Goal: Task Accomplishment & Management: Manage account settings

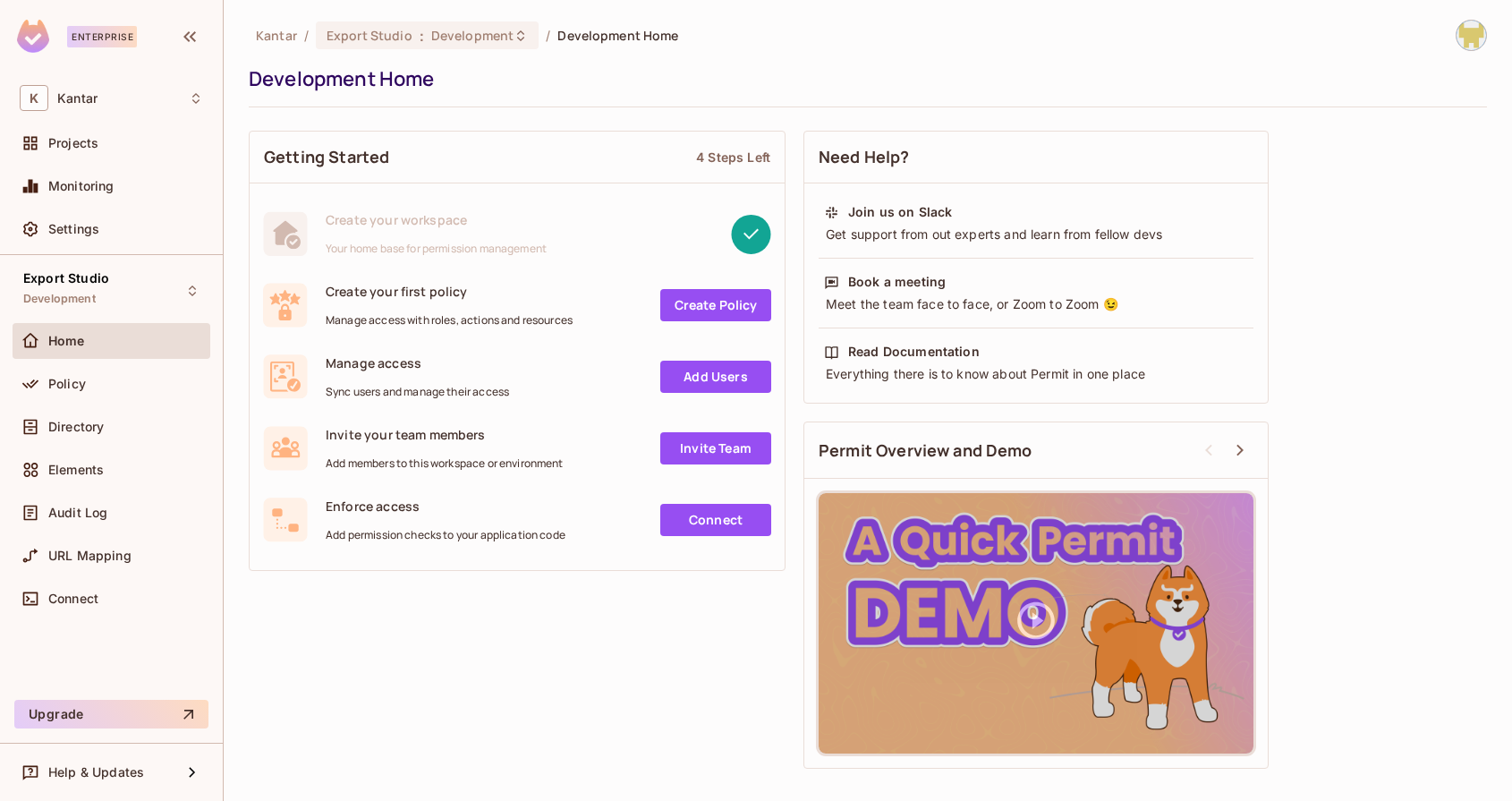
click at [449, 672] on div "Getting Started 4 Steps Left Create your workspace Your home base for permissio…" at bounding box center [867, 450] width 1239 height 656
click at [442, 673] on div "Getting Started 4 Steps Left Create your workspace Your home base for permissio…" at bounding box center [867, 450] width 1239 height 656
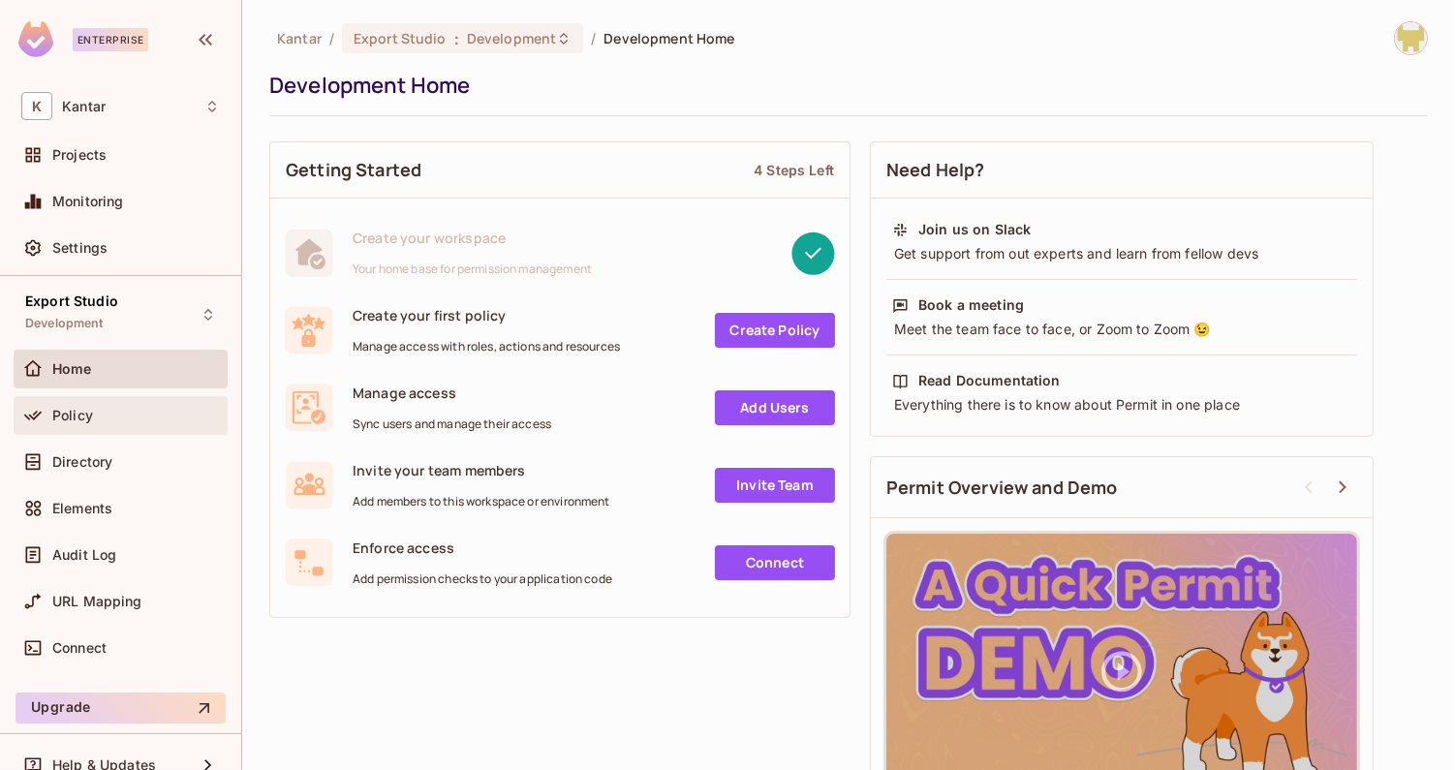
click at [65, 366] on span "Home" at bounding box center [72, 368] width 40 height 15
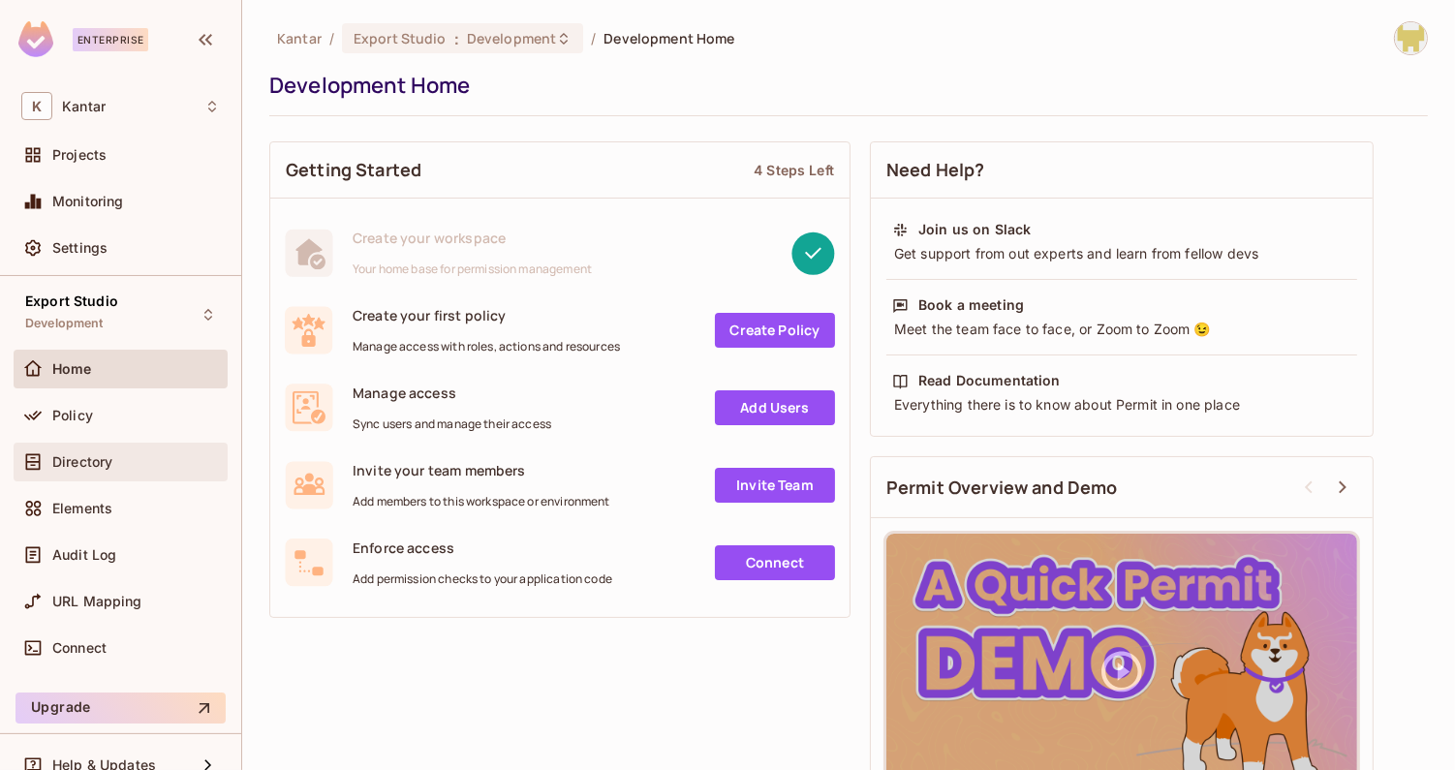
click at [92, 459] on span "Directory" at bounding box center [82, 461] width 60 height 15
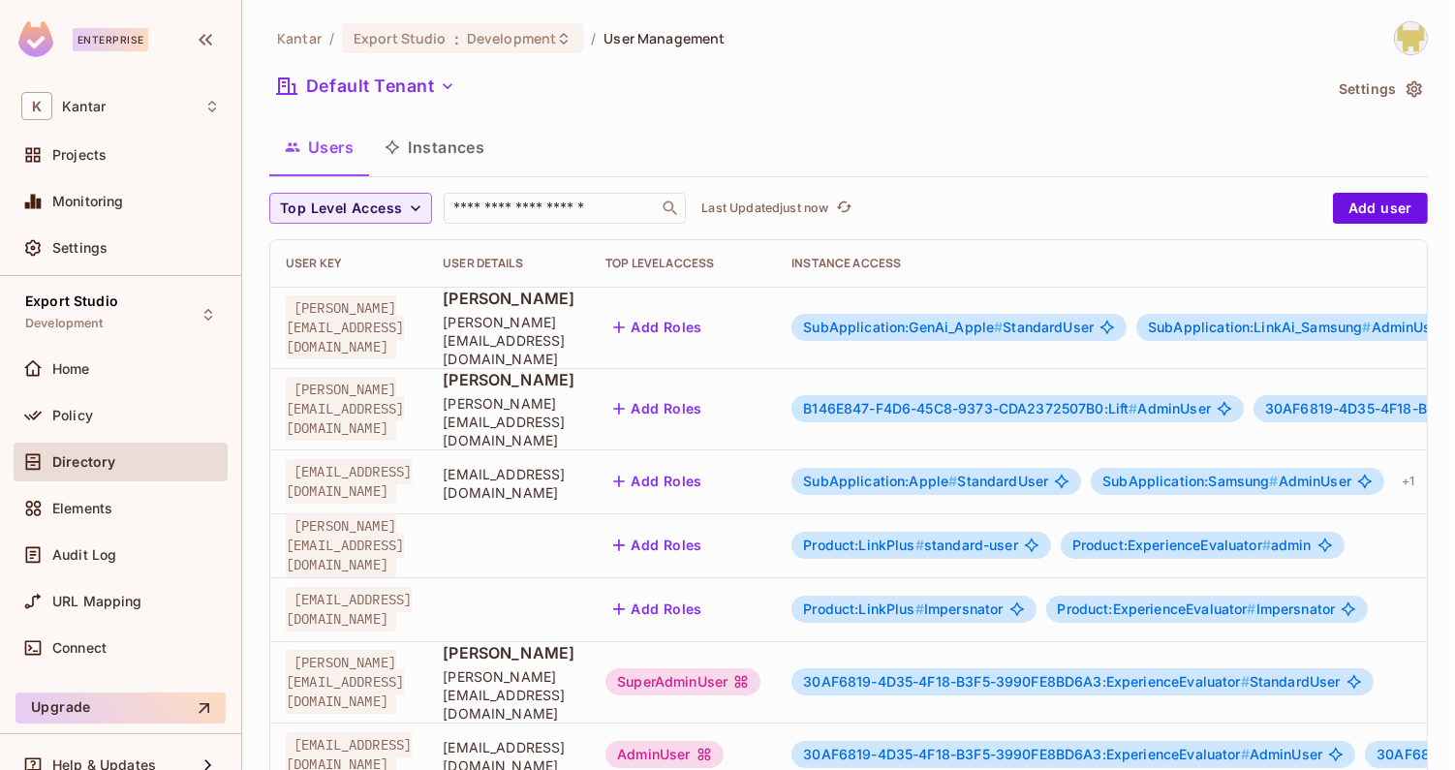
scroll to position [453, 0]
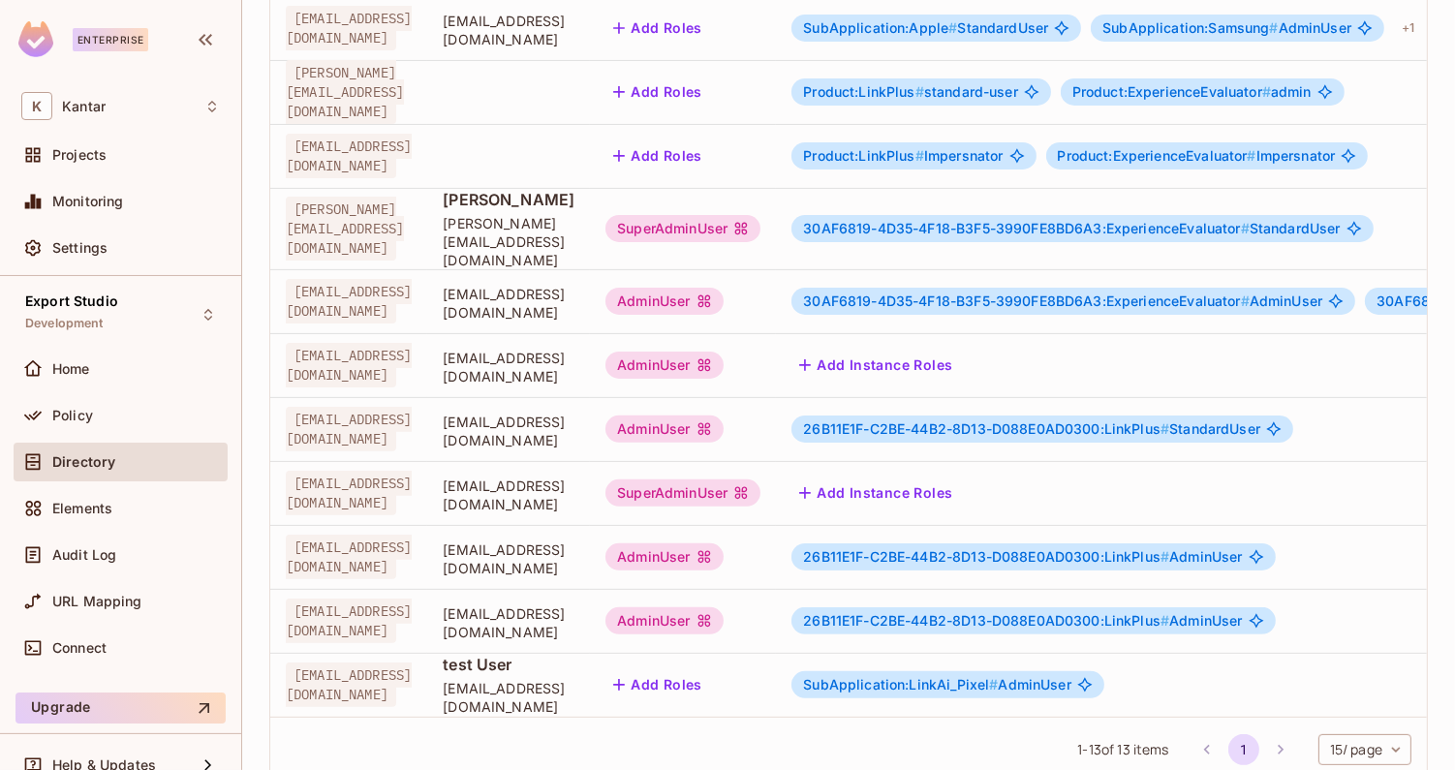
click at [1088, 717] on div "1 - 13 of 13 items 1 15 / page ** ​" at bounding box center [848, 749] width 1157 height 64
click at [1371, 699] on body "Enterprise K Kantar Projects Monitoring Settings Export Studio Development Home…" at bounding box center [727, 385] width 1455 height 770
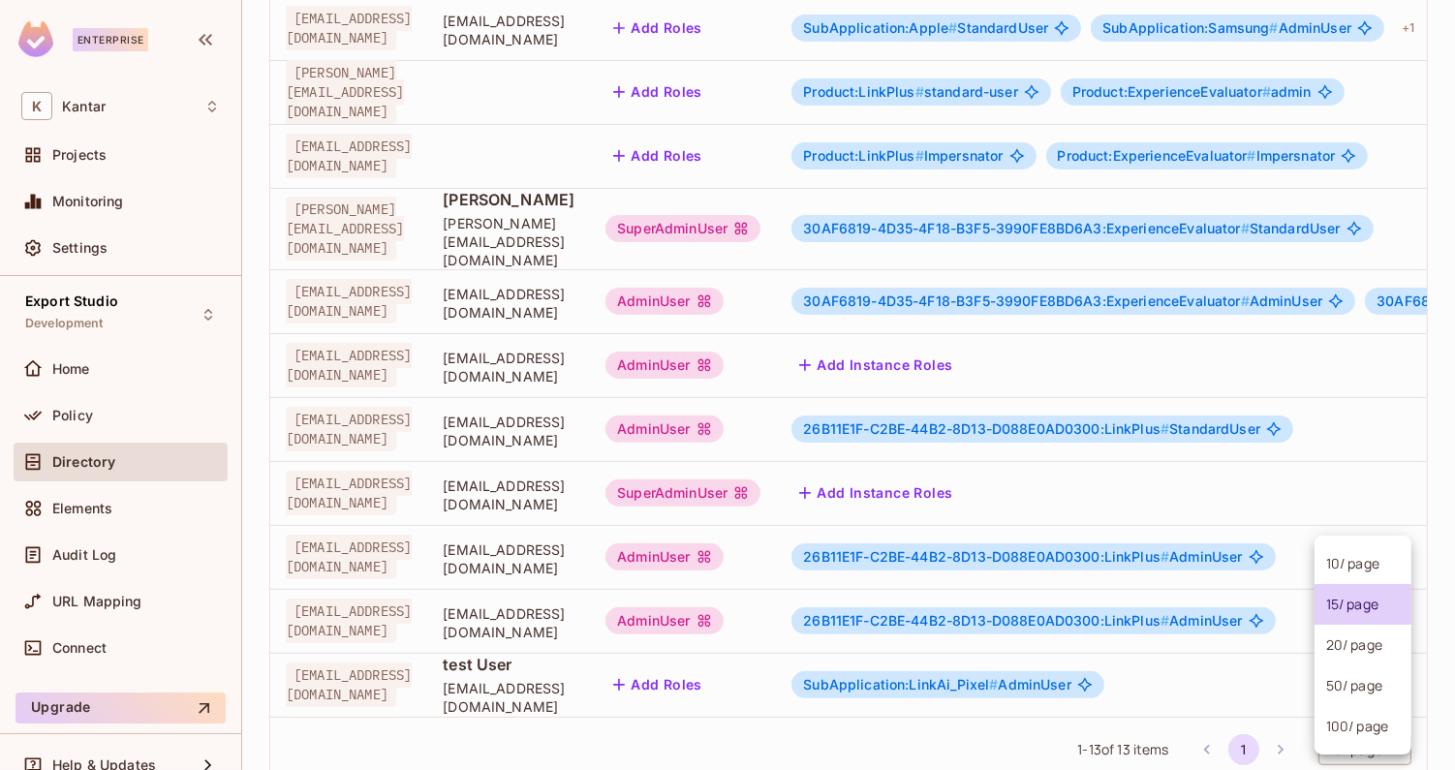
click at [1212, 752] on div at bounding box center [727, 385] width 1455 height 770
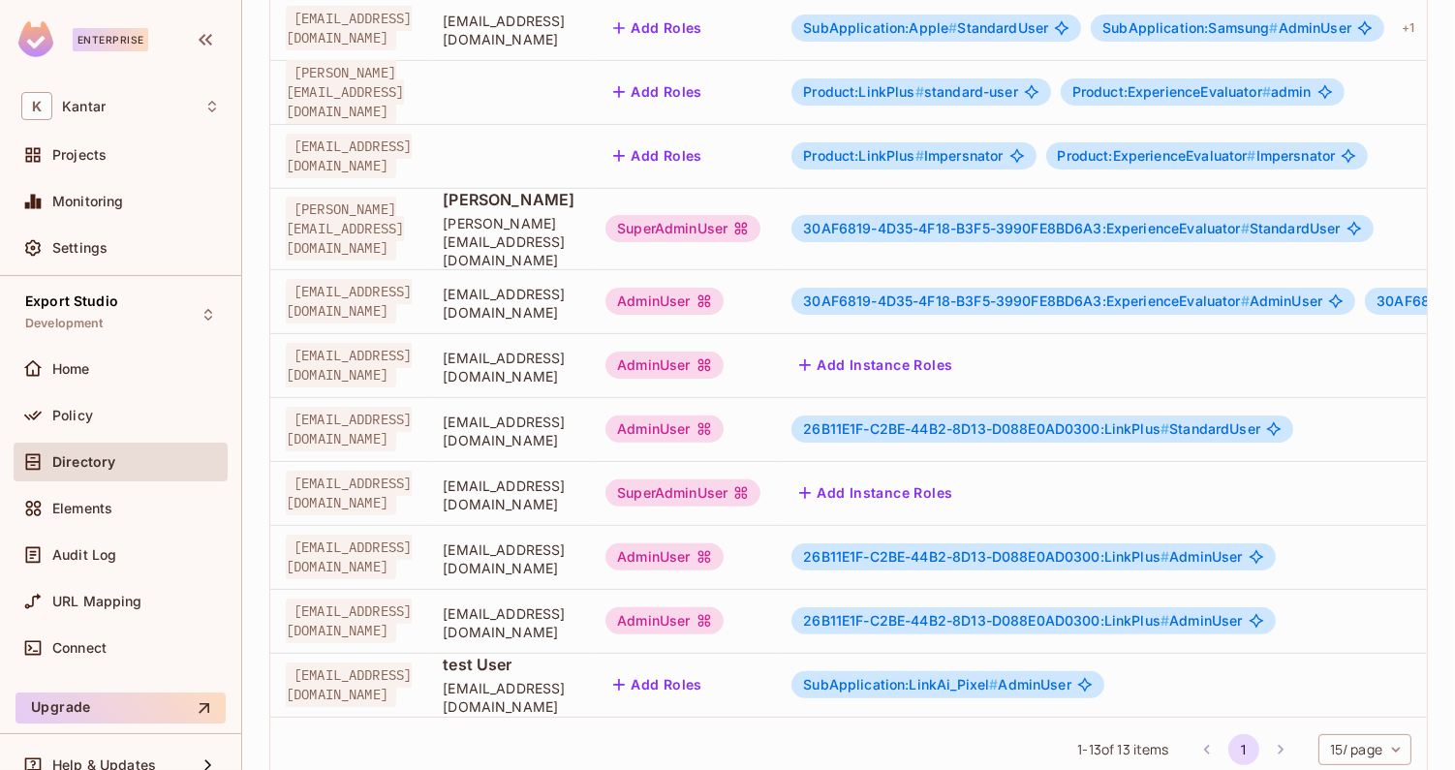
click at [1346, 695] on body "Enterprise K Kantar Projects Monitoring Settings Export Studio Development Home…" at bounding box center [727, 385] width 1455 height 770
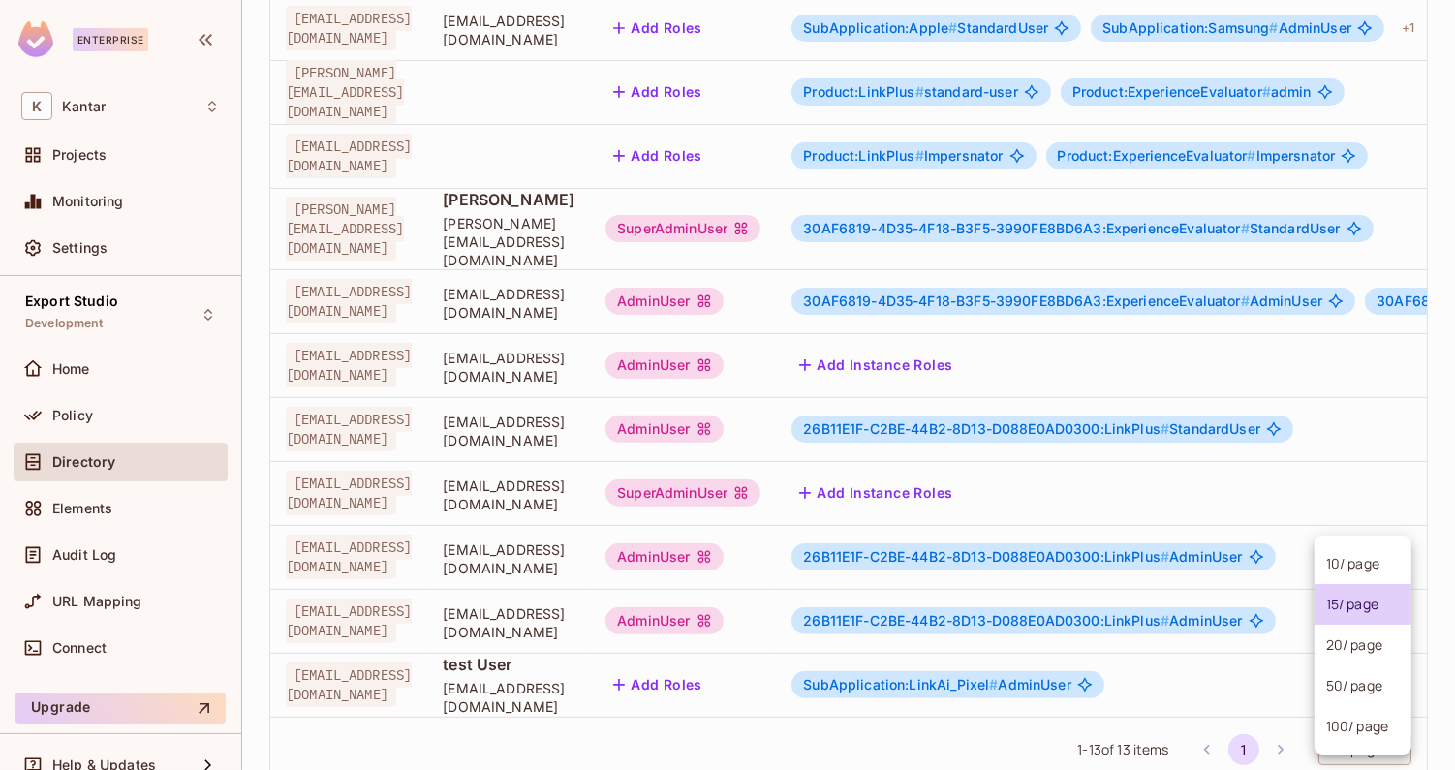
click at [1351, 738] on li "100 / page" at bounding box center [1362, 726] width 97 height 41
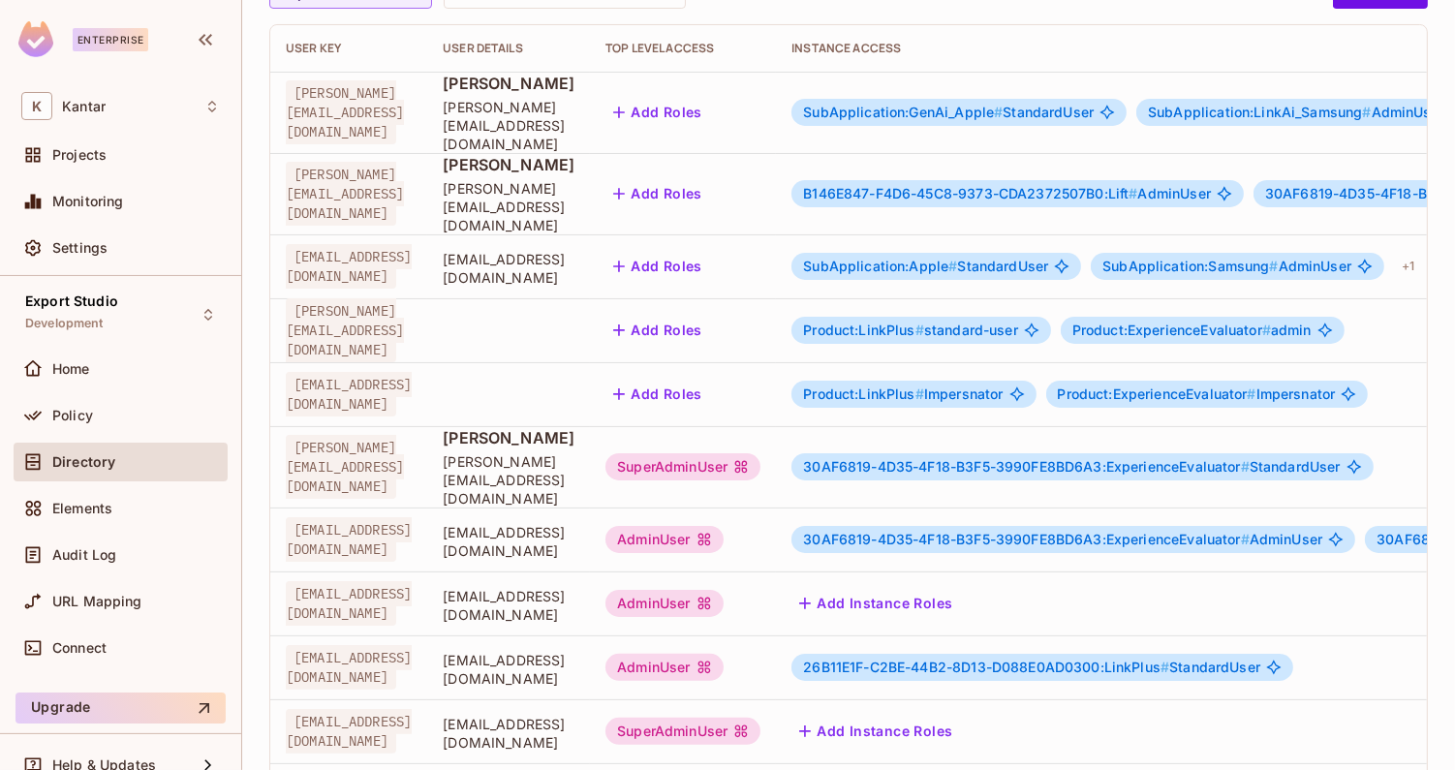
scroll to position [0, 0]
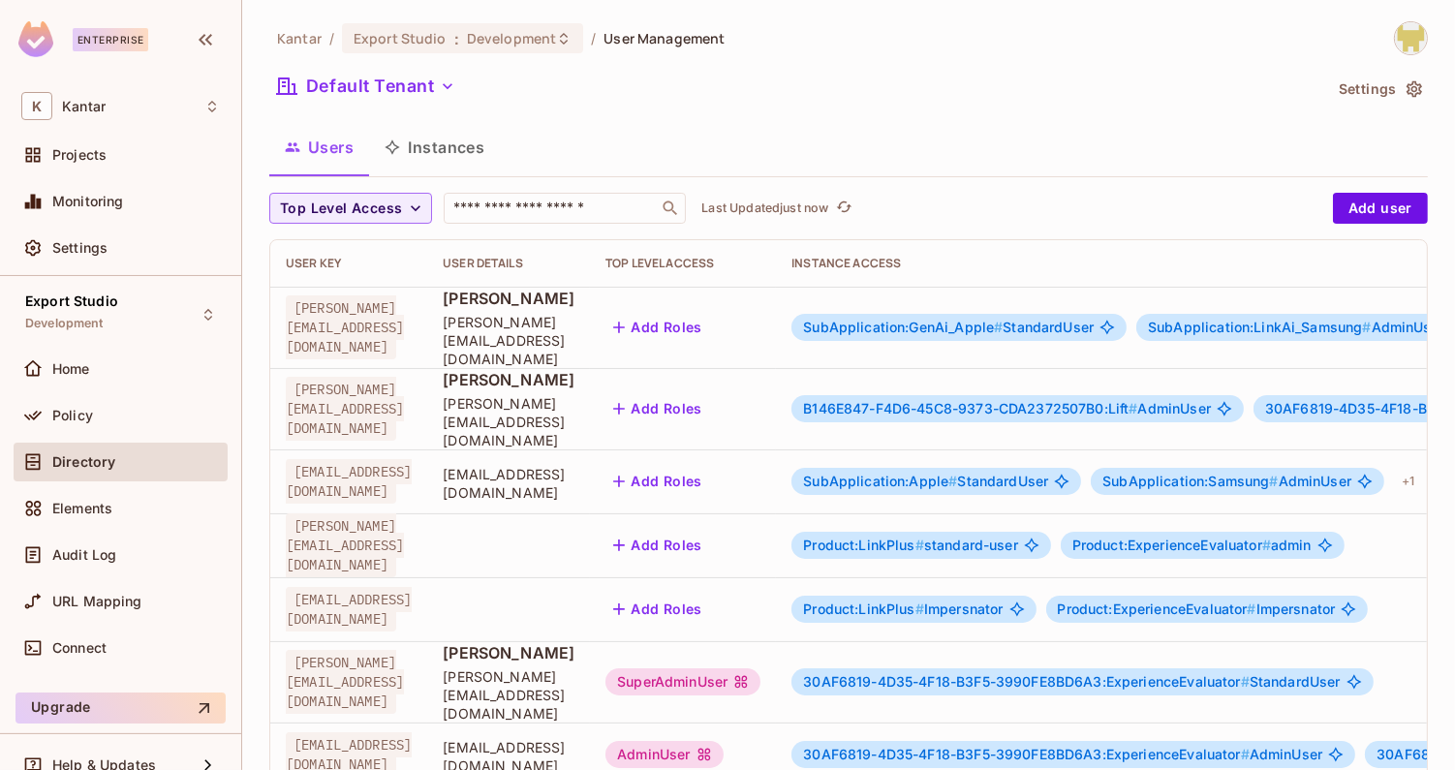
click at [473, 143] on button "Instances" at bounding box center [434, 147] width 131 height 48
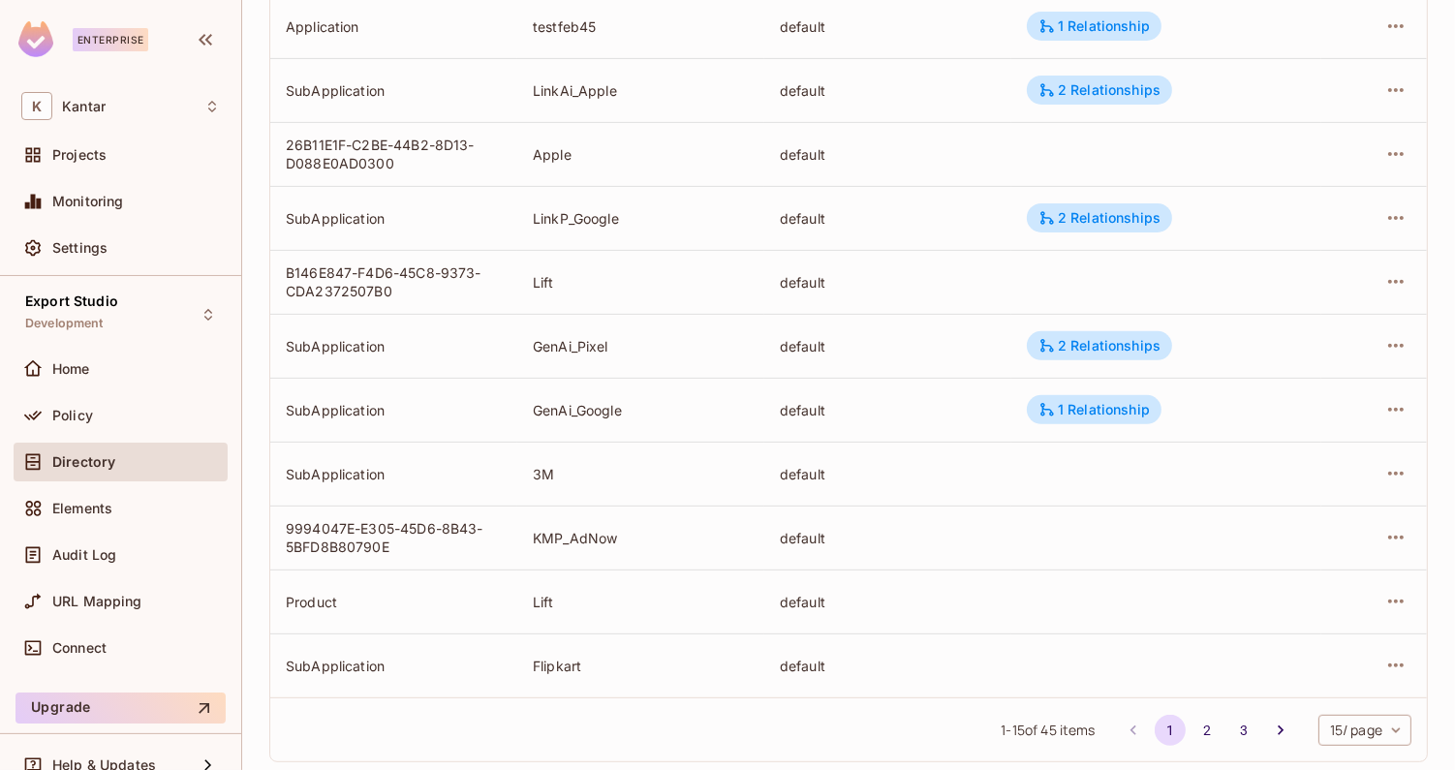
scroll to position [550, 0]
click at [1044, 342] on icon at bounding box center [1047, 344] width 14 height 14
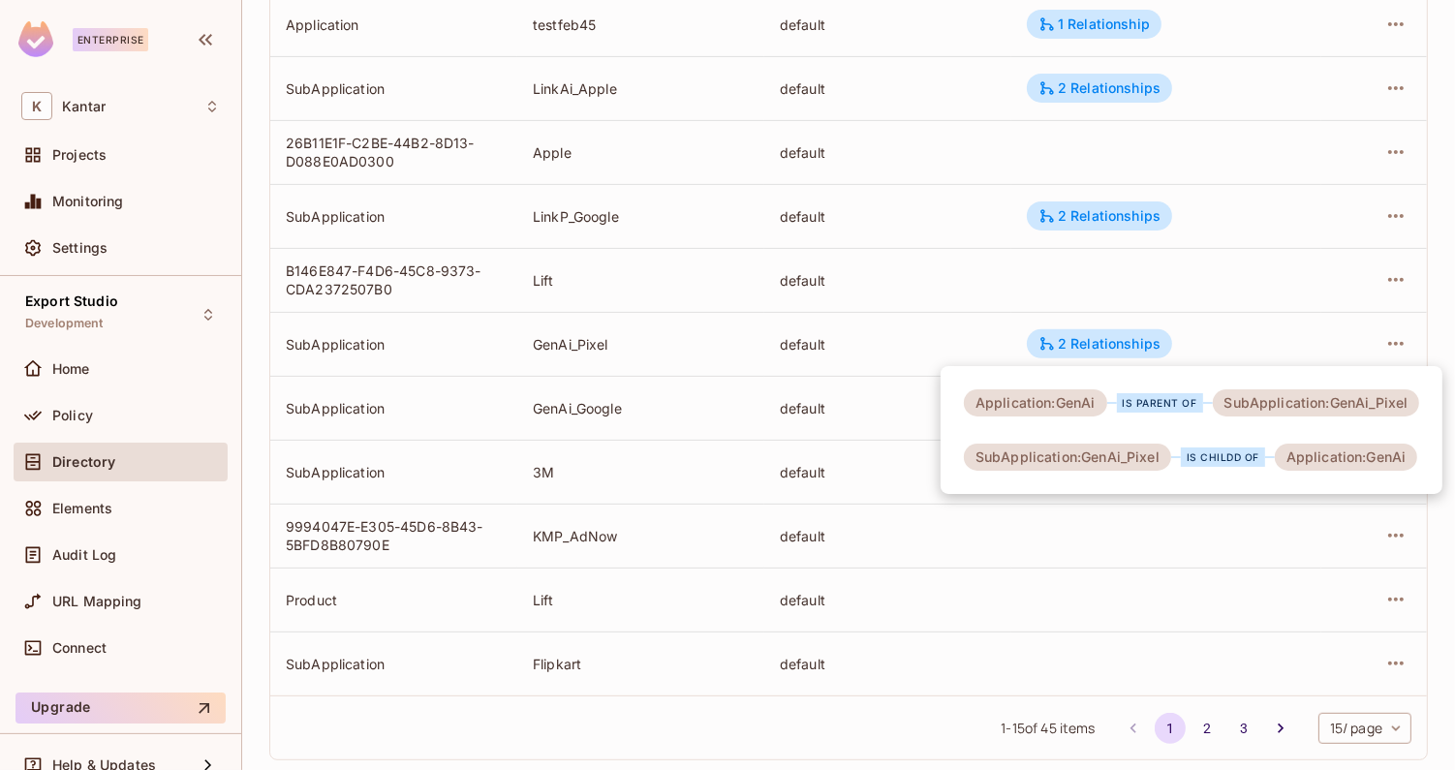
click at [898, 362] on div at bounding box center [727, 385] width 1455 height 770
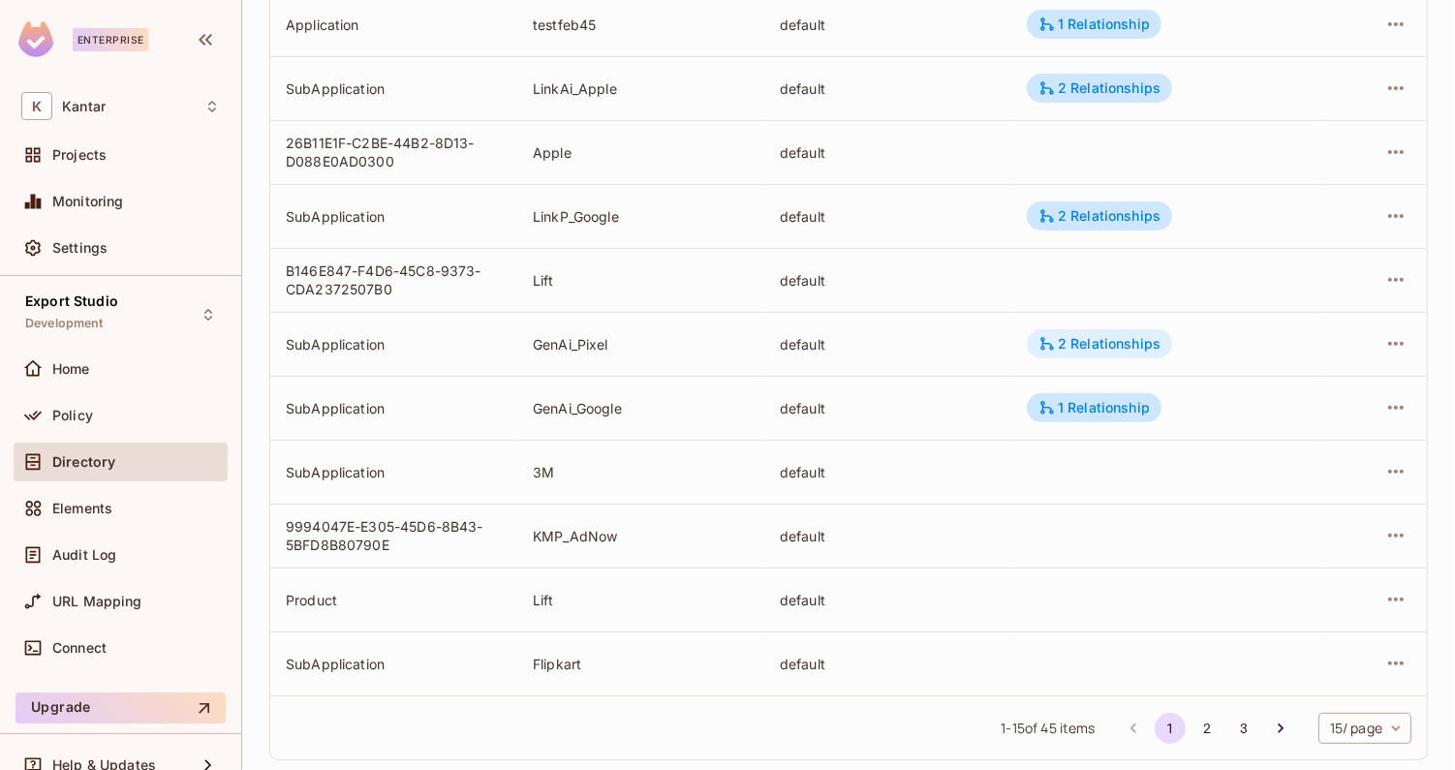
click at [1070, 351] on div "2 Relationships" at bounding box center [1099, 343] width 122 height 17
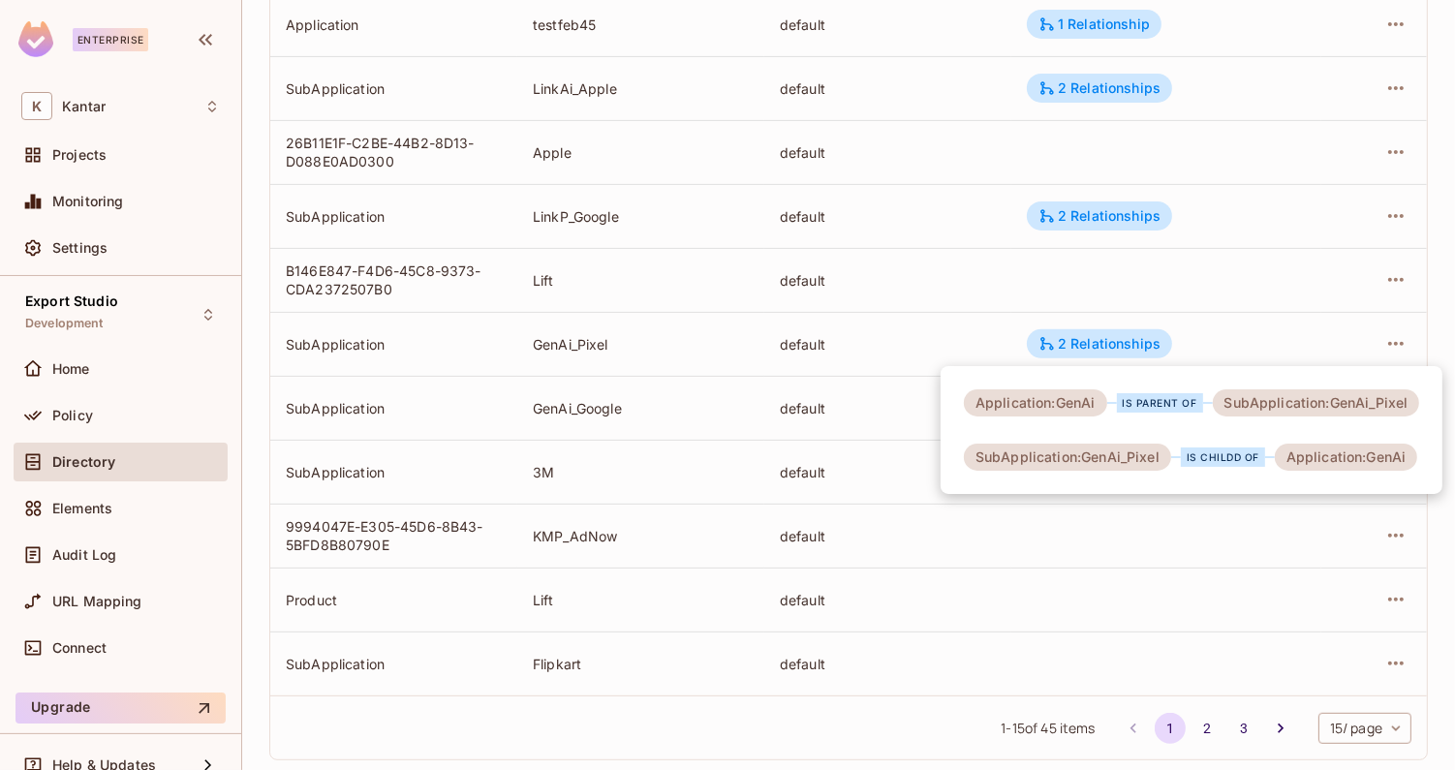
click at [1070, 346] on div at bounding box center [727, 385] width 1455 height 770
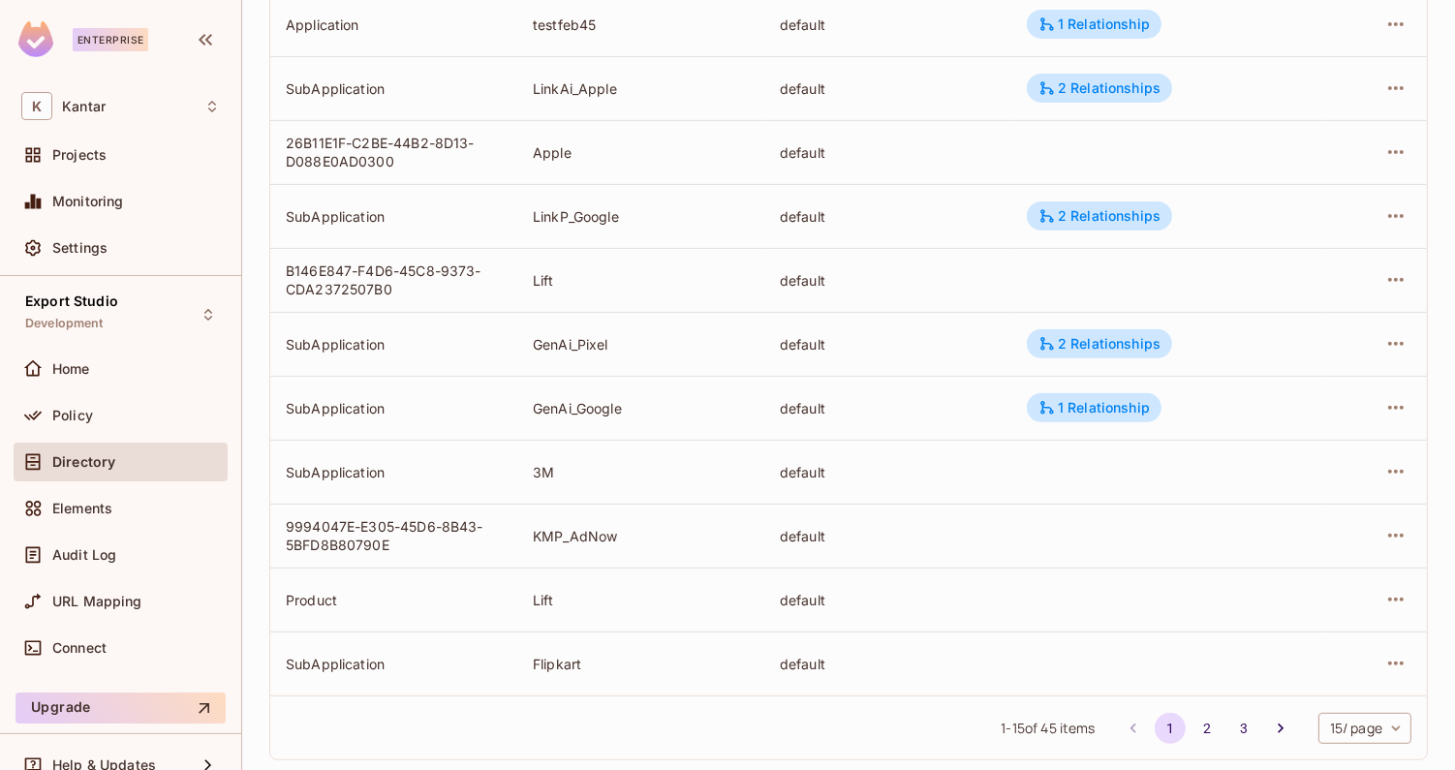
scroll to position [0, 0]
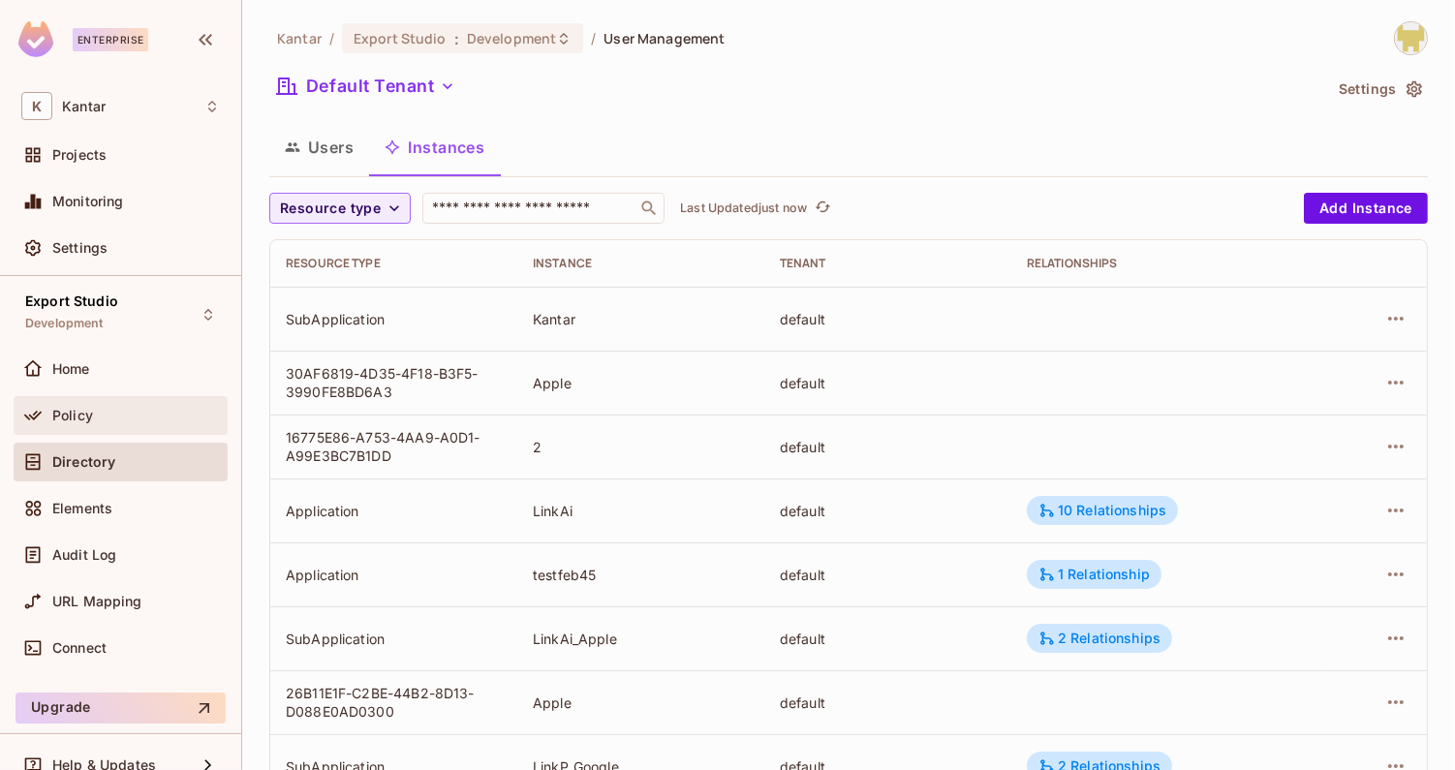
click at [119, 428] on div "Policy" at bounding box center [121, 415] width 214 height 39
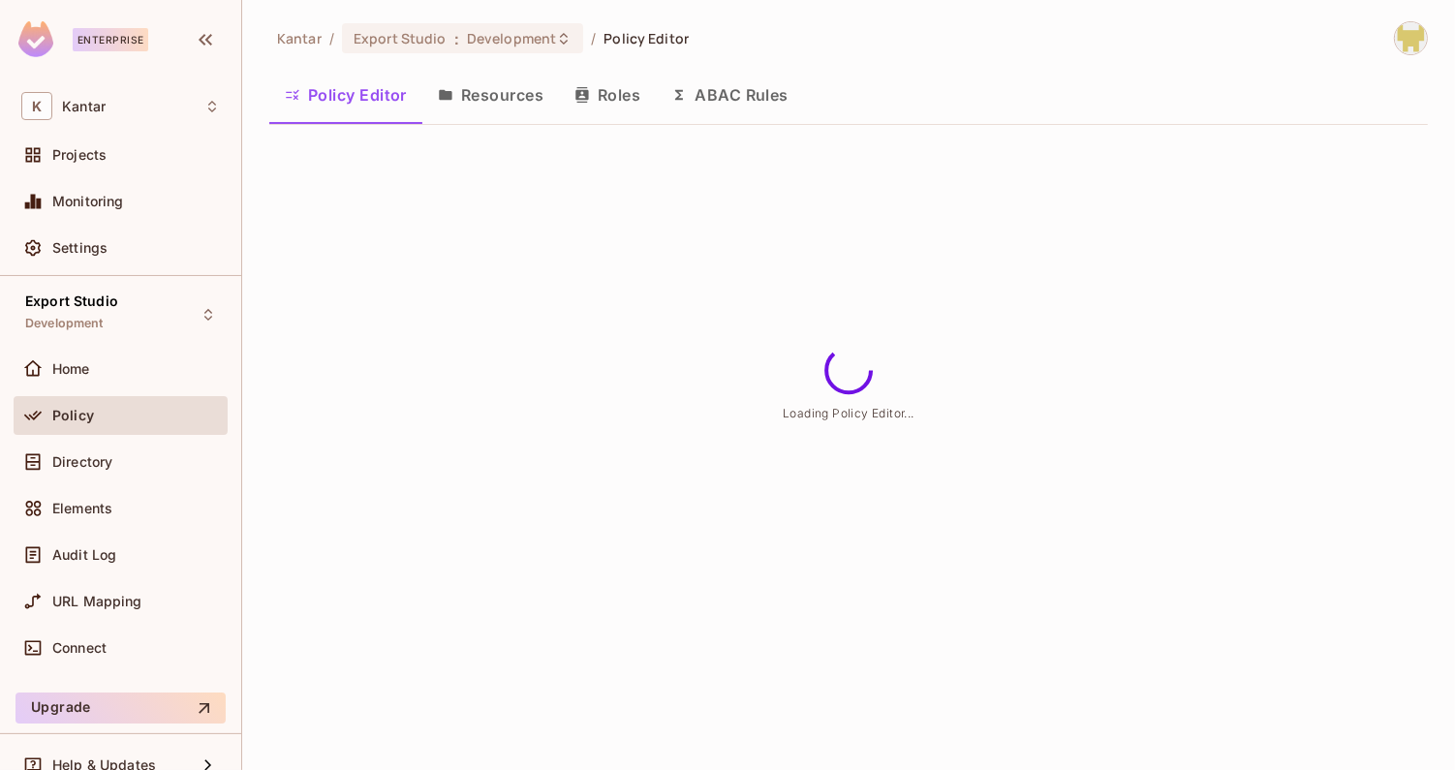
click at [632, 109] on button "Roles" at bounding box center [607, 95] width 97 height 48
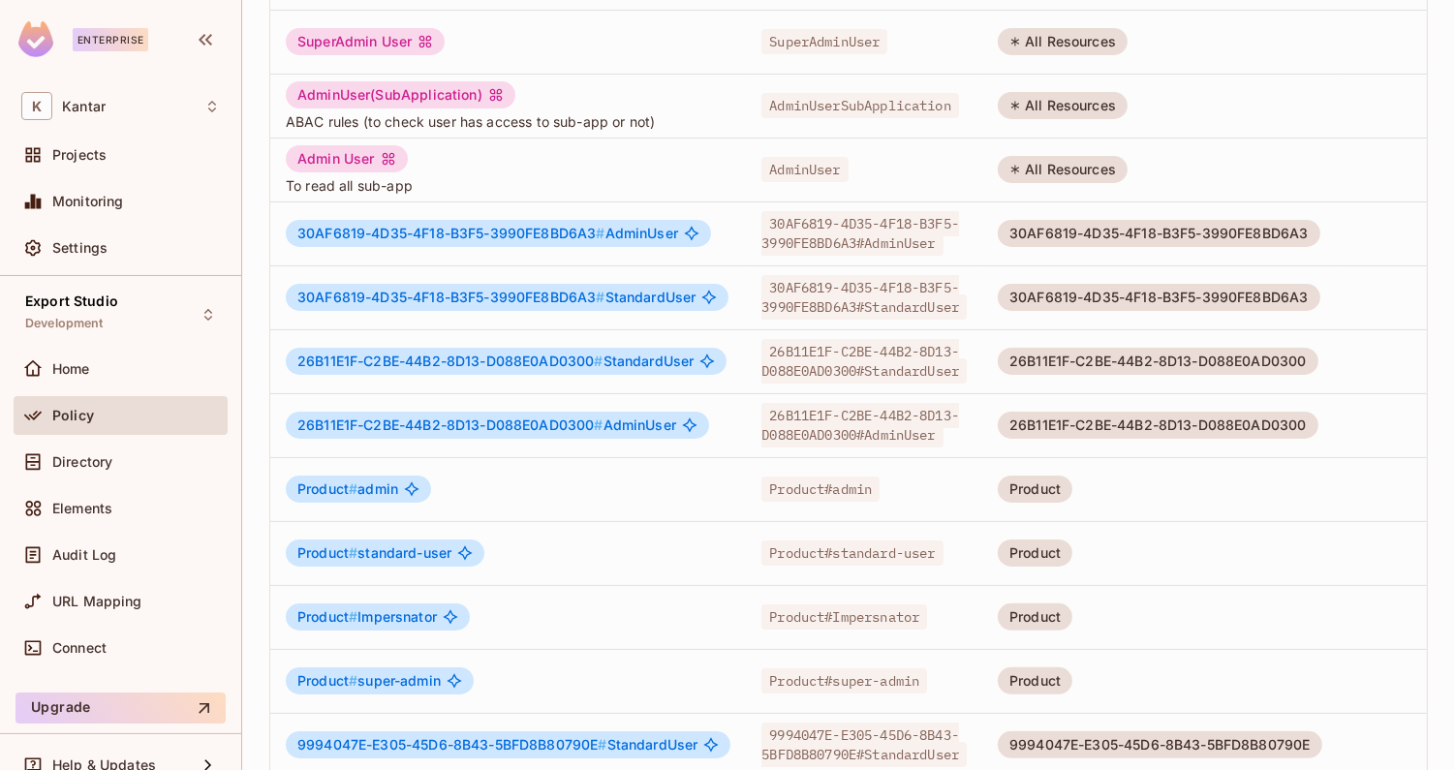
scroll to position [502, 0]
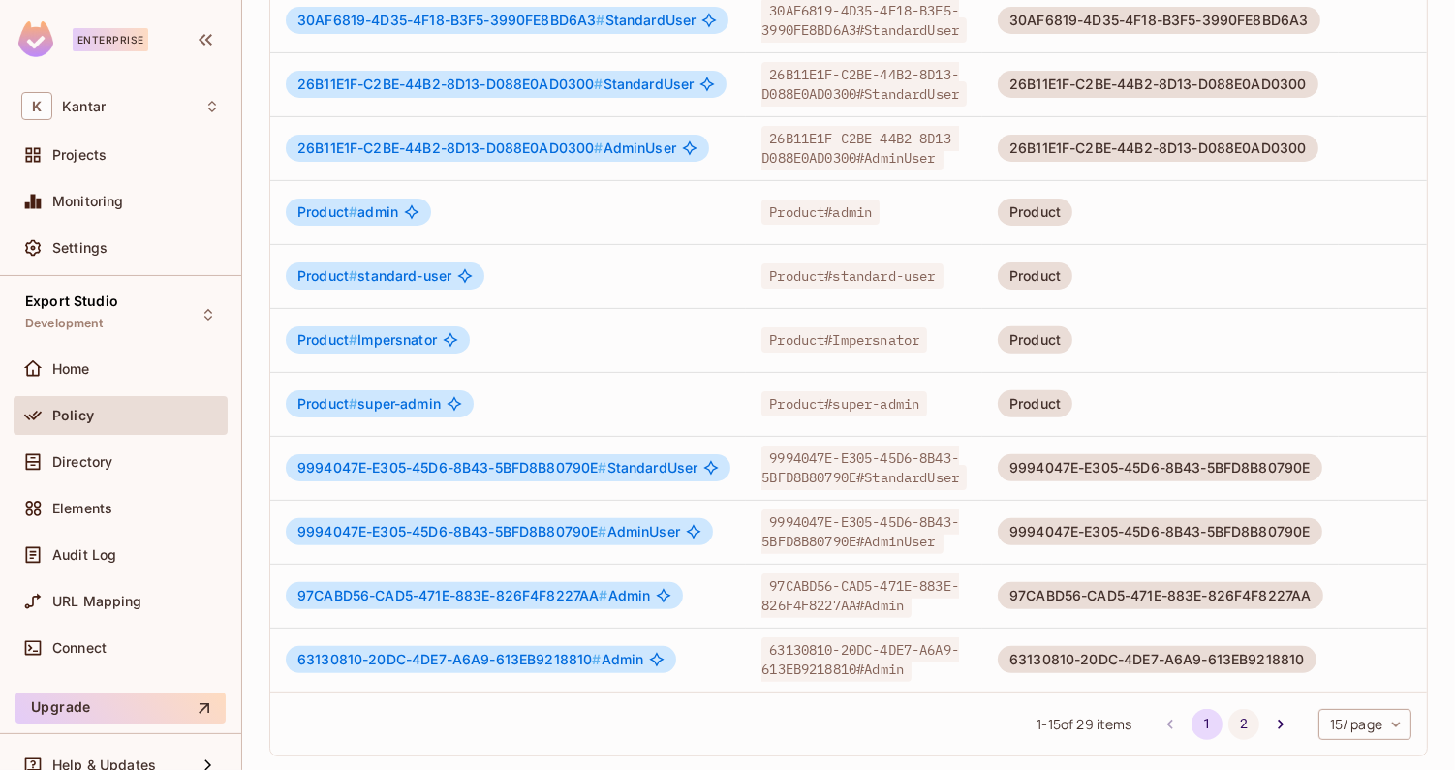
click at [1239, 726] on button "2" at bounding box center [1243, 724] width 31 height 31
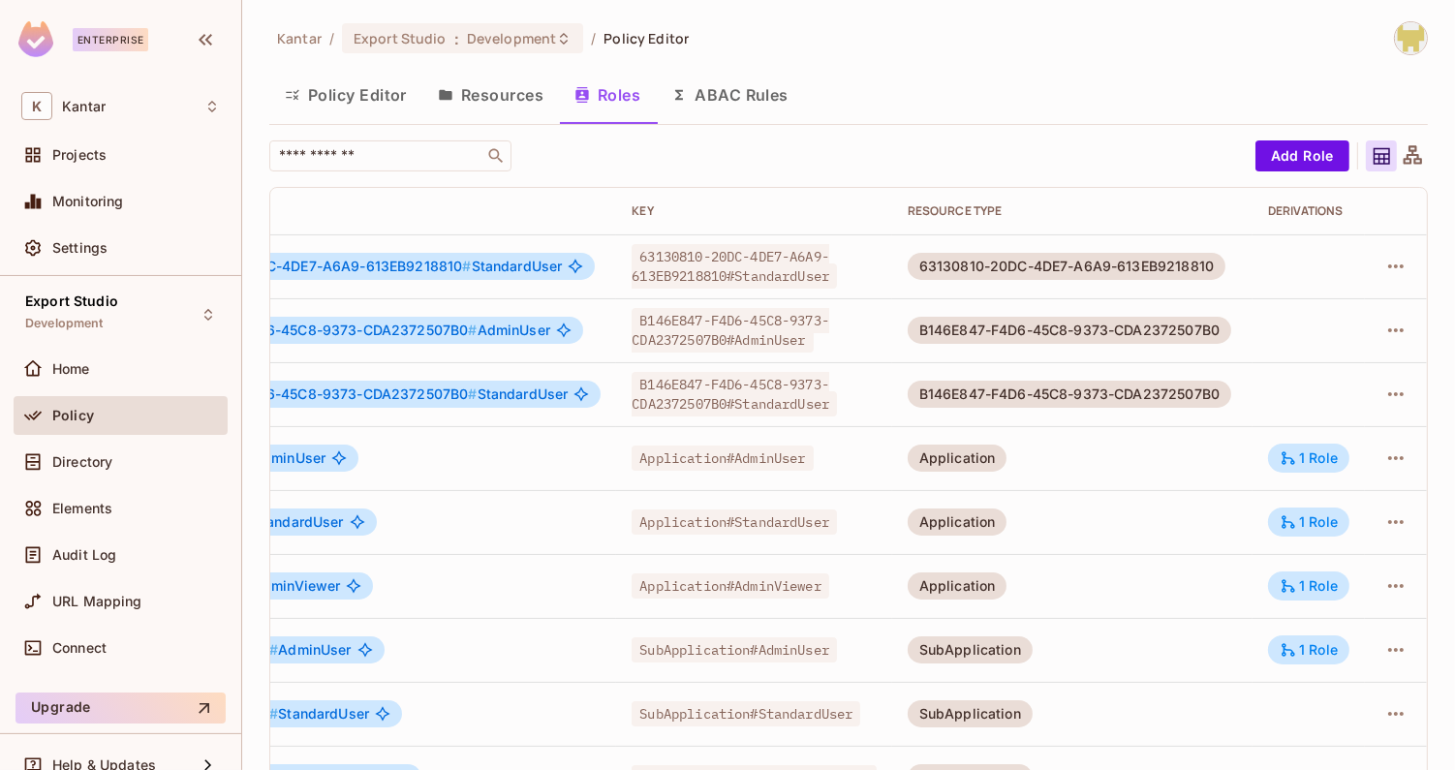
scroll to position [0, 146]
click at [1309, 449] on div "1 Role" at bounding box center [1309, 457] width 58 height 17
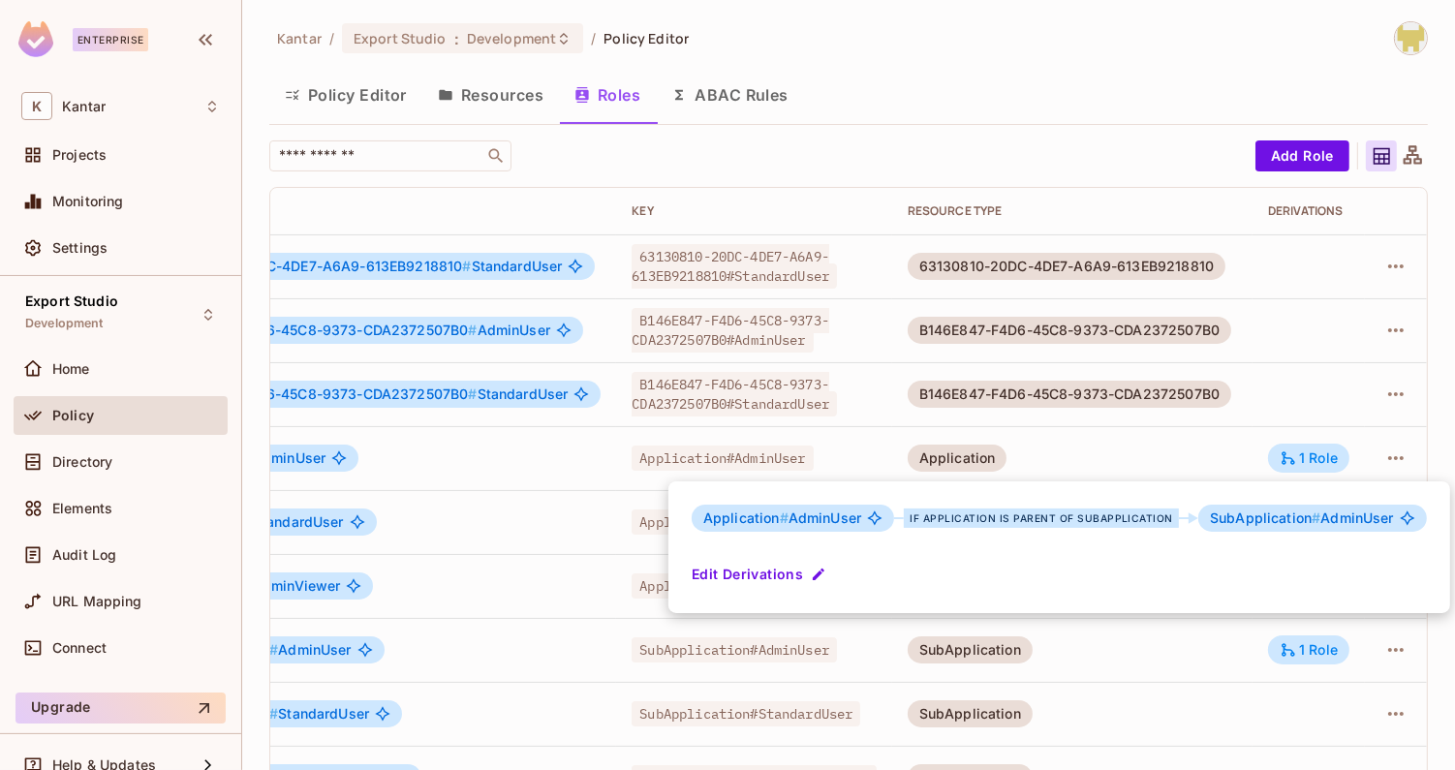
click at [1231, 448] on div at bounding box center [727, 385] width 1455 height 770
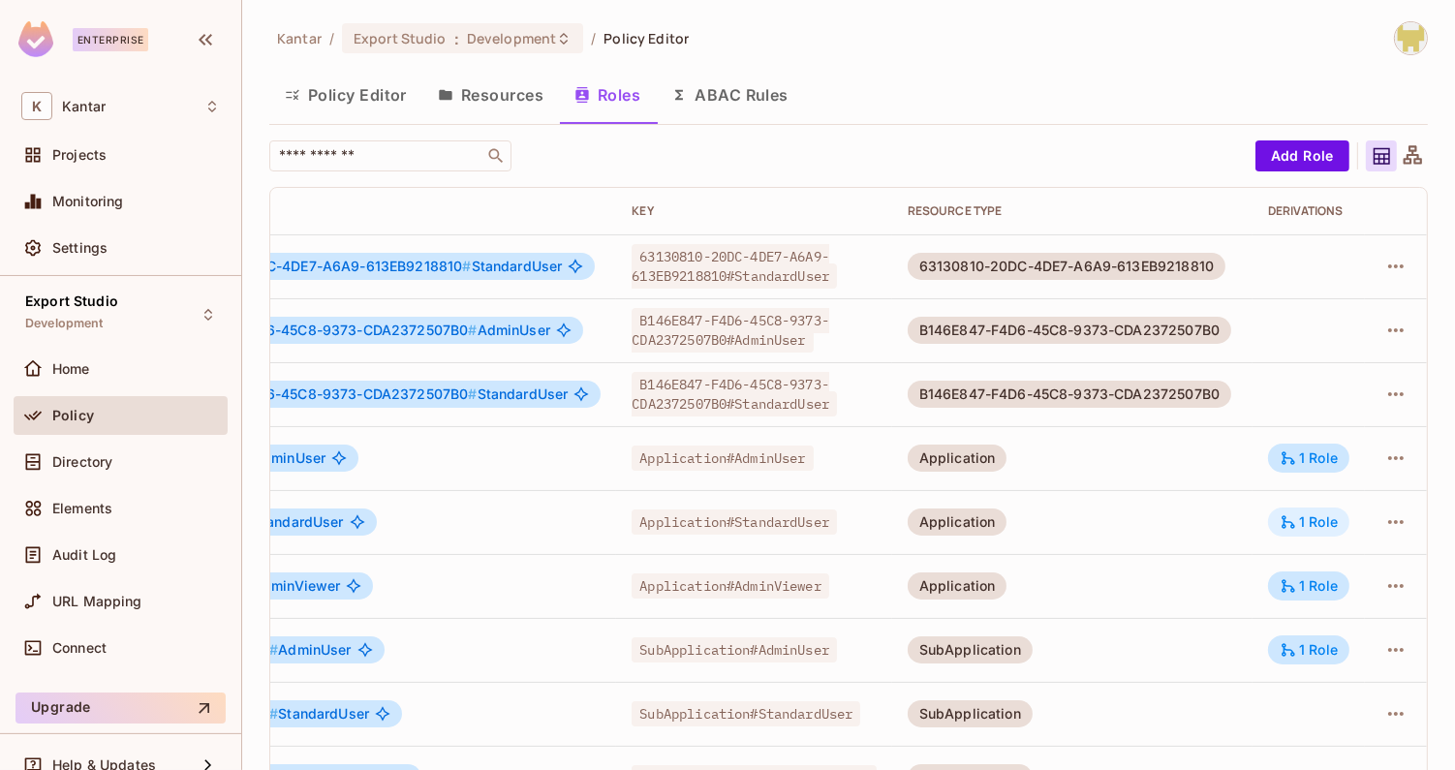
click at [1293, 520] on icon at bounding box center [1288, 521] width 17 height 17
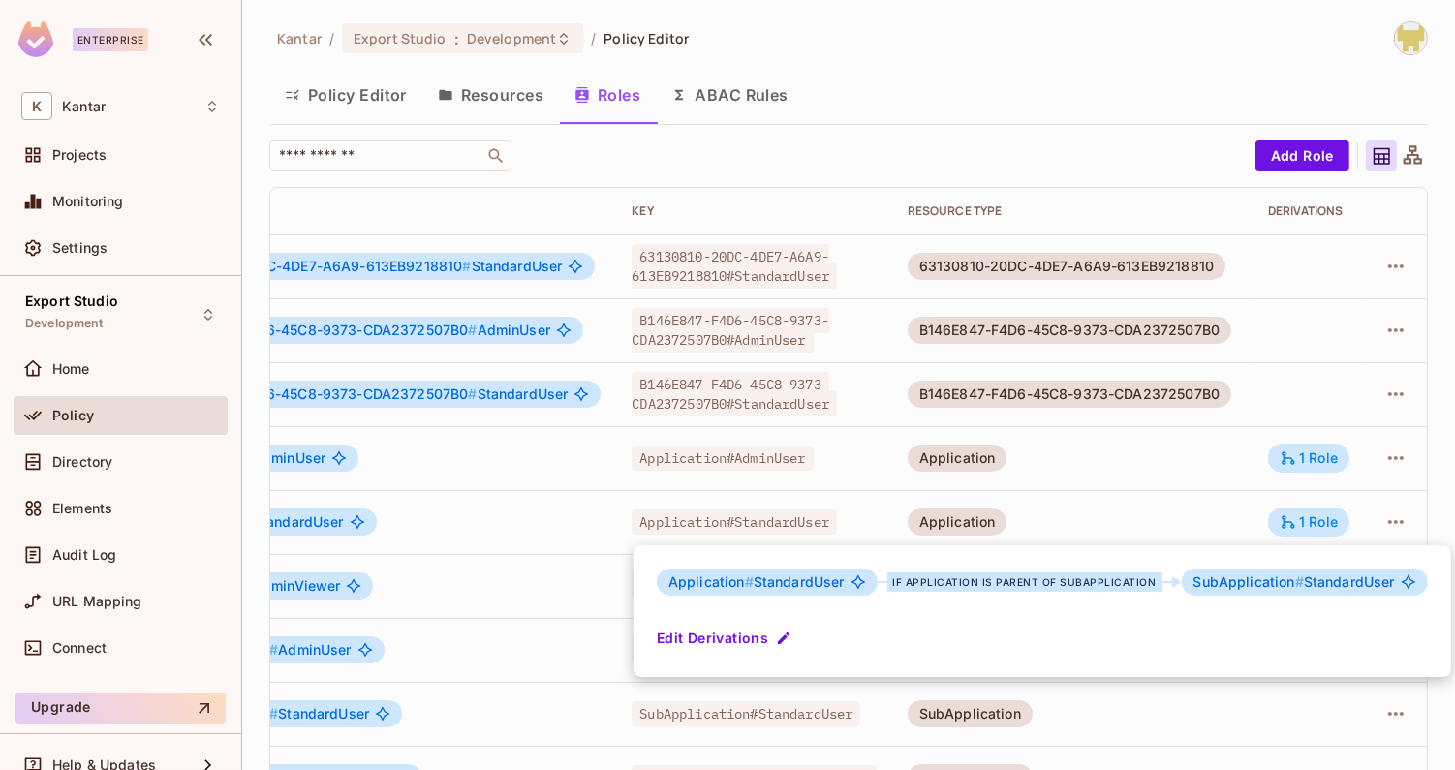
click at [1233, 513] on div at bounding box center [727, 385] width 1455 height 770
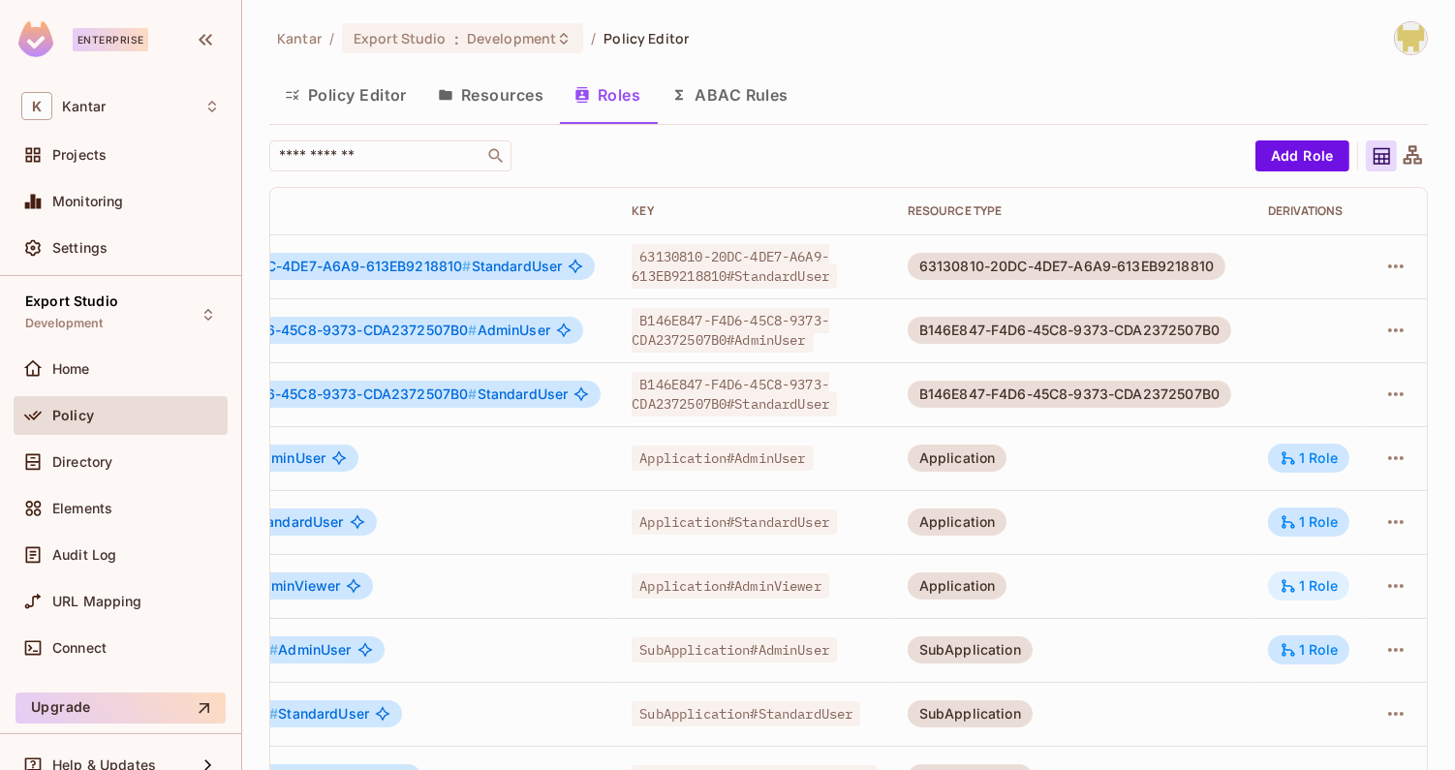
click at [1298, 578] on div "1 Role" at bounding box center [1309, 585] width 58 height 17
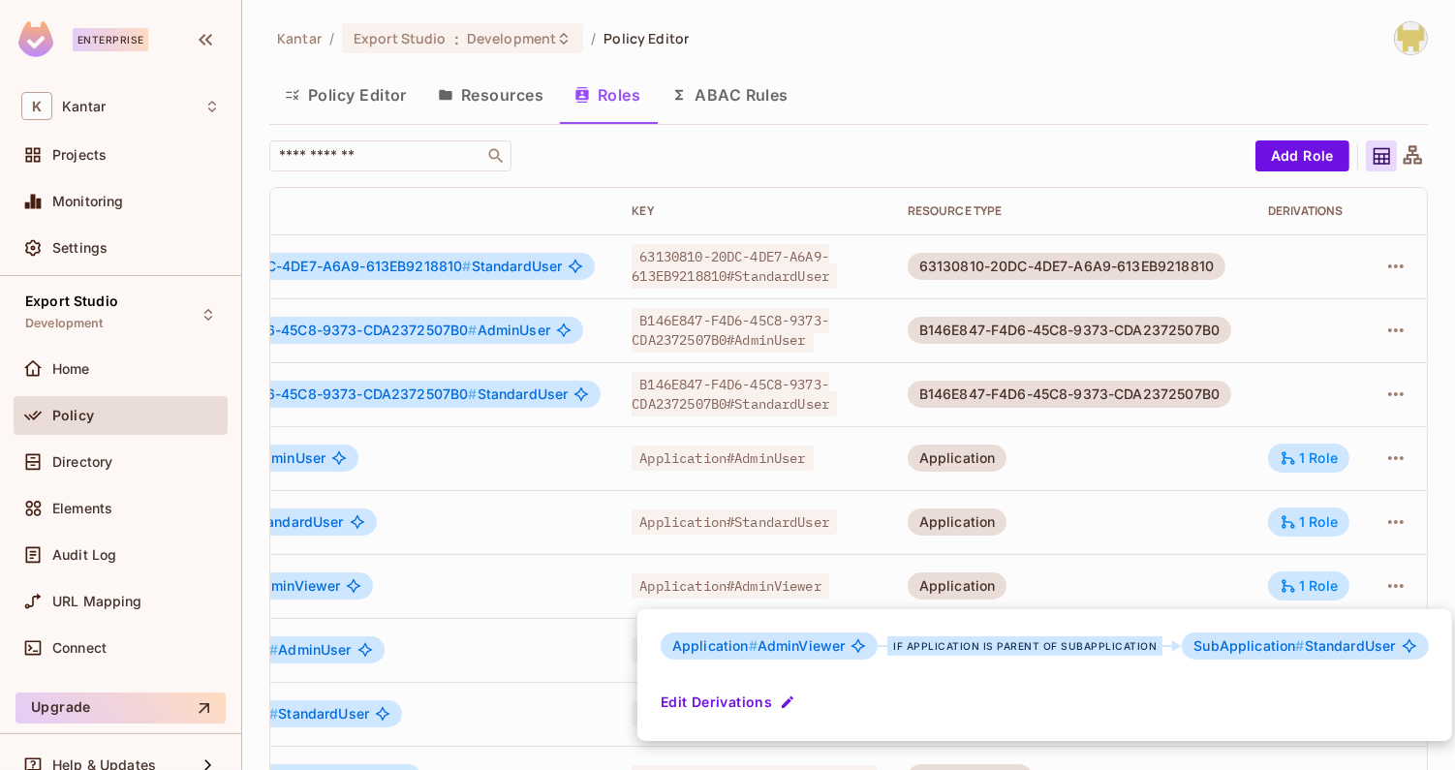
click at [1298, 579] on div at bounding box center [727, 385] width 1455 height 770
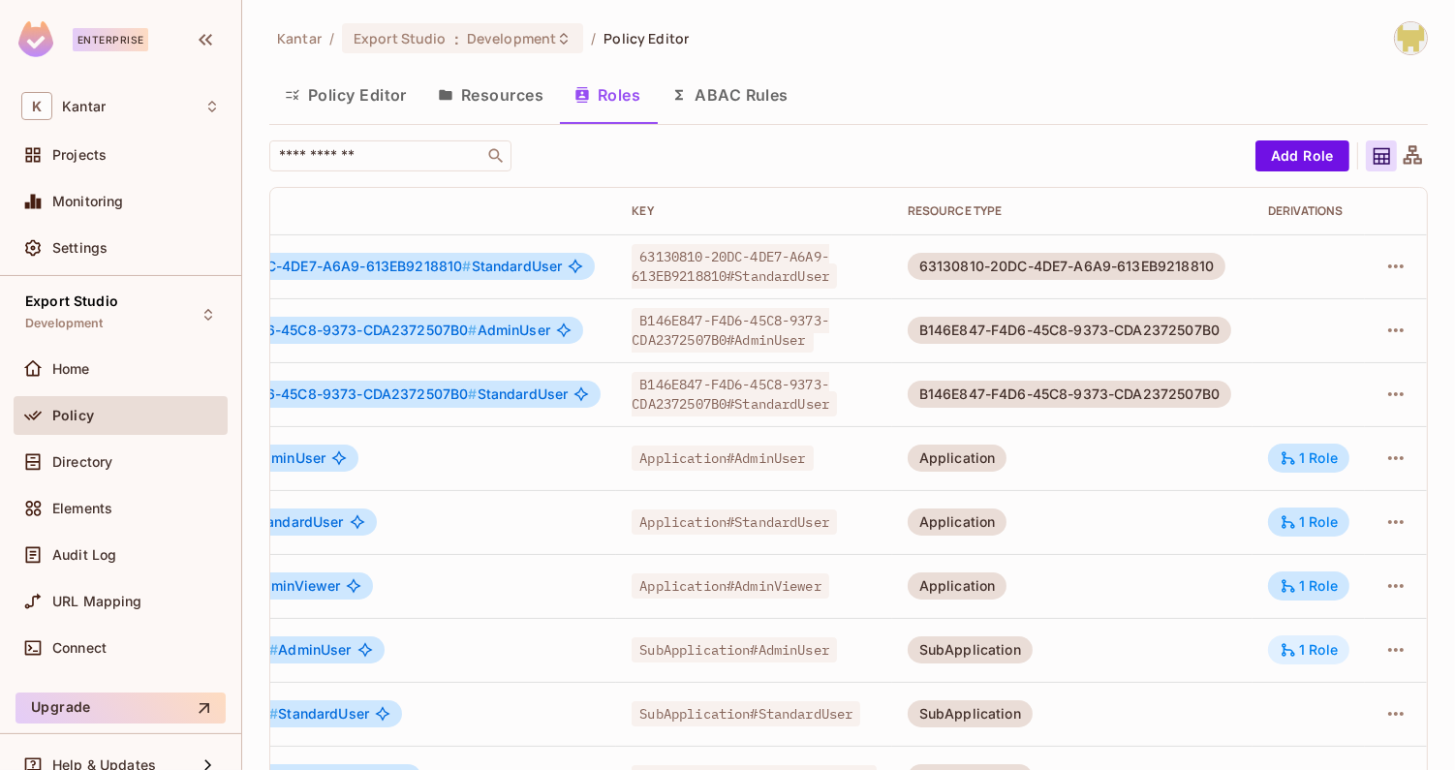
click at [1304, 642] on div "1 Role" at bounding box center [1309, 649] width 58 height 17
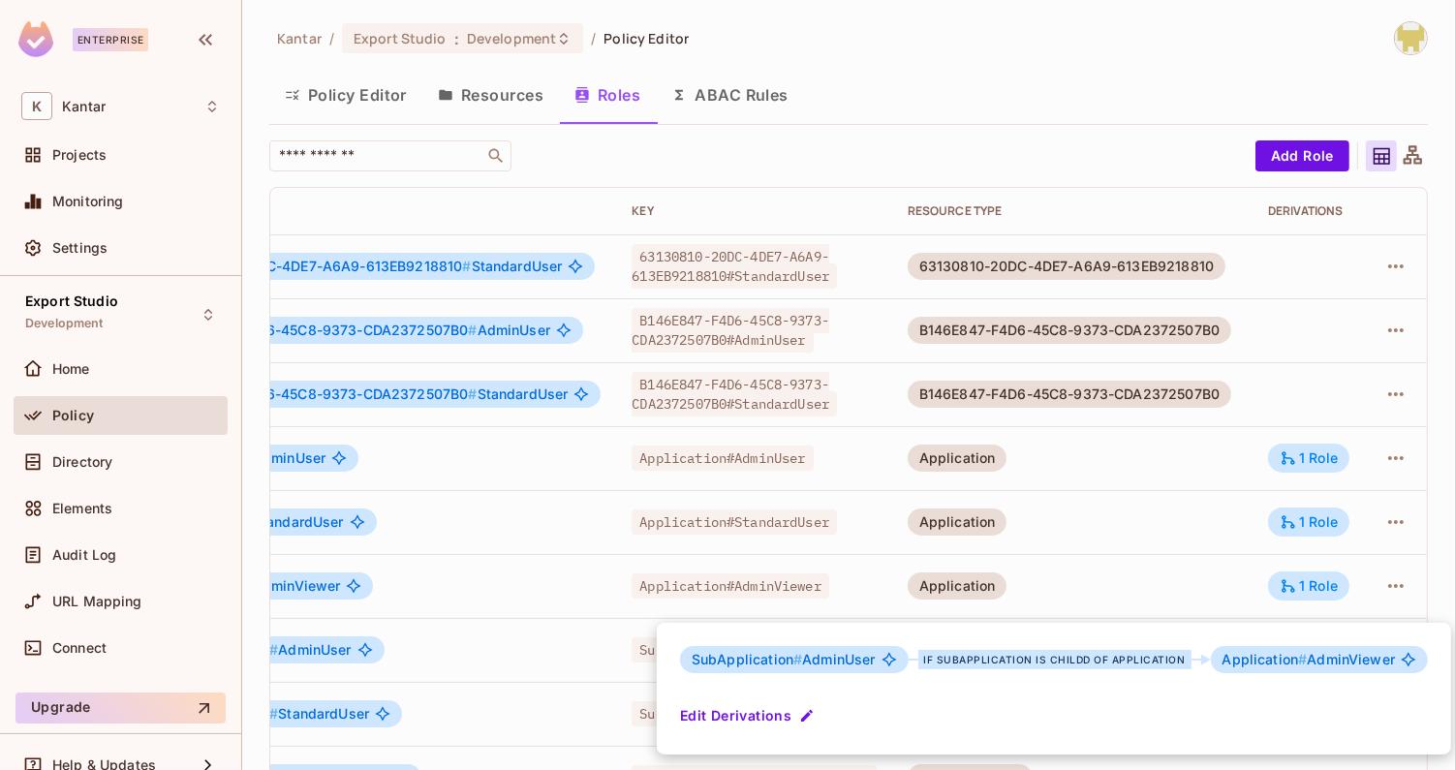
click at [1175, 547] on div at bounding box center [727, 385] width 1455 height 770
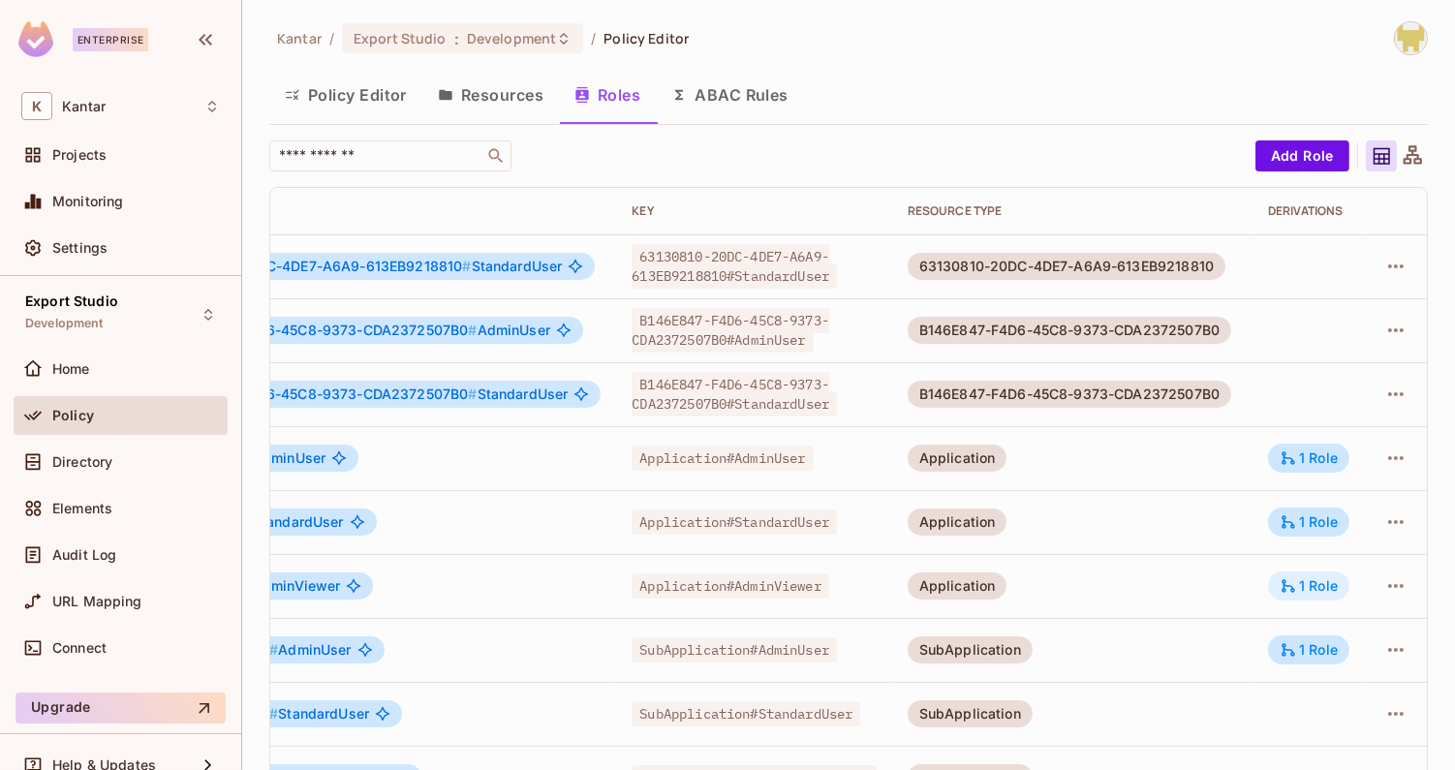
click at [1306, 592] on div "1 Role" at bounding box center [1309, 585] width 58 height 17
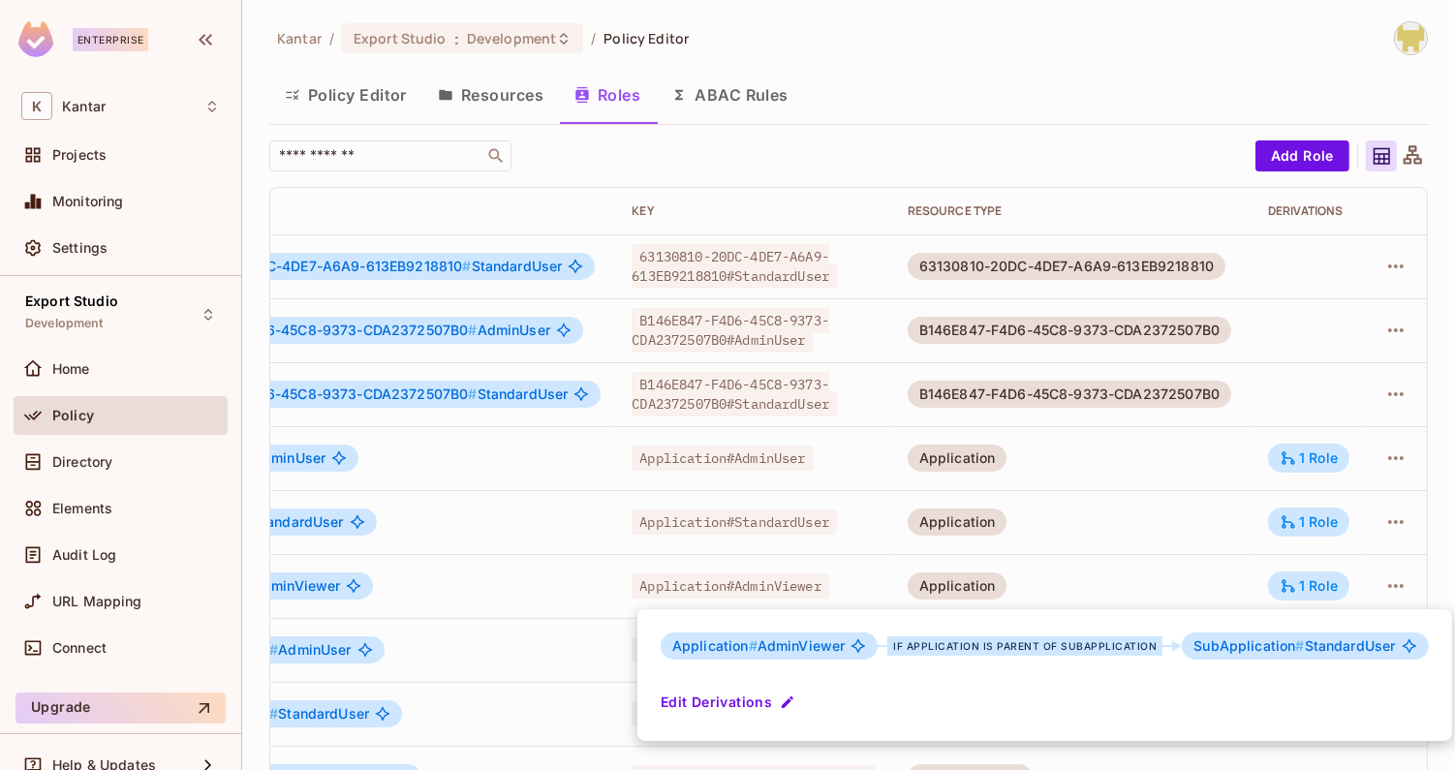
click at [1251, 568] on div at bounding box center [727, 385] width 1455 height 770
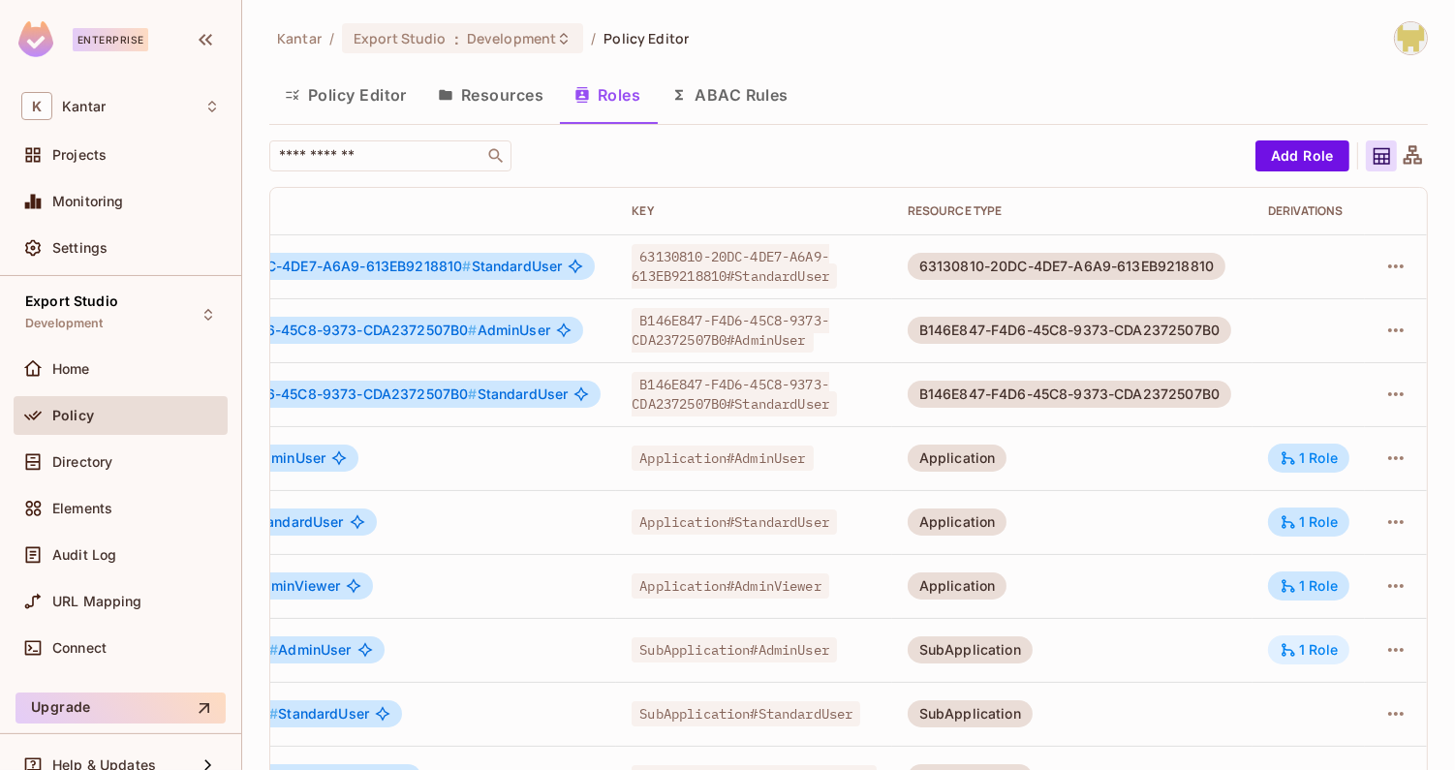
click at [1314, 654] on div "1 Role" at bounding box center [1309, 649] width 58 height 17
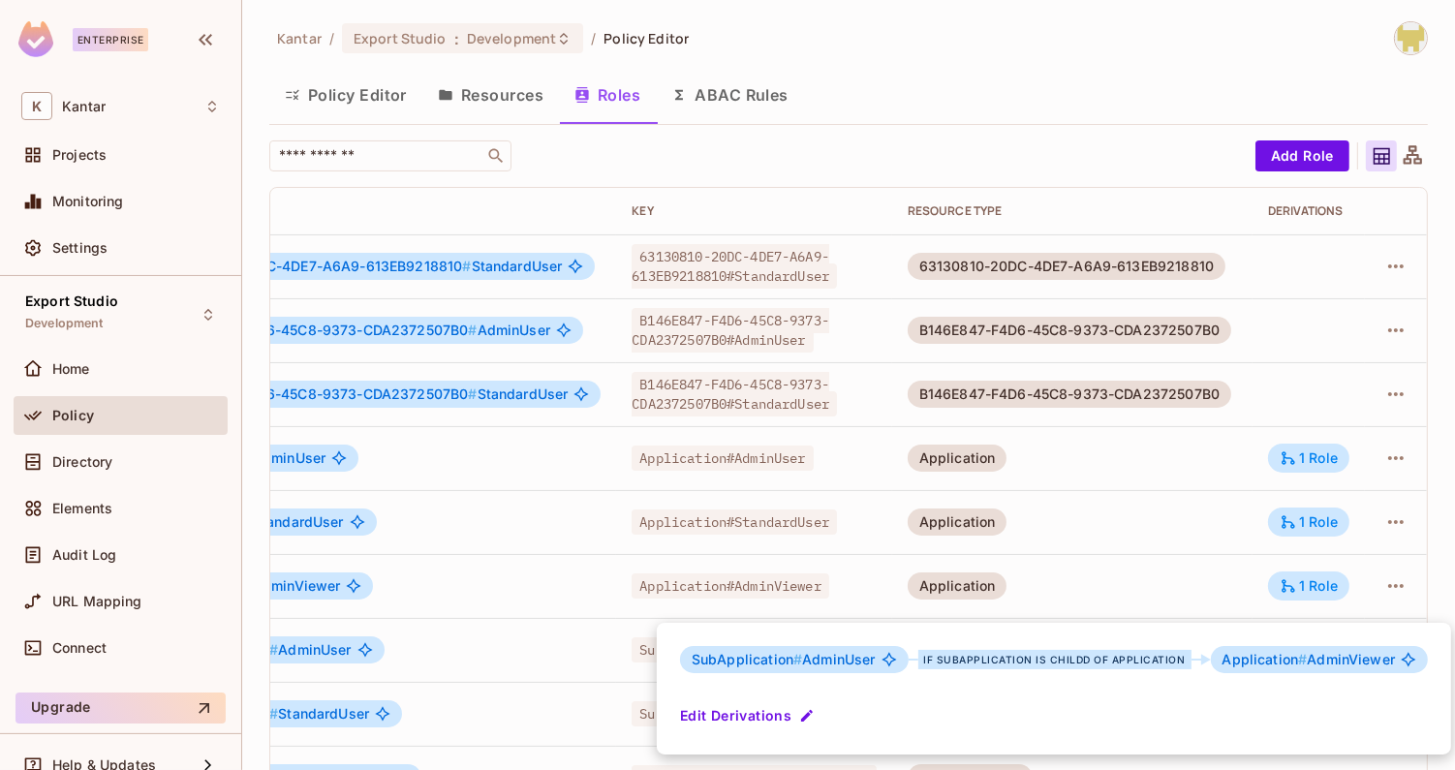
click at [1264, 591] on div at bounding box center [727, 385] width 1455 height 770
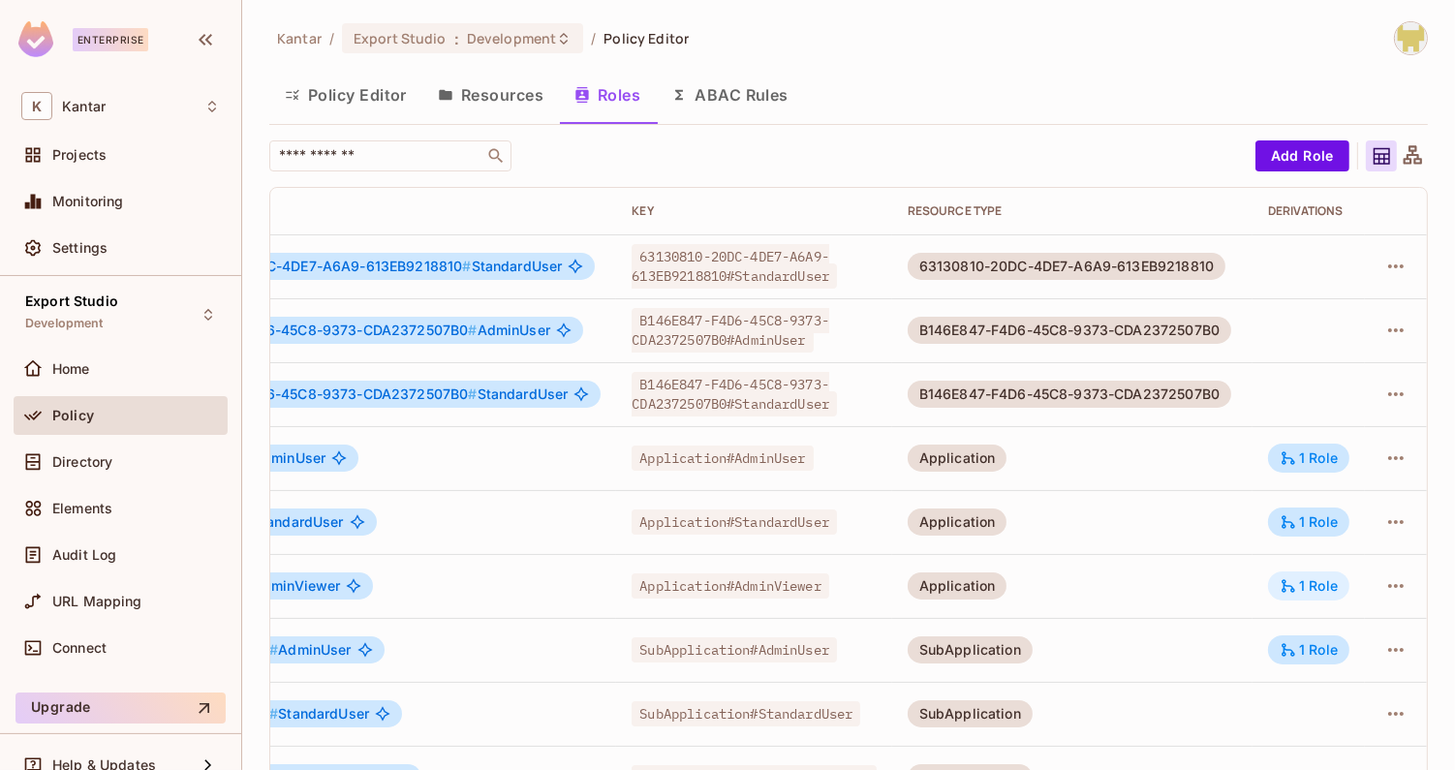
click at [1290, 589] on icon at bounding box center [1288, 585] width 17 height 17
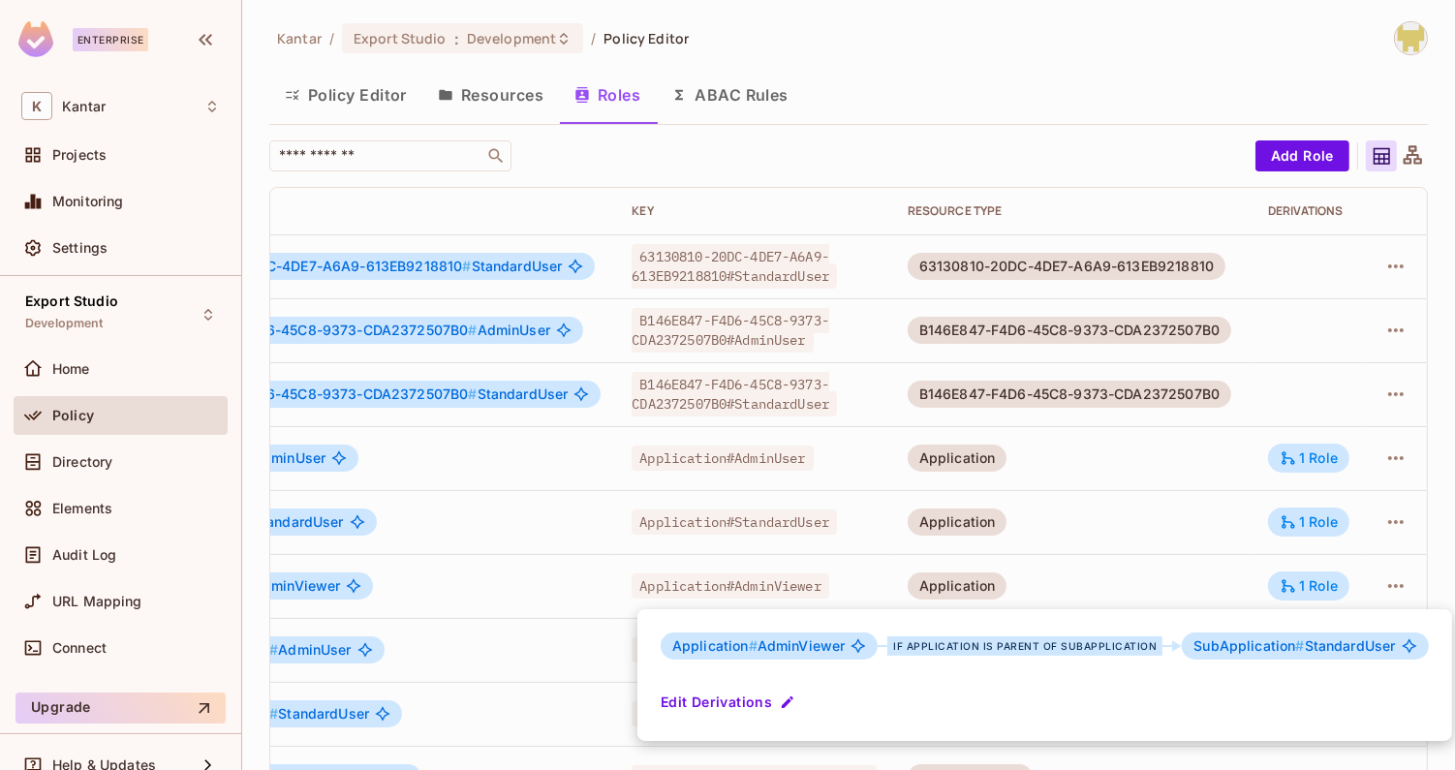
click at [1188, 576] on div at bounding box center [727, 385] width 1455 height 770
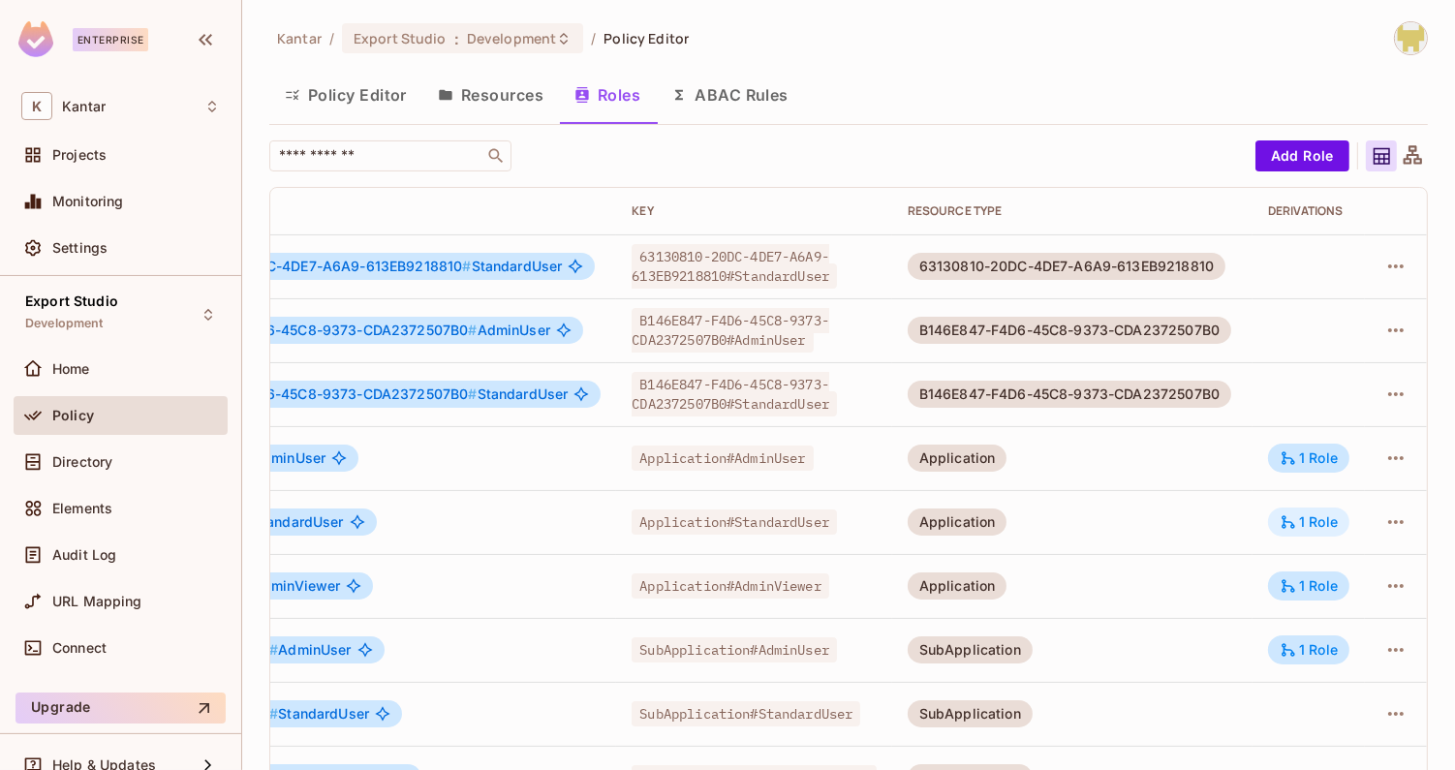
click at [1321, 531] on div "1 Role" at bounding box center [1308, 522] width 81 height 29
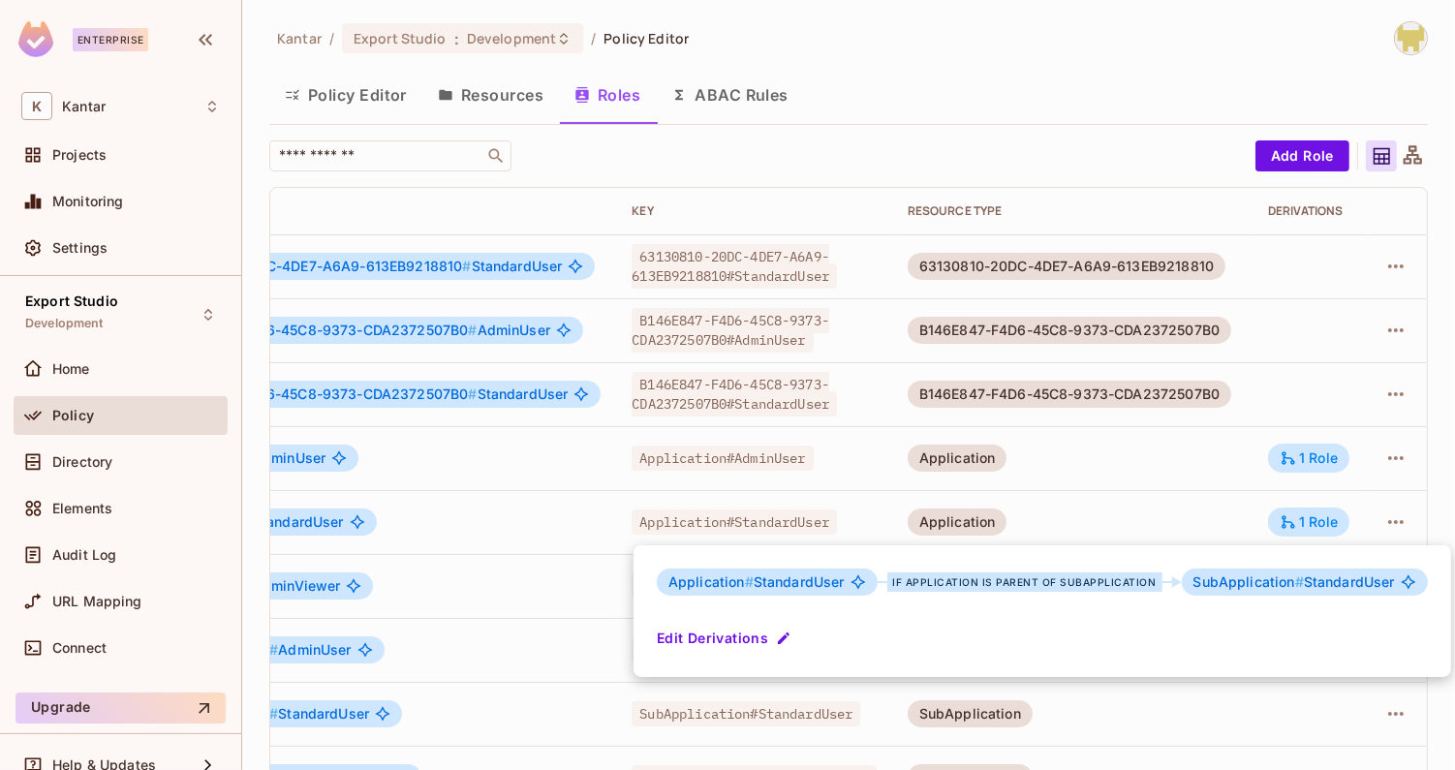
click at [1103, 524] on div at bounding box center [727, 385] width 1455 height 770
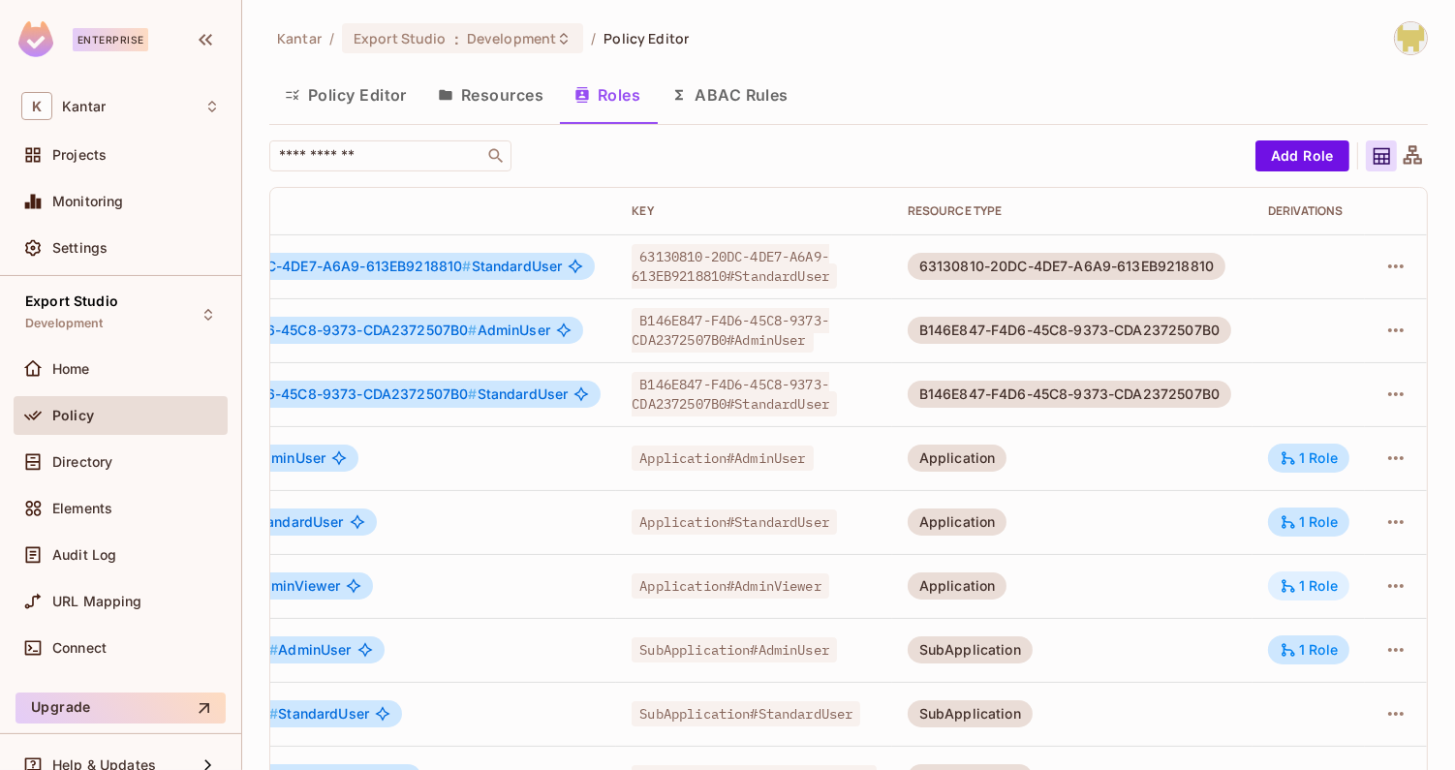
click at [1279, 590] on div "1 Role" at bounding box center [1308, 586] width 81 height 29
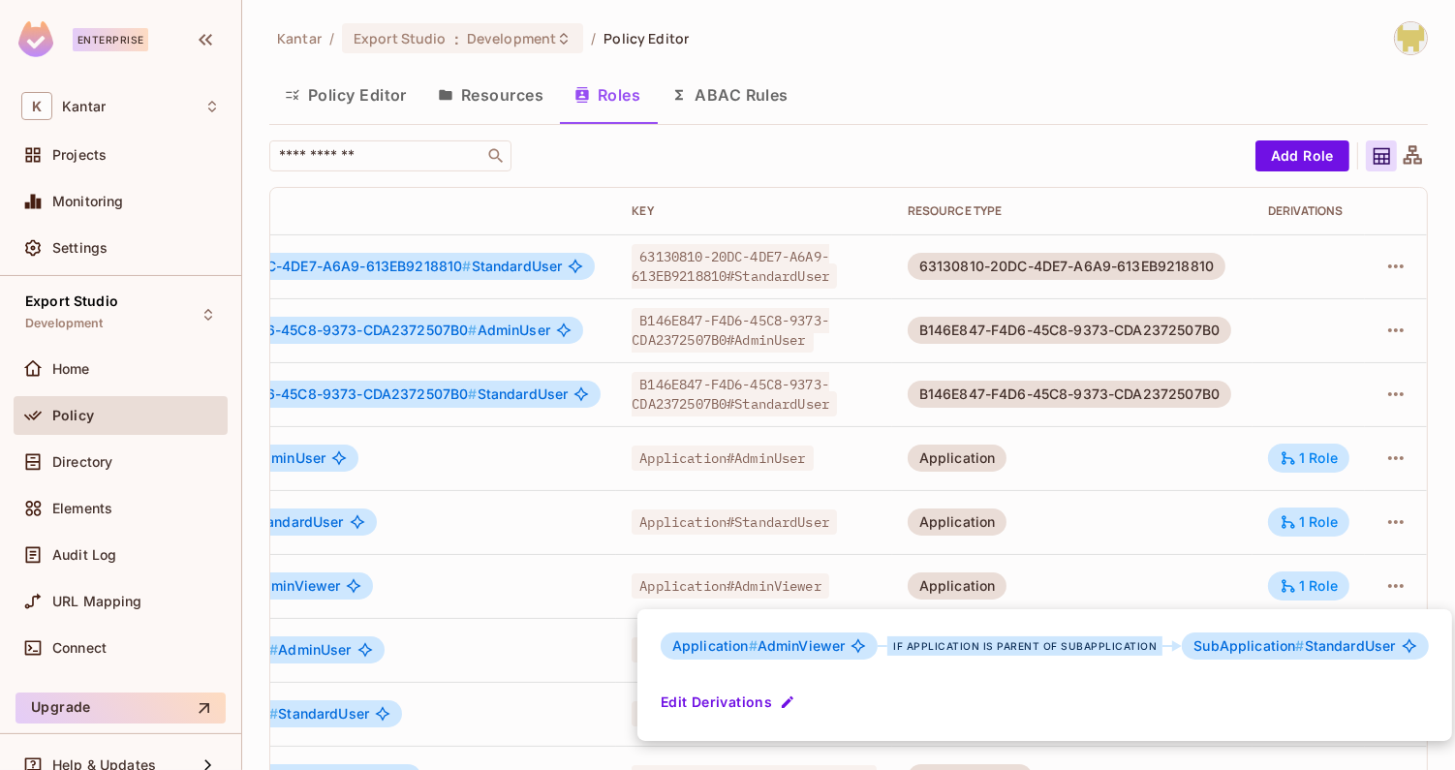
click at [1204, 542] on div at bounding box center [727, 385] width 1455 height 770
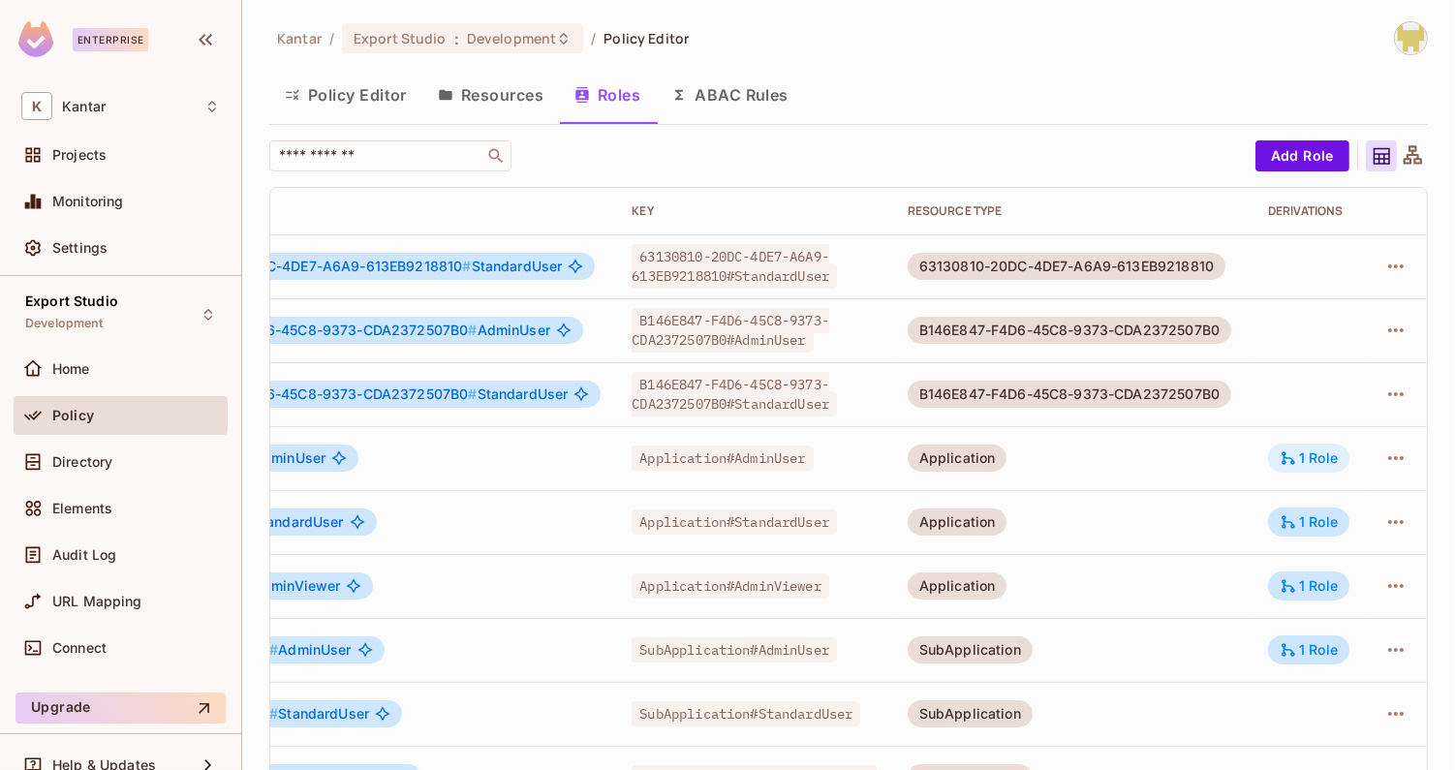
click at [1299, 458] on div "1 Role" at bounding box center [1309, 457] width 58 height 17
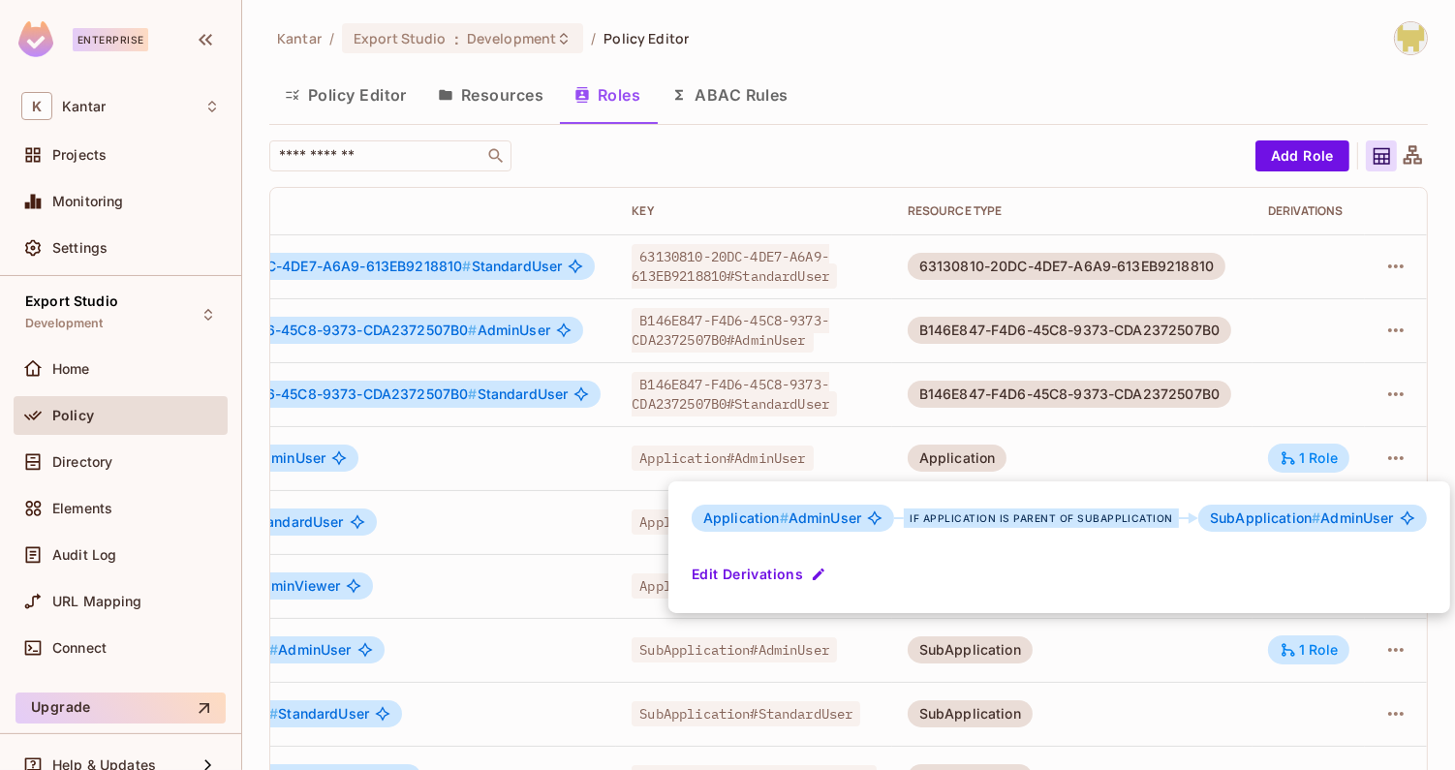
click at [1244, 446] on div at bounding box center [727, 385] width 1455 height 770
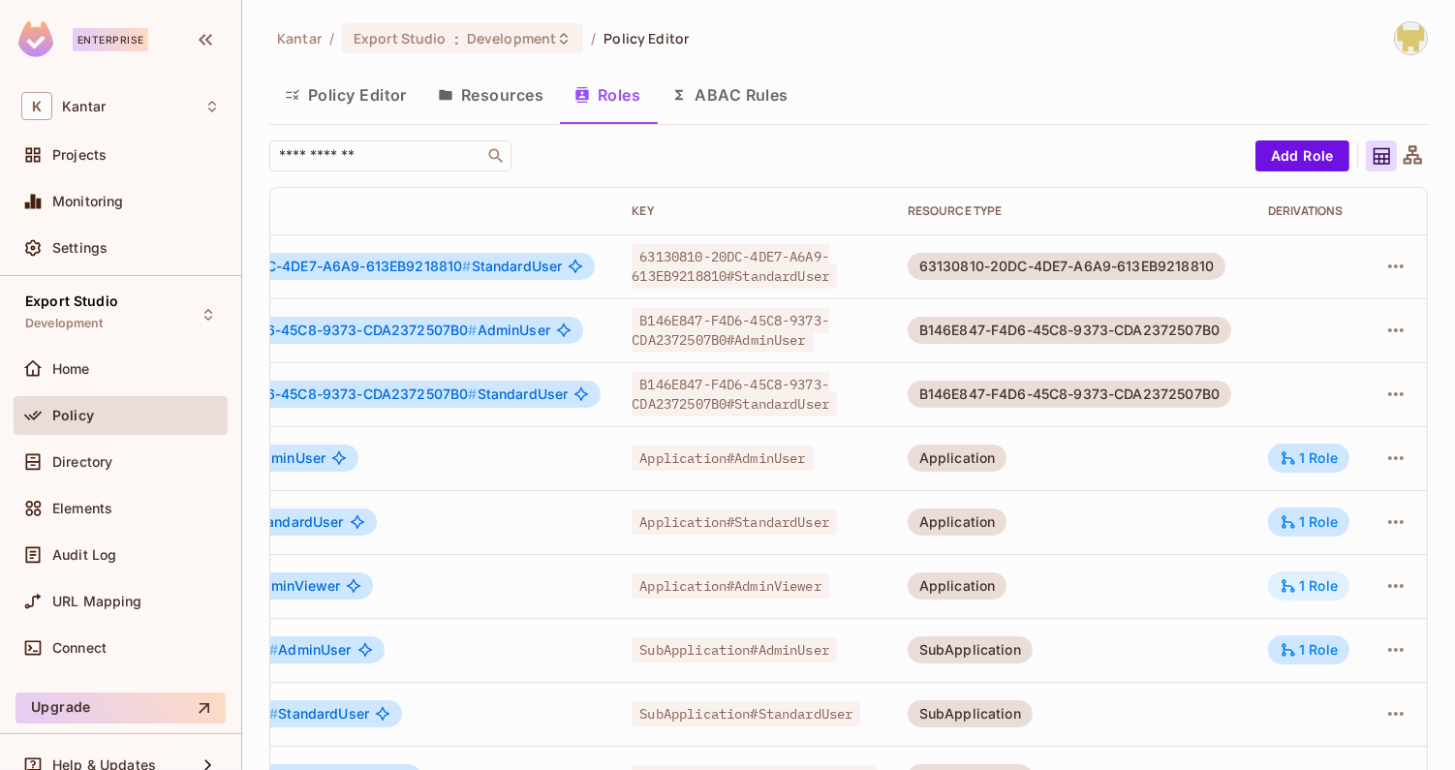
click at [1297, 579] on icon at bounding box center [1288, 585] width 17 height 17
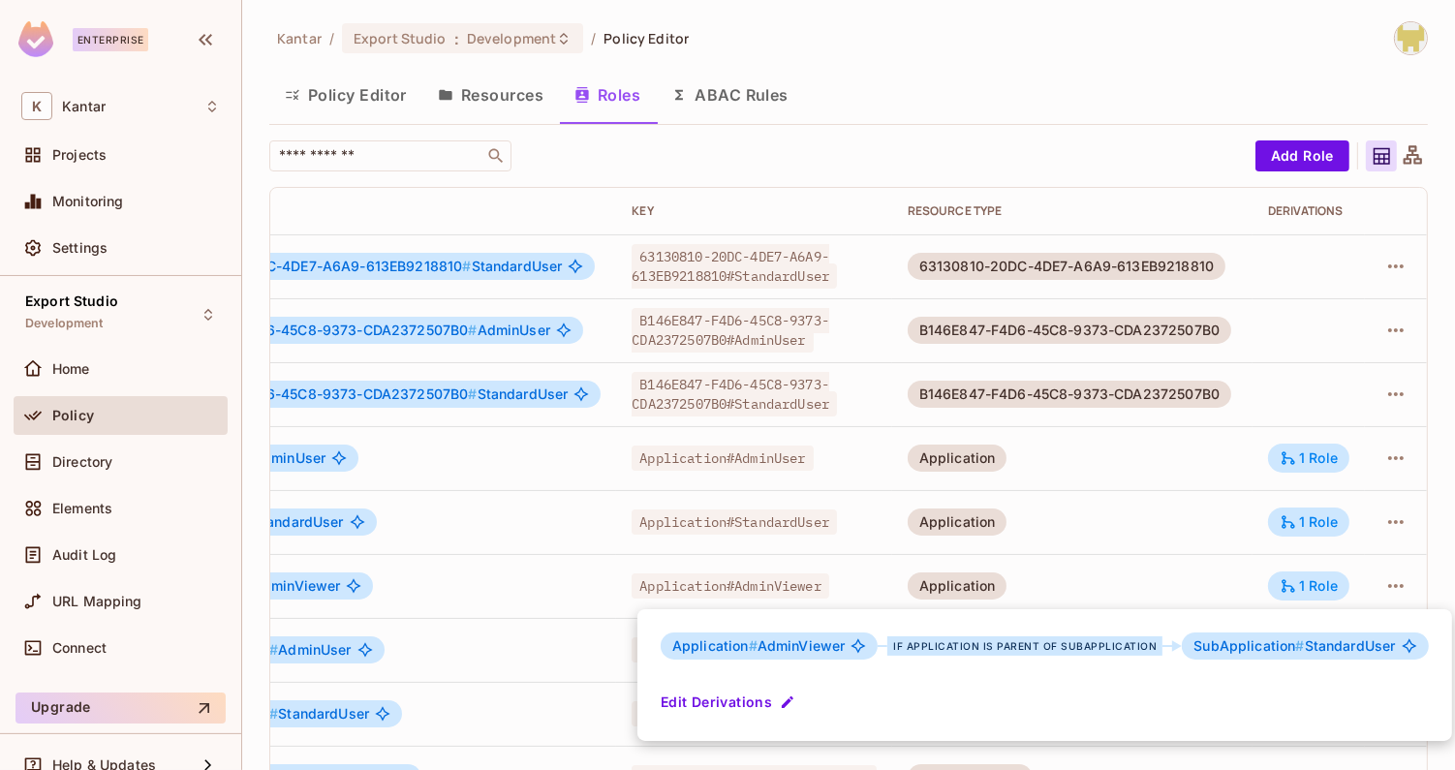
click at [1231, 566] on div at bounding box center [727, 385] width 1455 height 770
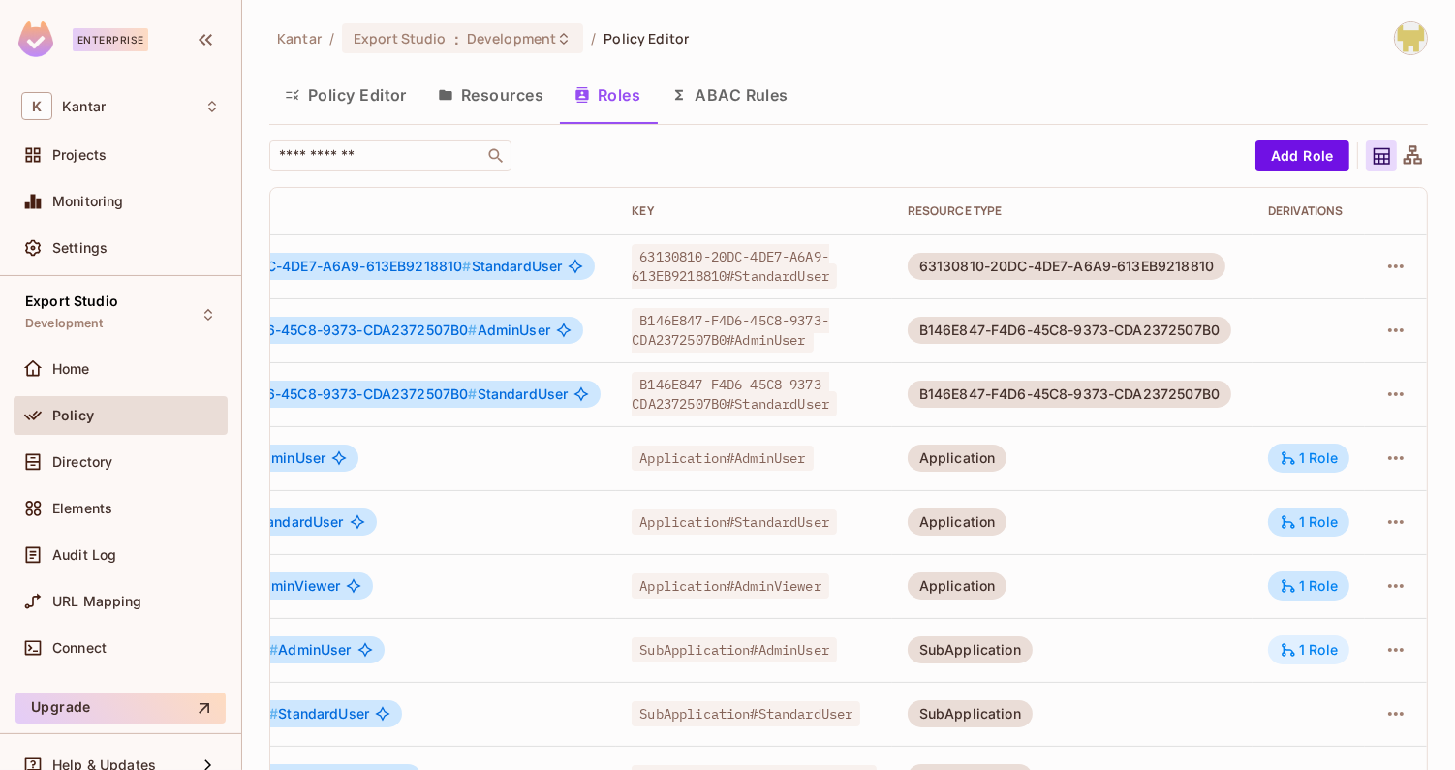
click at [1278, 652] on div "1 Role" at bounding box center [1308, 649] width 81 height 29
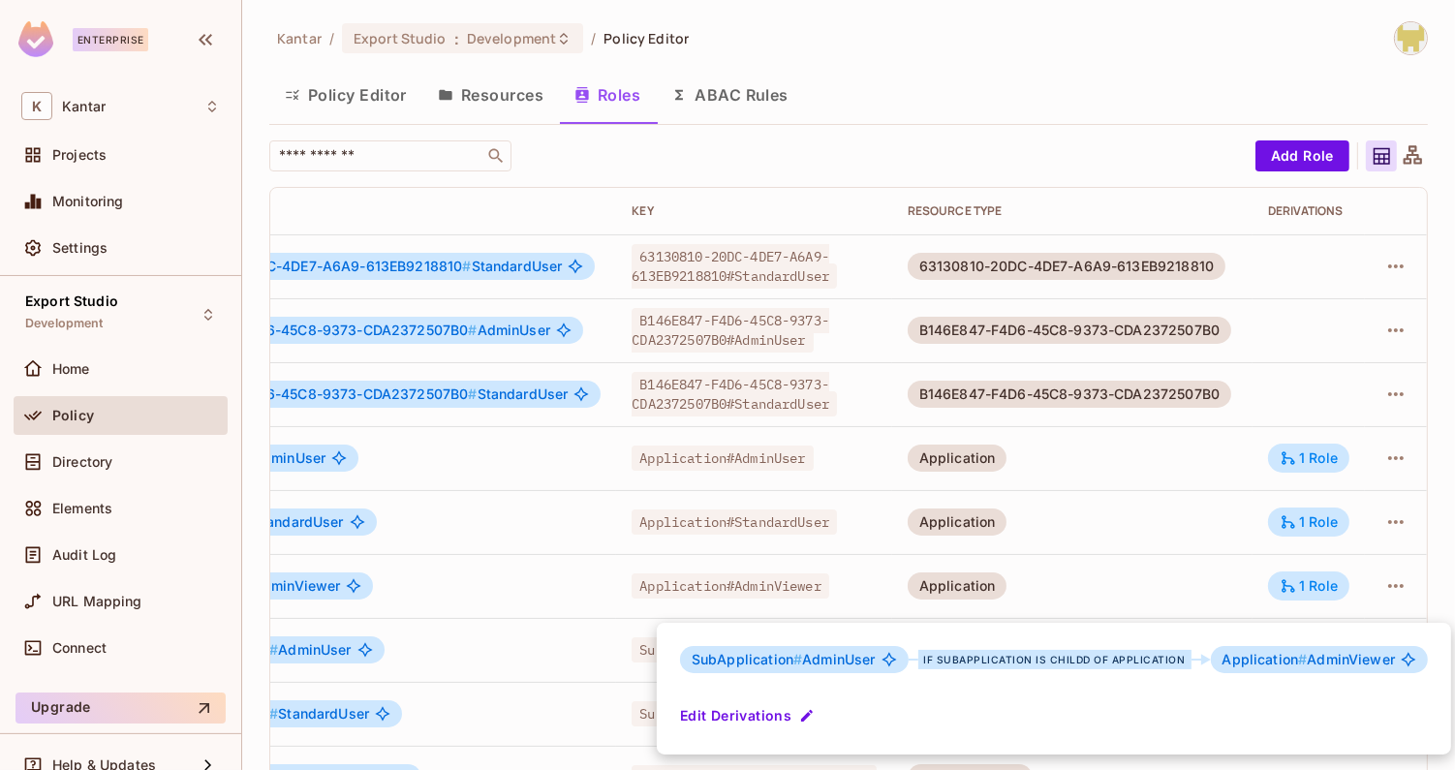
click at [1151, 582] on div at bounding box center [727, 385] width 1455 height 770
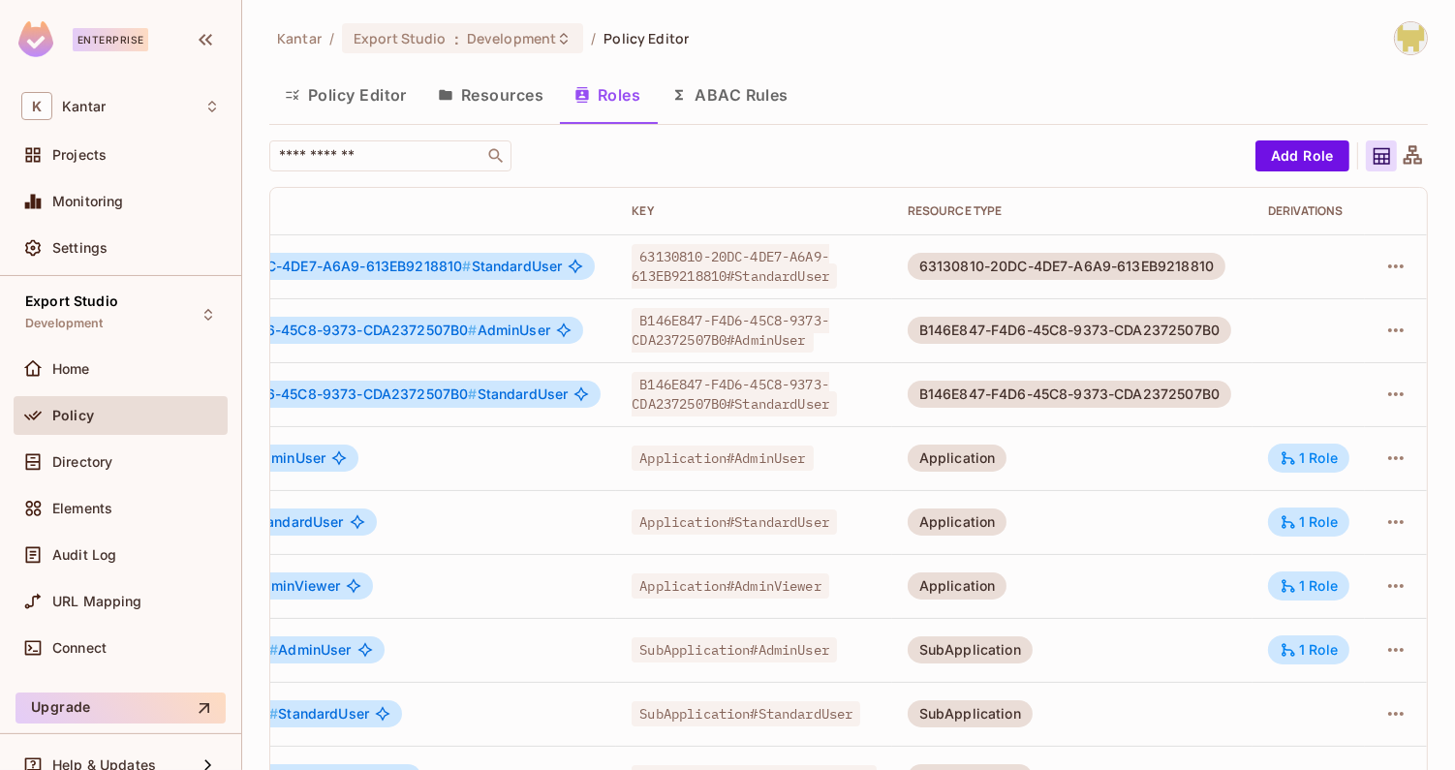
click at [1311, 664] on td "1 Role" at bounding box center [1308, 650] width 112 height 64
click at [1311, 657] on div "1 Role" at bounding box center [1309, 649] width 58 height 17
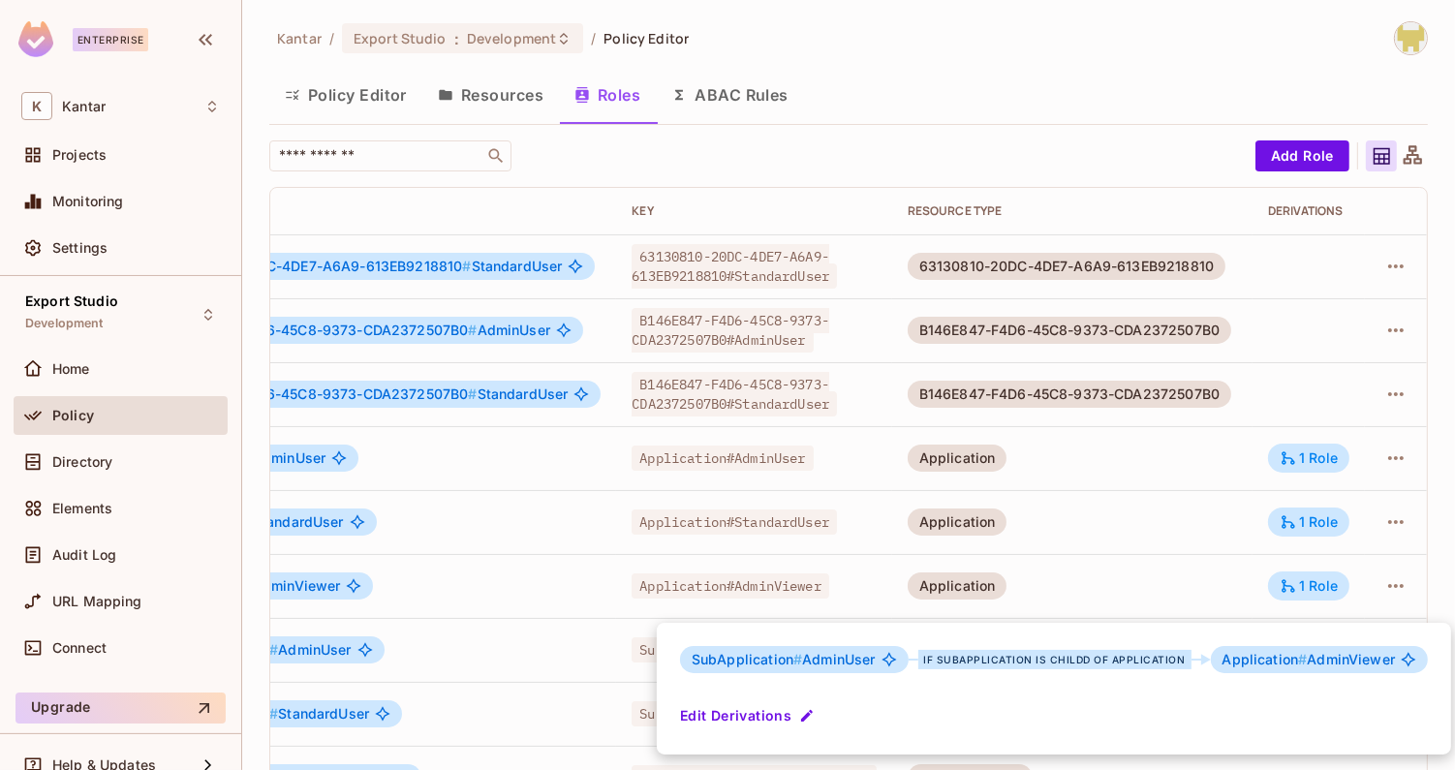
click at [1049, 574] on div at bounding box center [727, 385] width 1455 height 770
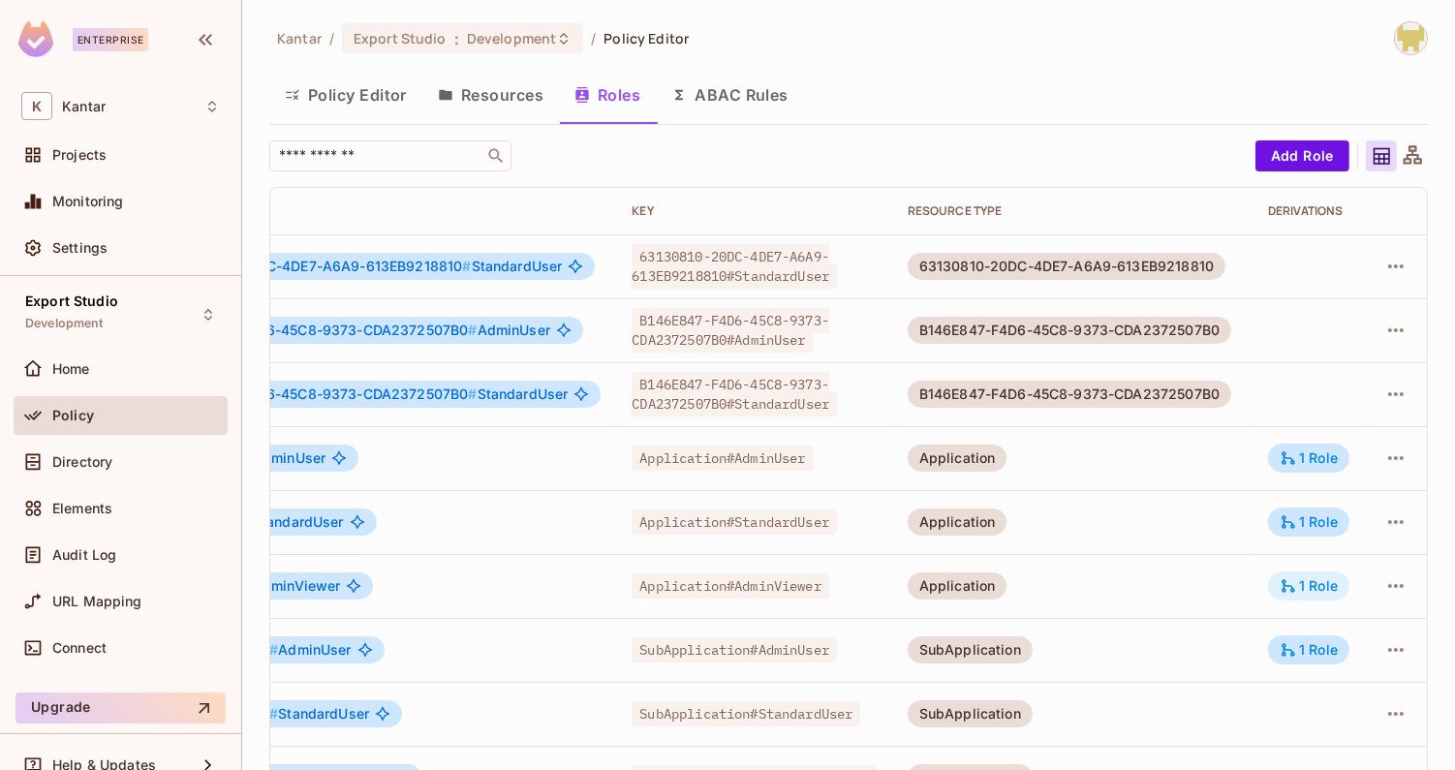
click at [1295, 590] on icon at bounding box center [1289, 586] width 14 height 14
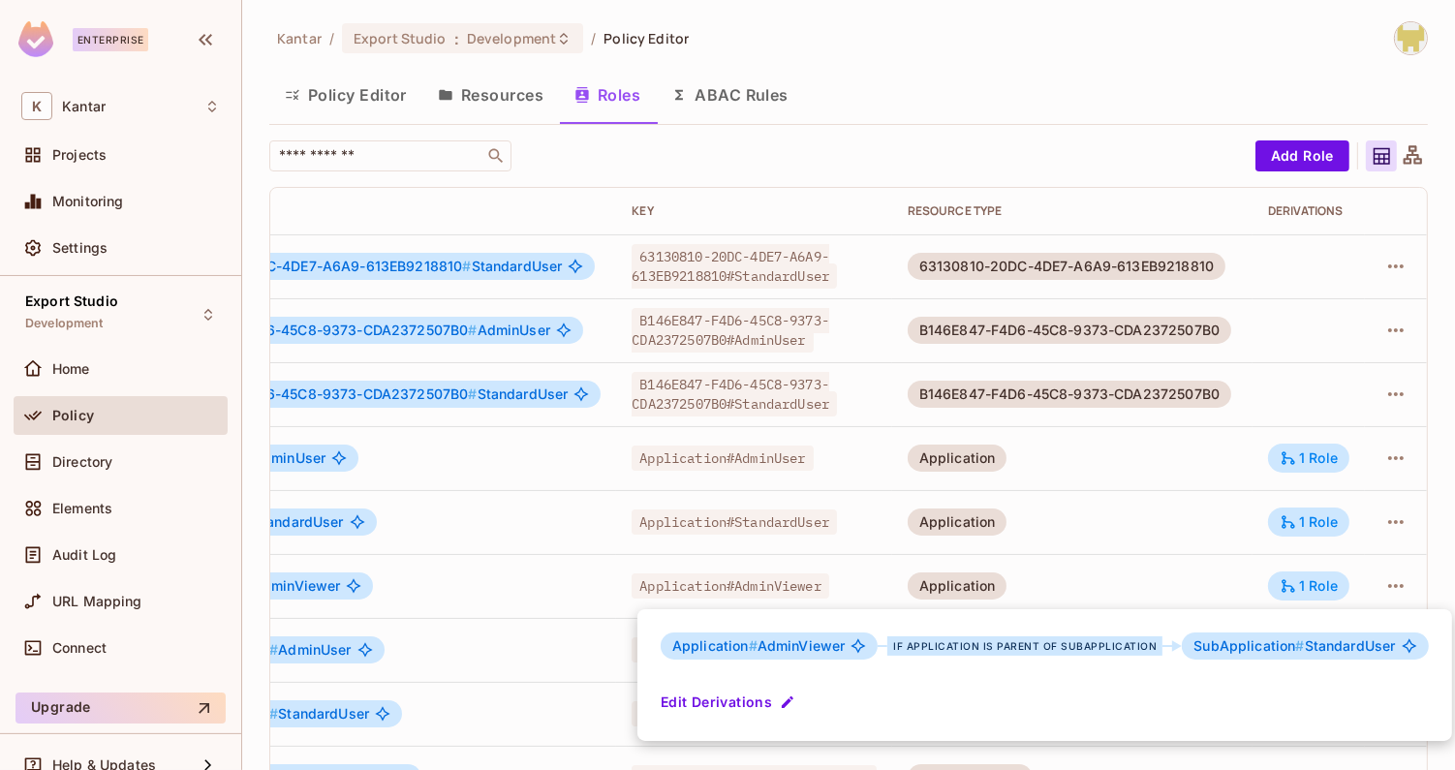
click at [1245, 590] on div at bounding box center [727, 385] width 1455 height 770
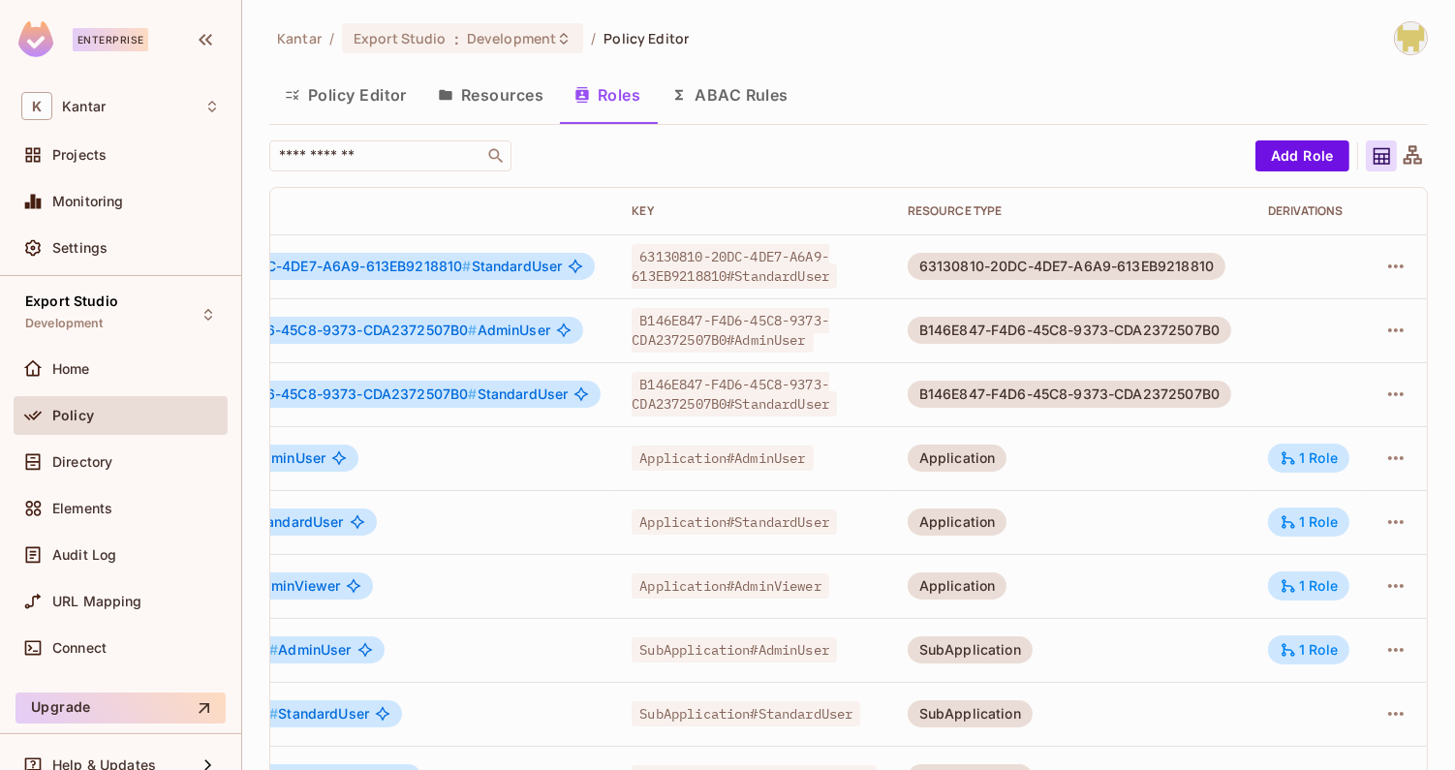
click at [1245, 590] on td "Application" at bounding box center [1072, 586] width 360 height 64
click at [1080, 445] on td "Application" at bounding box center [1072, 458] width 360 height 64
click at [1061, 475] on td "Application" at bounding box center [1072, 458] width 360 height 64
click at [1099, 99] on div "Policy Editor Resources Roles ABAC Rules" at bounding box center [848, 95] width 1159 height 48
click at [1234, 547] on td "Application" at bounding box center [1072, 522] width 360 height 64
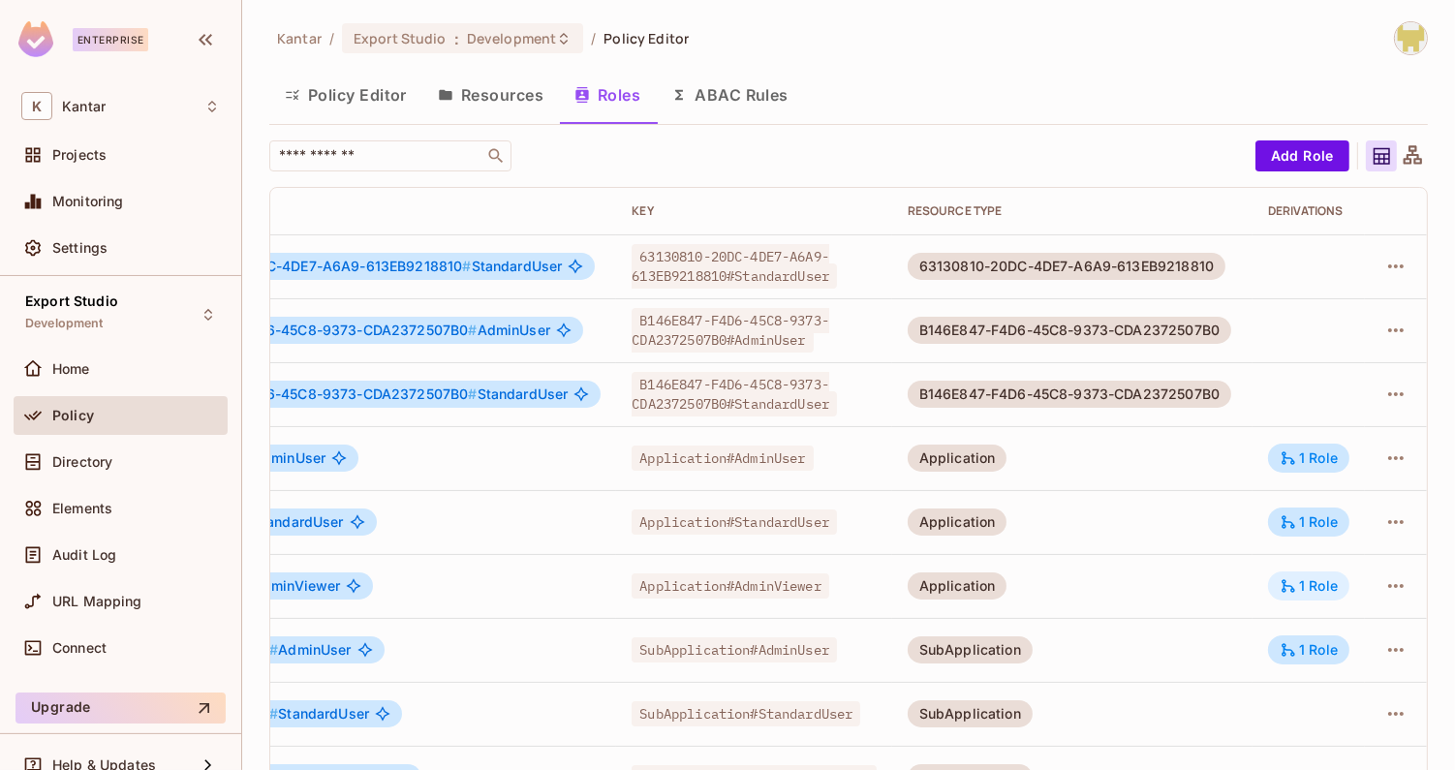
click at [1306, 586] on div "1 Role" at bounding box center [1309, 585] width 58 height 17
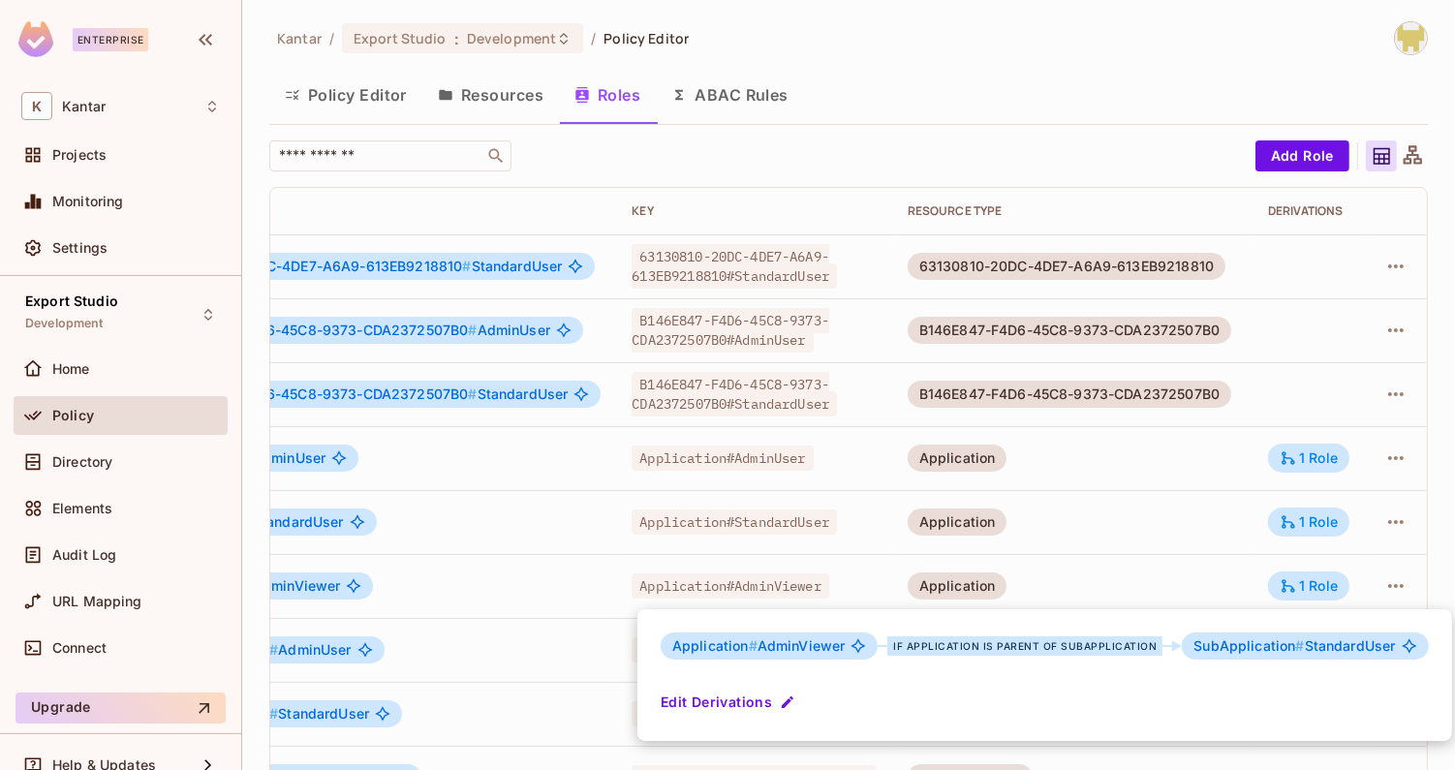
click at [1306, 585] on div at bounding box center [727, 385] width 1455 height 770
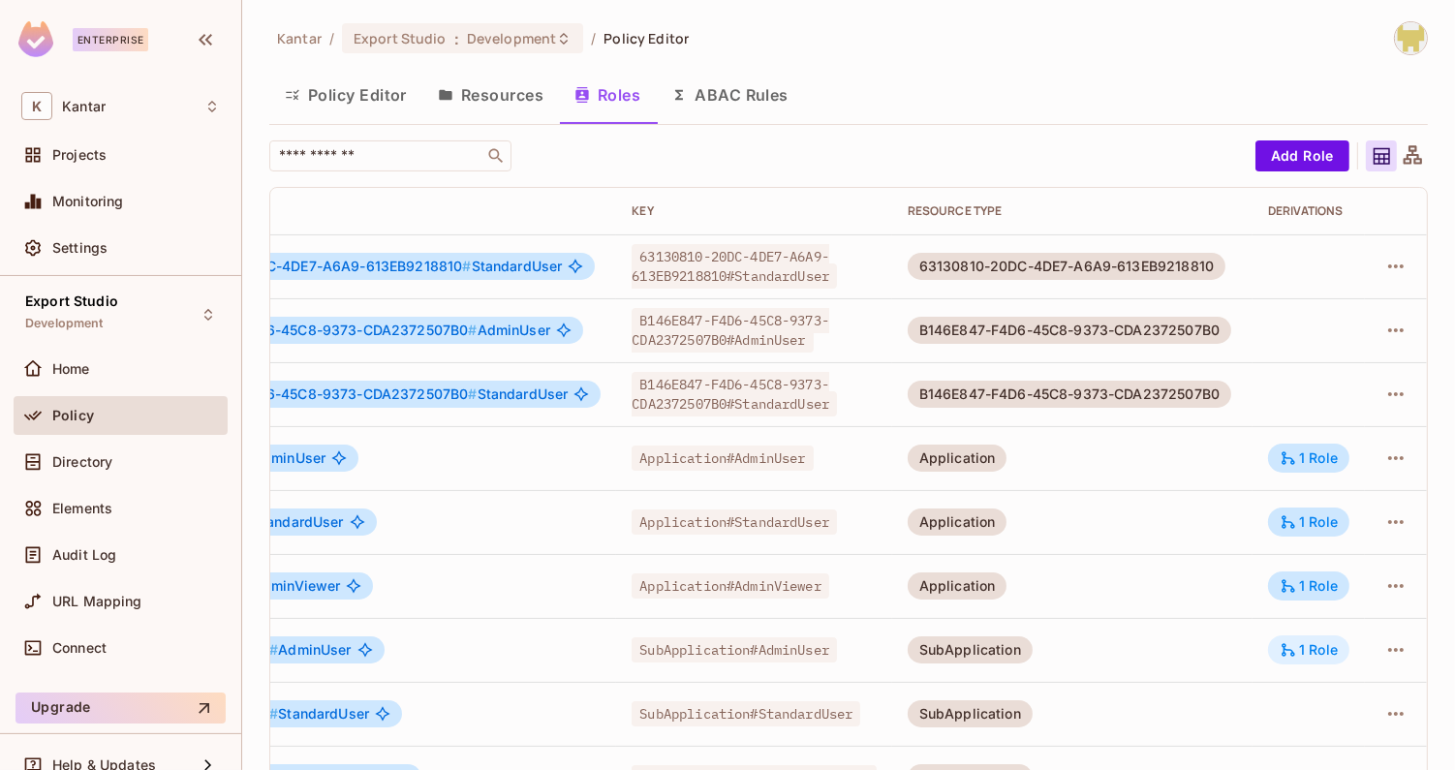
click at [1301, 653] on div "1 Role" at bounding box center [1309, 649] width 58 height 17
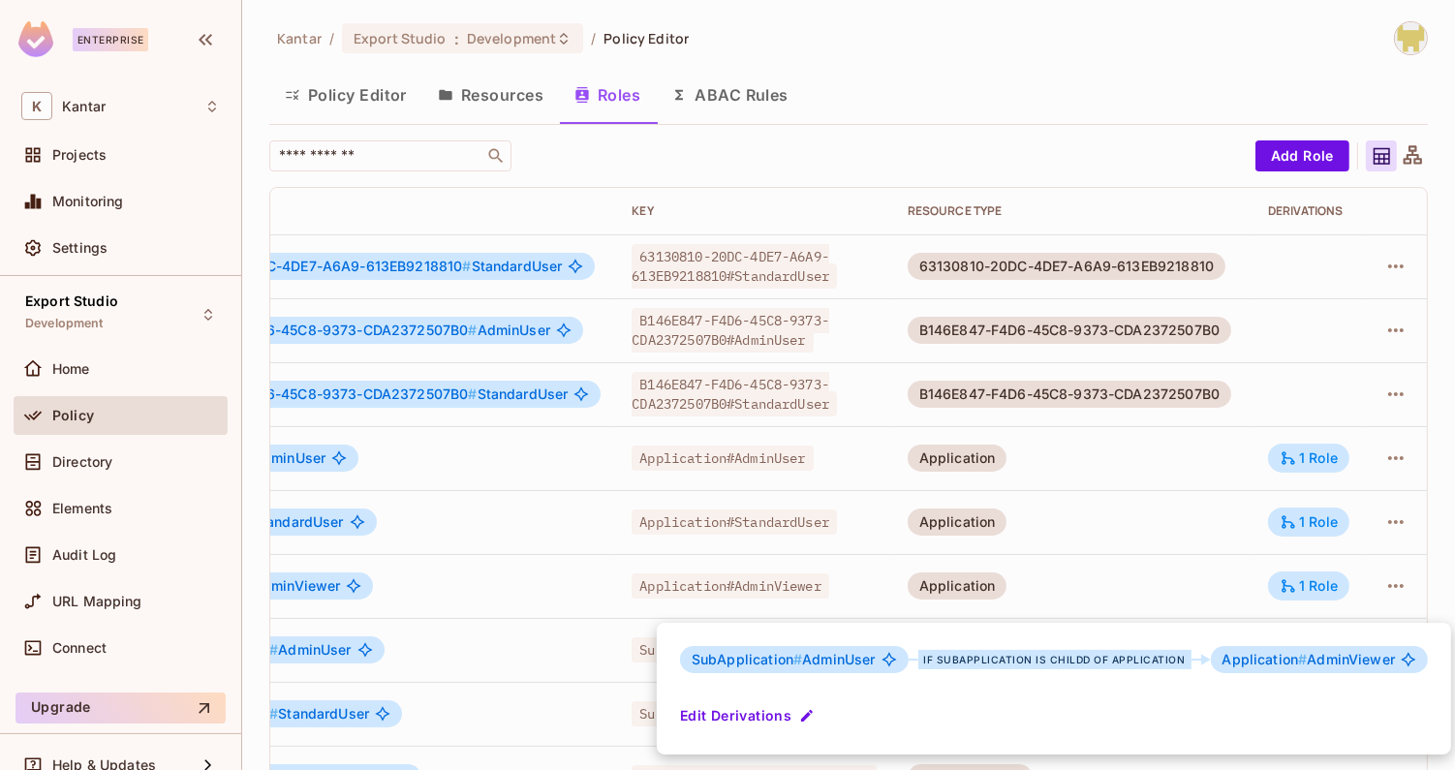
click at [1174, 589] on div at bounding box center [727, 385] width 1455 height 770
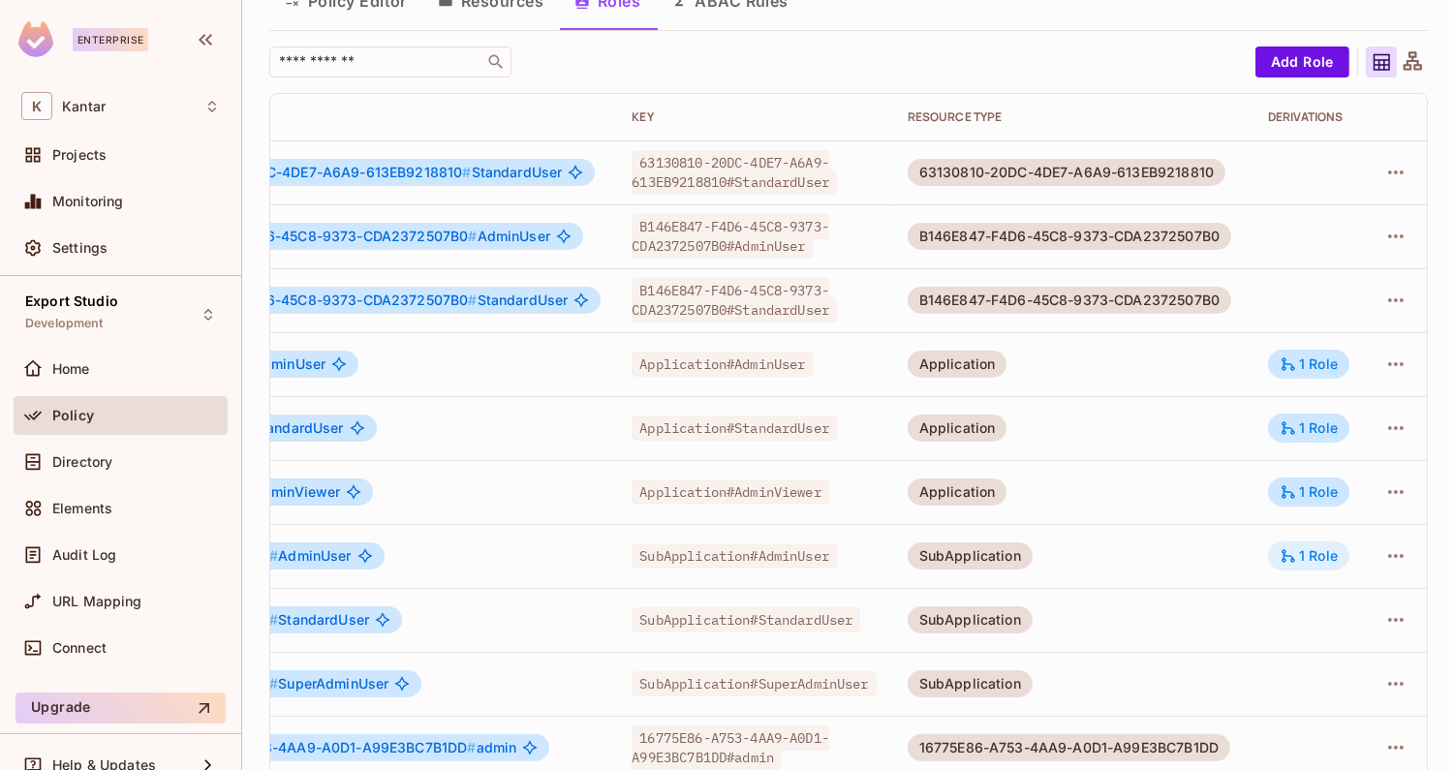
click at [1292, 550] on icon at bounding box center [1288, 555] width 17 height 17
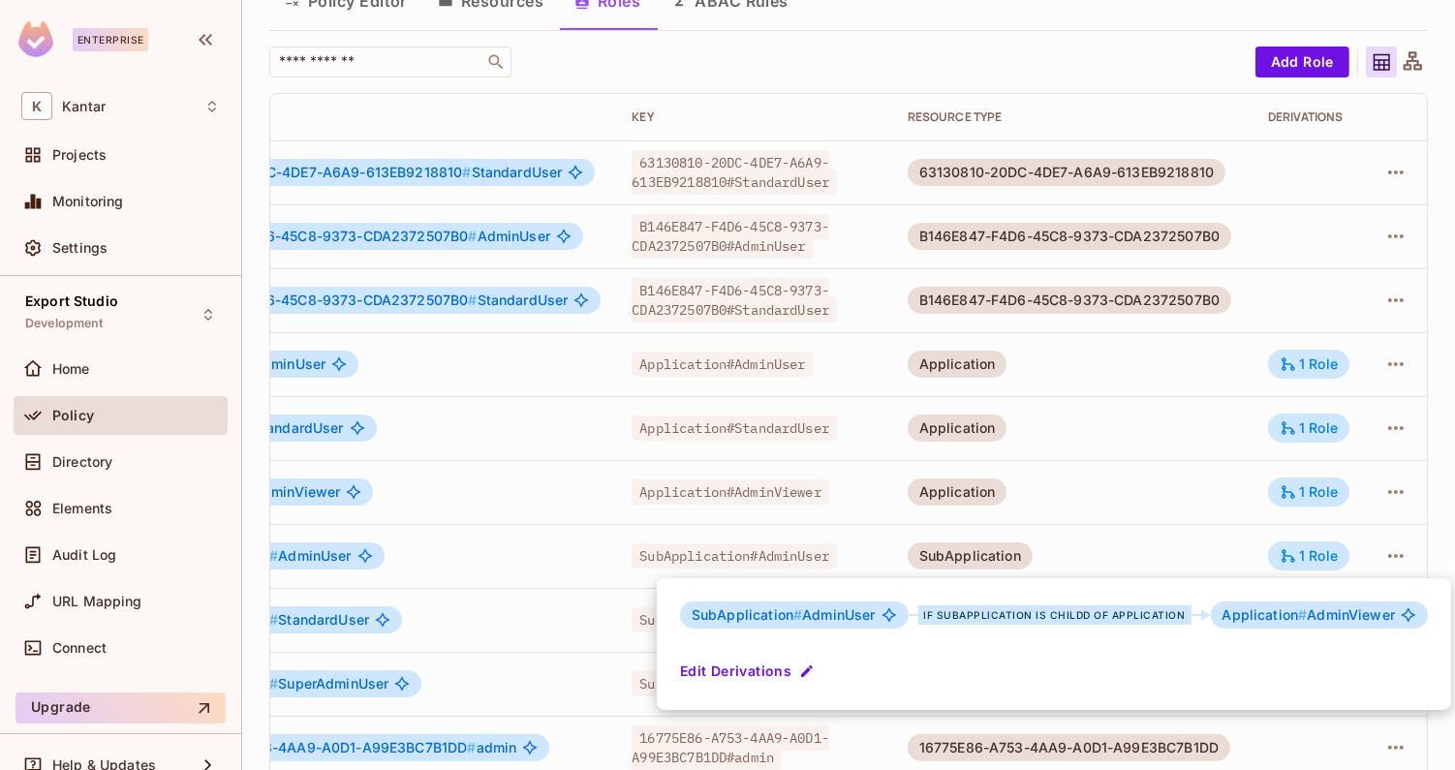
click at [1178, 539] on div at bounding box center [727, 385] width 1455 height 770
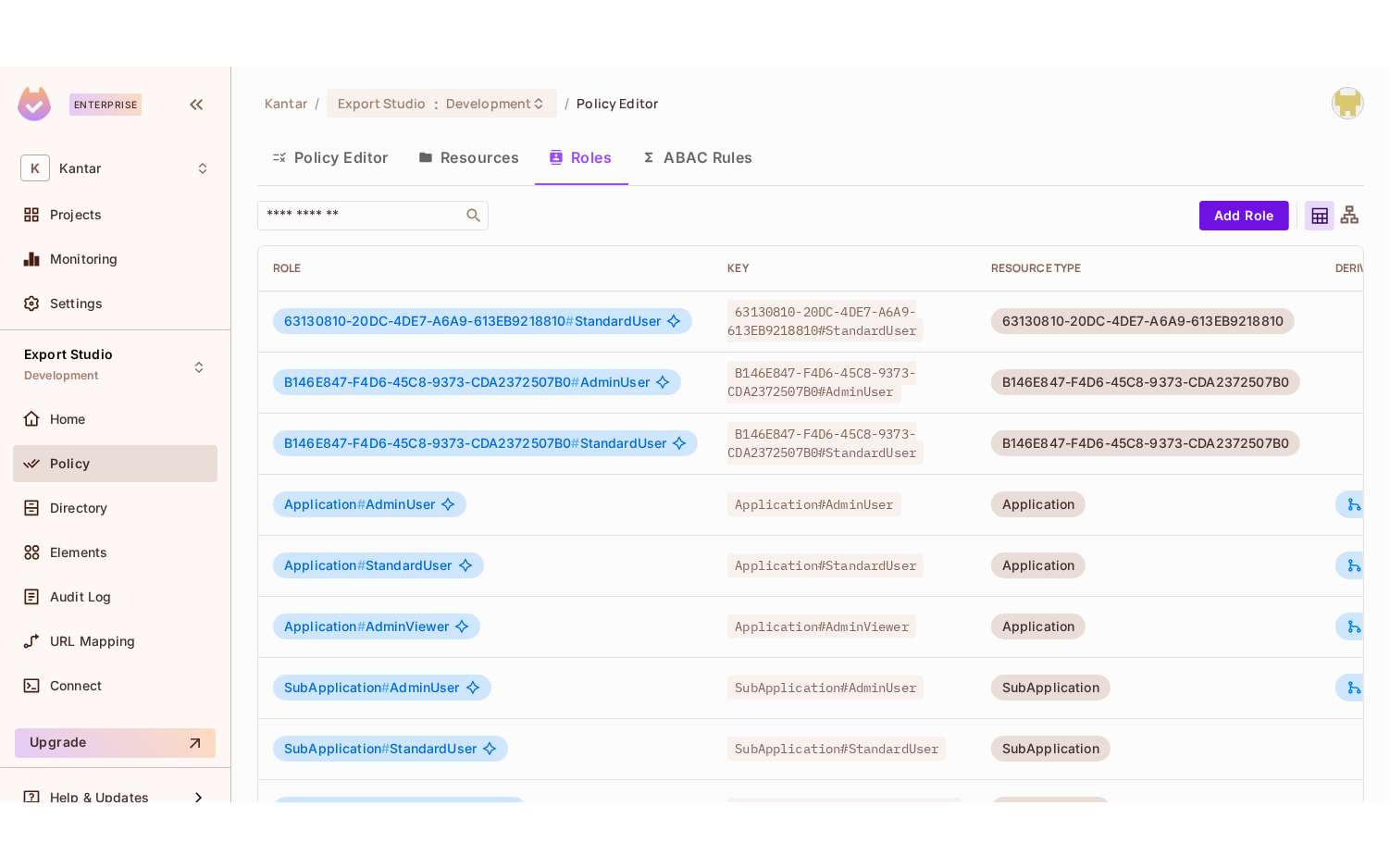
scroll to position [418, 0]
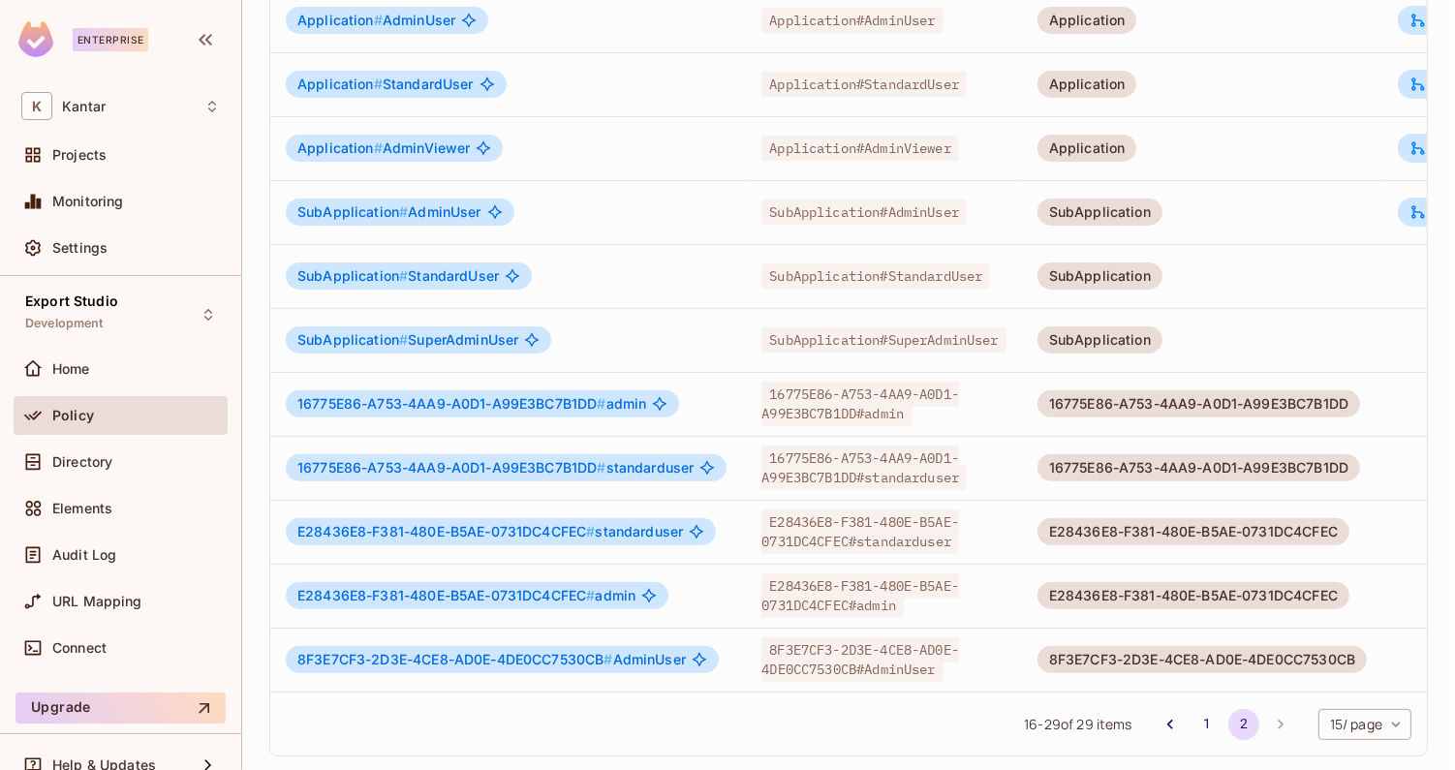
click at [721, 541] on div "E28436E8-F381-480E-B5AE-0731DC4CFEC # standarduser" at bounding box center [508, 531] width 445 height 27
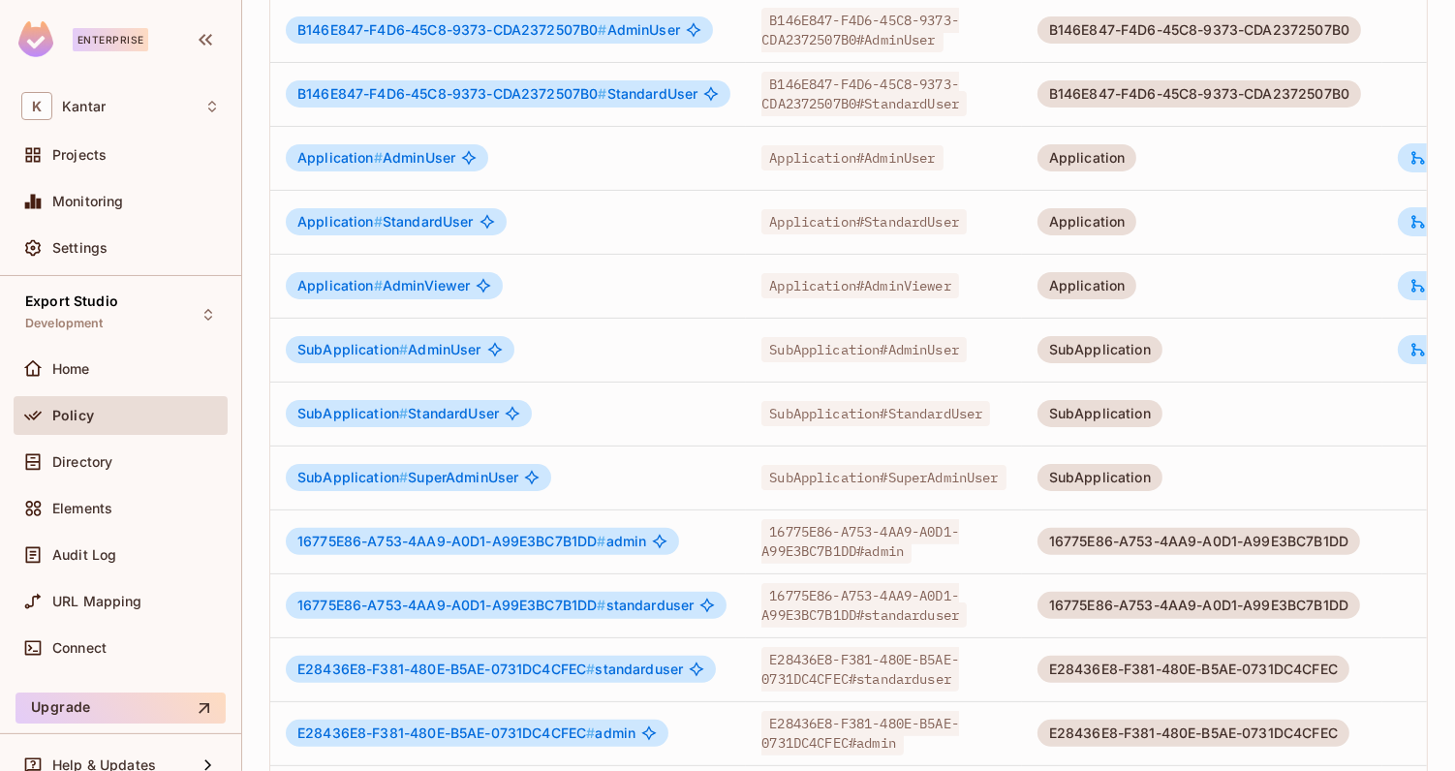
scroll to position [0, 0]
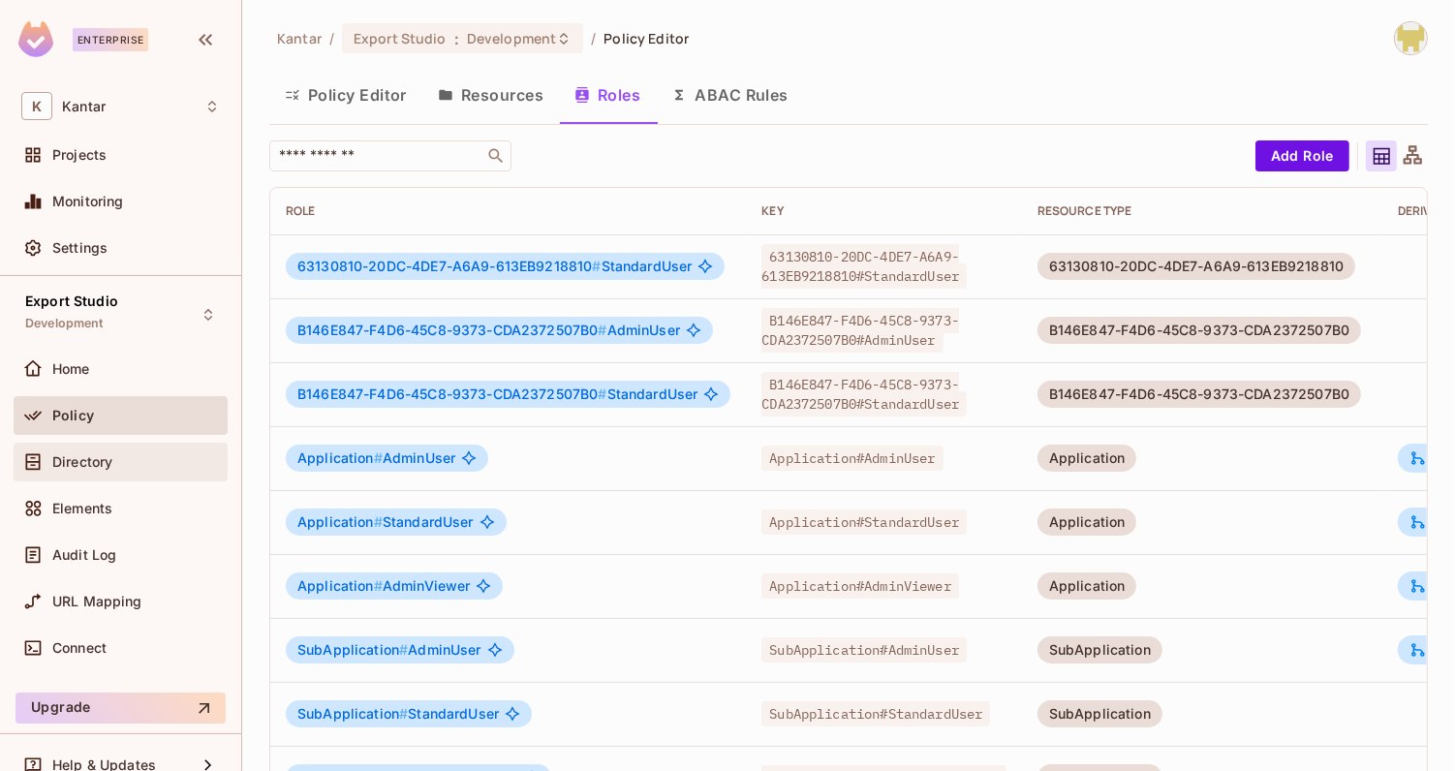
click at [137, 457] on div "Directory" at bounding box center [136, 461] width 168 height 15
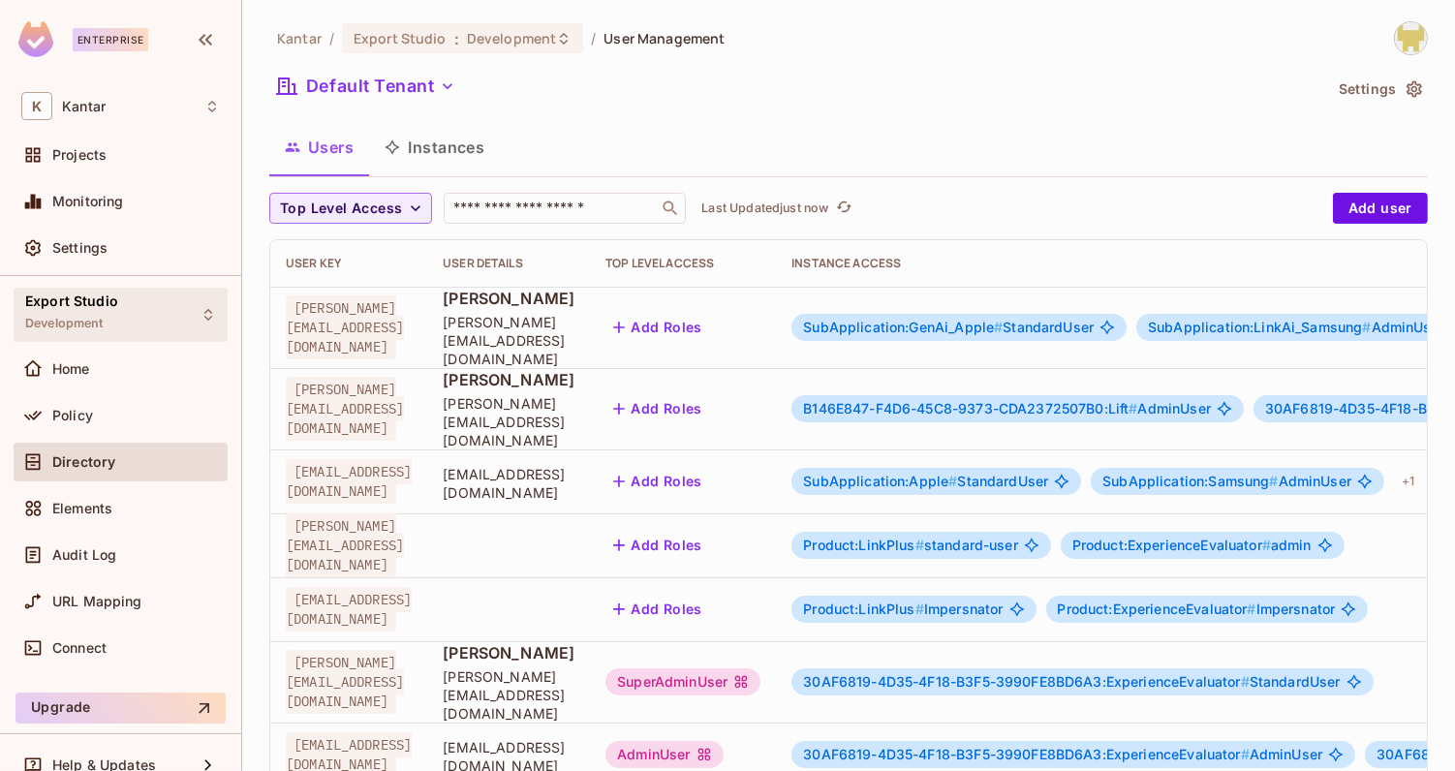
click at [164, 306] on div "Export Studio Development" at bounding box center [121, 314] width 214 height 53
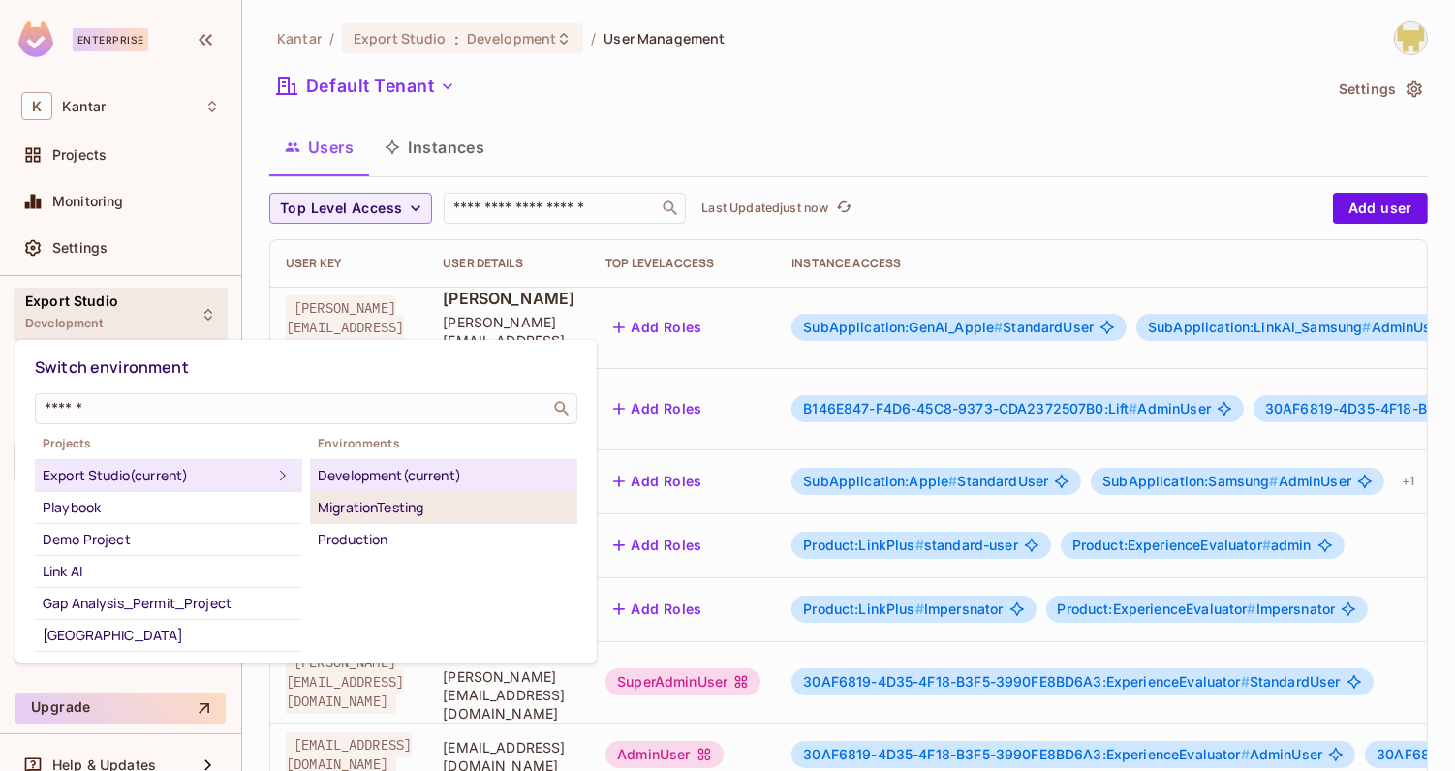
click at [343, 505] on div "MigrationTesting" at bounding box center [444, 507] width 252 height 23
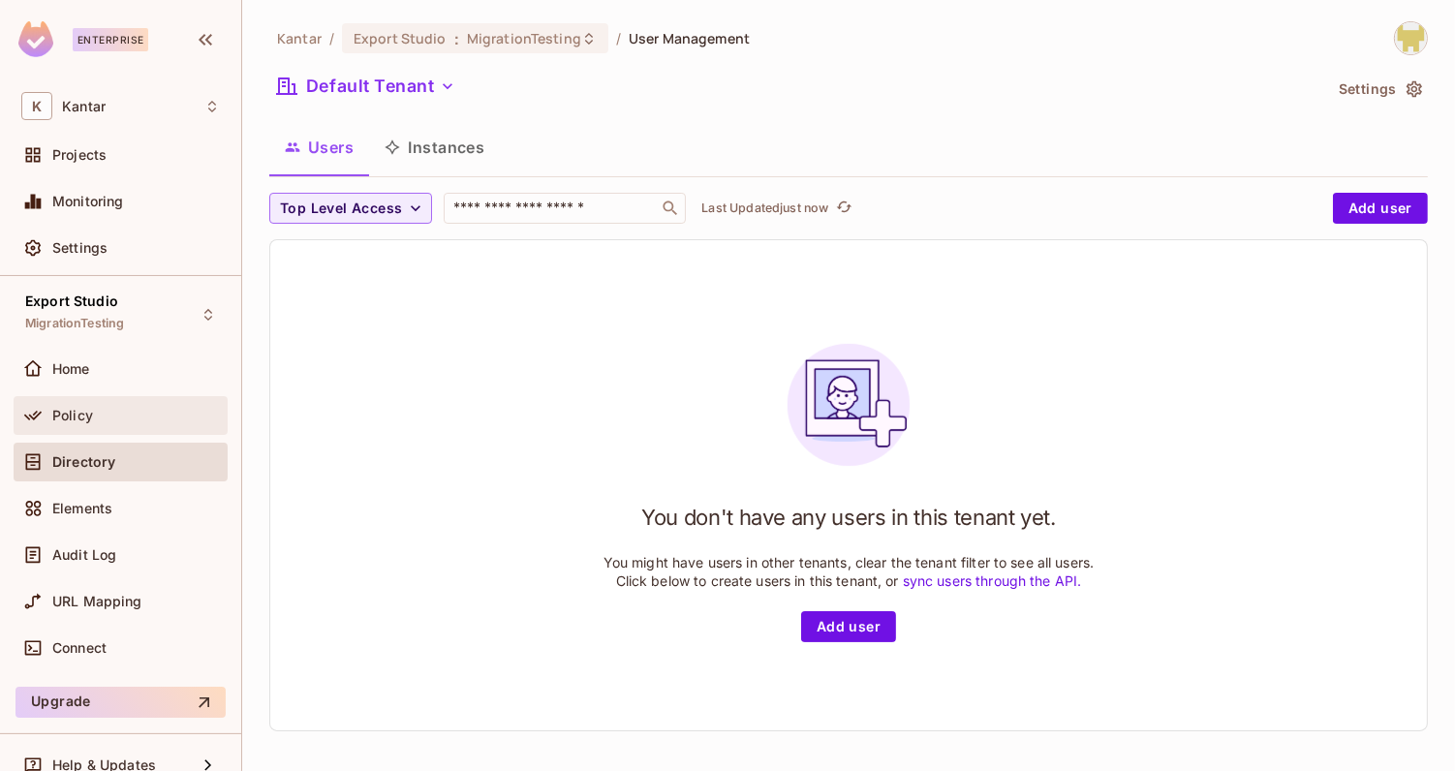
click at [160, 421] on div "Policy" at bounding box center [120, 415] width 199 height 23
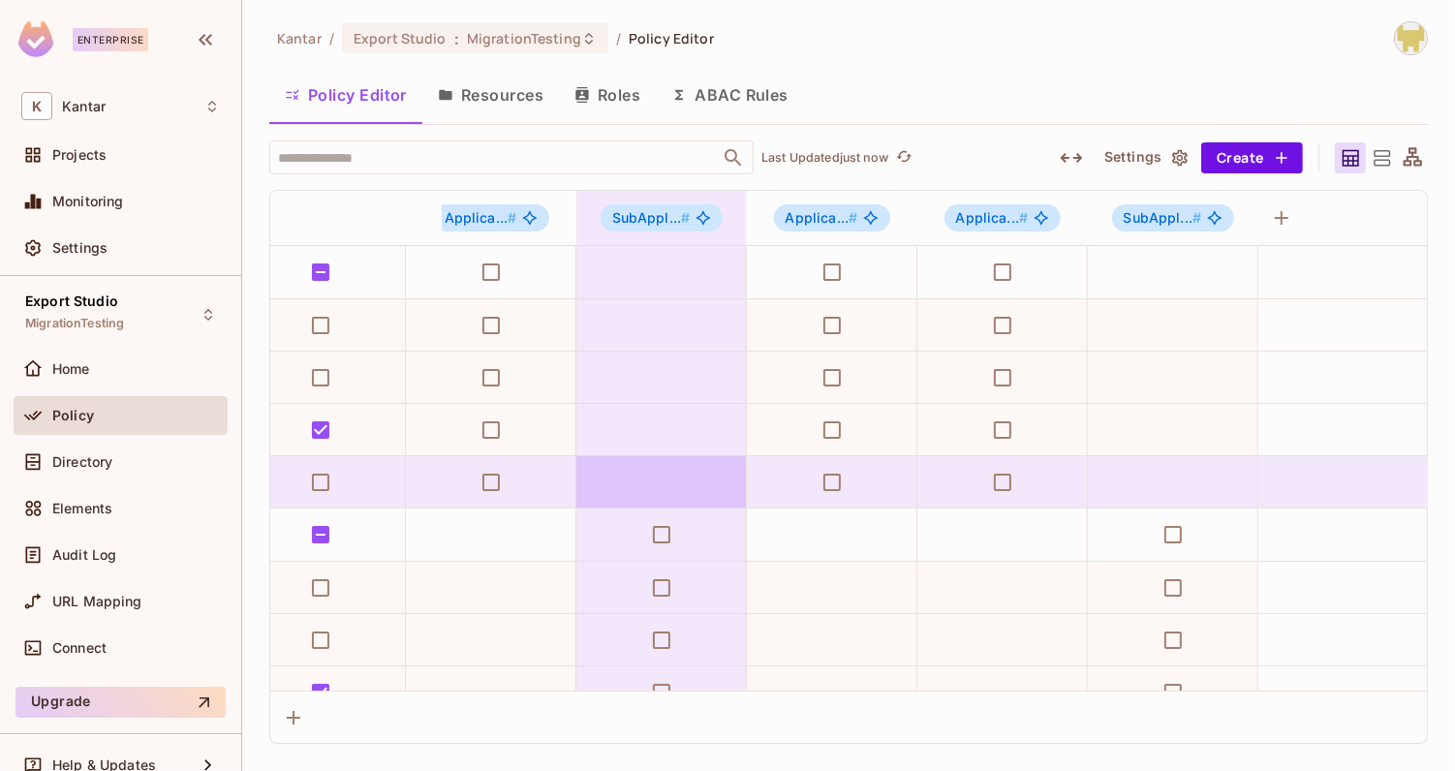
scroll to position [0, 712]
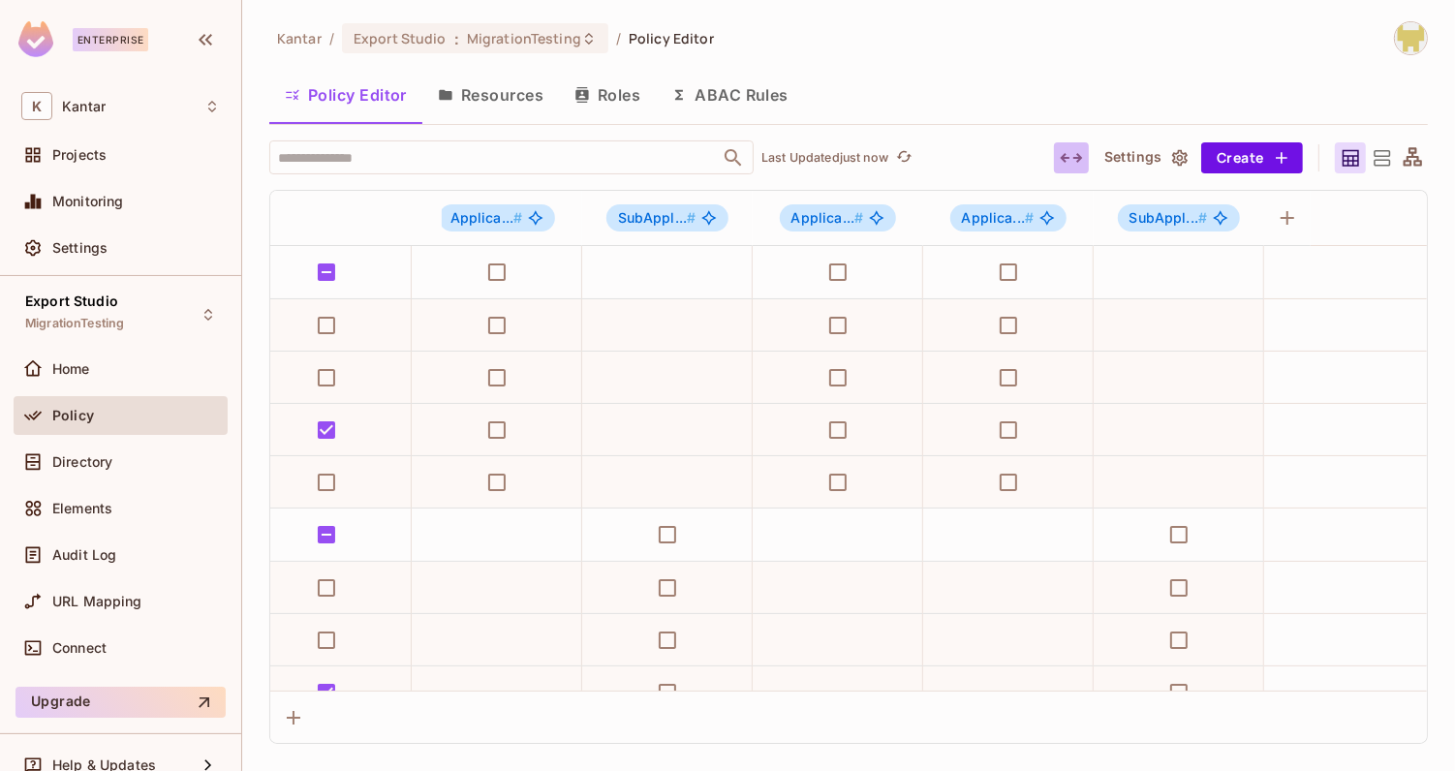
click at [1073, 163] on icon "button" at bounding box center [1071, 157] width 23 height 23
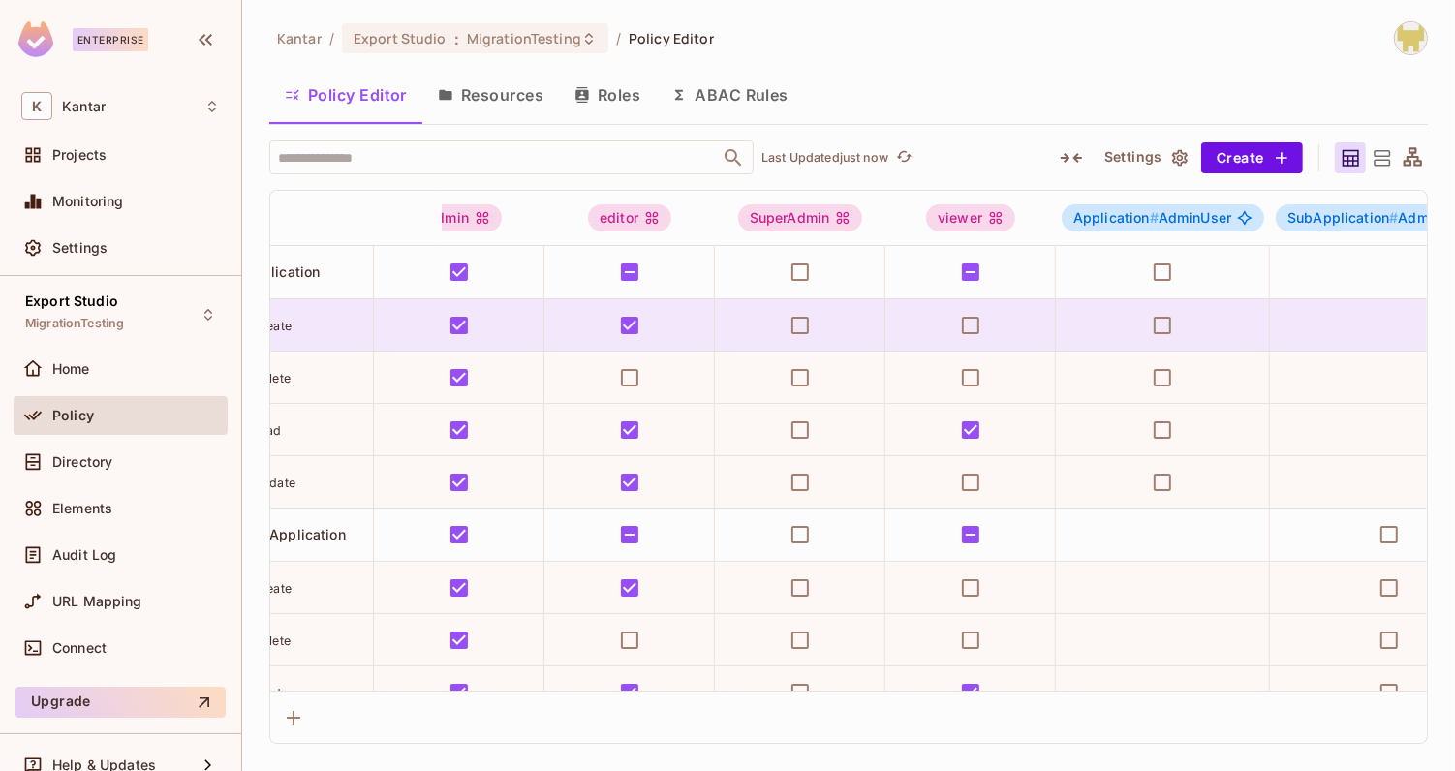
scroll to position [0, 22]
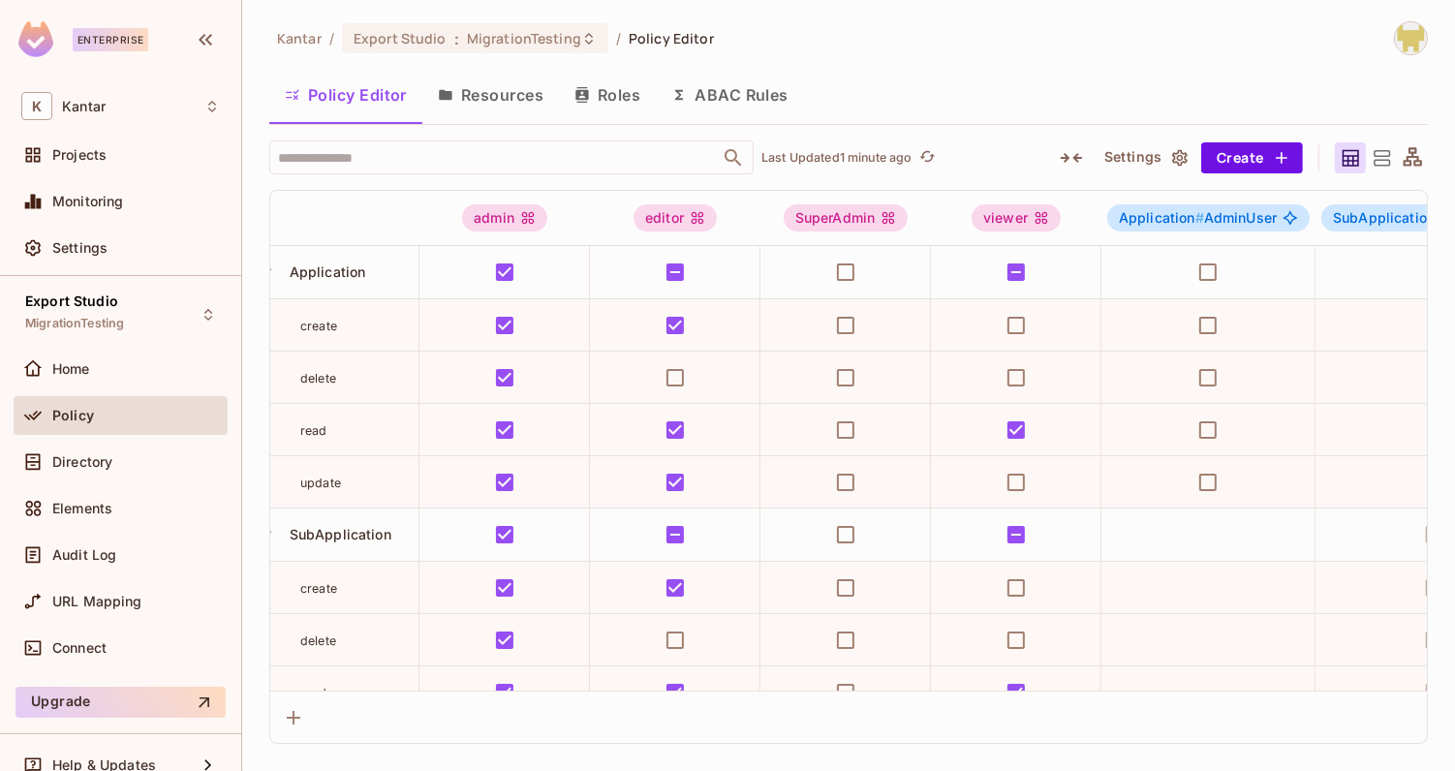
click at [482, 104] on button "Resources" at bounding box center [490, 95] width 137 height 48
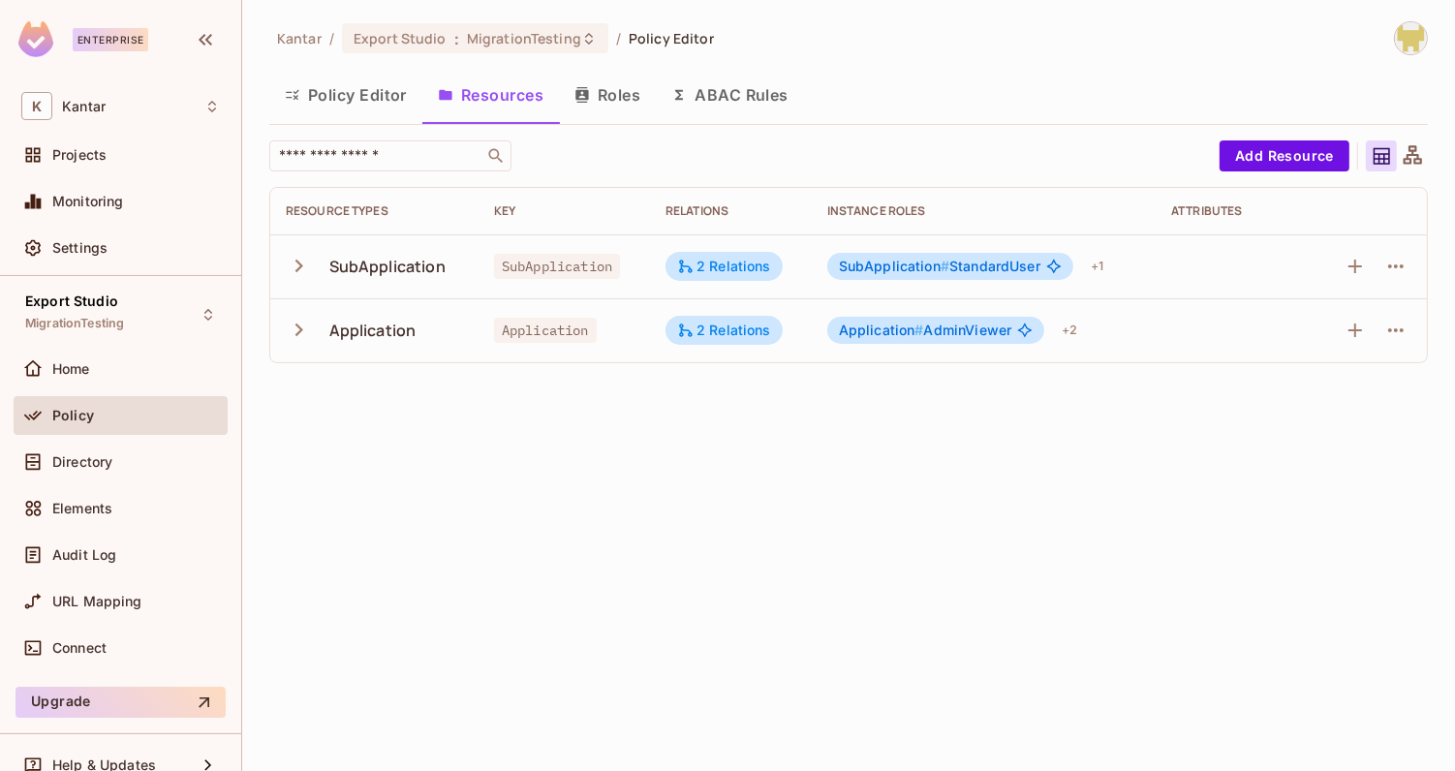
click at [613, 90] on button "Roles" at bounding box center [607, 95] width 97 height 48
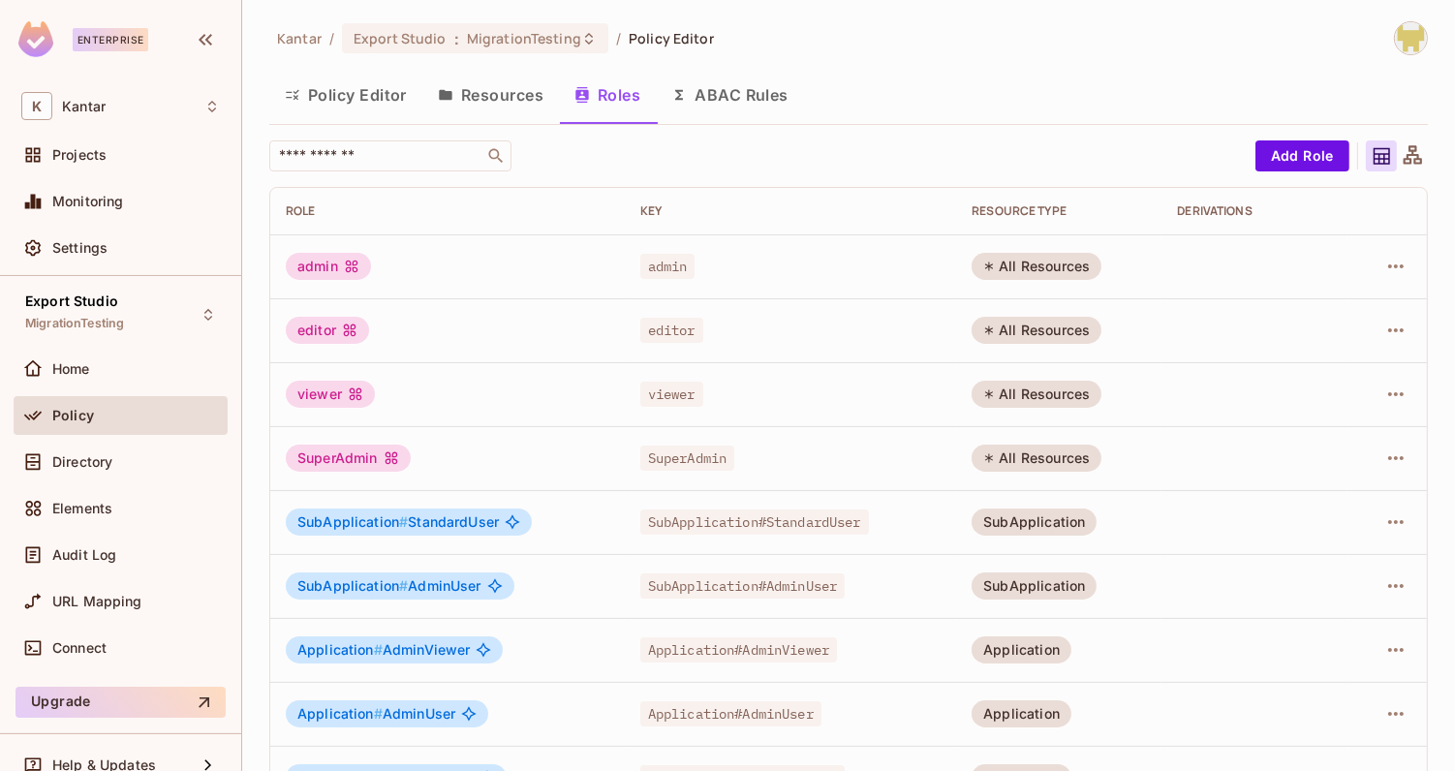
click at [691, 98] on button "ABAC Rules" at bounding box center [730, 95] width 148 height 48
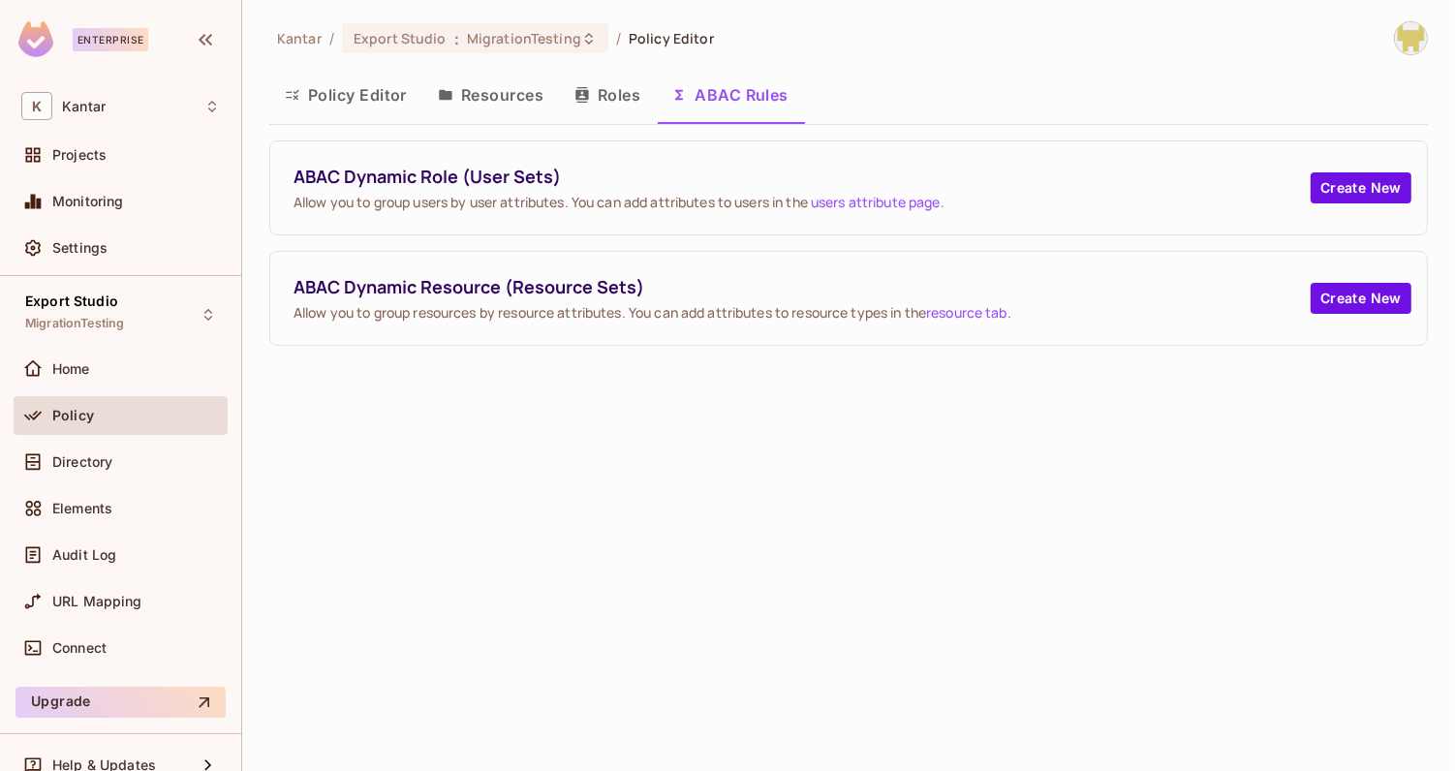
click at [618, 109] on button "Roles" at bounding box center [607, 95] width 97 height 48
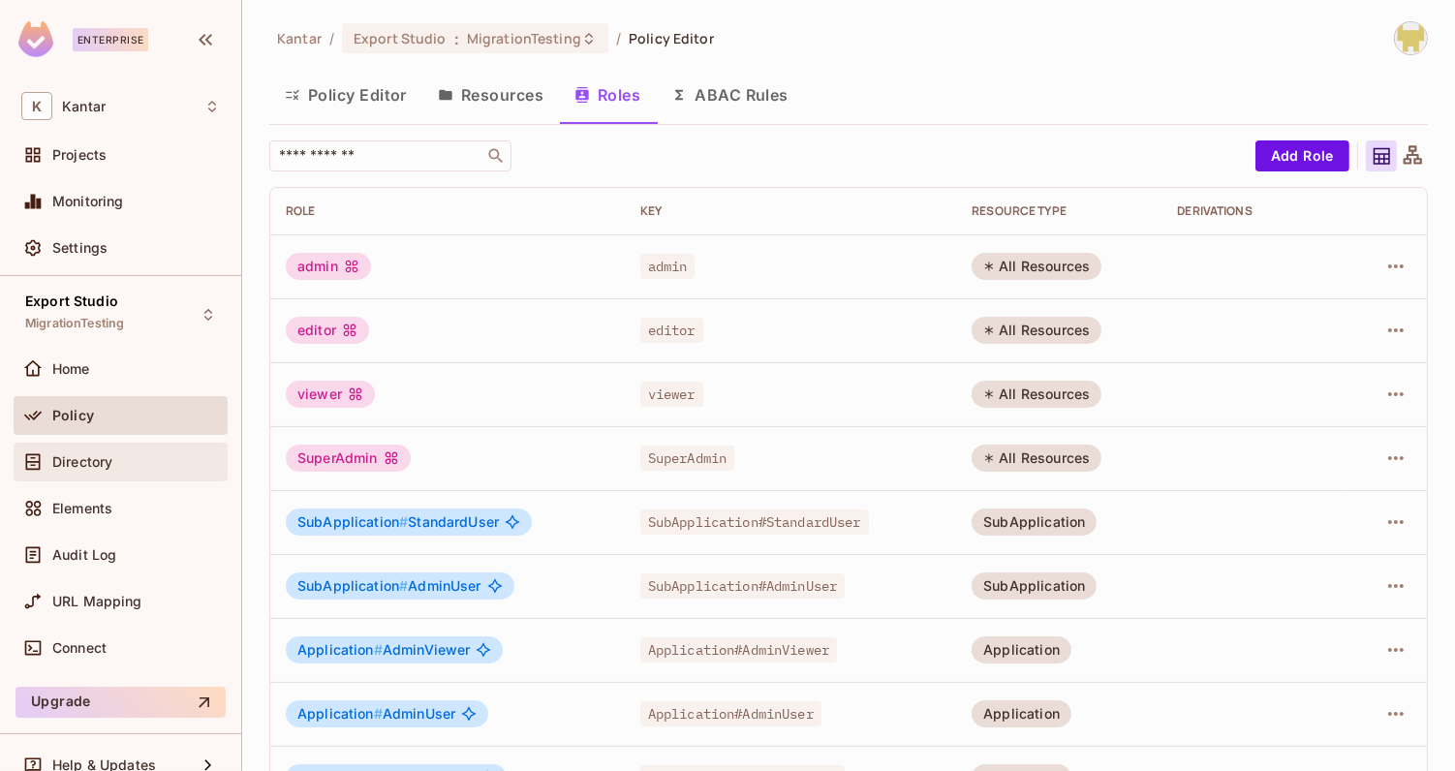
click at [177, 443] on div "Directory" at bounding box center [121, 462] width 214 height 39
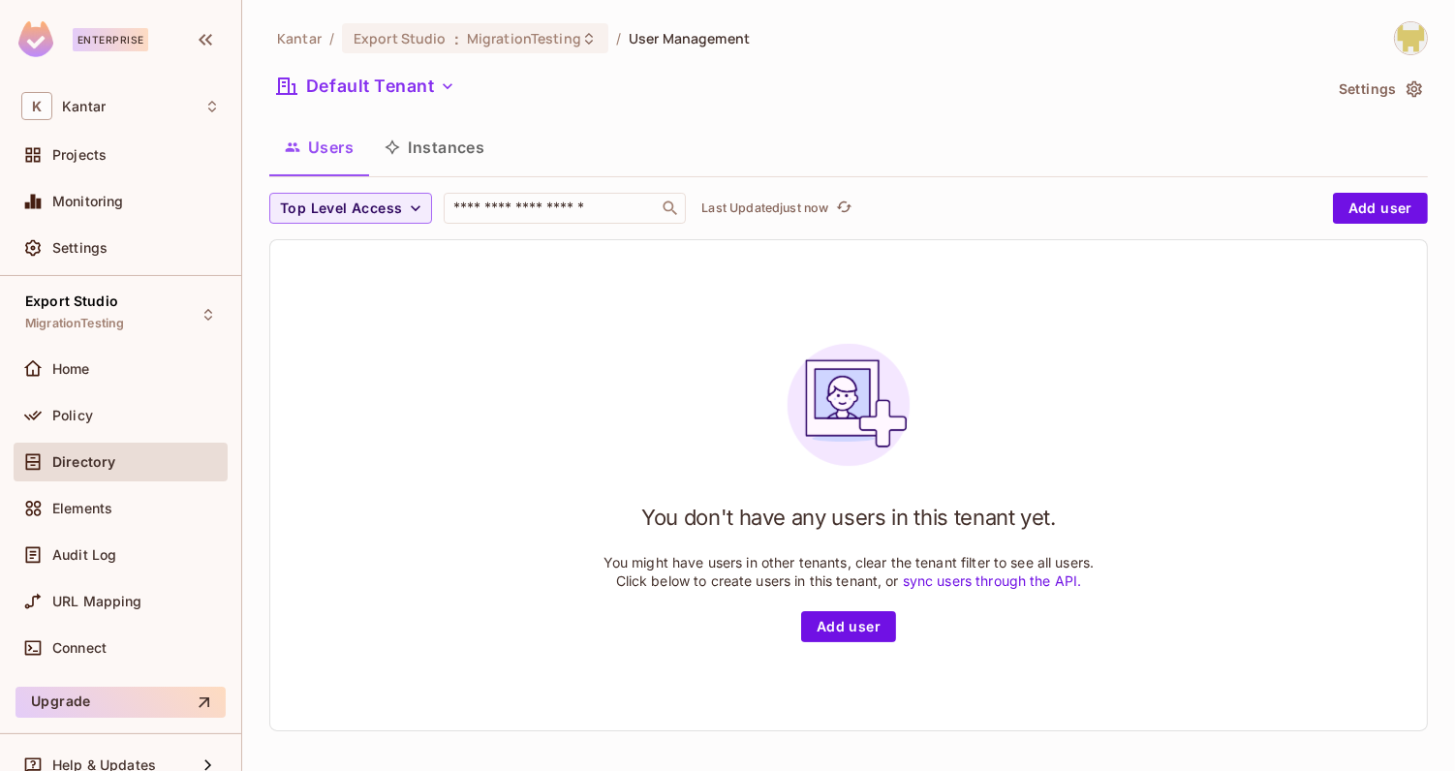
click at [431, 139] on button "Instances" at bounding box center [434, 147] width 131 height 48
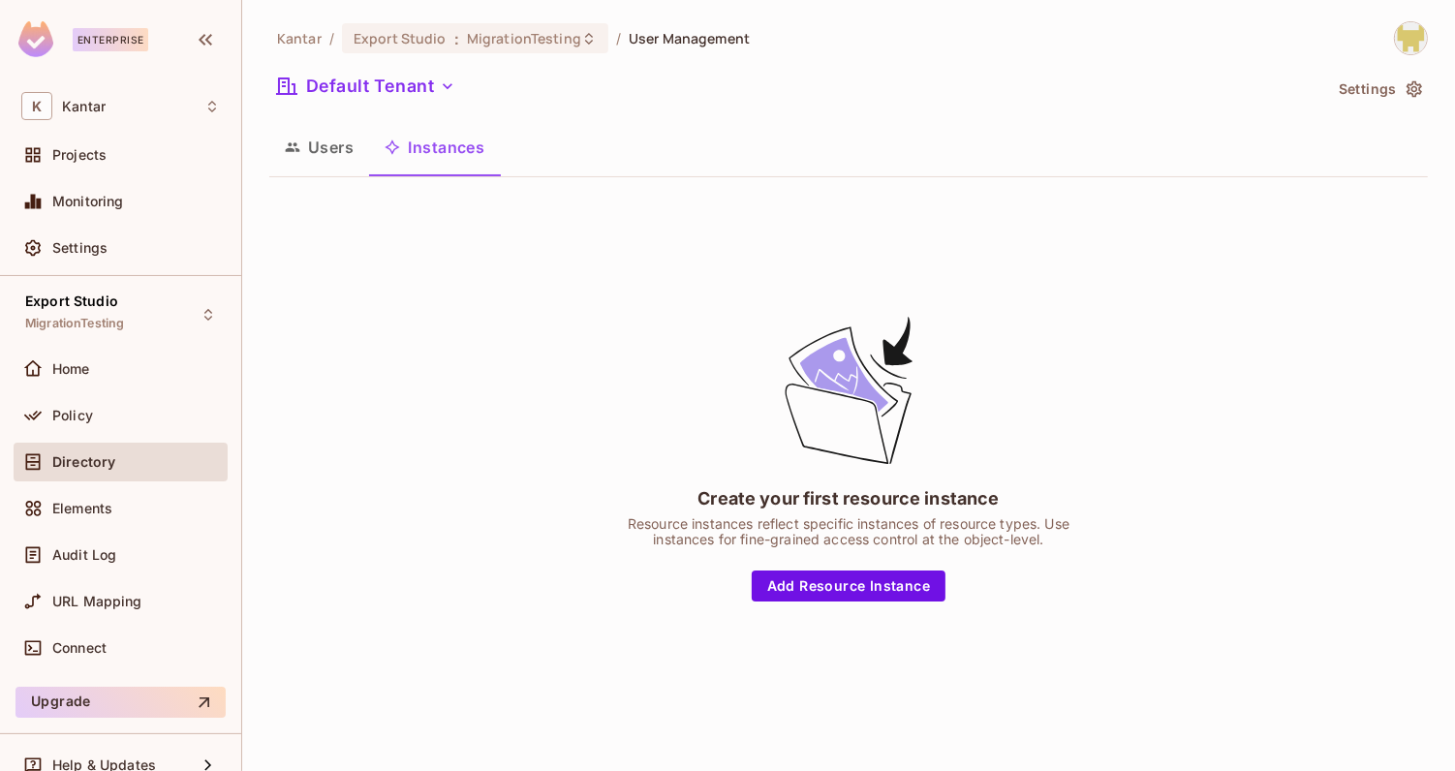
click at [326, 139] on button "Users" at bounding box center [319, 147] width 100 height 48
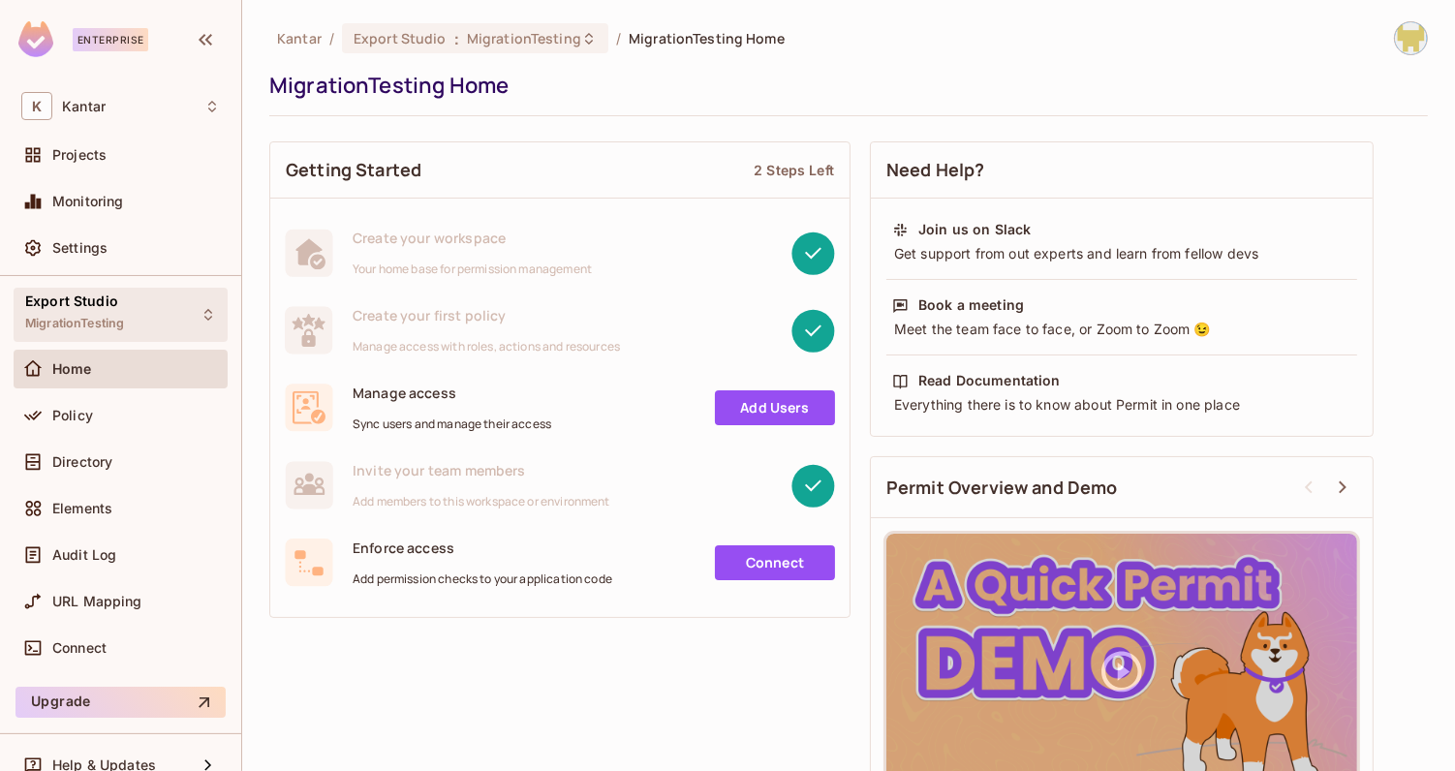
click at [83, 313] on div "Export Studio MigrationTesting" at bounding box center [74, 314] width 99 height 42
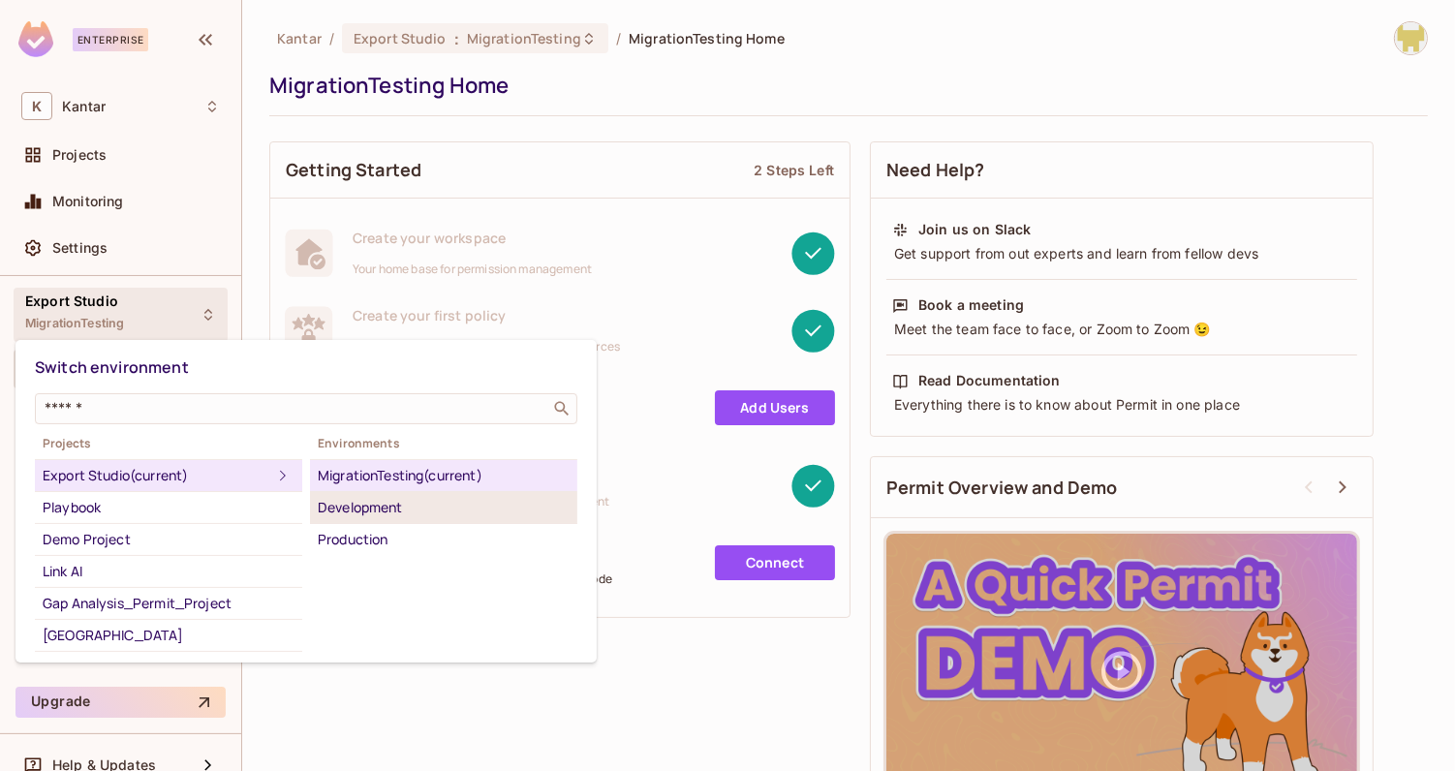
click at [328, 505] on div "Development" at bounding box center [444, 507] width 252 height 23
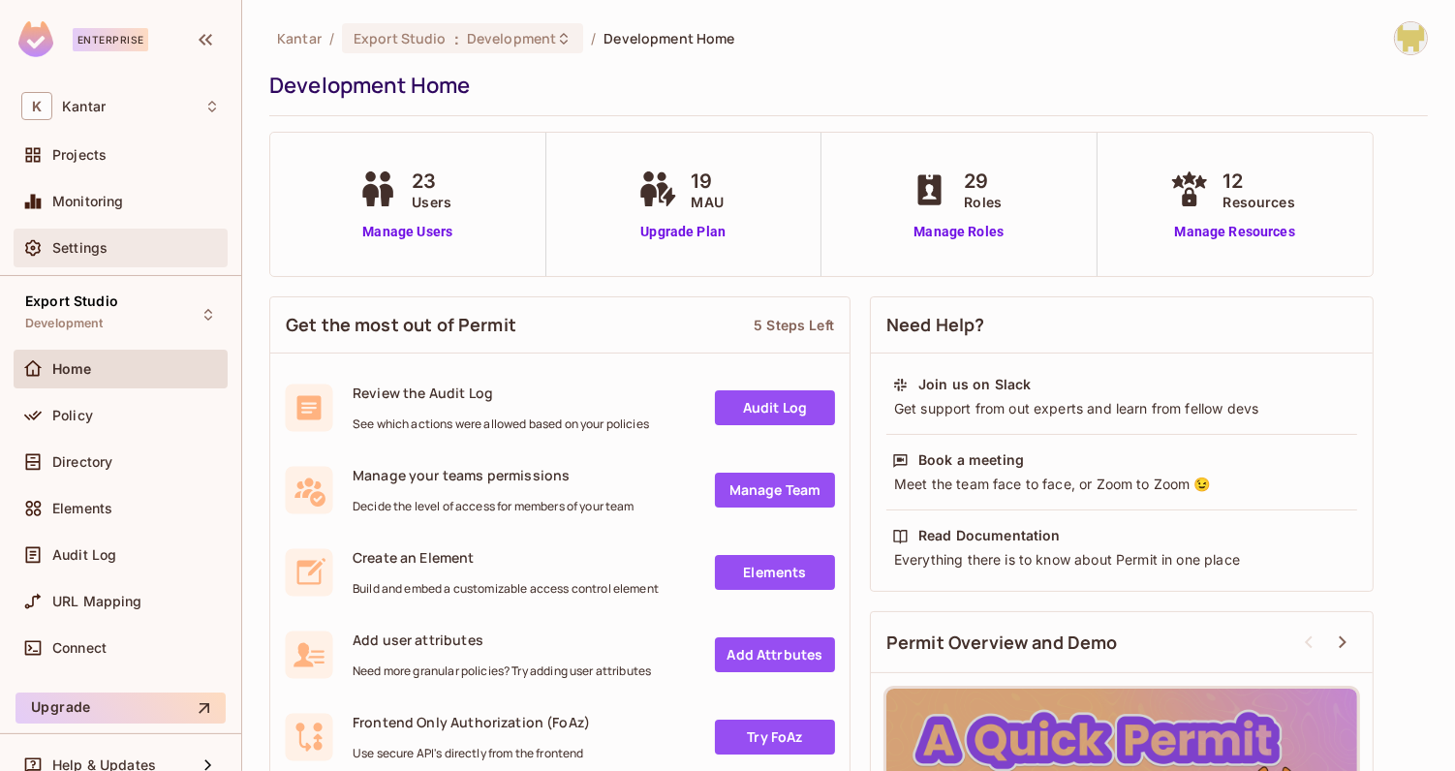
click at [131, 249] on div "Settings" at bounding box center [136, 247] width 168 height 15
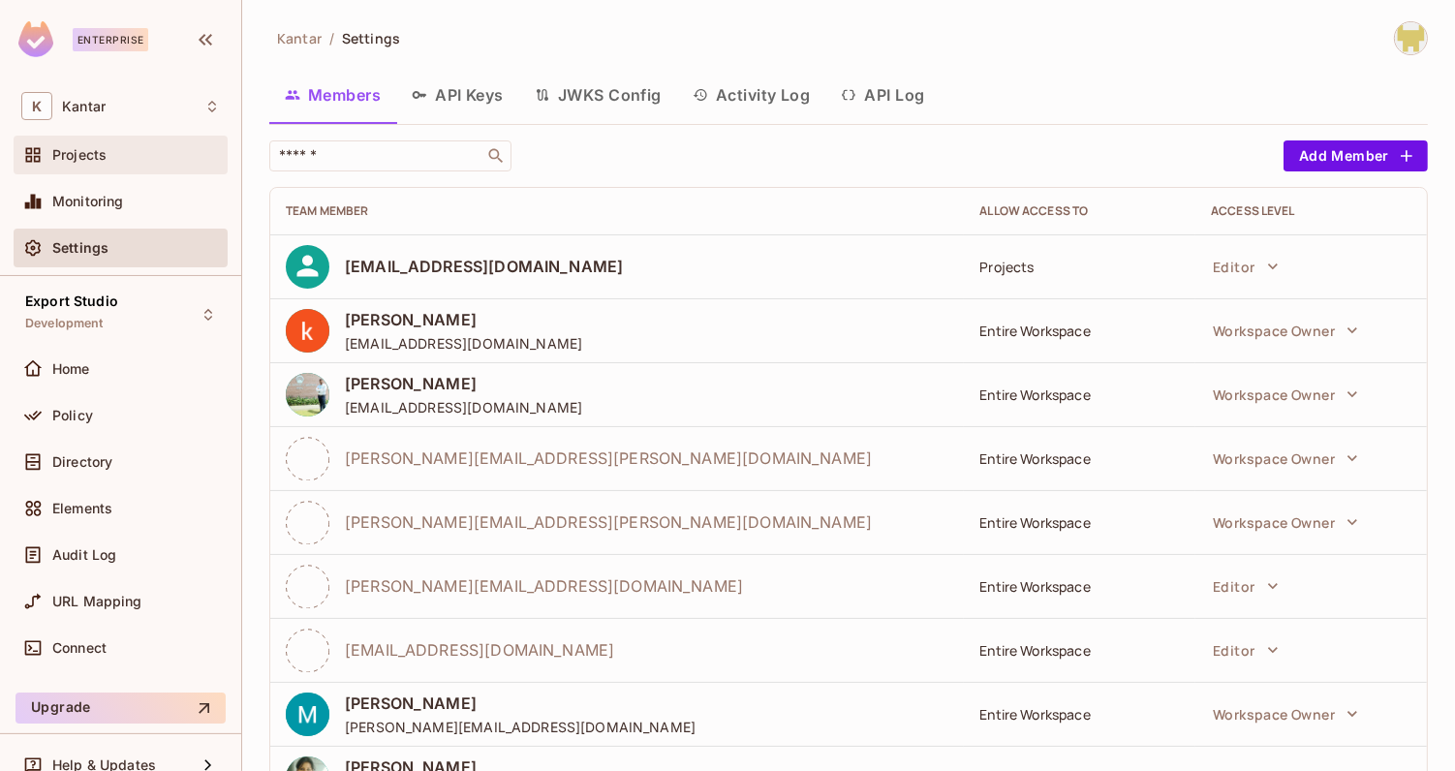
click at [167, 159] on div "Projects" at bounding box center [136, 154] width 168 height 15
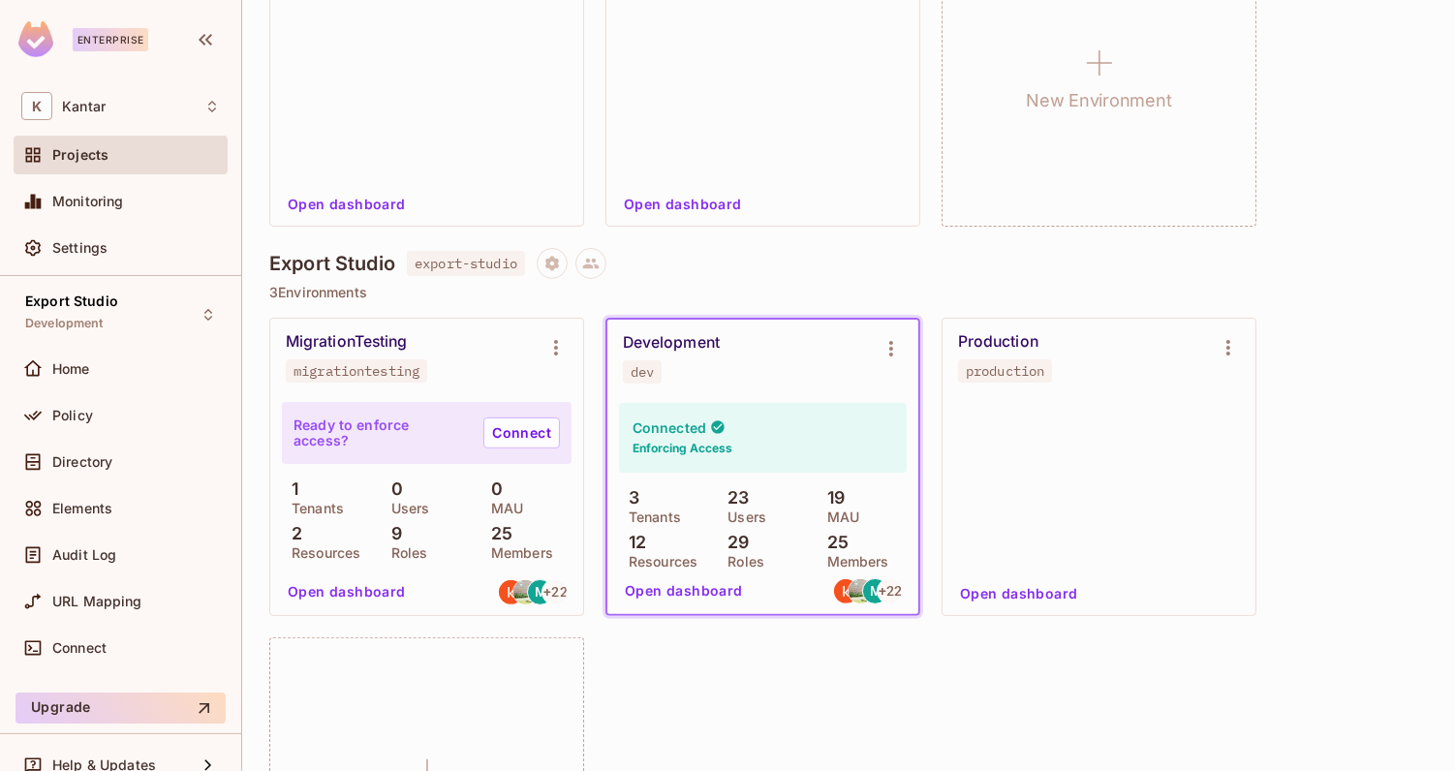
scroll to position [364, 0]
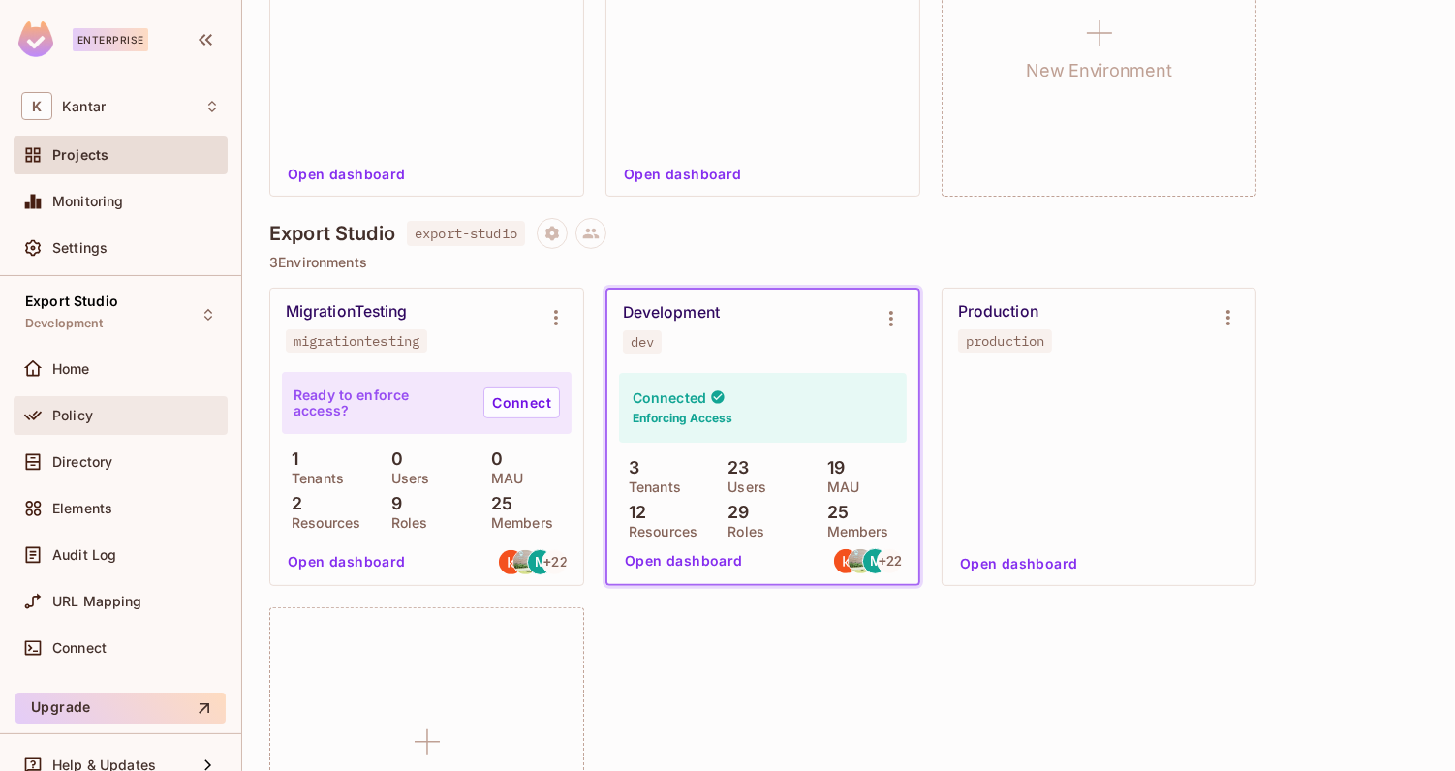
click at [154, 418] on div "Policy" at bounding box center [136, 415] width 168 height 15
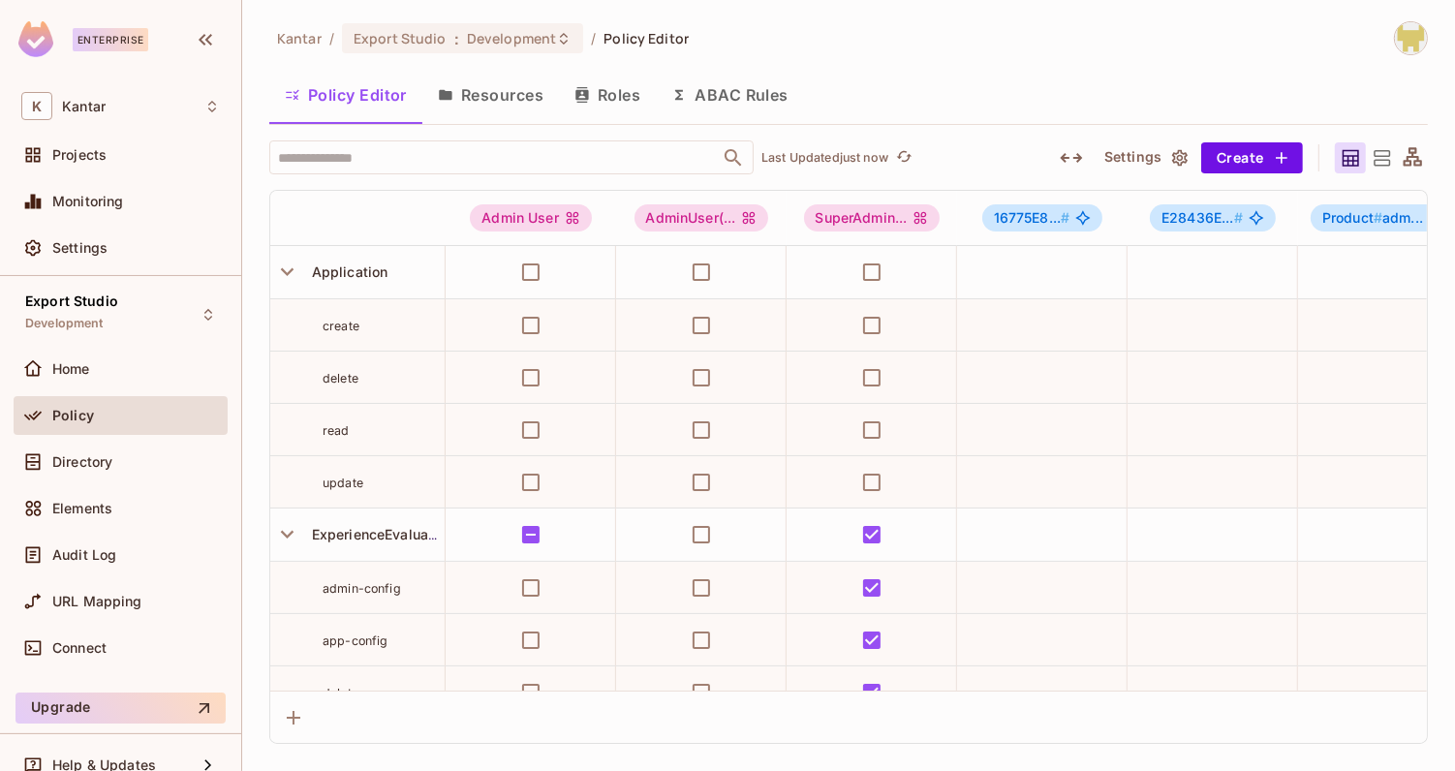
click at [531, 120] on div "Policy Editor Resources Roles ABAC Rules" at bounding box center [848, 97] width 1159 height 53
click at [518, 101] on button "Resources" at bounding box center [490, 95] width 137 height 48
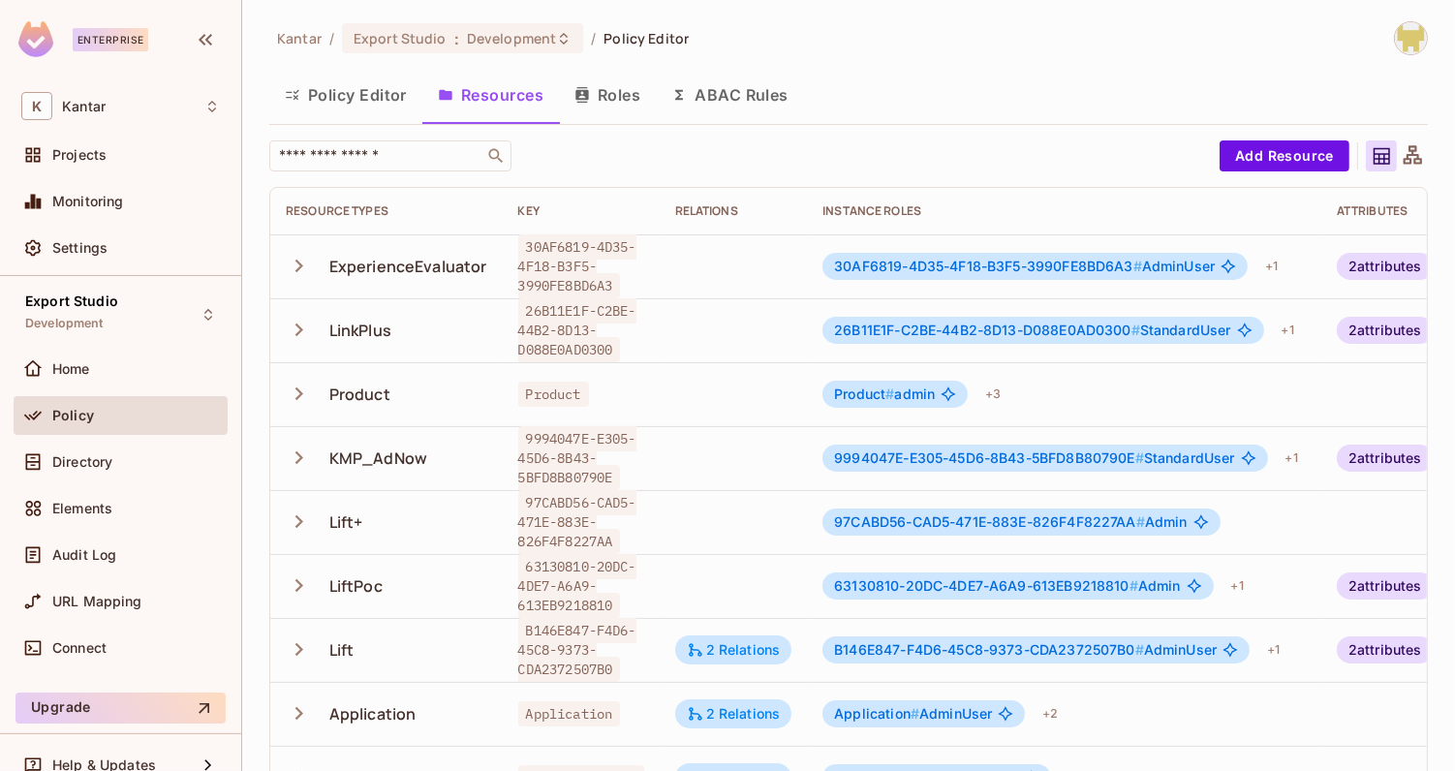
click at [996, 101] on div "Policy Editor Resources Roles ABAC Rules" at bounding box center [848, 95] width 1159 height 48
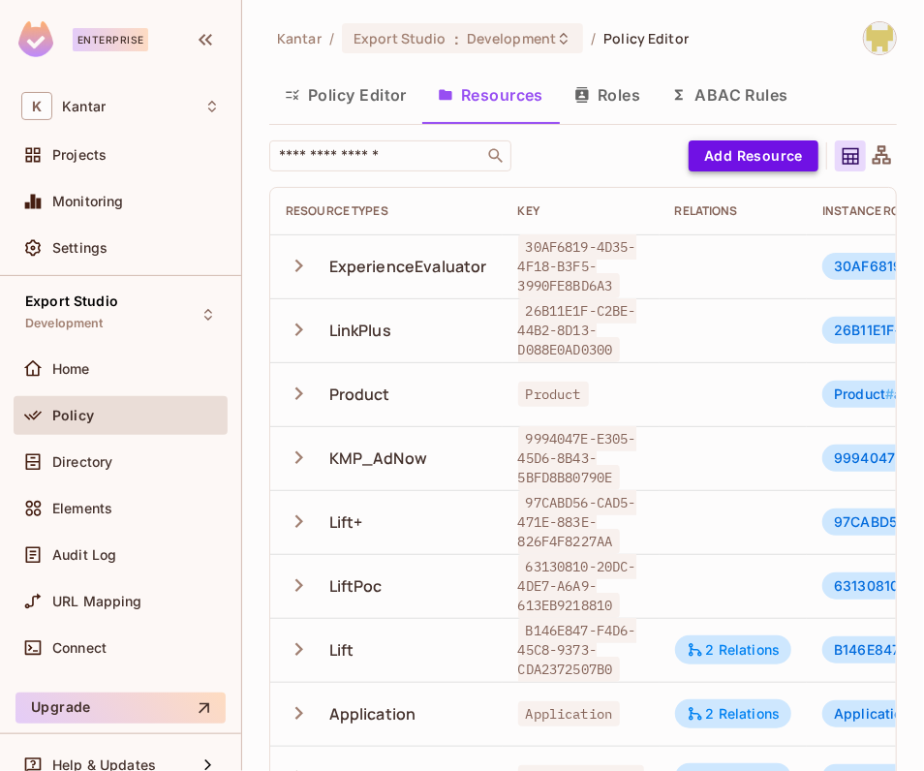
click at [724, 156] on button "Add Resource" at bounding box center [754, 155] width 130 height 31
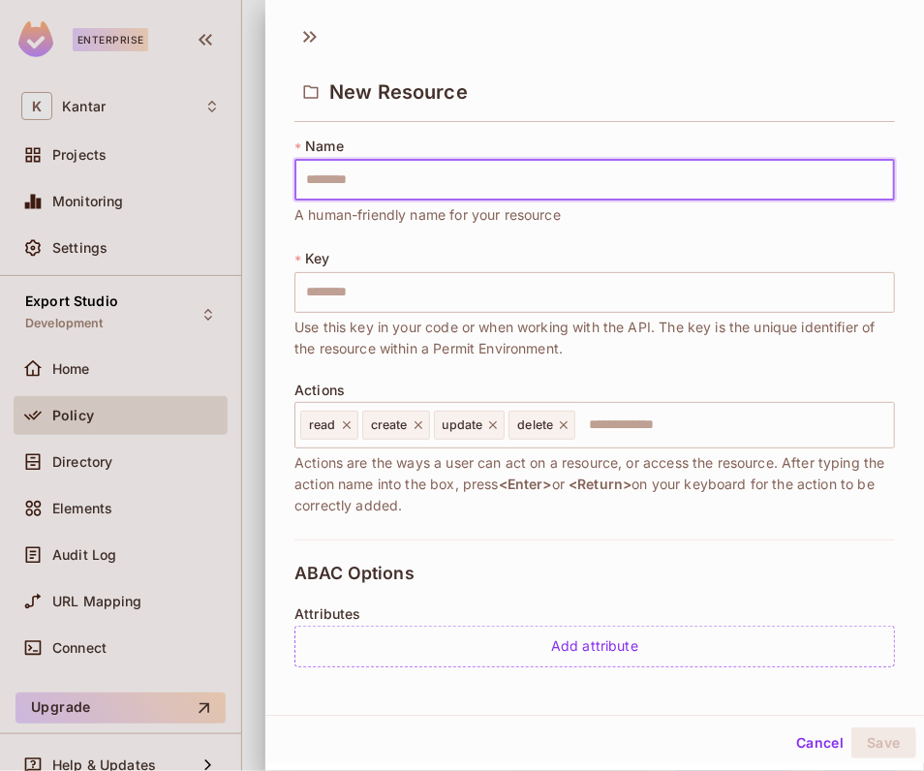
type input "*"
type input "**"
type input "***"
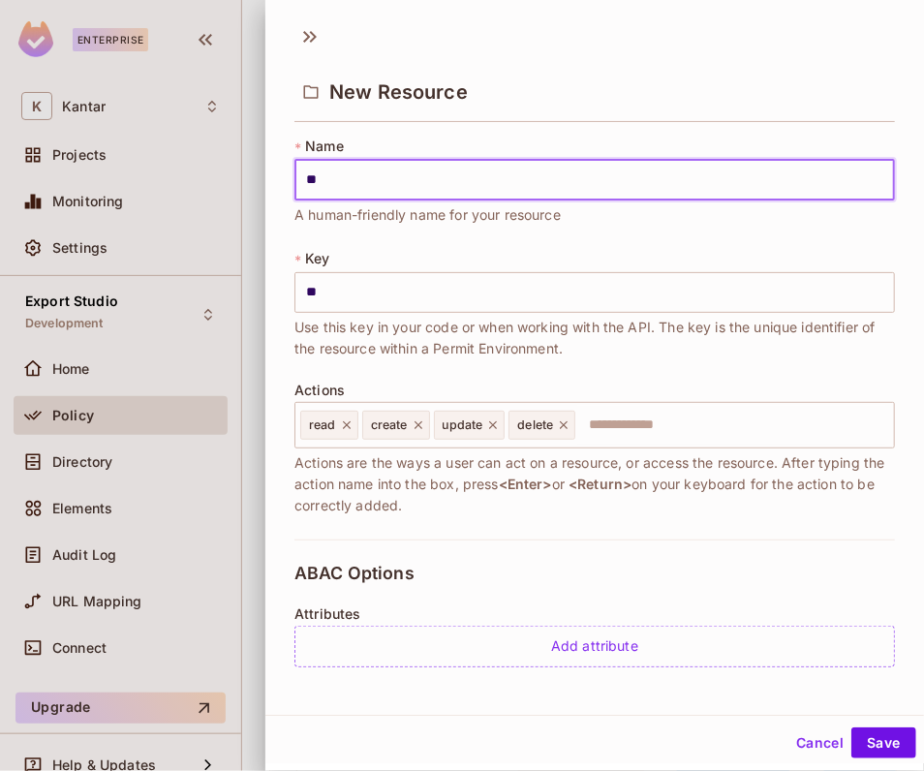
type input "***"
type input "**"
type input "*"
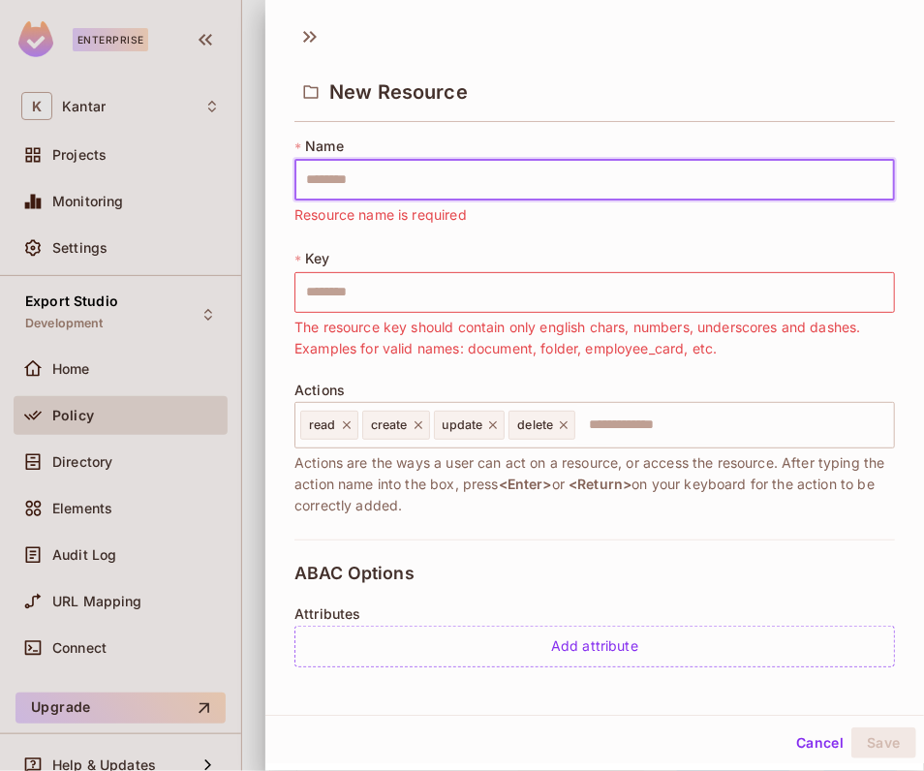
type input "*"
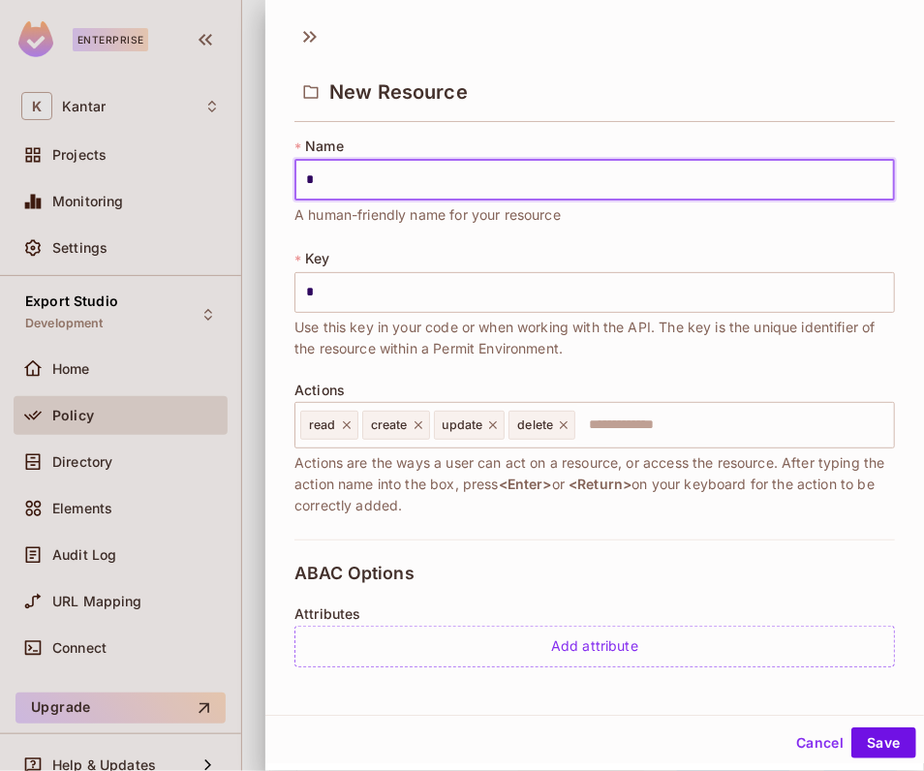
type input "**"
type input "***"
type input "****"
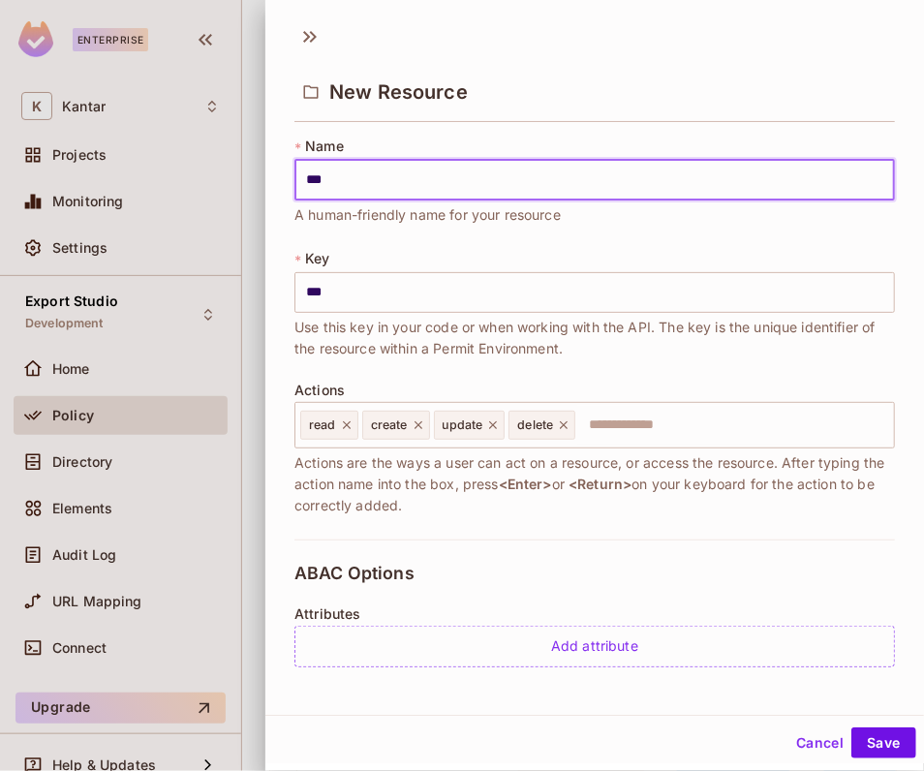
type input "****"
type input "***"
type input "**"
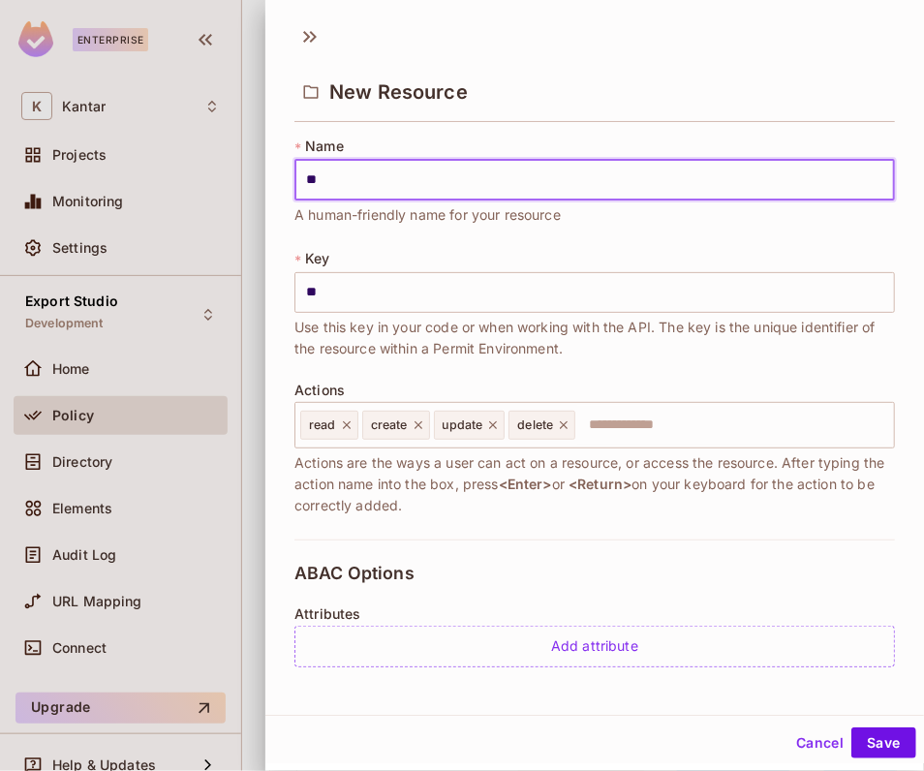
type input "*"
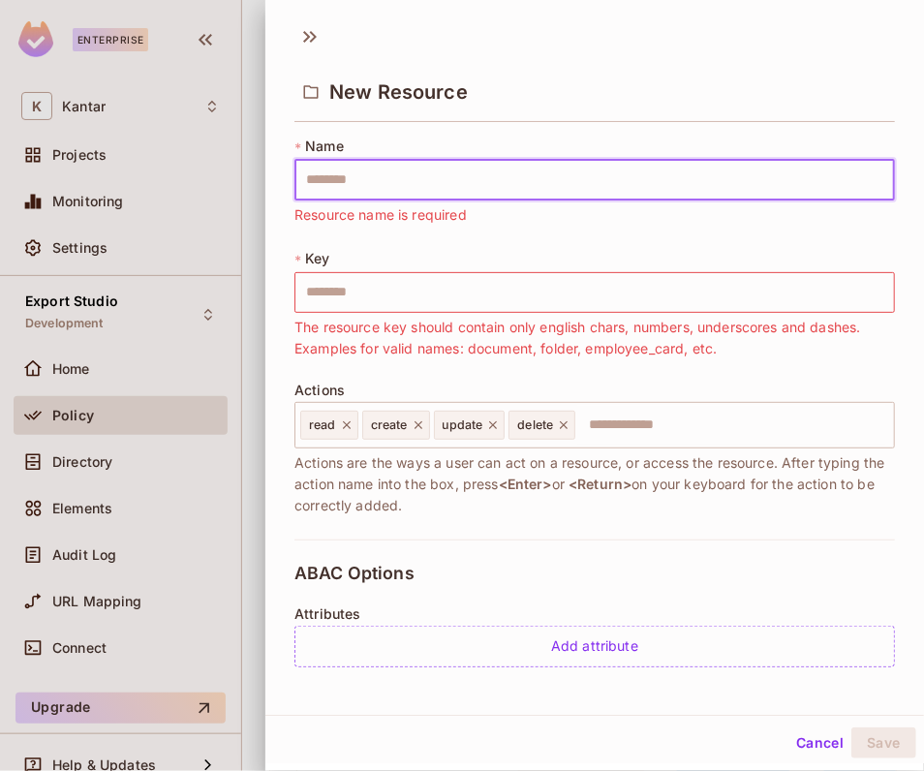
type input "*"
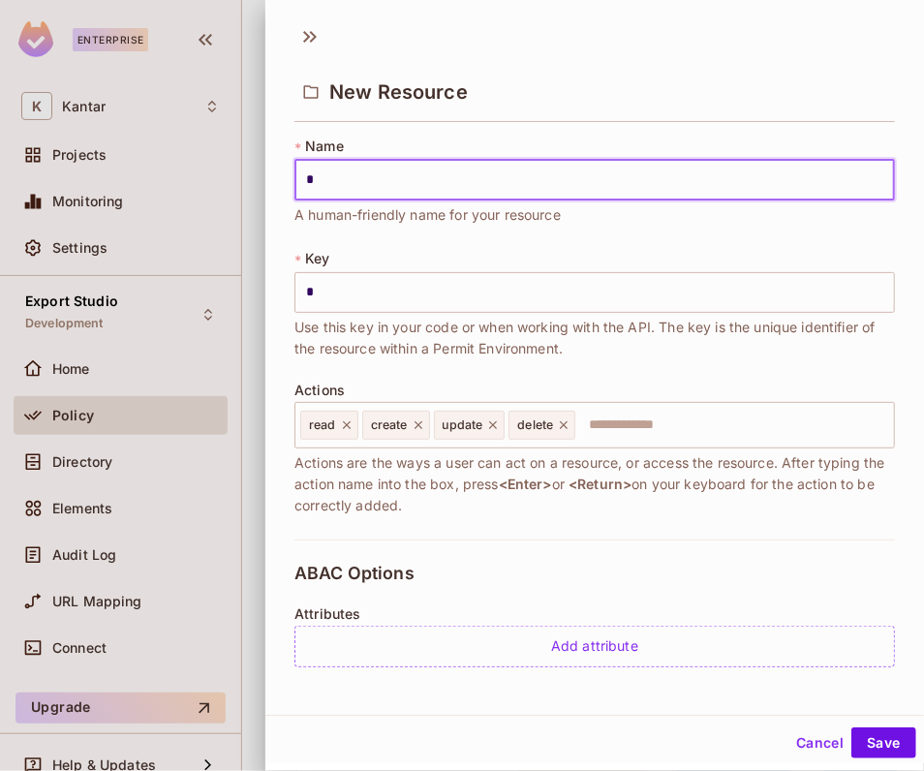
type input "**"
type input "***"
type input "****"
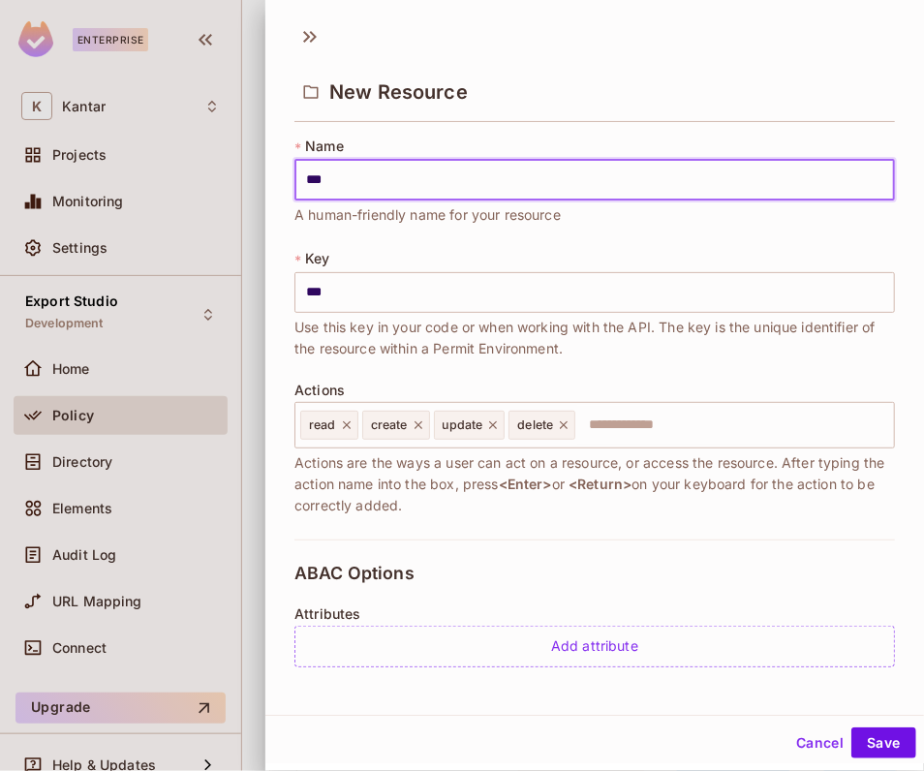
type input "****"
type input "*****"
click at [461, 180] on input "*****" at bounding box center [594, 180] width 601 height 41
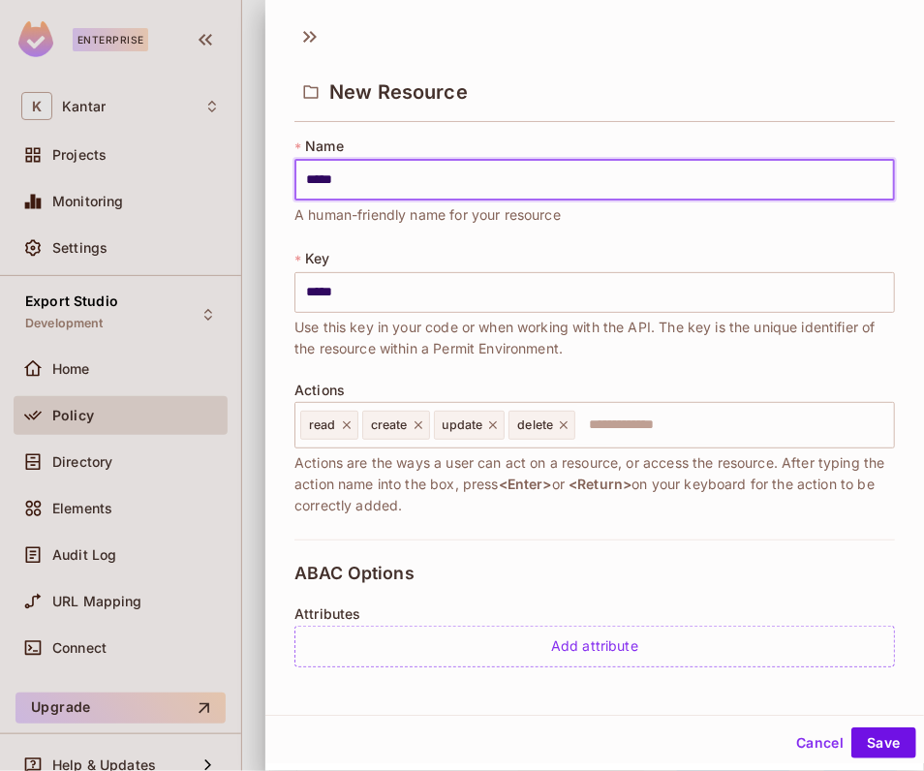
click at [461, 180] on input "*****" at bounding box center [594, 180] width 601 height 41
type input "*"
type input "**"
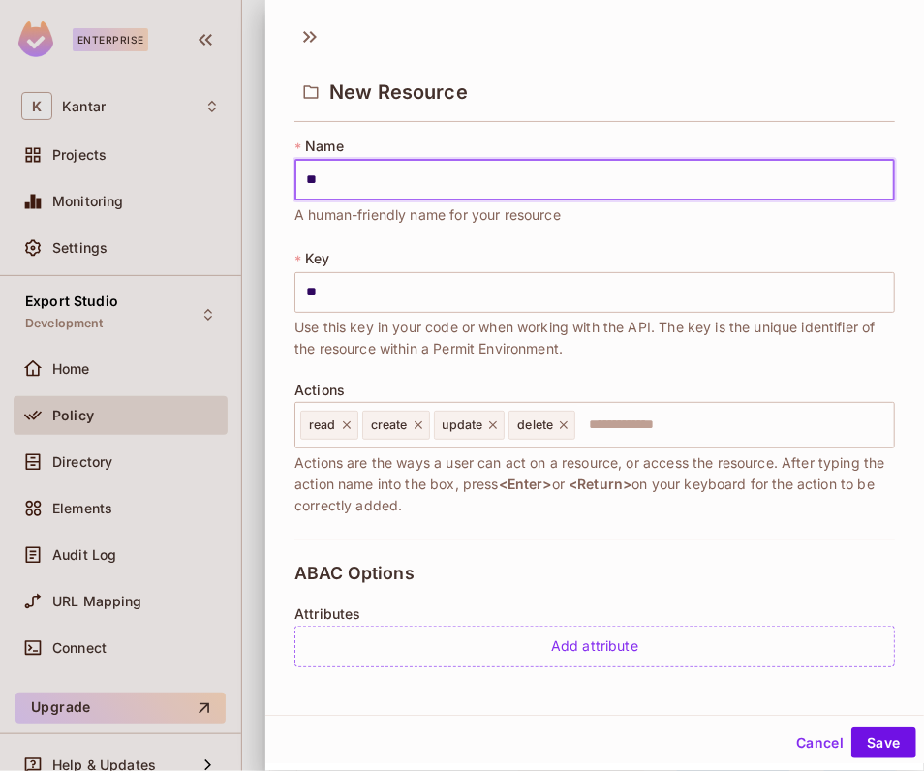
type input "***"
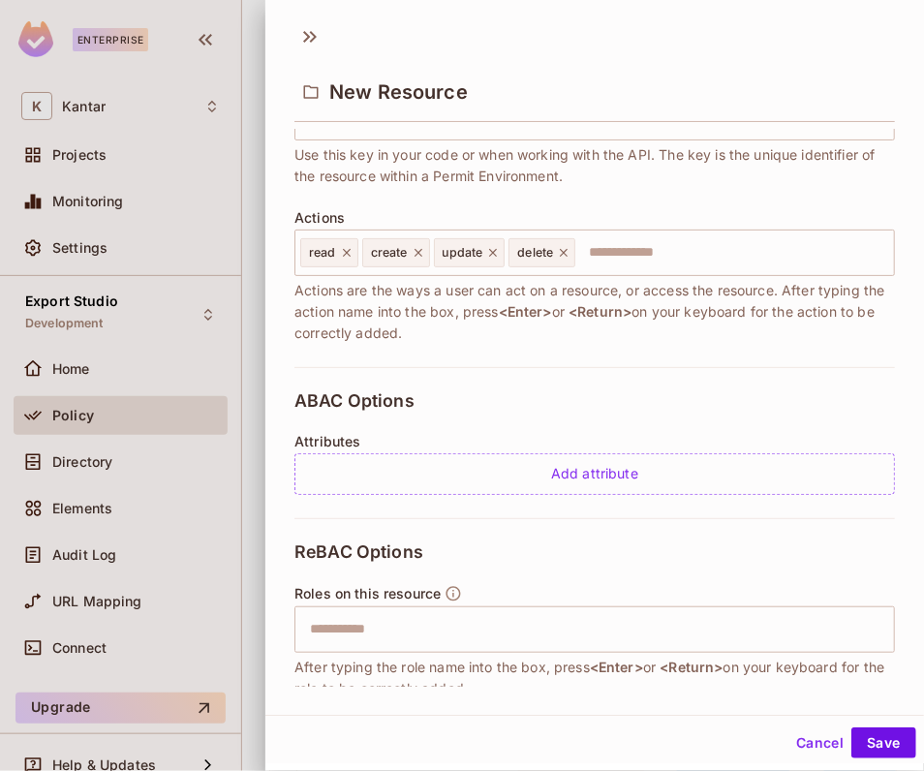
scroll to position [158, 0]
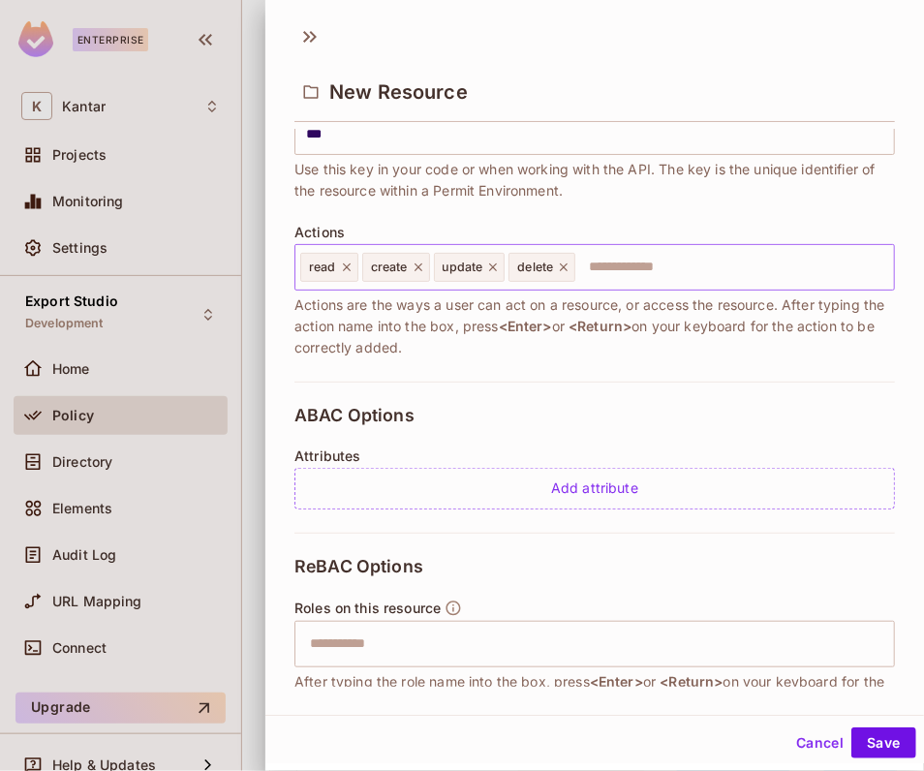
type input "***"
click at [604, 266] on input "text" at bounding box center [731, 267] width 309 height 39
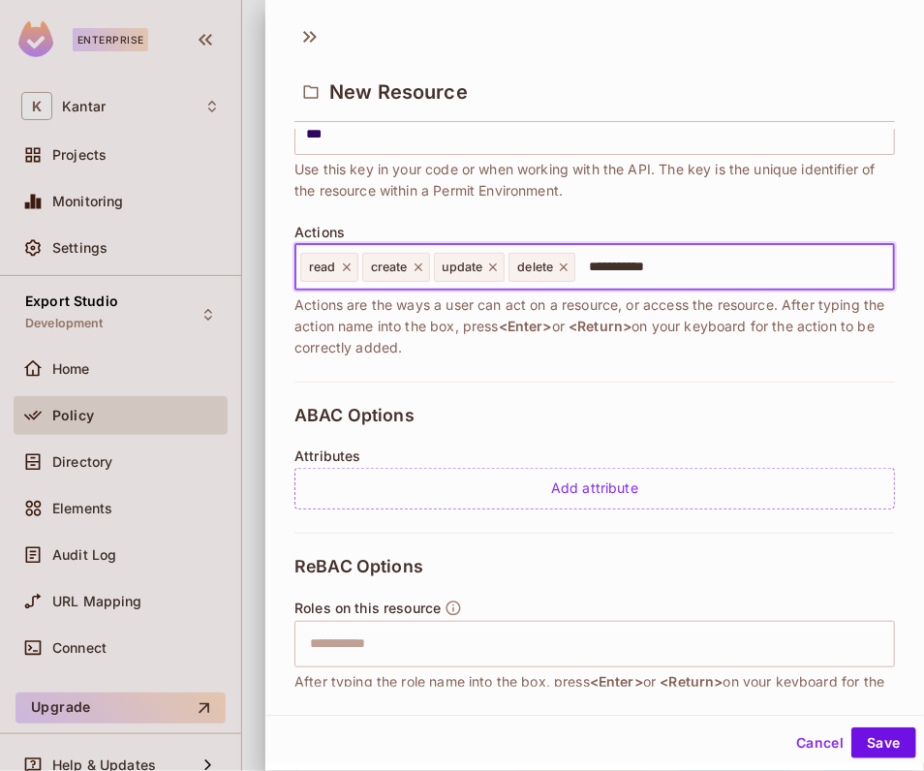
type input "**********"
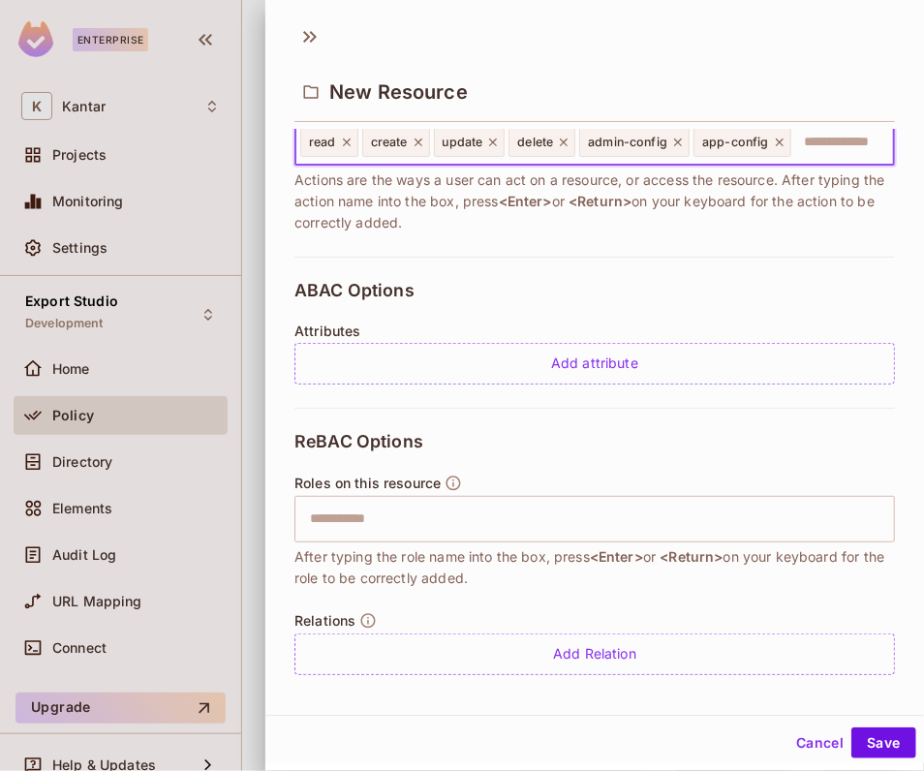
scroll to position [293, 0]
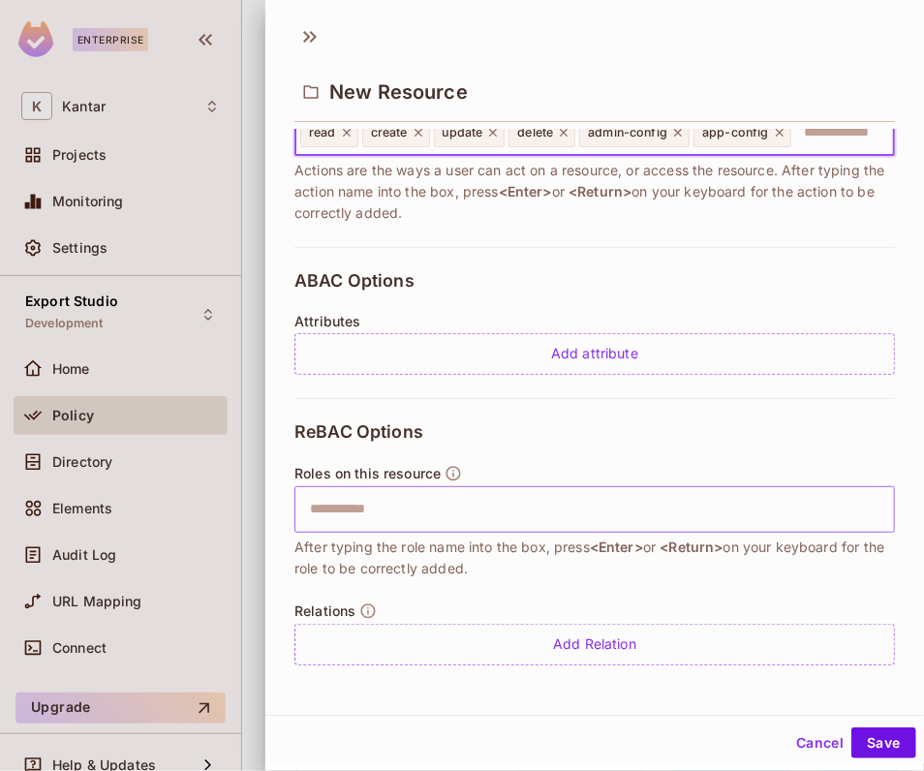
click at [557, 515] on input "text" at bounding box center [592, 509] width 588 height 39
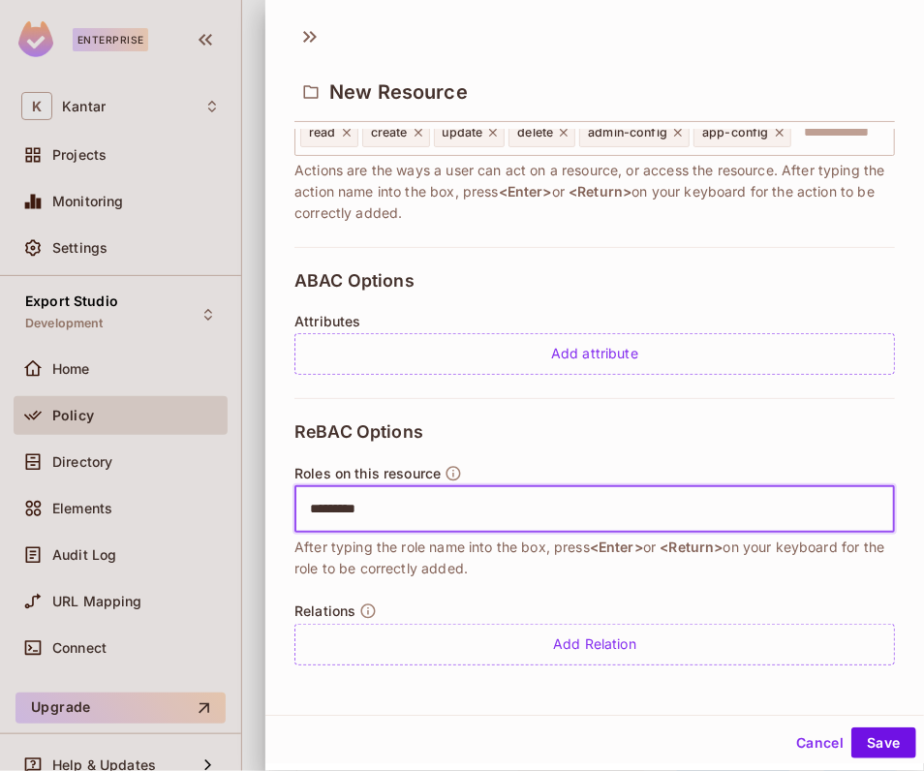
click at [318, 512] on input "*********" at bounding box center [592, 509] width 588 height 39
type input "*********"
type input "*"
type input "**********"
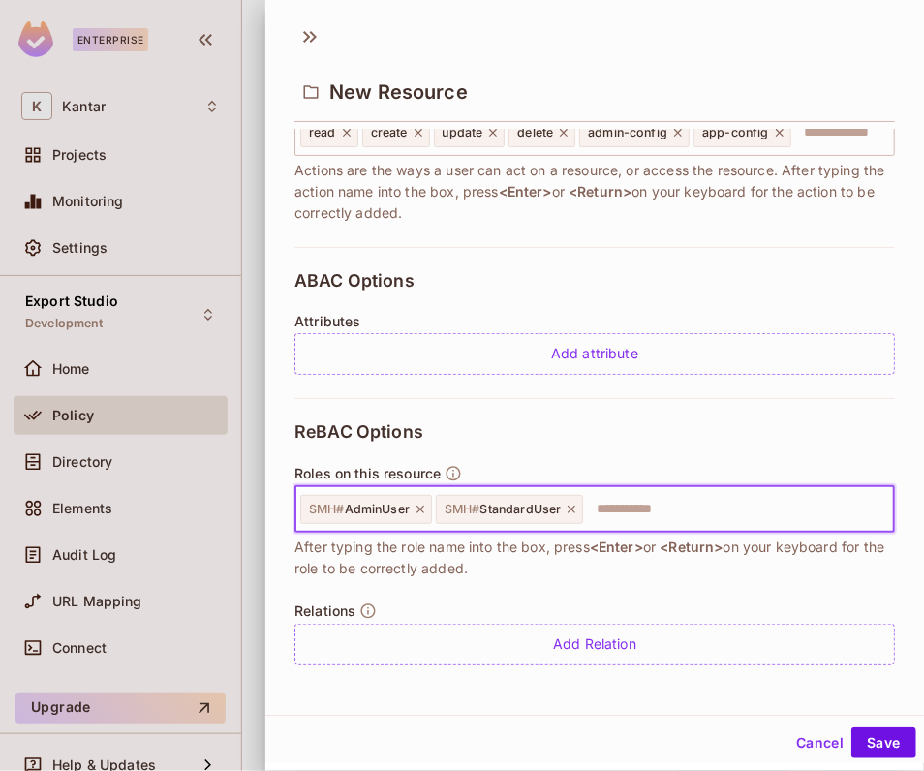
scroll to position [2, 0]
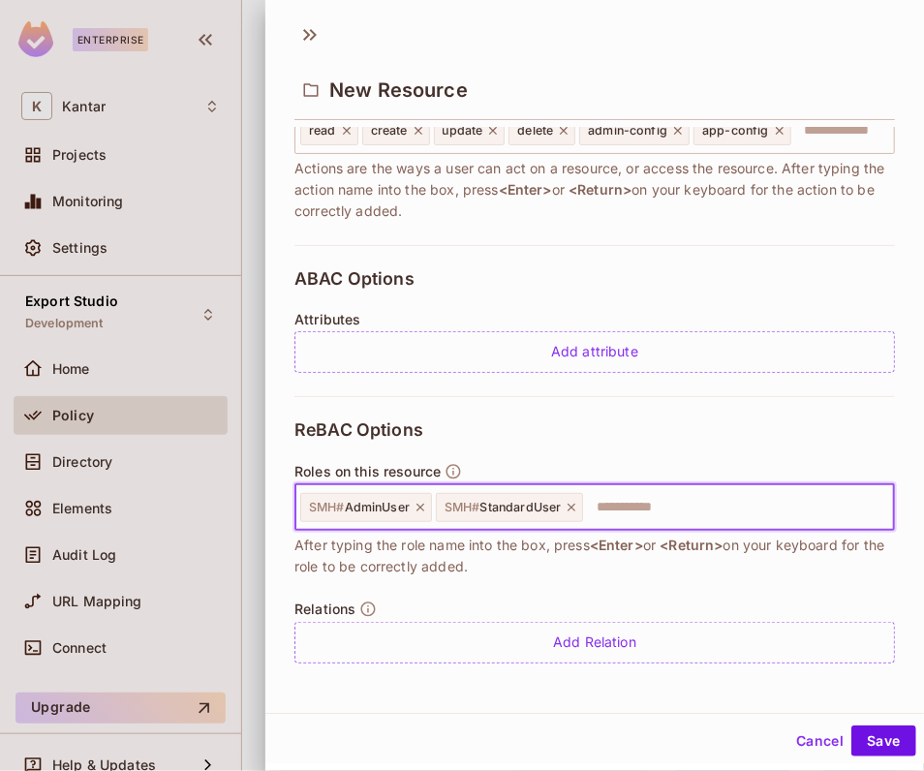
click at [602, 589] on div "ReBAC Options Roles on this resource SMH # AdminUser SMH # StandardUser ​ After…" at bounding box center [594, 541] width 601 height 291
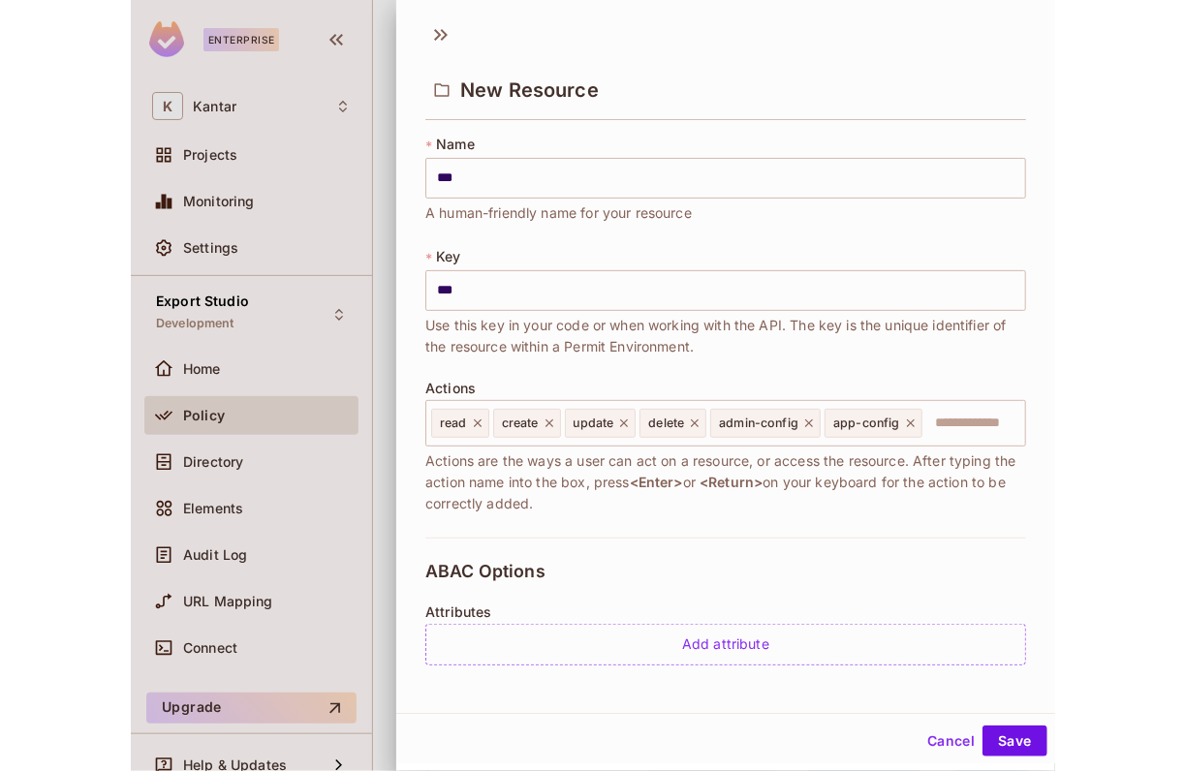
scroll to position [293, 0]
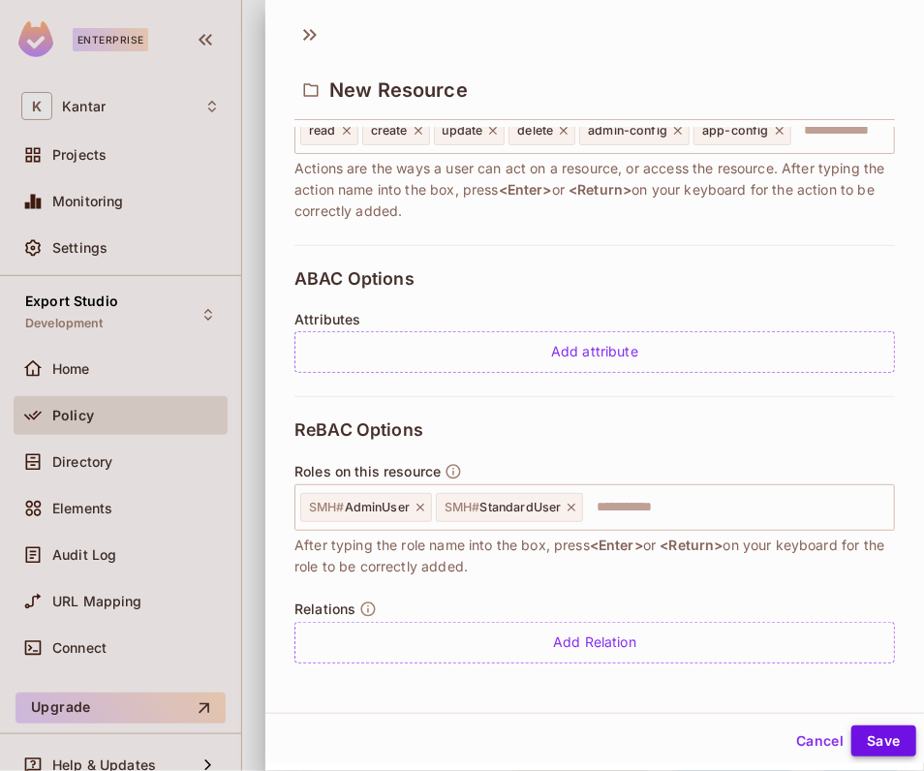
click at [870, 741] on button "Save" at bounding box center [883, 741] width 65 height 31
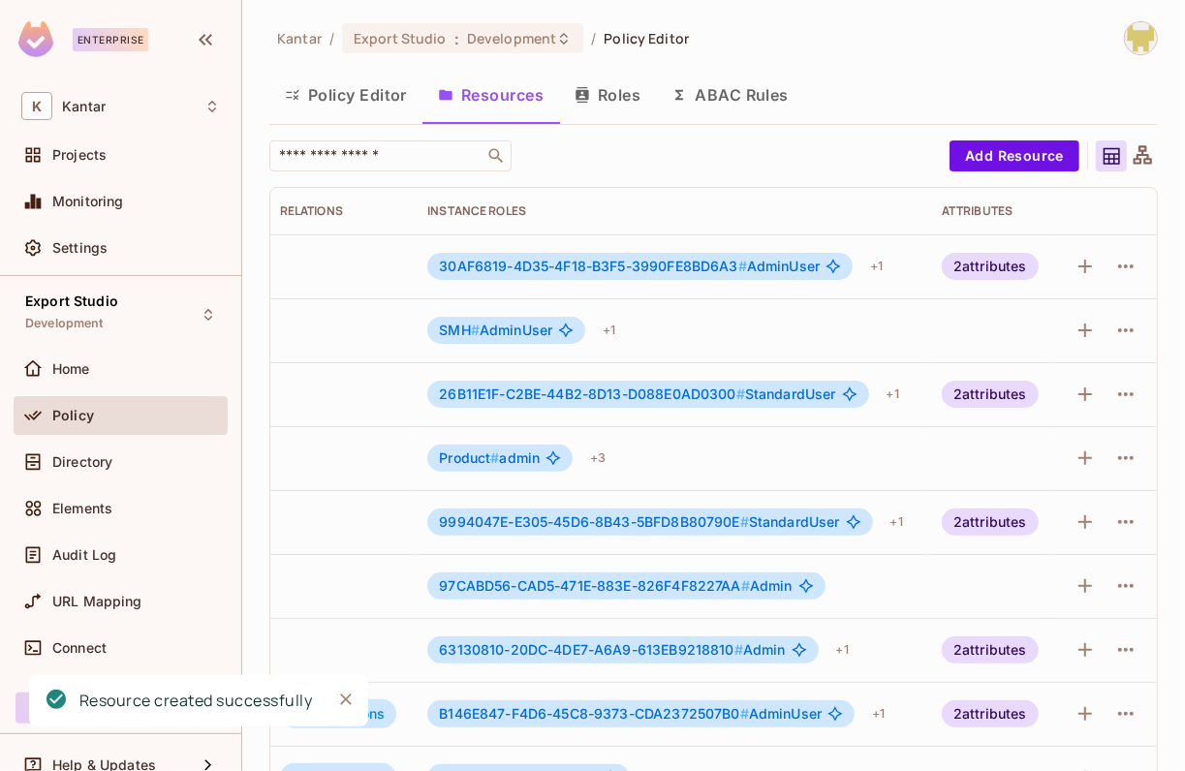
scroll to position [0, 401]
click at [1133, 328] on icon "button" at bounding box center [1125, 330] width 15 height 4
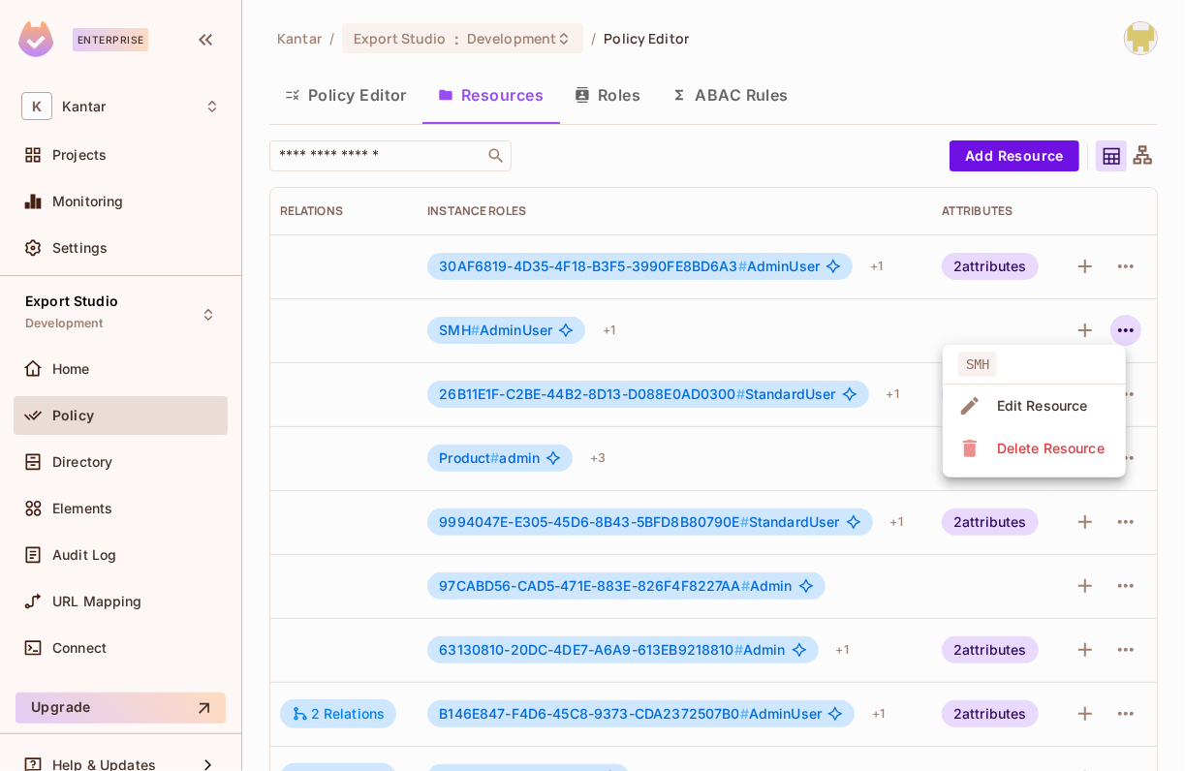
click at [861, 332] on div at bounding box center [592, 385] width 1185 height 771
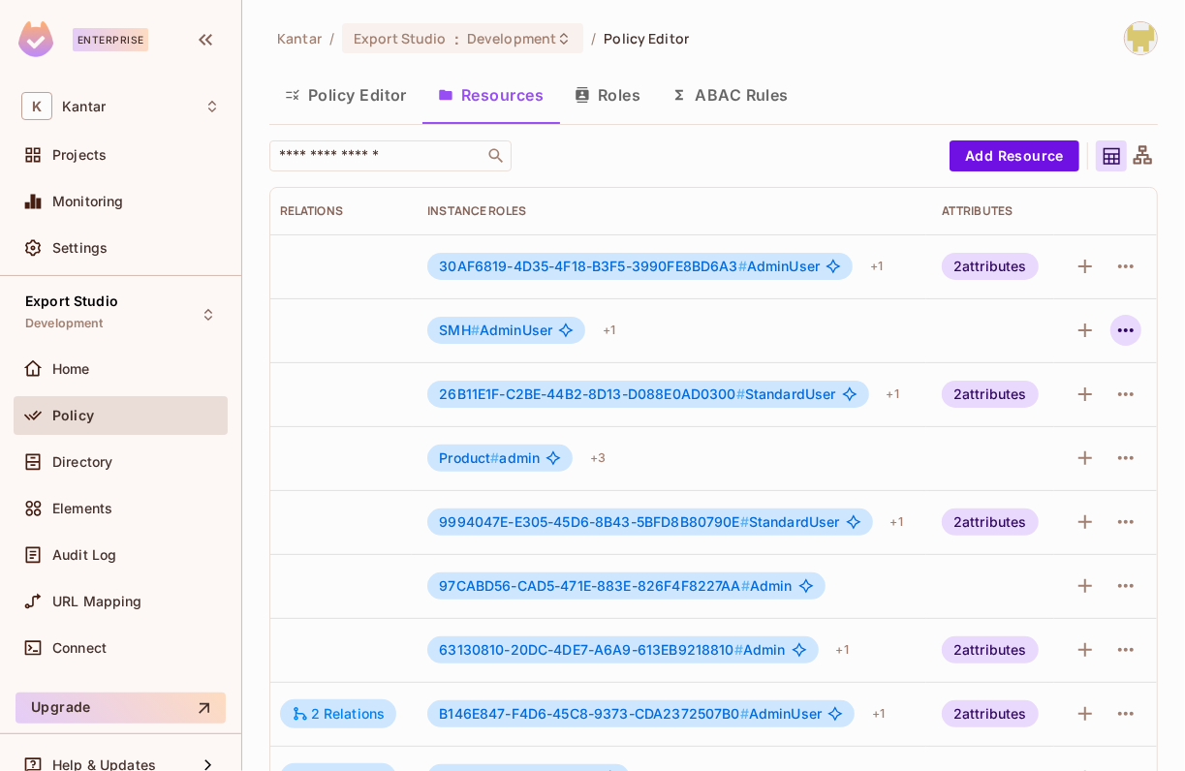
click at [1127, 323] on icon "button" at bounding box center [1125, 330] width 23 height 23
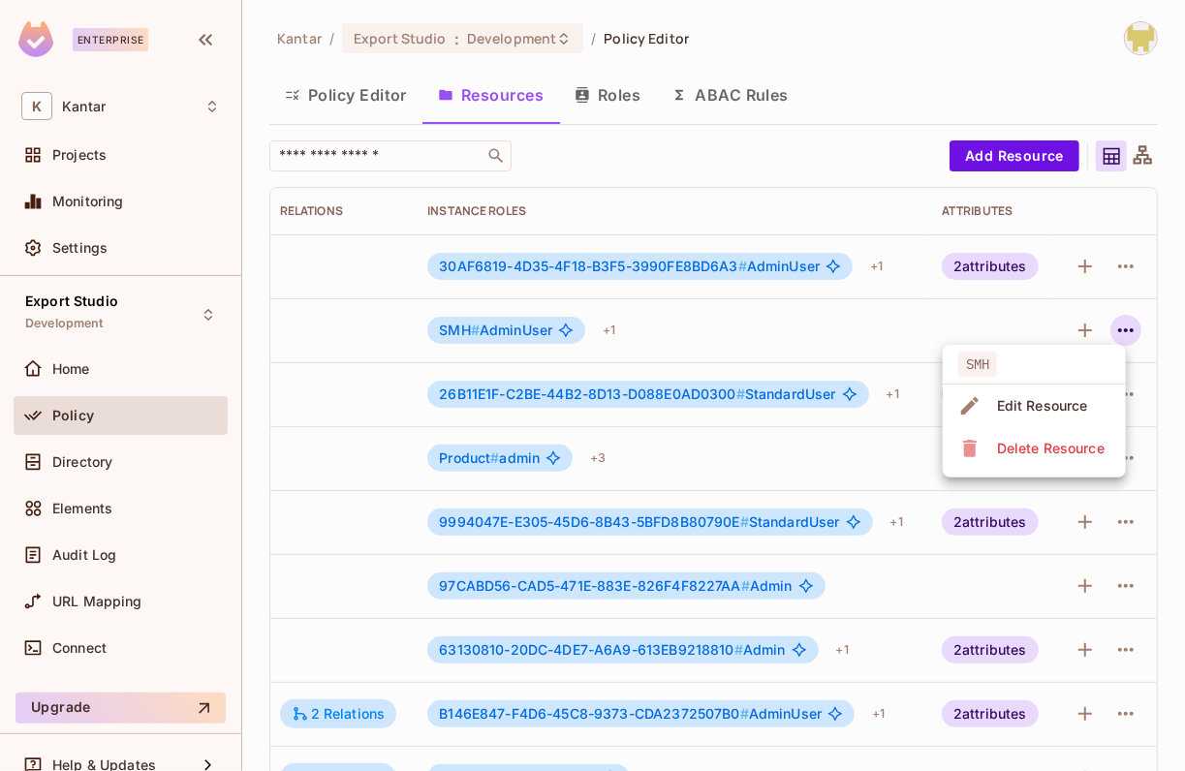
click at [1025, 450] on div "Delete Resource" at bounding box center [1051, 448] width 108 height 19
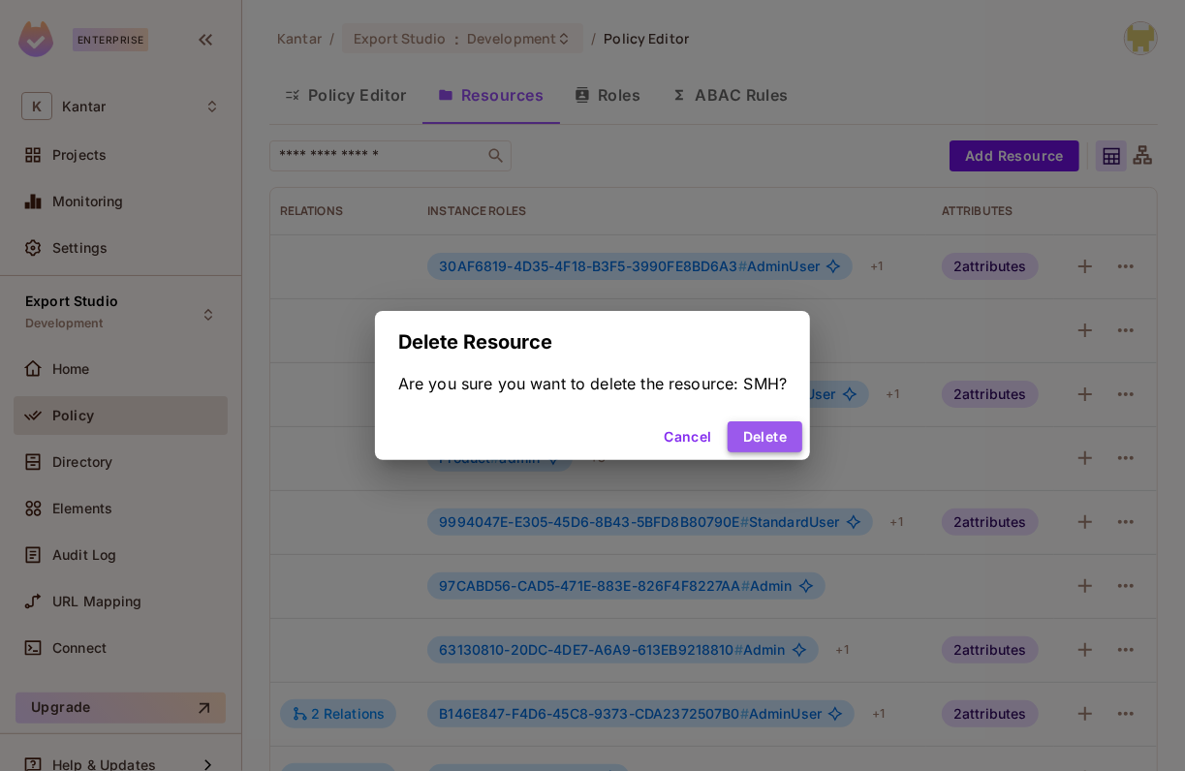
click at [772, 433] on button "Delete" at bounding box center [764, 436] width 75 height 31
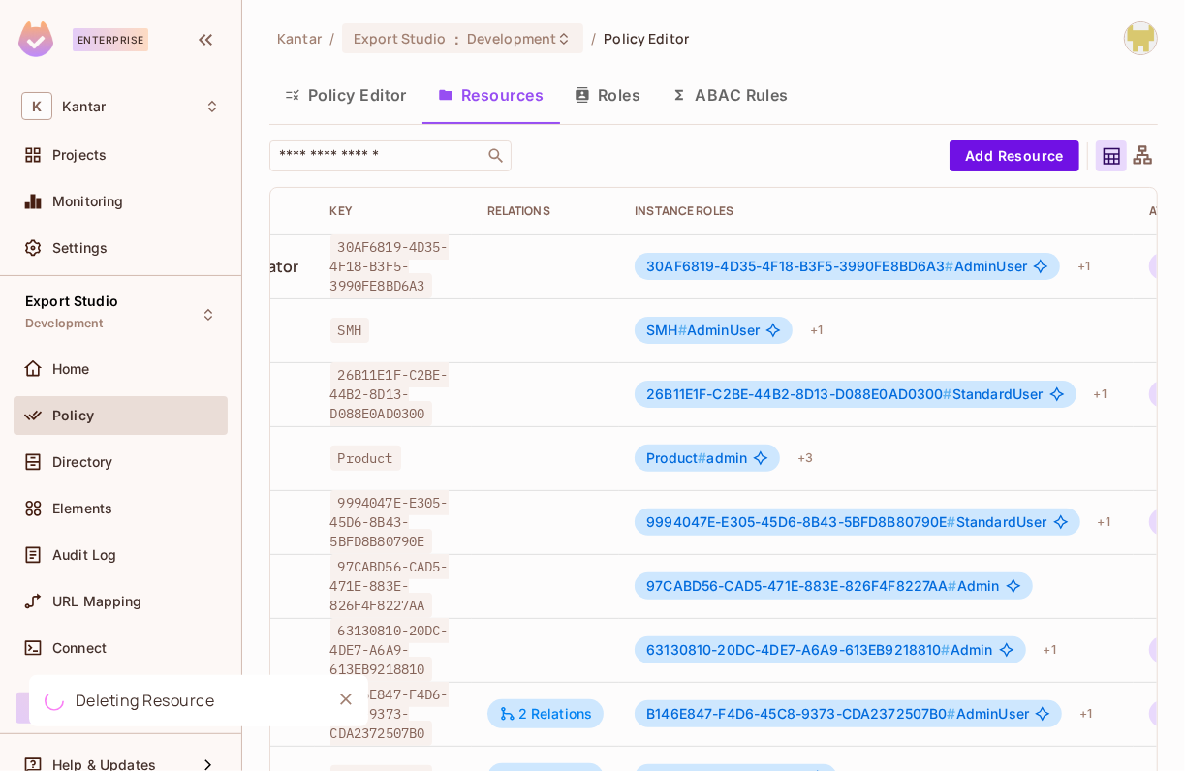
scroll to position [0, 0]
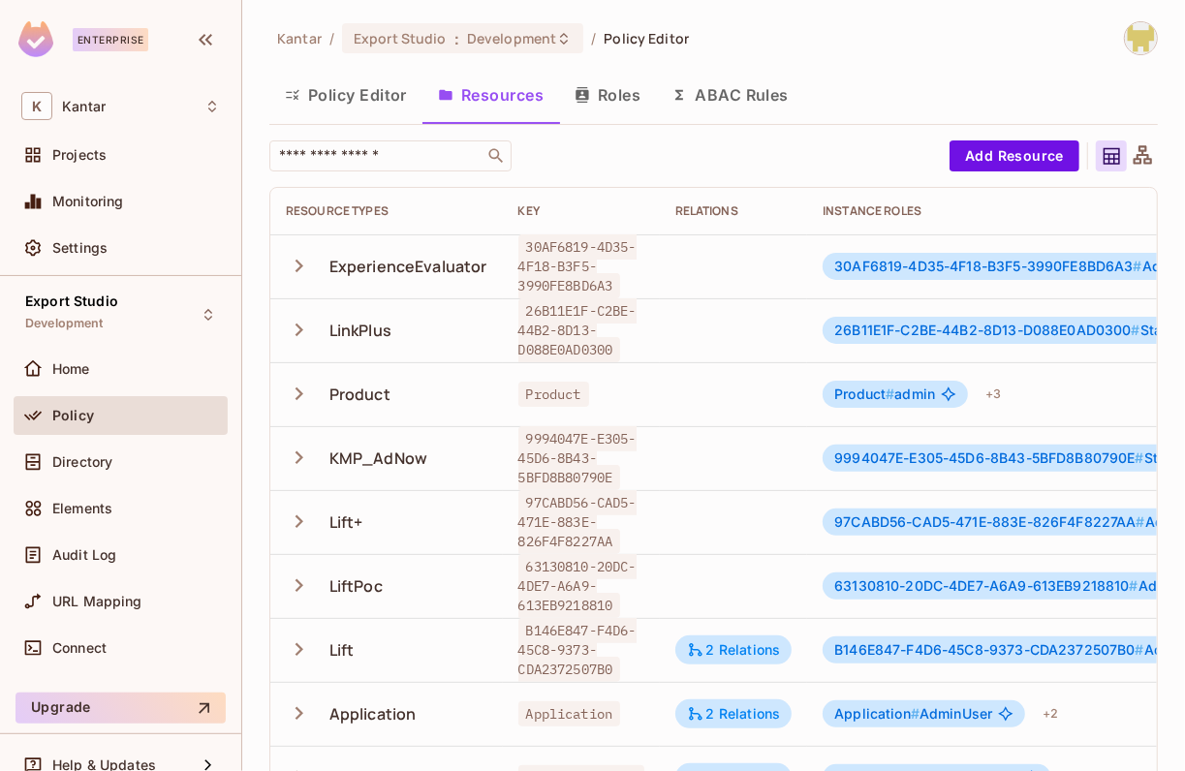
click at [928, 137] on div "Kantar / Export Studio : Development / Policy Editor Policy Editor Resources Ro…" at bounding box center [713, 519] width 888 height 997
click at [881, 45] on div "Kantar / Export Studio : Development / Policy Editor" at bounding box center [713, 38] width 888 height 34
click at [881, 46] on div "Kantar / Export Studio : Development / Policy Editor" at bounding box center [713, 38] width 888 height 34
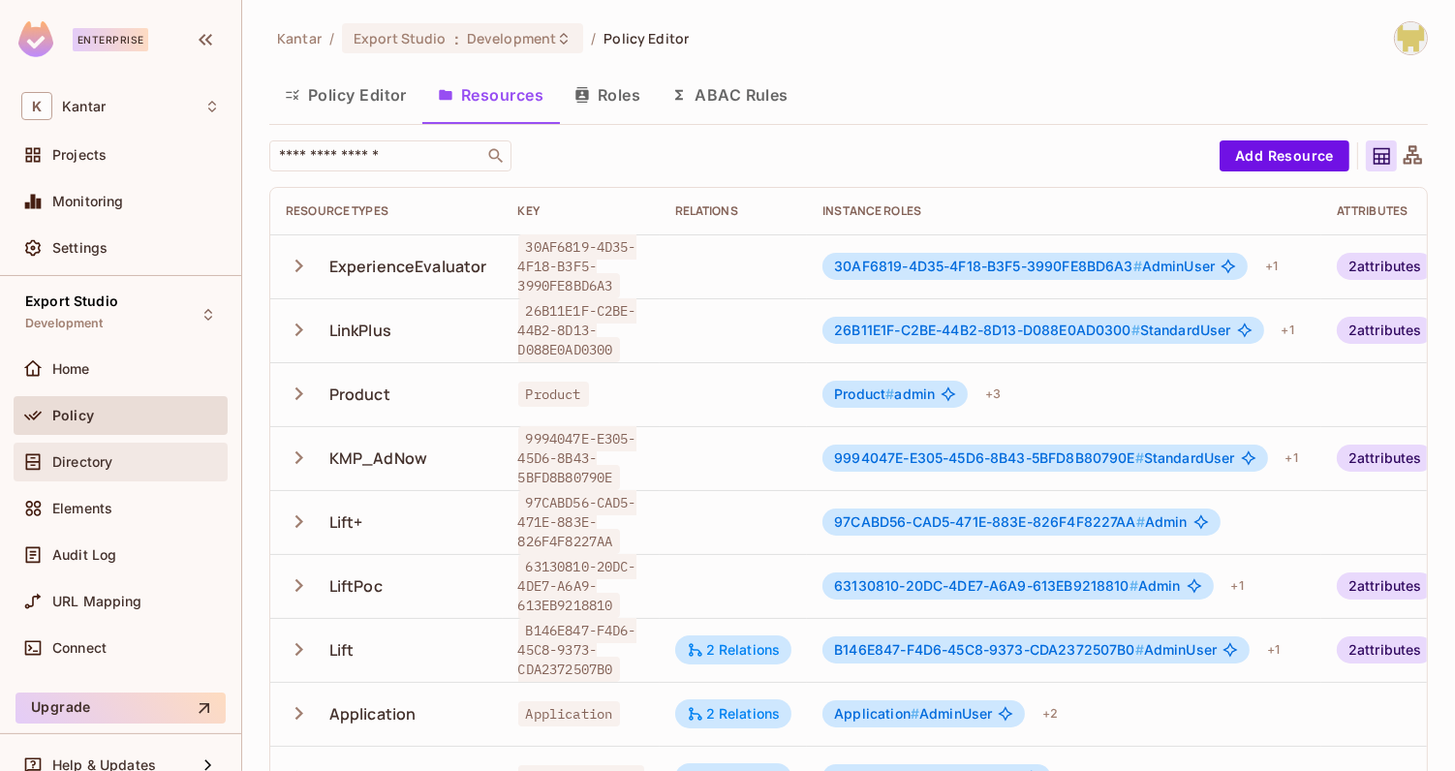
click at [117, 447] on div "Directory" at bounding box center [121, 462] width 214 height 39
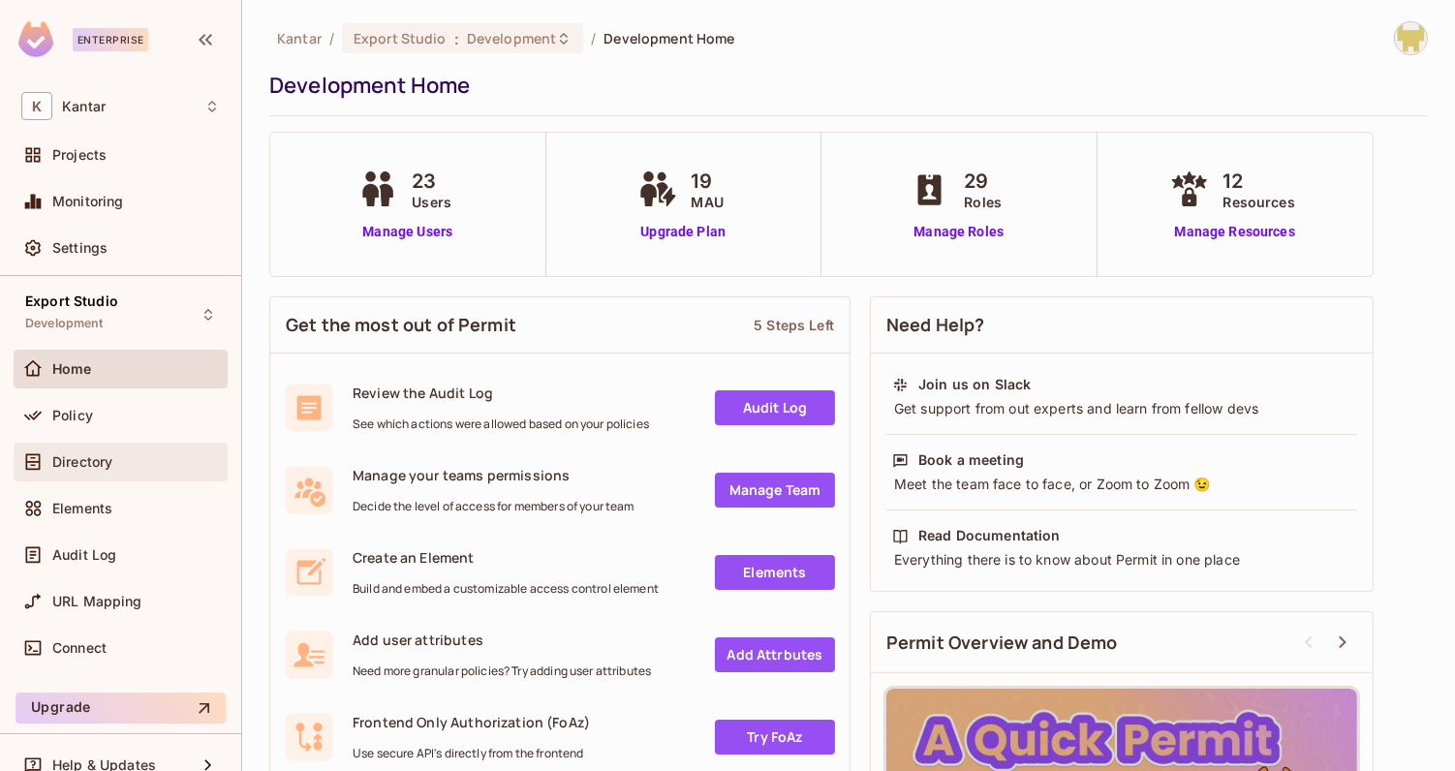
click at [144, 470] on div "Directory" at bounding box center [120, 461] width 199 height 23
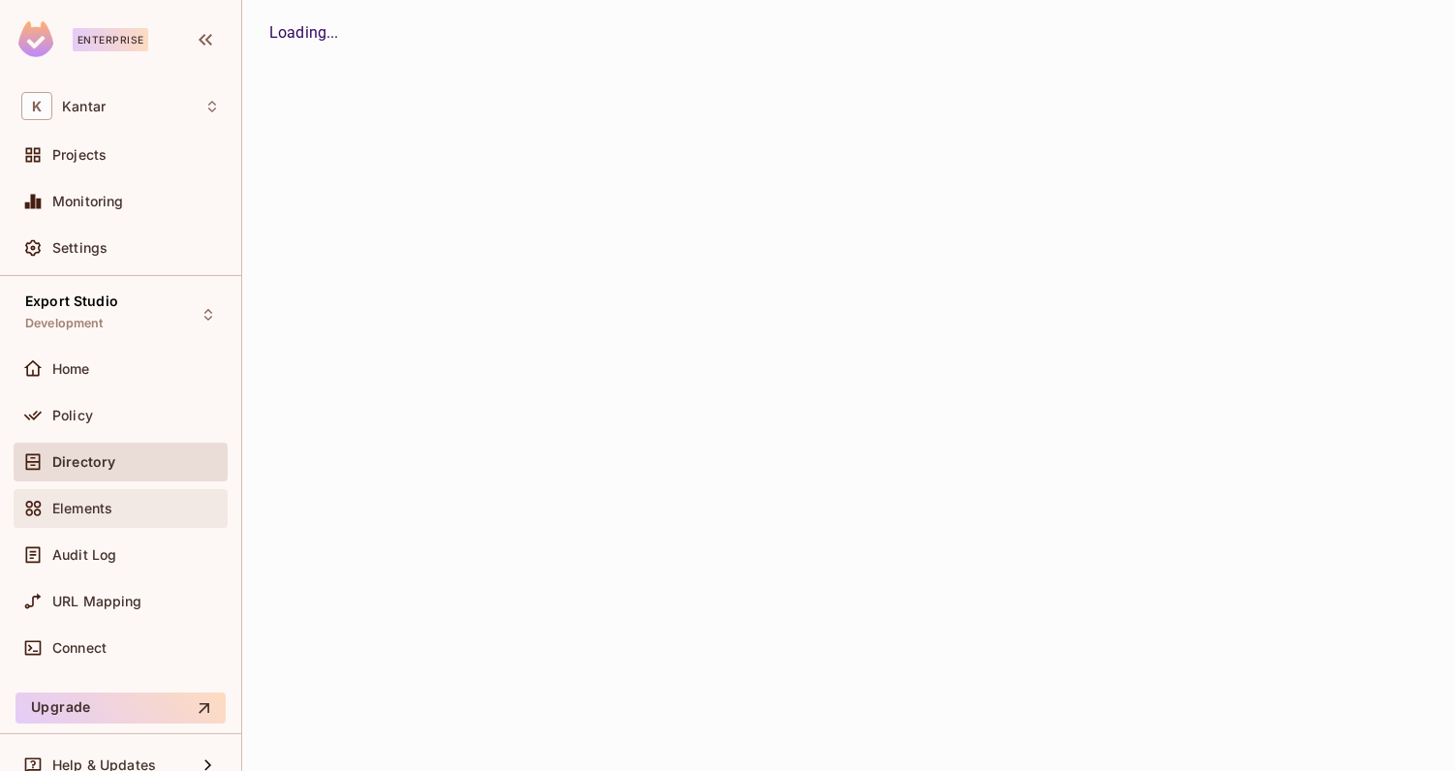
click at [139, 506] on div "Elements" at bounding box center [136, 508] width 168 height 15
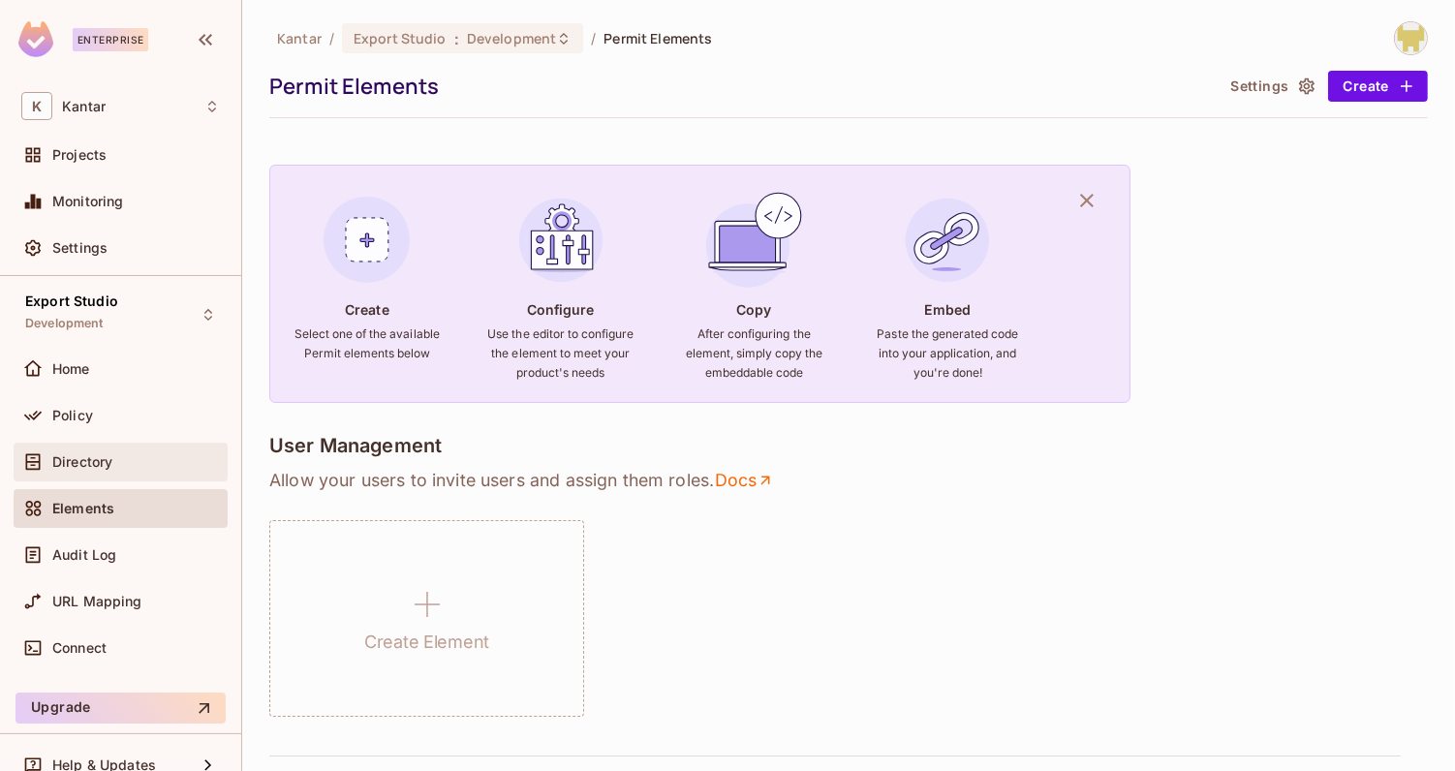
click at [173, 470] on div "Directory" at bounding box center [120, 461] width 199 height 23
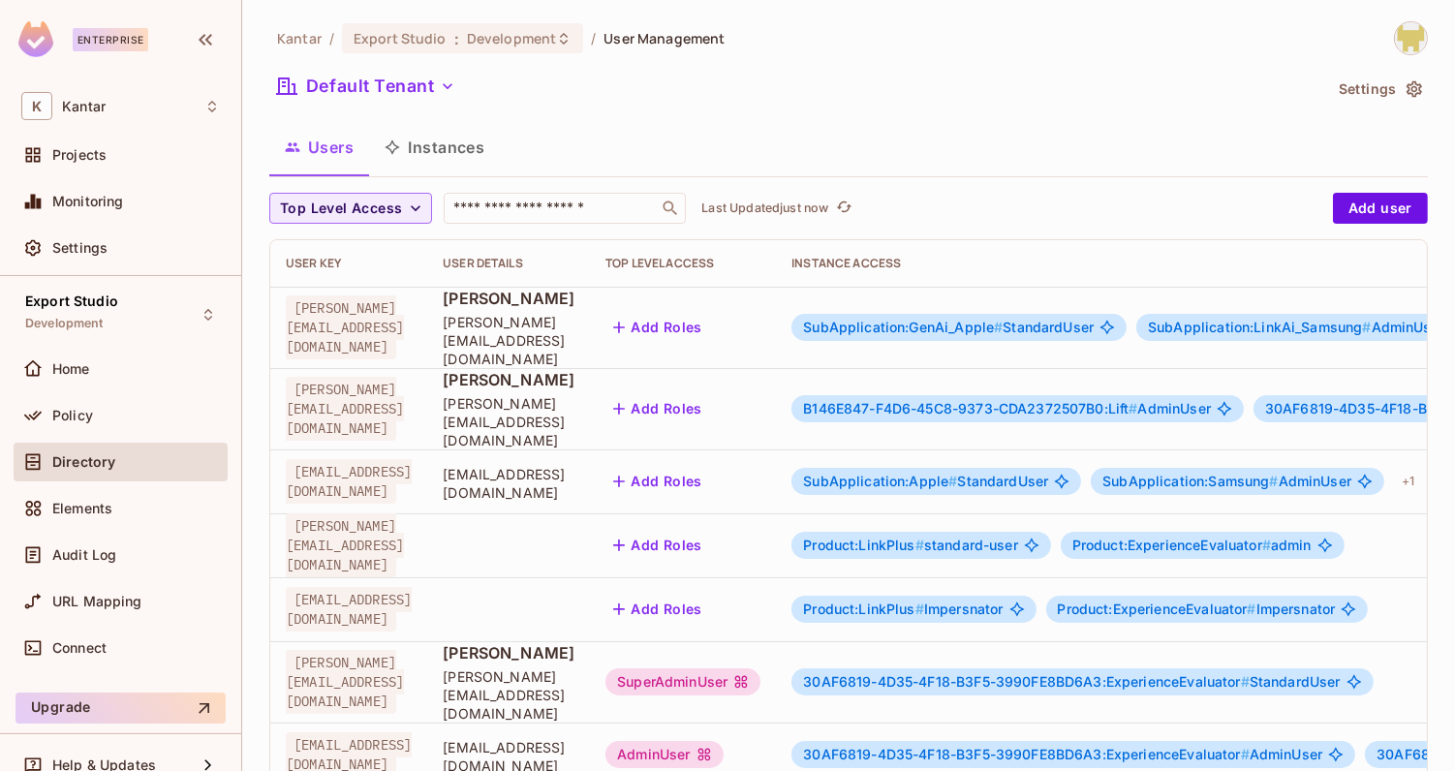
click at [704, 130] on div "Users Instances" at bounding box center [848, 147] width 1159 height 48
click at [1014, 135] on div "Users Instances" at bounding box center [848, 147] width 1159 height 48
click at [460, 142] on button "Instances" at bounding box center [434, 147] width 131 height 48
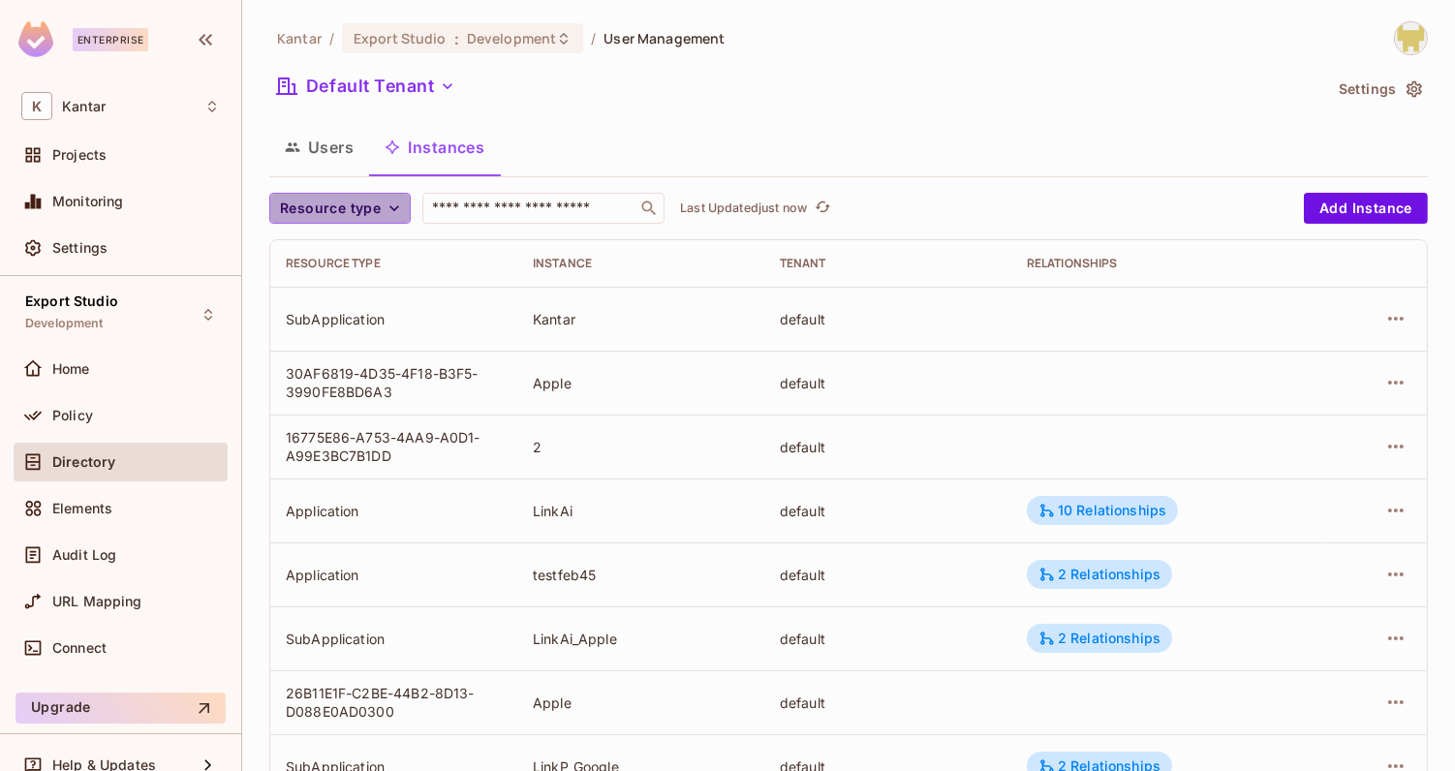
click at [359, 222] on button "Resource type" at bounding box center [339, 208] width 141 height 31
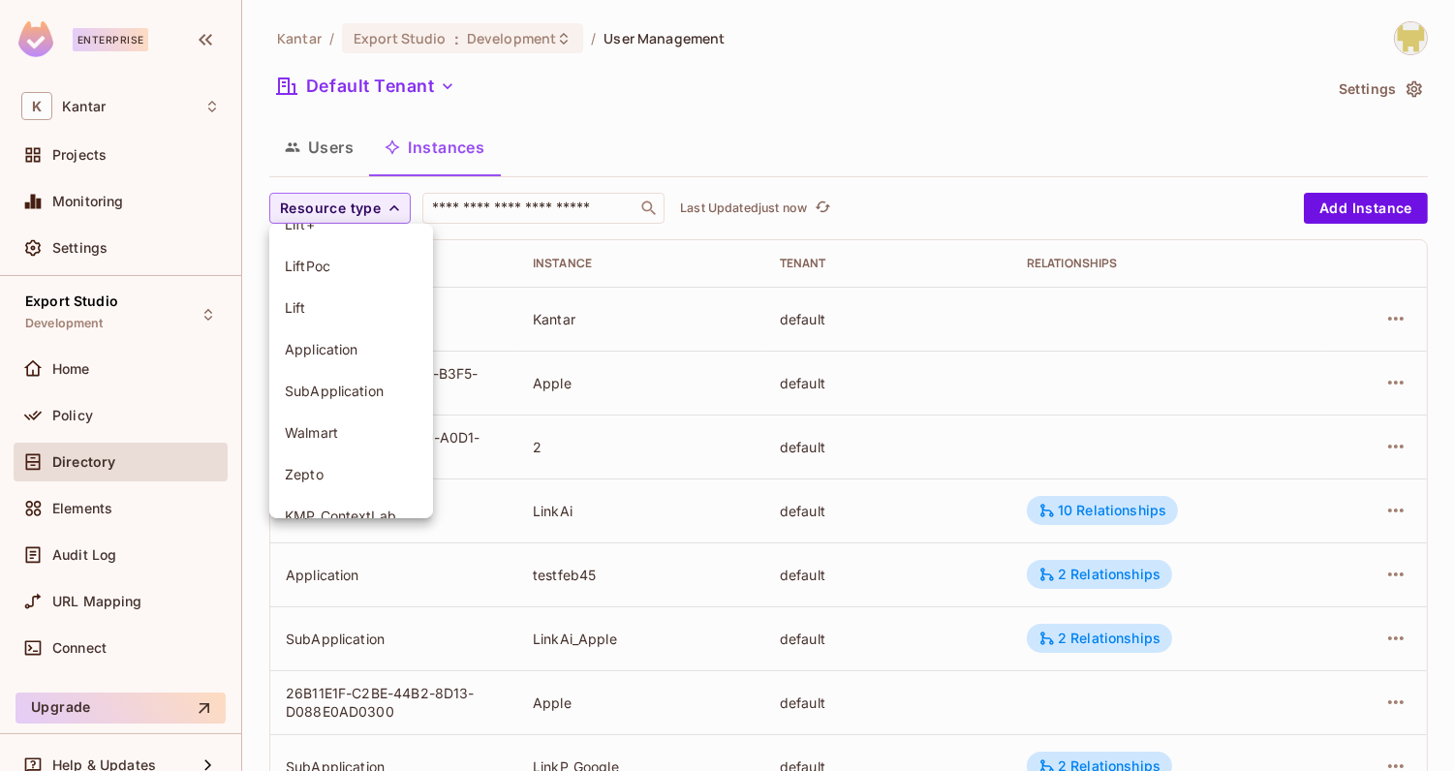
scroll to position [210, 0]
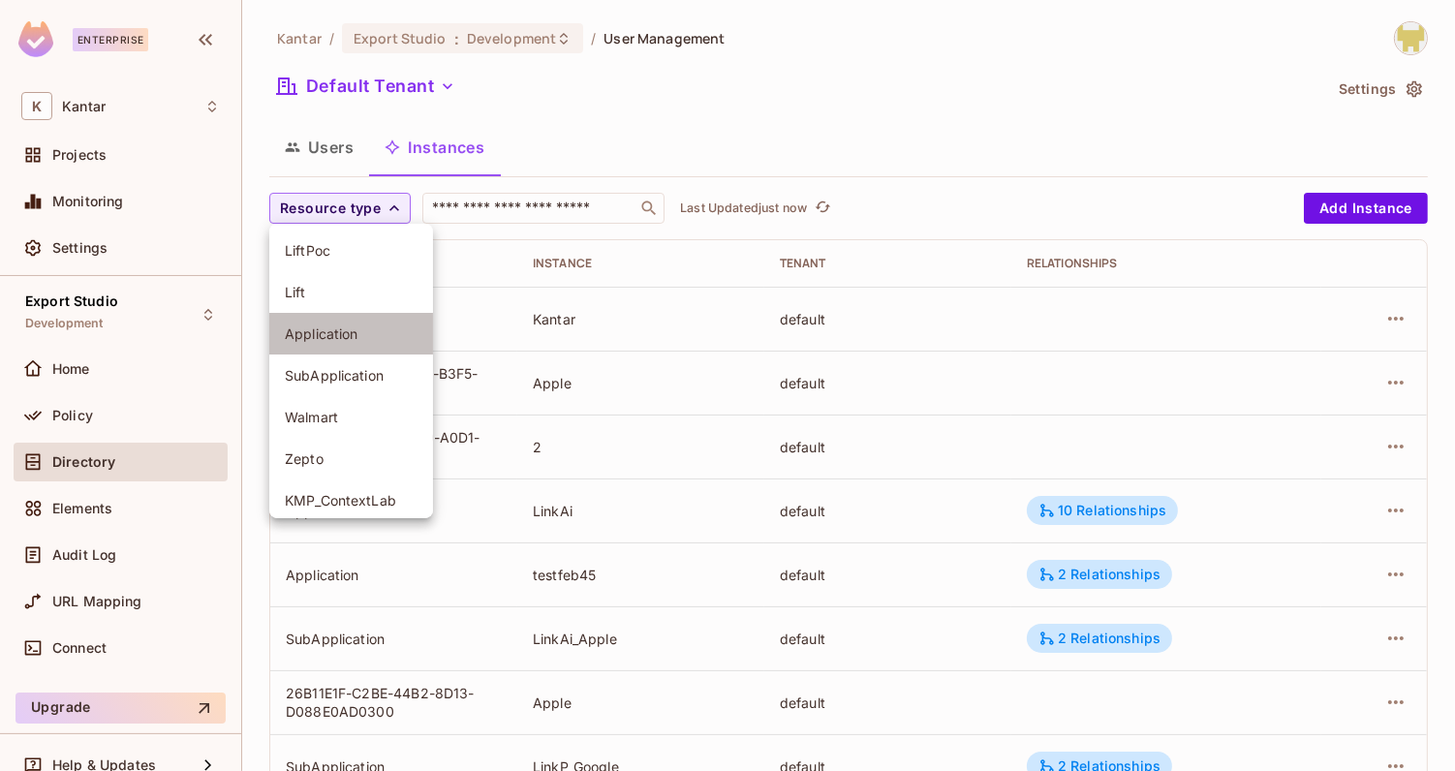
click at [323, 339] on span "Application" at bounding box center [351, 333] width 133 height 18
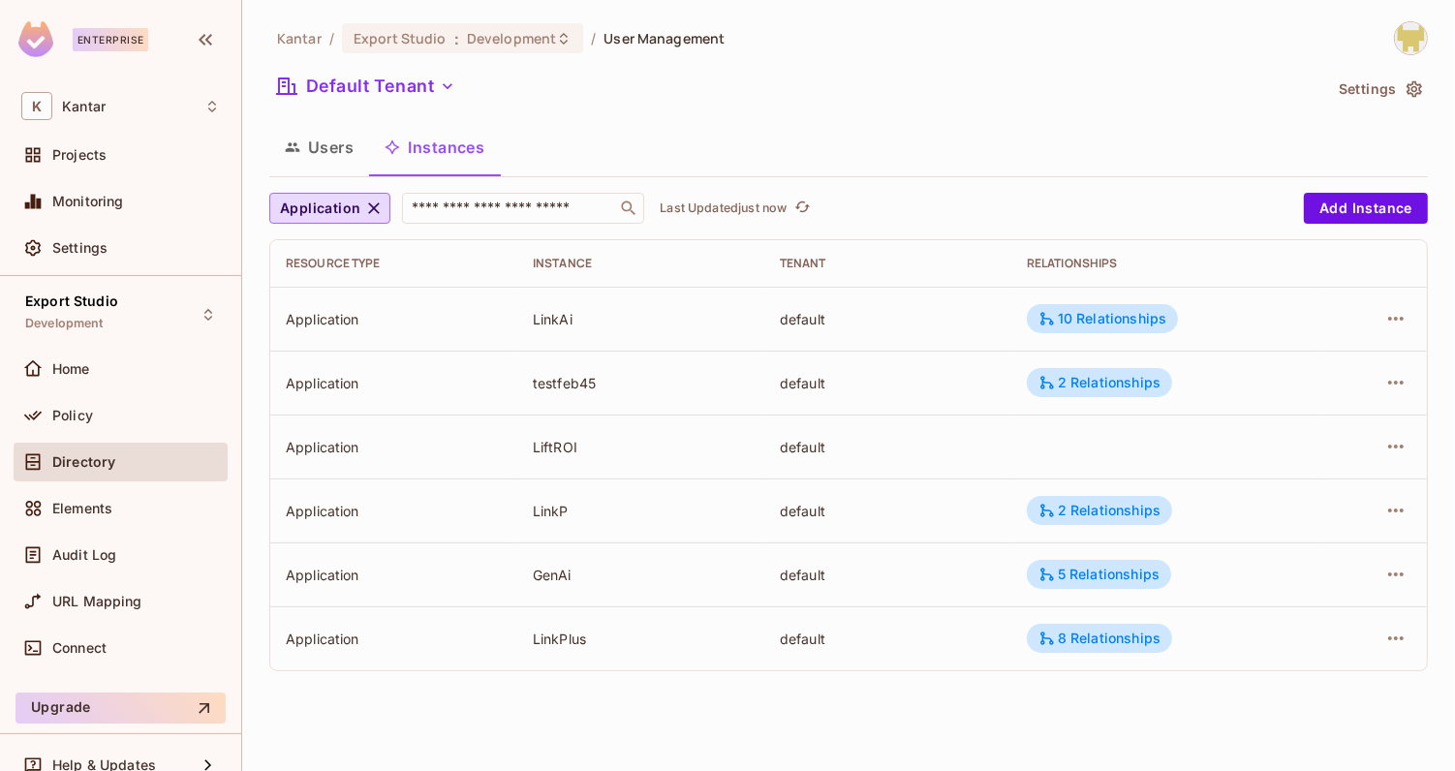
click at [619, 132] on div "Users Instances" at bounding box center [848, 147] width 1159 height 48
click at [1344, 225] on div "Application ​ Last Updated just now Add Instance Resource type Instance Tenant …" at bounding box center [848, 432] width 1159 height 479
click at [1343, 213] on button "Add Instance" at bounding box center [1366, 208] width 124 height 31
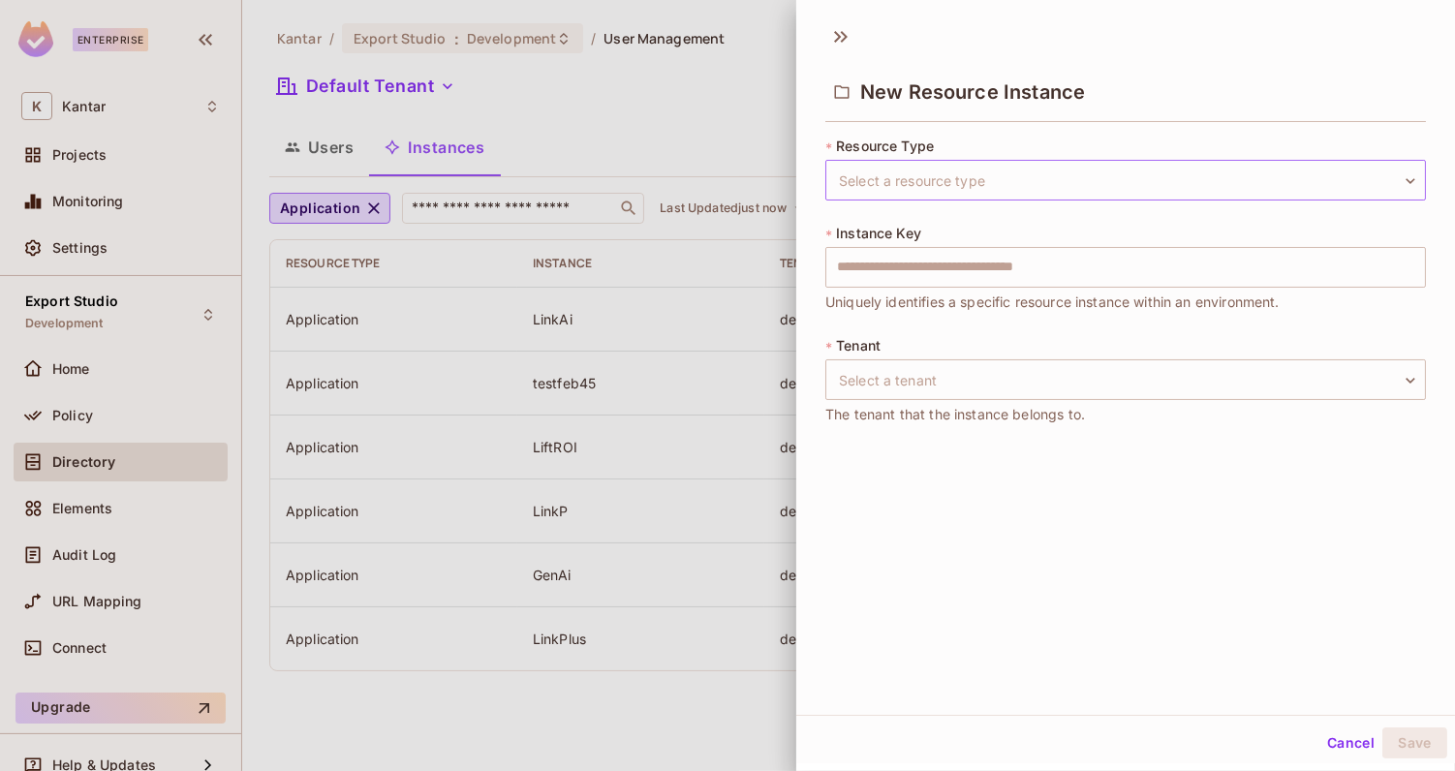
click at [1230, 192] on body "Enterprise K Kantar Projects Monitoring Settings Export Studio Development Home…" at bounding box center [727, 385] width 1455 height 771
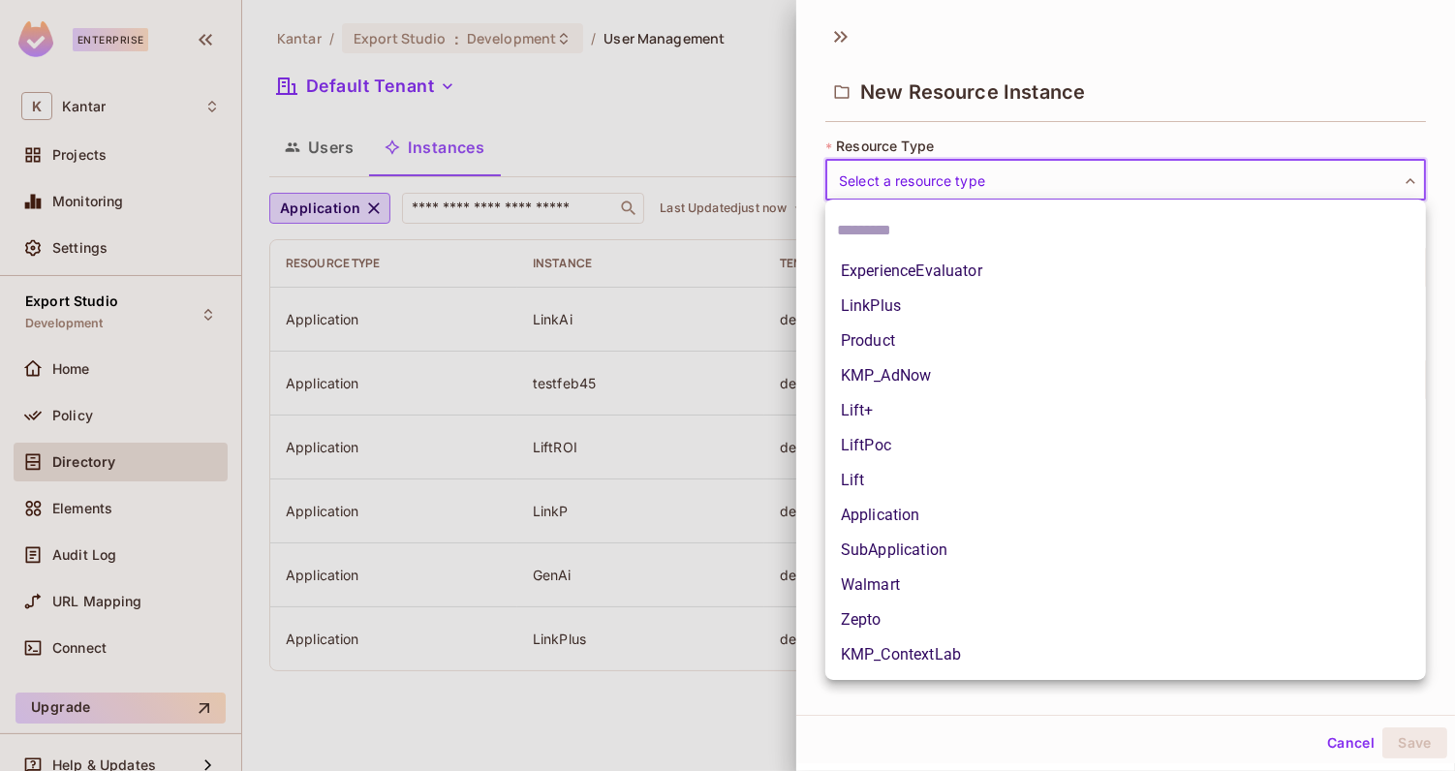
click at [1224, 184] on div at bounding box center [727, 385] width 1455 height 771
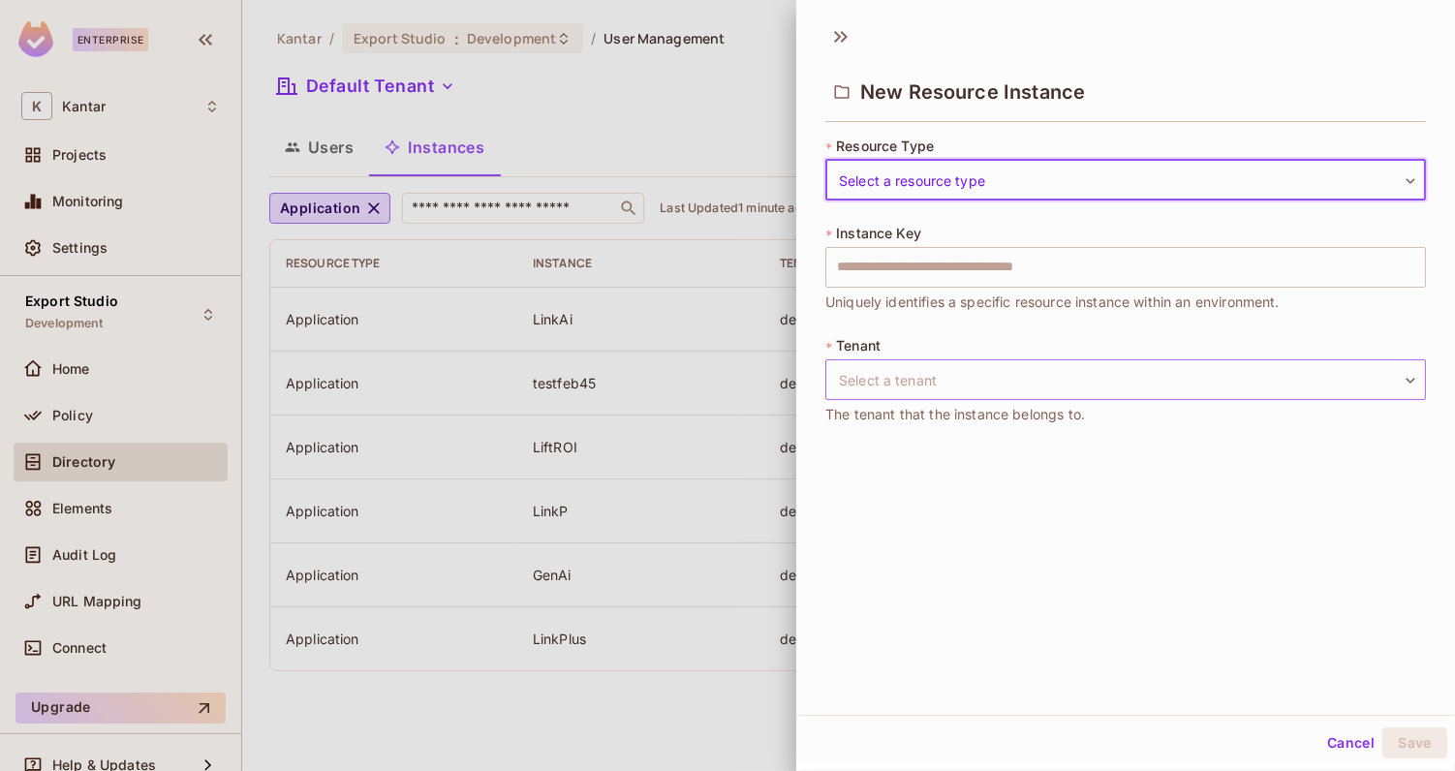
click at [1003, 370] on body "Enterprise K Kantar Projects Monitoring Settings Export Studio Development Home…" at bounding box center [727, 385] width 1455 height 771
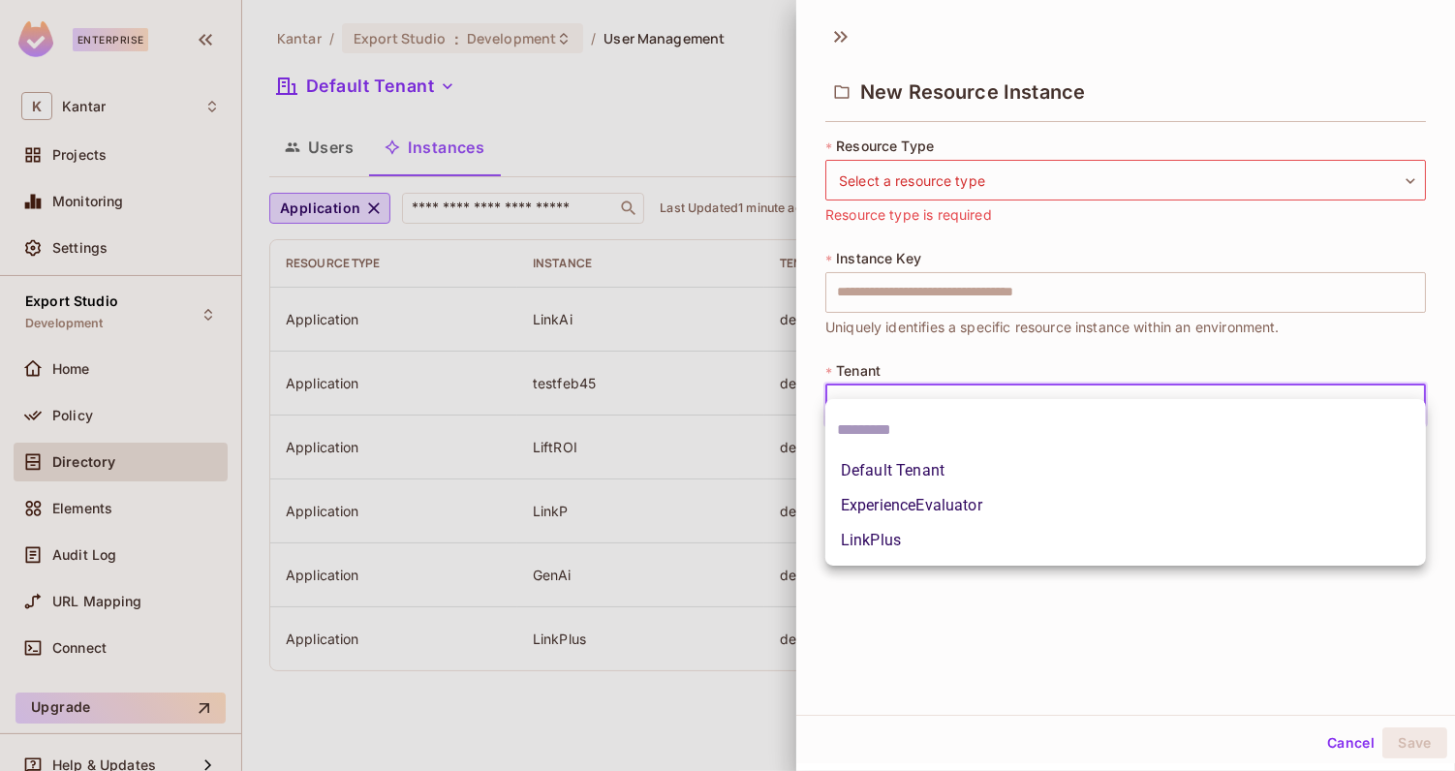
click at [968, 353] on div at bounding box center [727, 385] width 1455 height 771
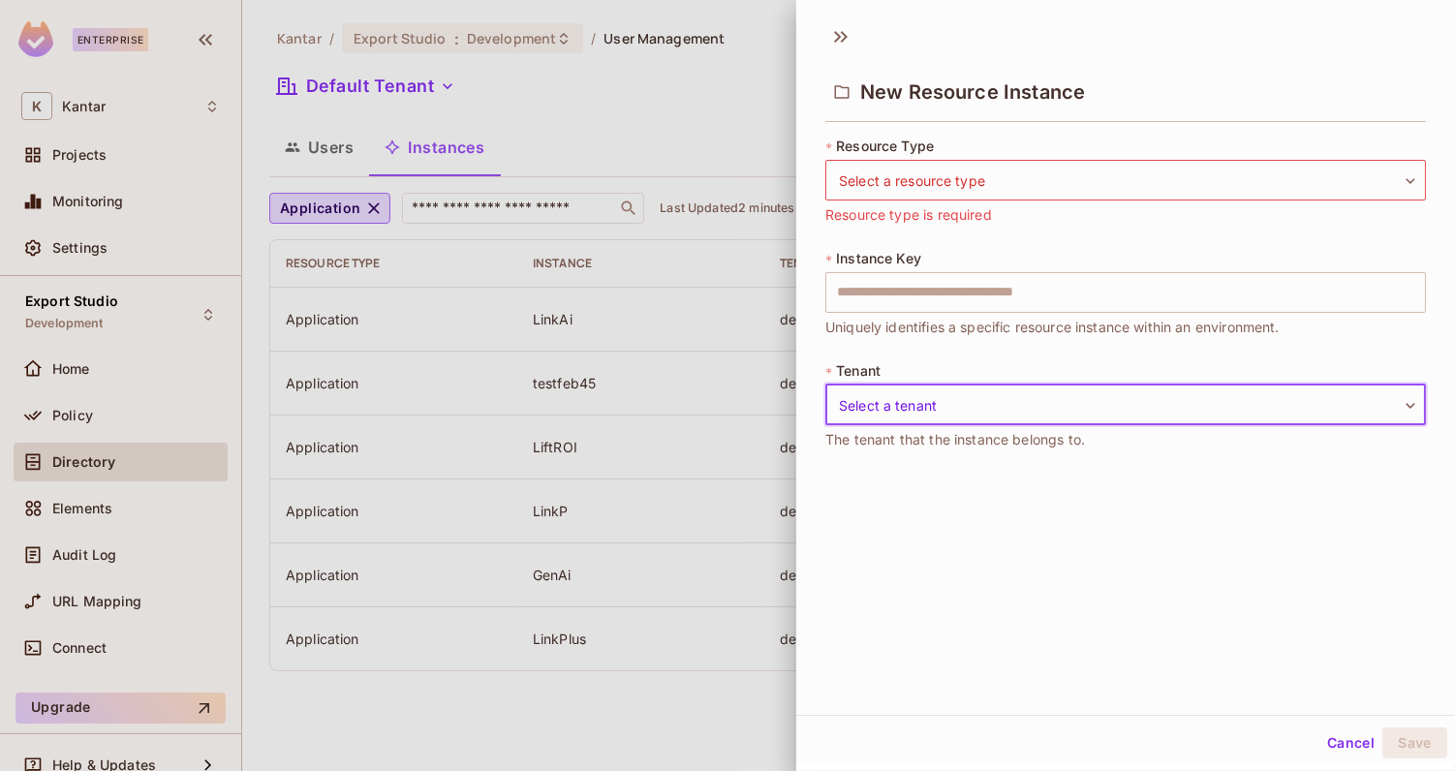
click at [968, 353] on div "* Resource Type Select a resource type ​ Select a resource type Resource type i…" at bounding box center [1125, 305] width 601 height 337
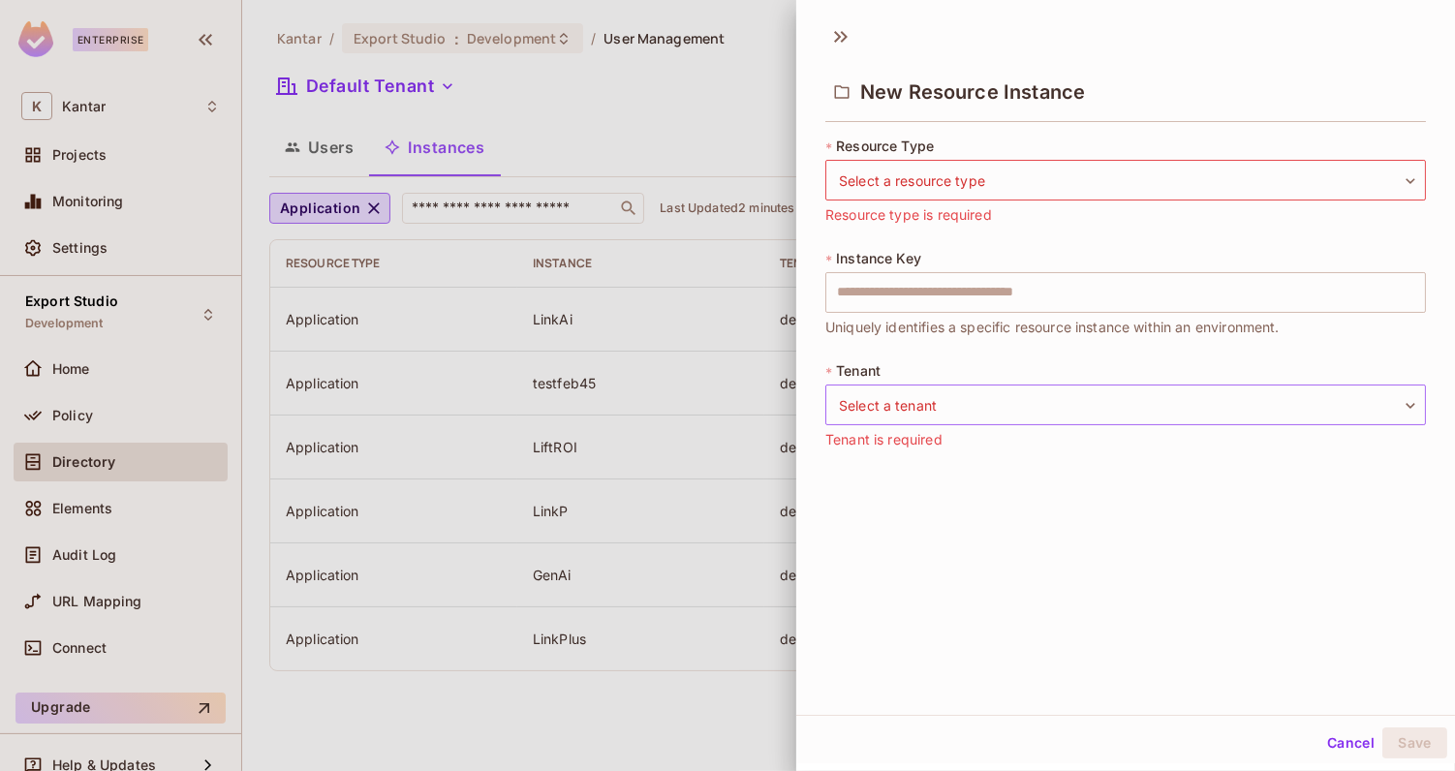
click at [945, 392] on body "Enterprise K Kantar Projects Monitoring Settings Export Studio Development Home…" at bounding box center [727, 385] width 1455 height 771
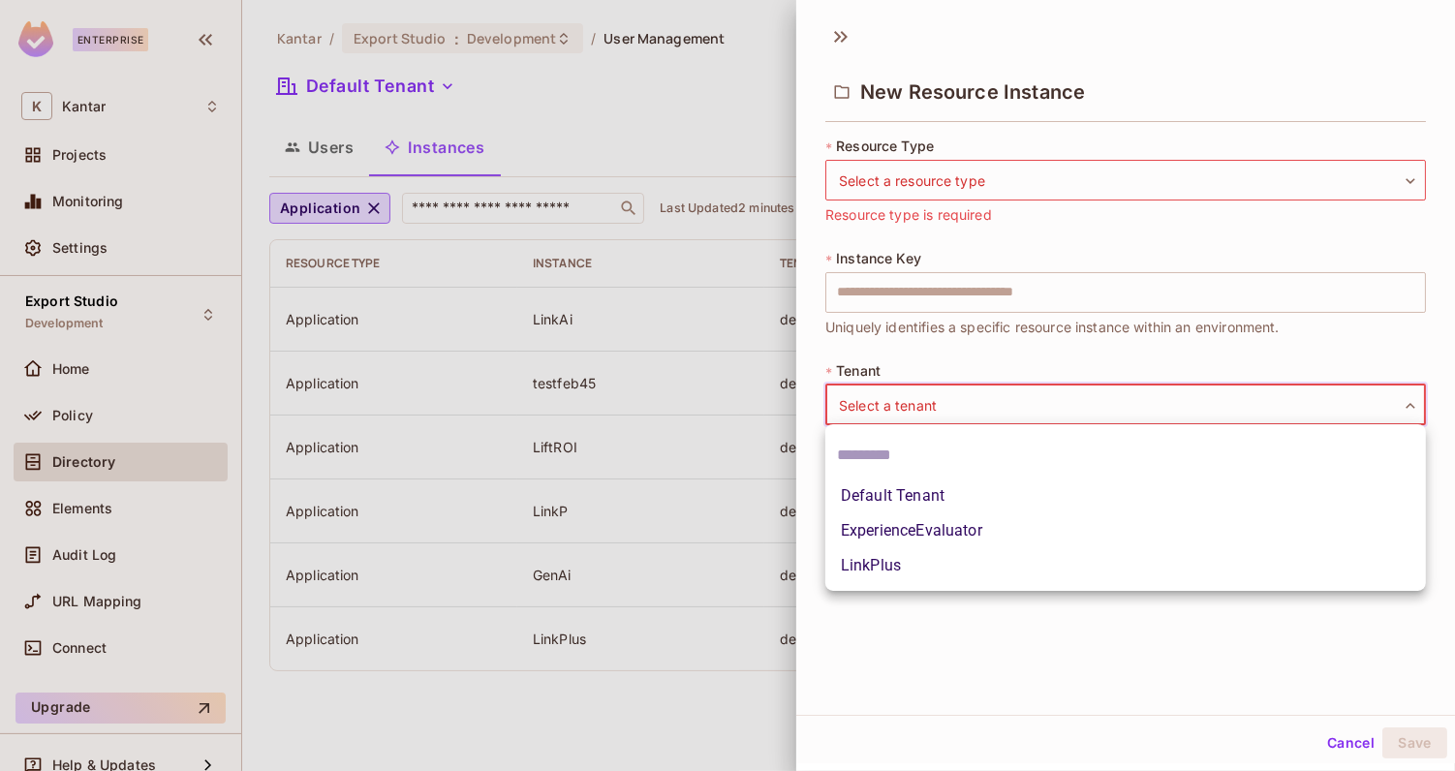
click at [923, 507] on li "Default Tenant" at bounding box center [1125, 496] width 601 height 35
type input "*******"
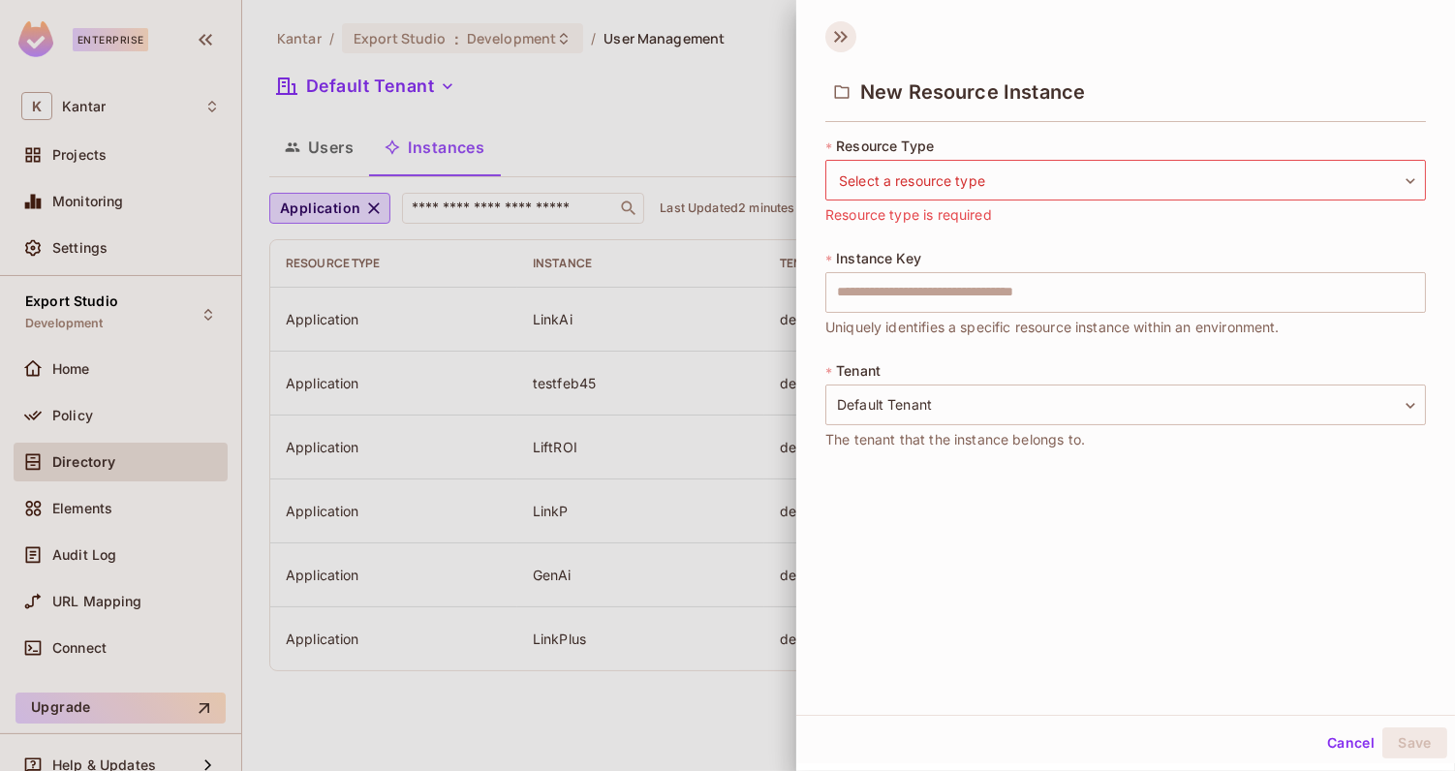
click at [840, 24] on icon at bounding box center [840, 36] width 31 height 31
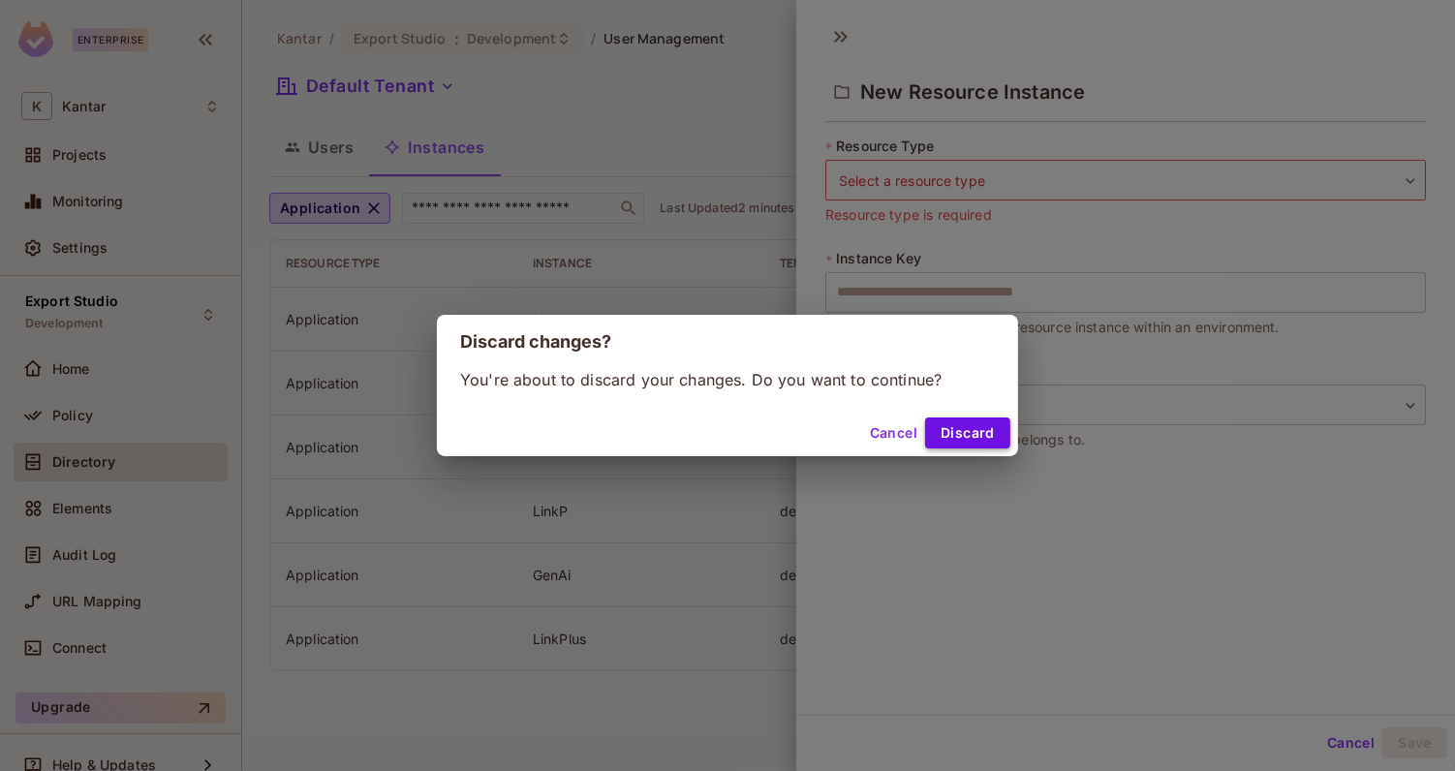
click at [964, 423] on button "Discard" at bounding box center [967, 432] width 85 height 31
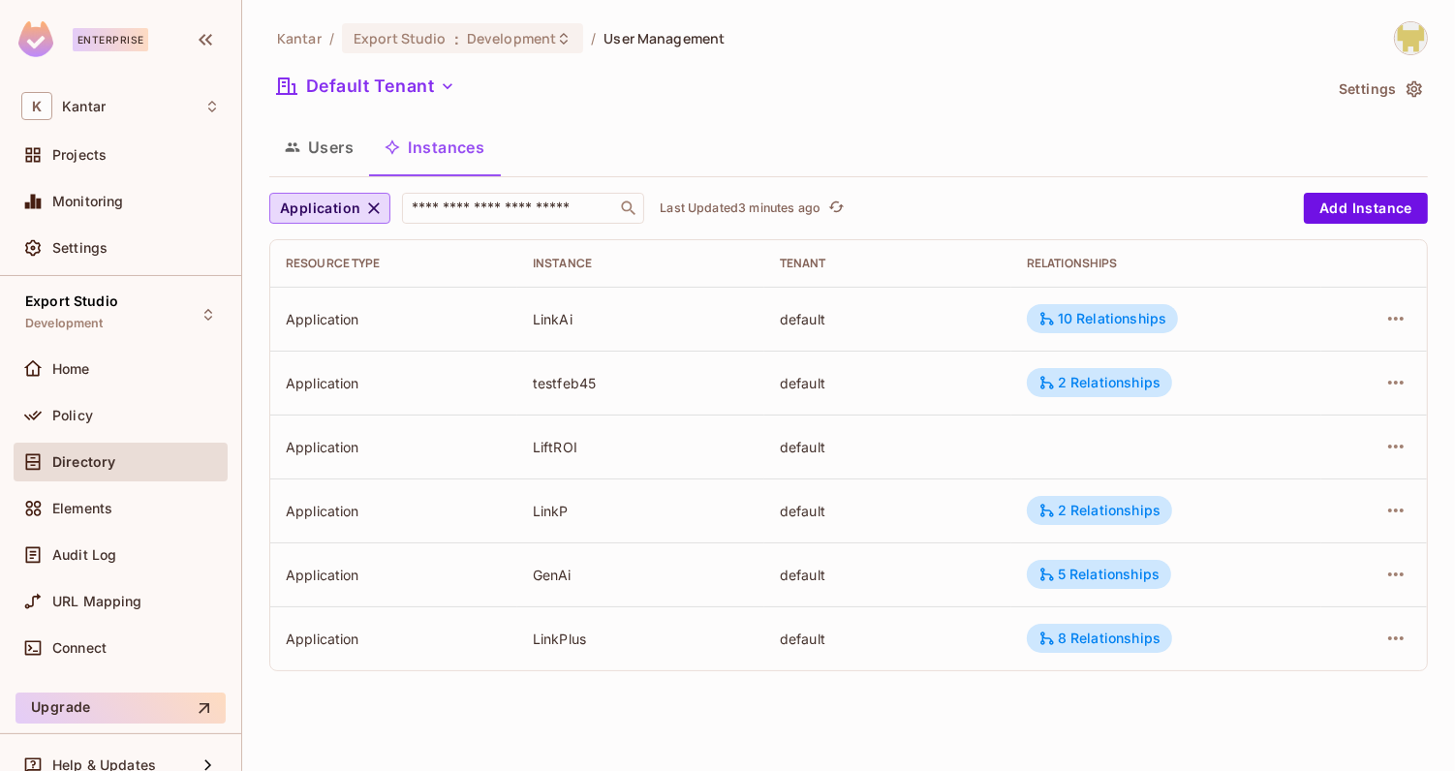
click at [665, 86] on div "Default Tenant" at bounding box center [795, 89] width 1052 height 37
click at [342, 147] on button "Users" at bounding box center [319, 147] width 100 height 48
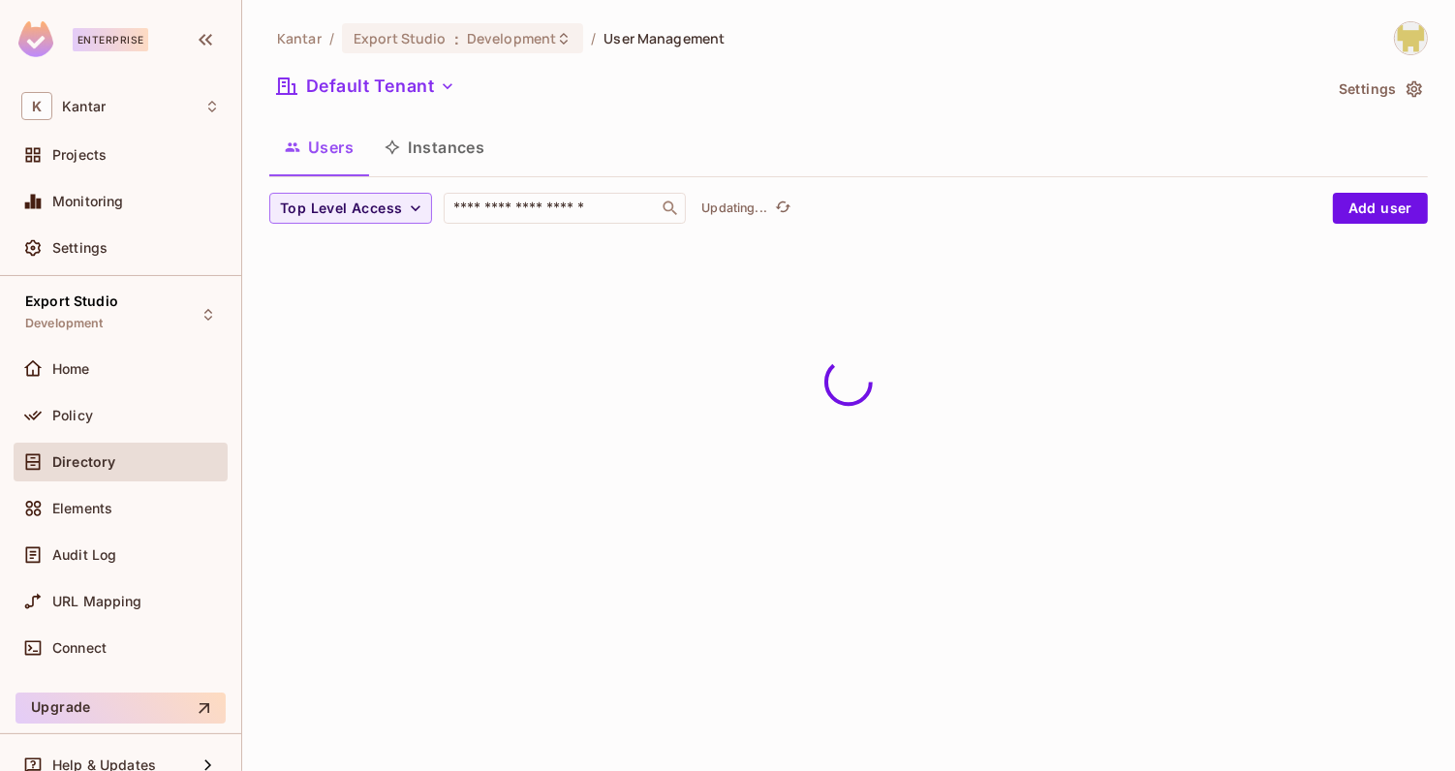
click at [393, 143] on icon "button" at bounding box center [393, 147] width 15 height 15
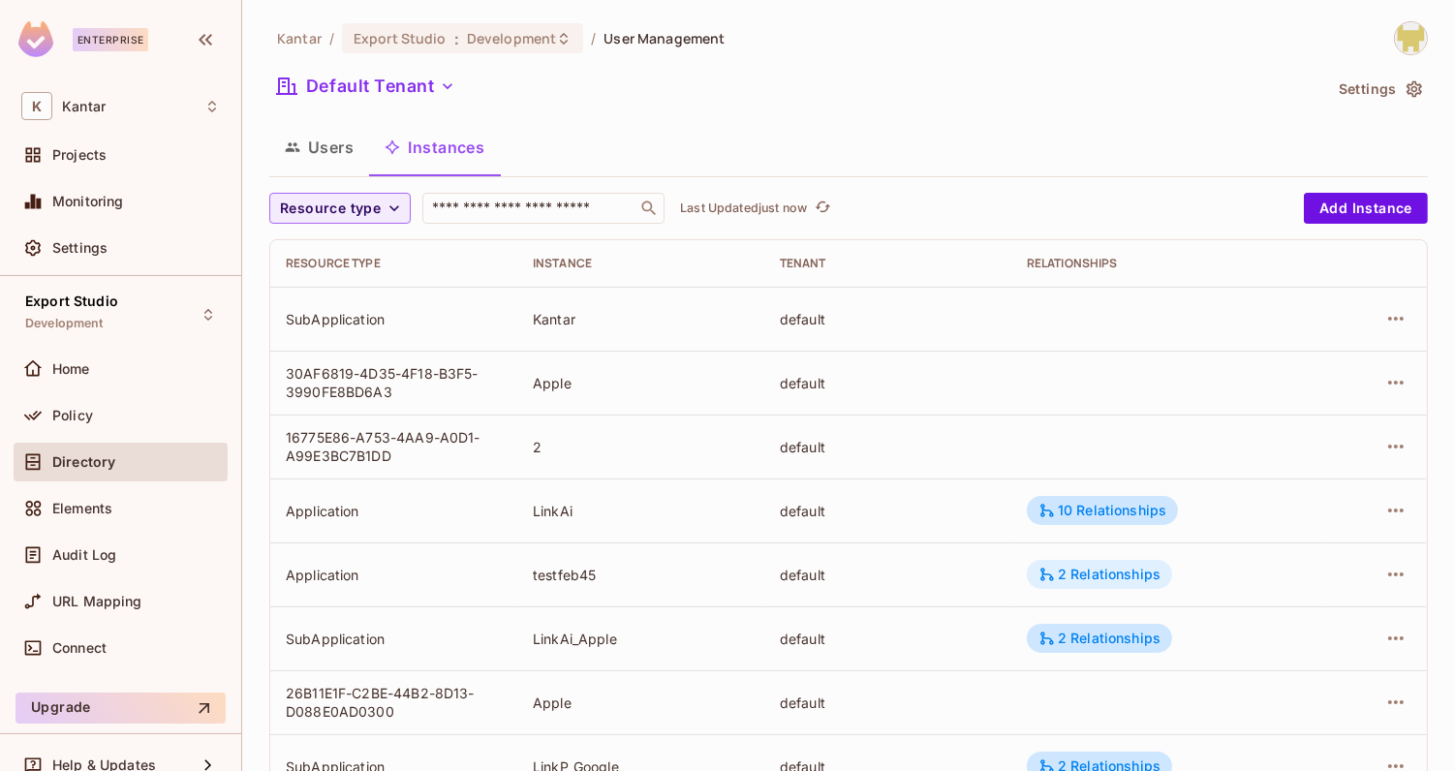
click at [1066, 571] on div "2 Relationships" at bounding box center [1099, 574] width 122 height 17
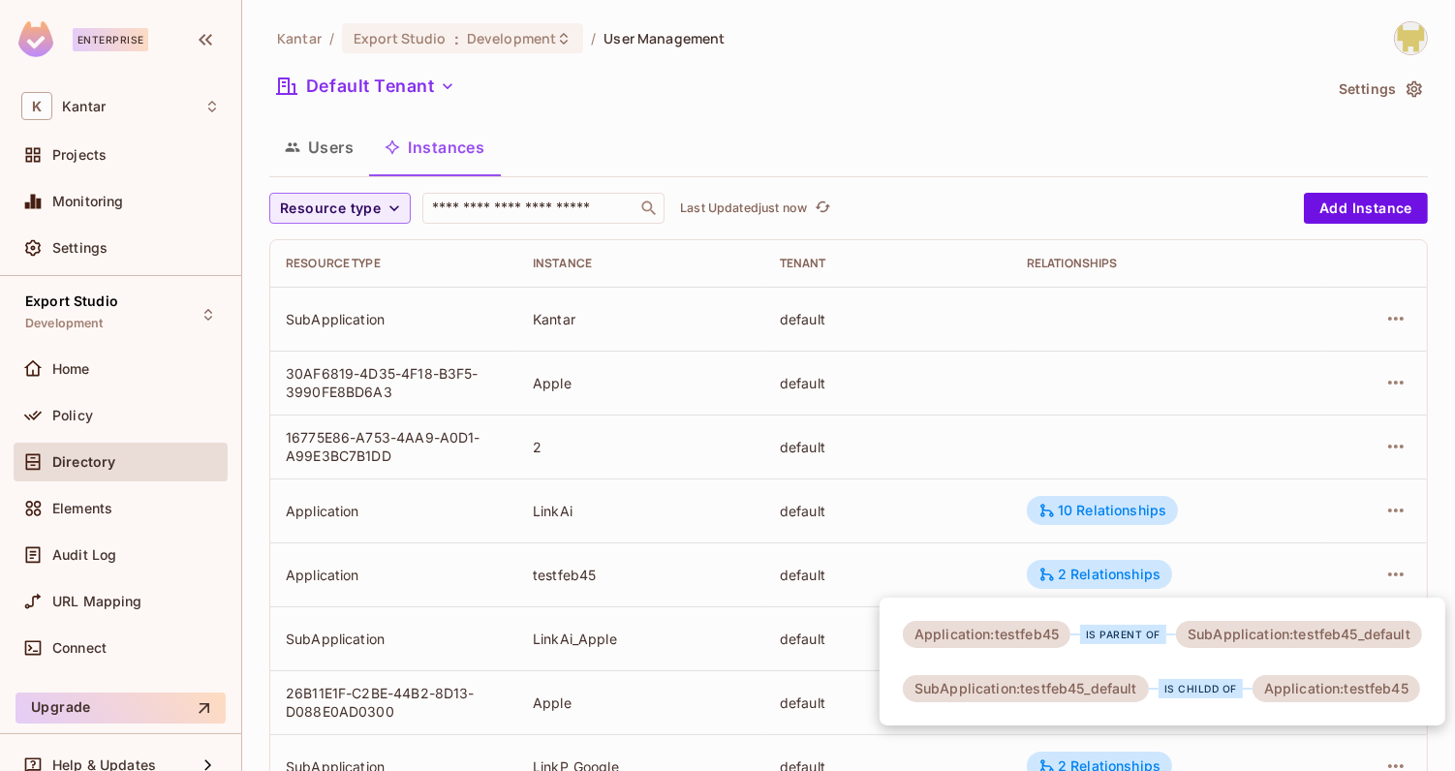
click at [922, 519] on div at bounding box center [727, 385] width 1455 height 771
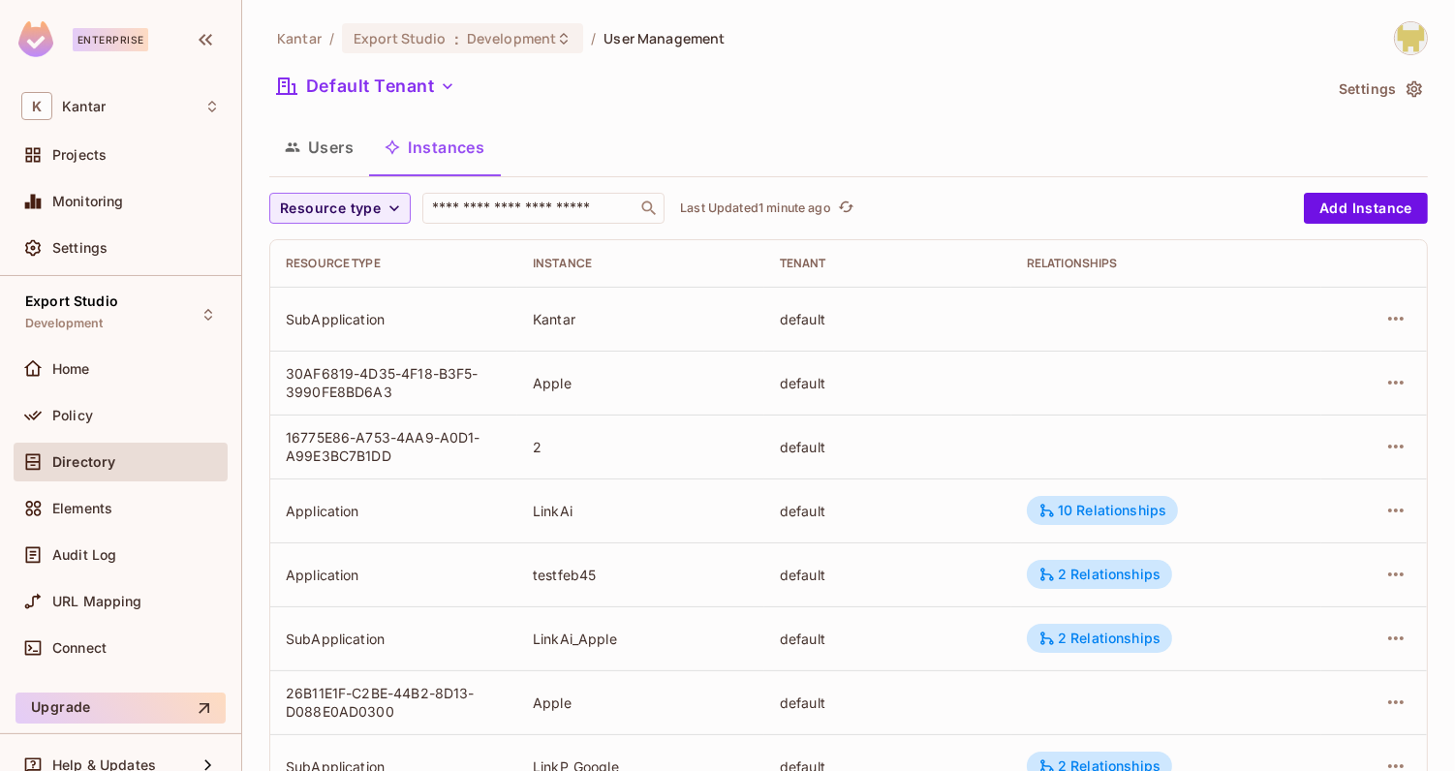
click at [792, 67] on div "Kantar / Export Studio : Development / User Management Default Tenant Settings …" at bounding box center [848, 673] width 1159 height 1305
click at [575, 141] on div "Users Instances" at bounding box center [848, 147] width 1159 height 48
click at [351, 151] on button "Users" at bounding box center [319, 147] width 100 height 48
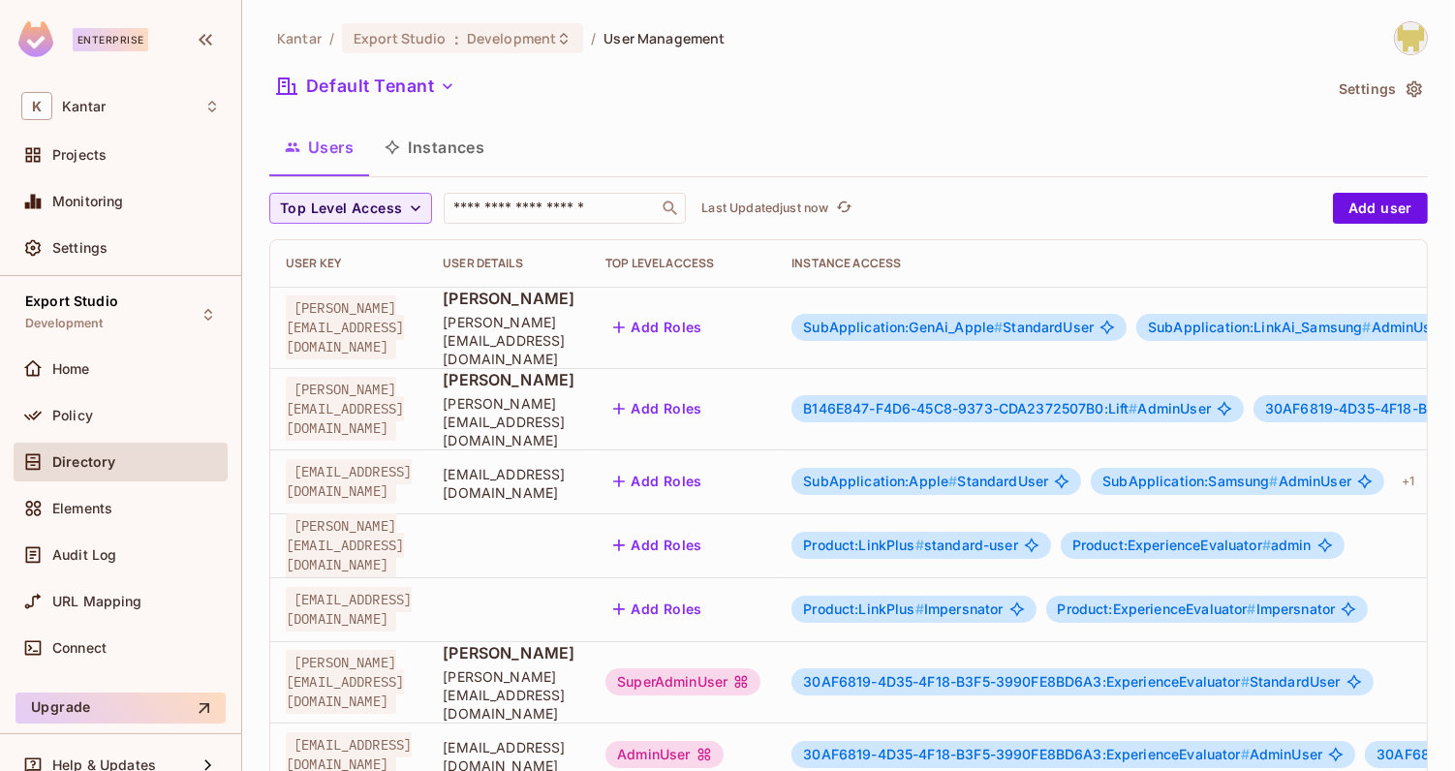
click at [972, 322] on span "SubApplication:GenAi_Apple #" at bounding box center [903, 327] width 200 height 16
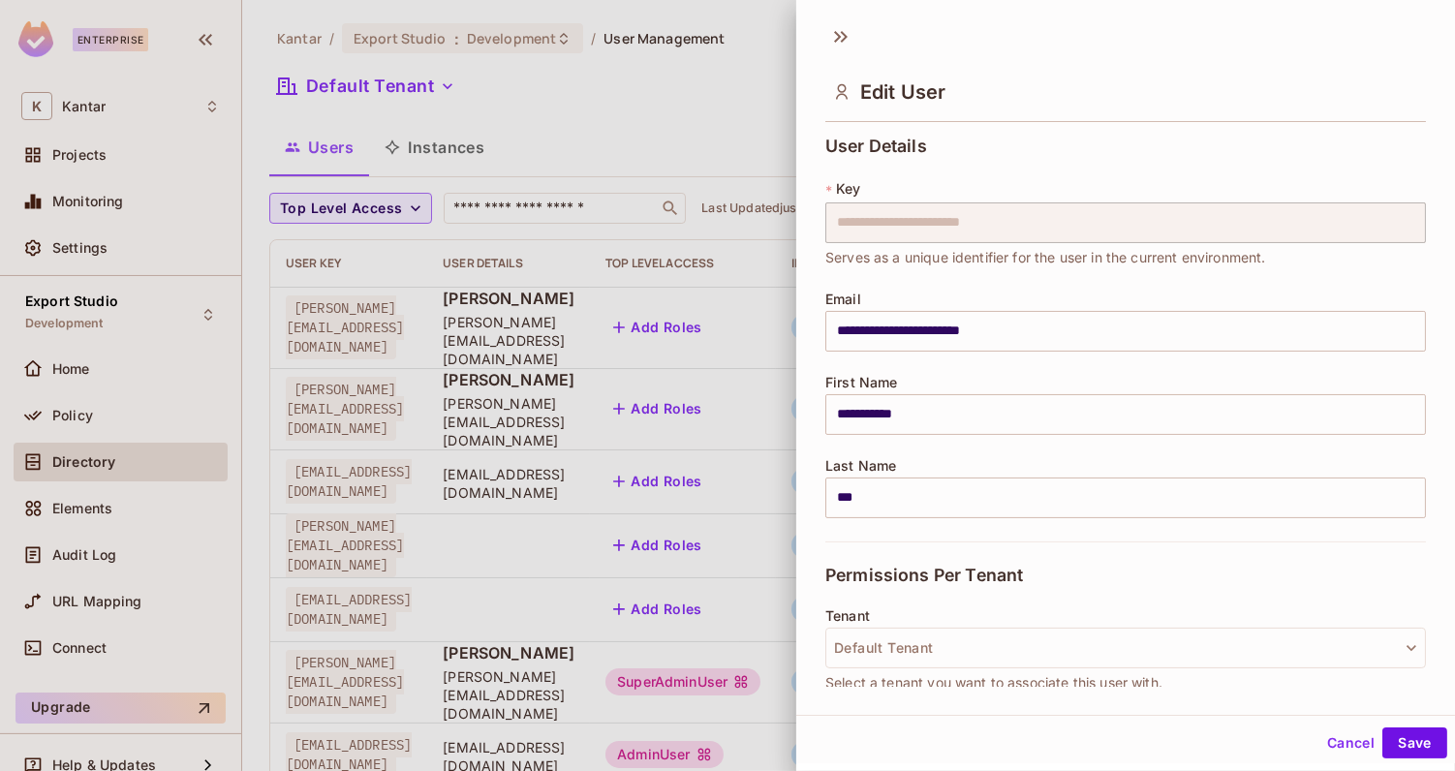
scroll to position [481, 0]
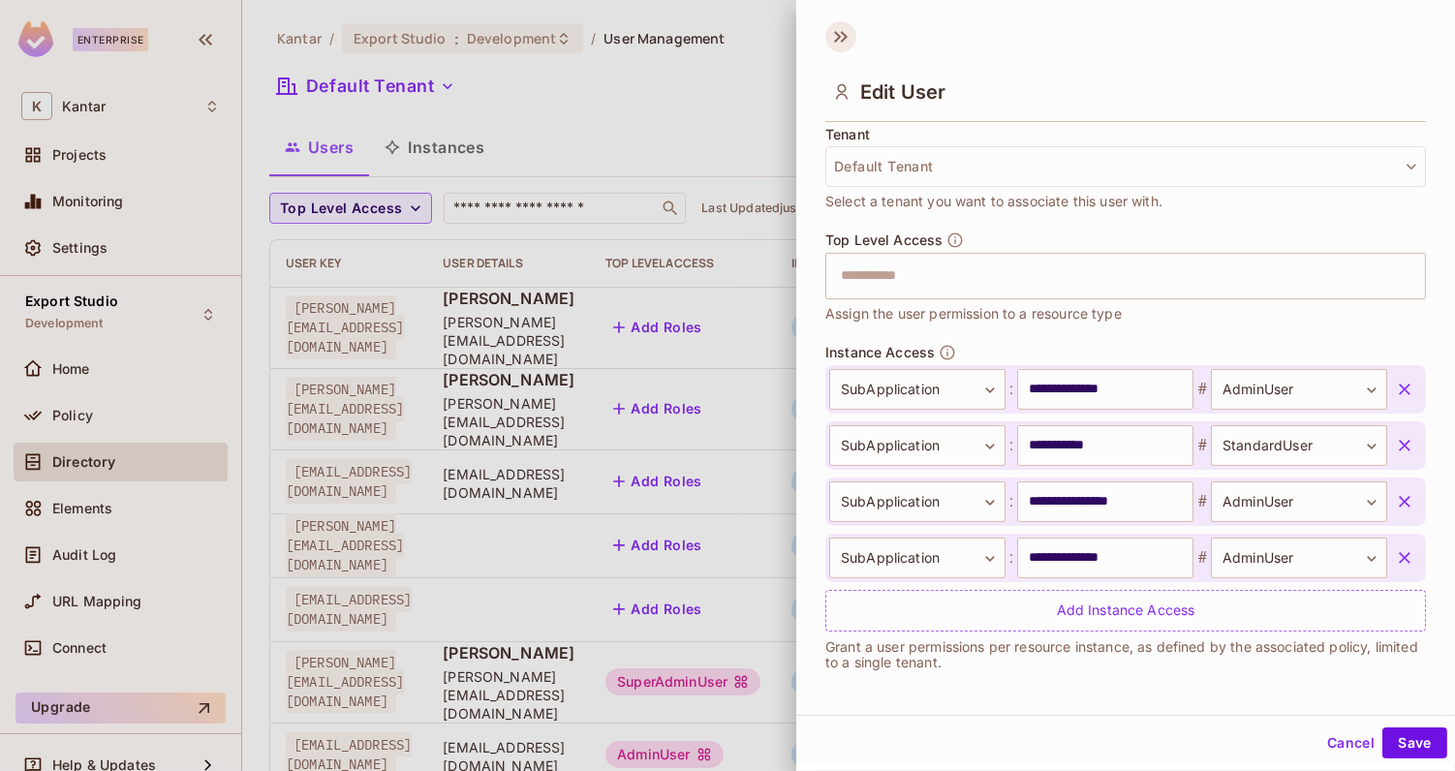
click at [840, 42] on icon at bounding box center [840, 36] width 31 height 31
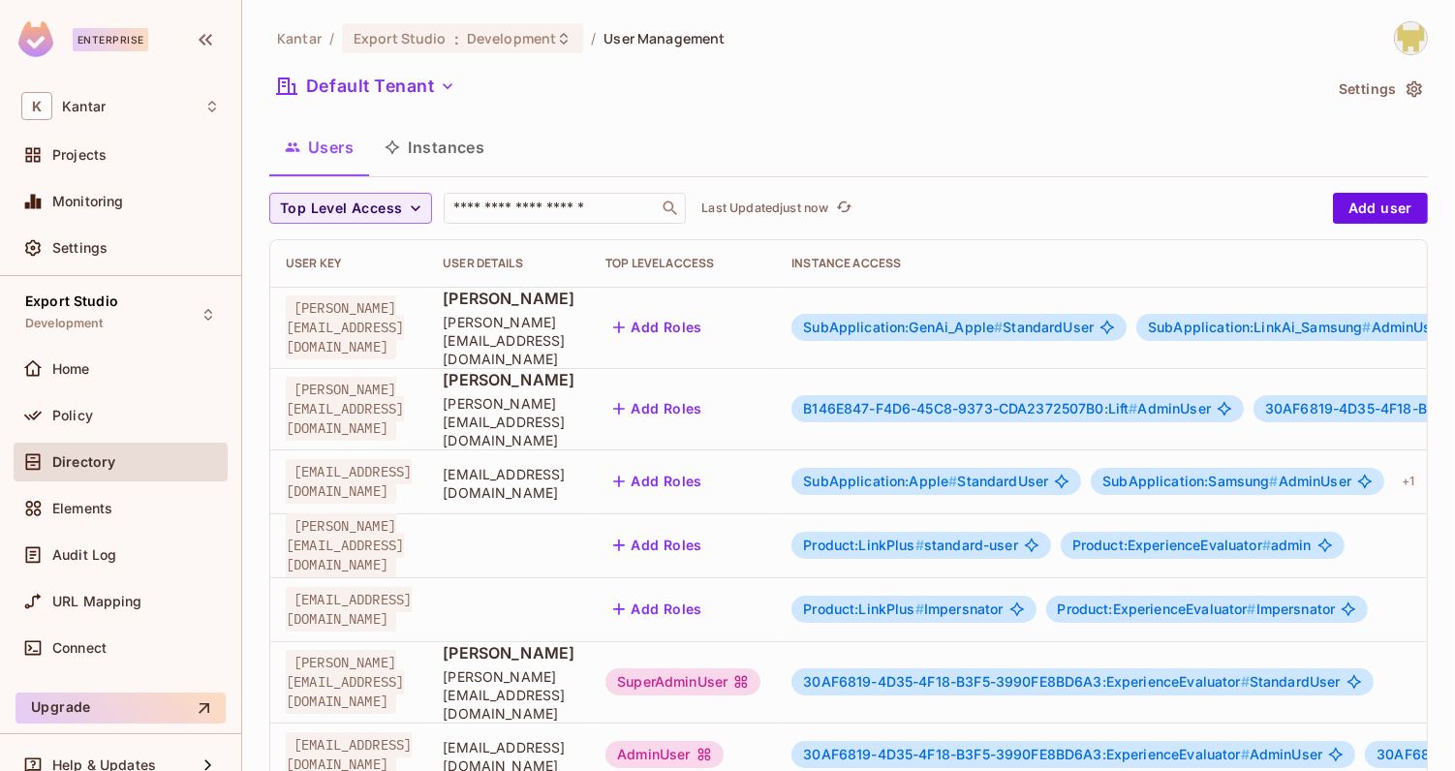
click at [458, 158] on button "Instances" at bounding box center [434, 147] width 131 height 48
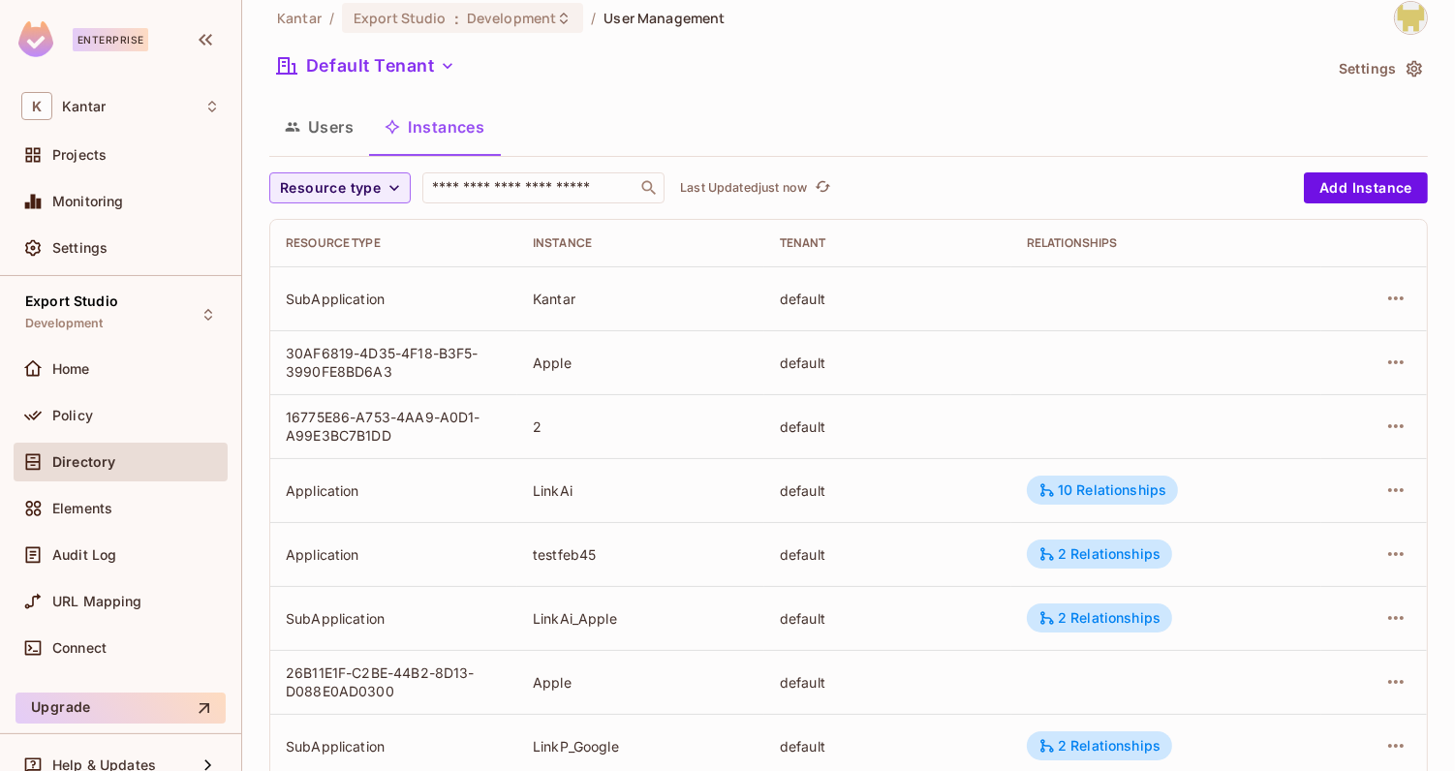
scroll to position [39, 0]
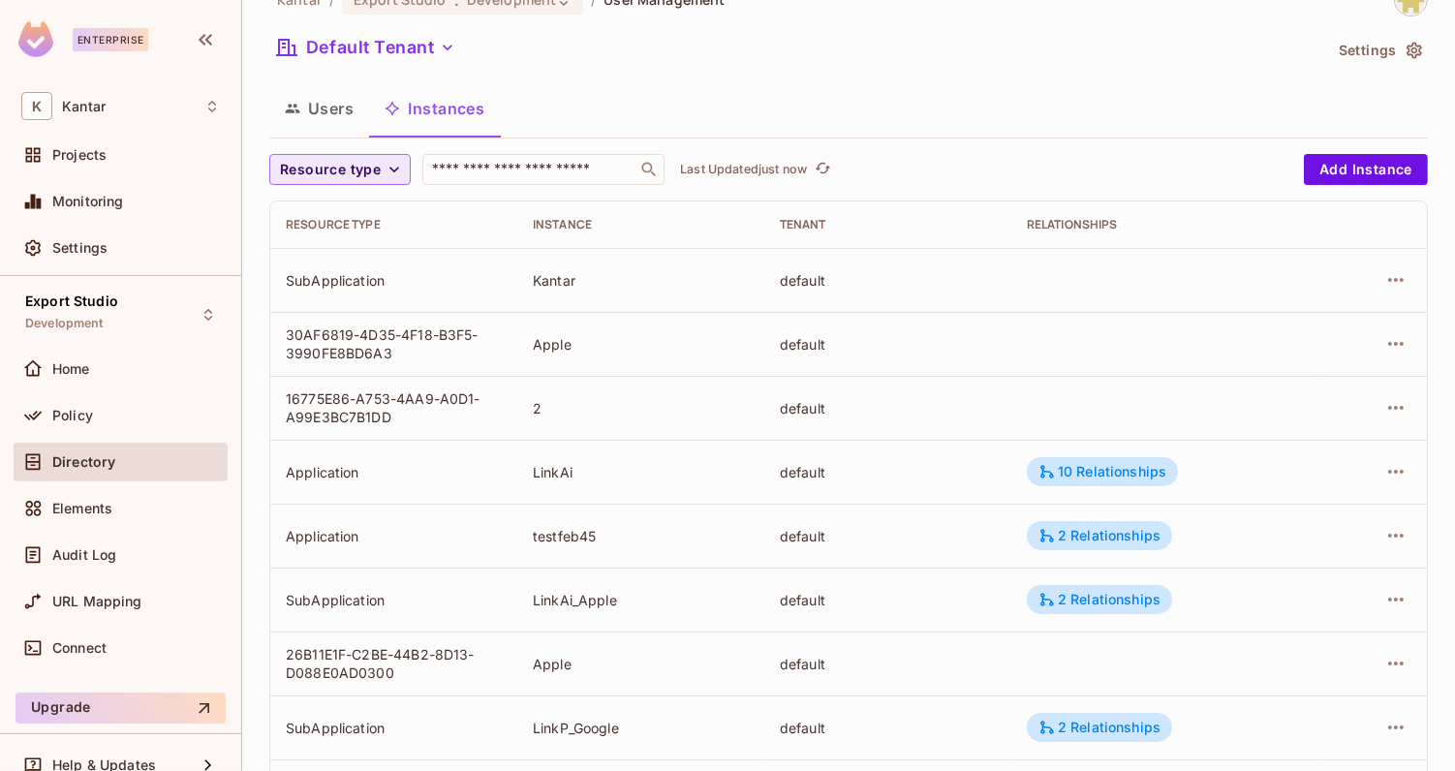
click at [307, 167] on span "Resource type" at bounding box center [330, 170] width 101 height 24
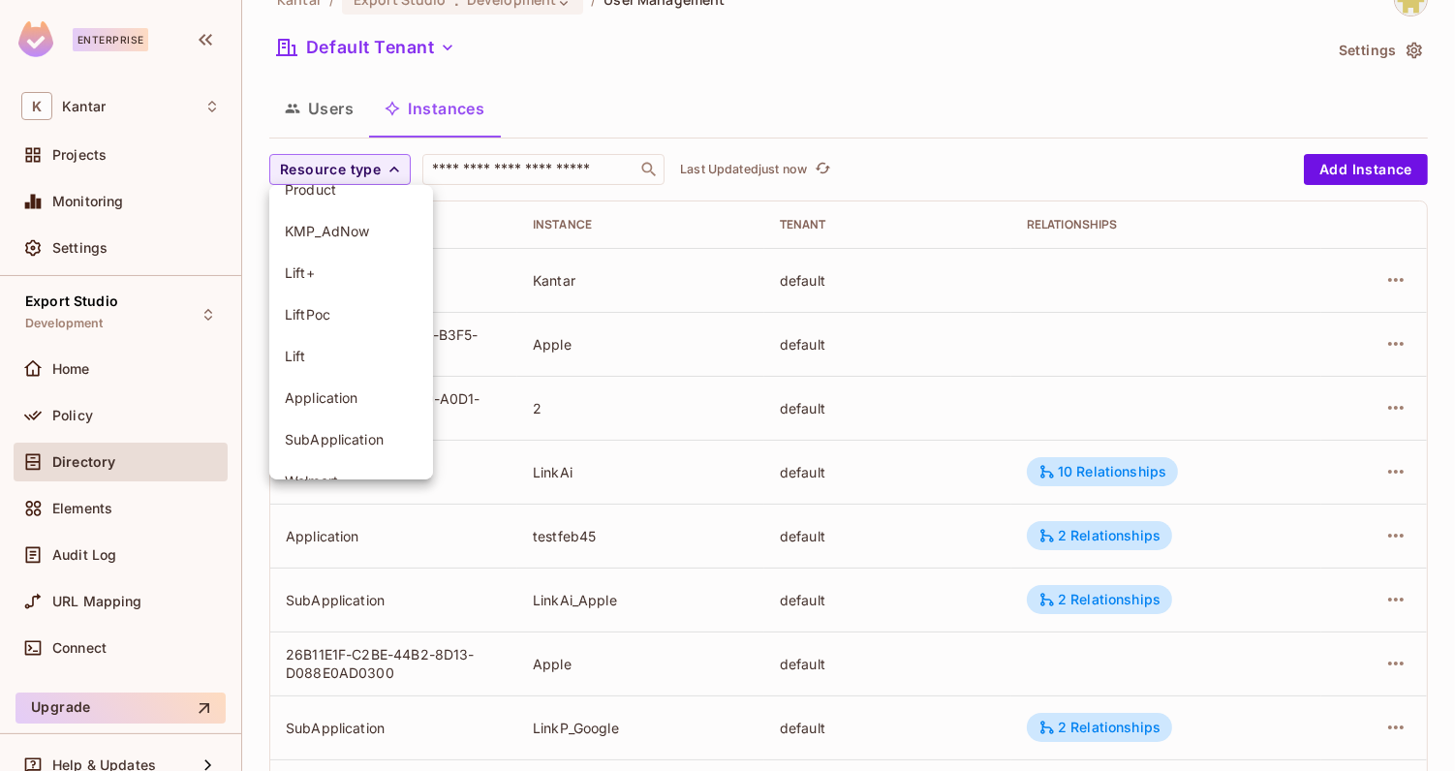
scroll to position [114, 0]
click at [354, 386] on span "Application" at bounding box center [351, 391] width 133 height 18
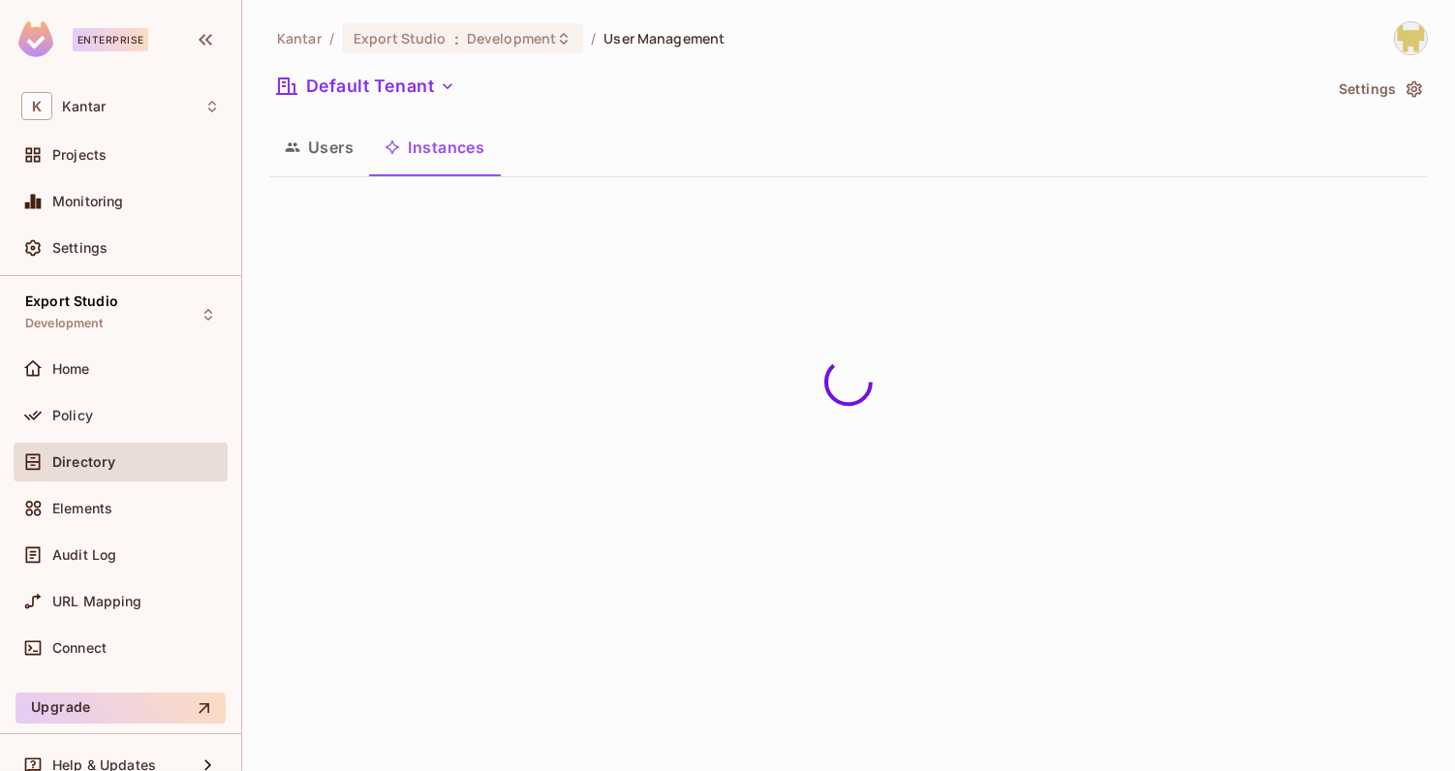
scroll to position [0, 0]
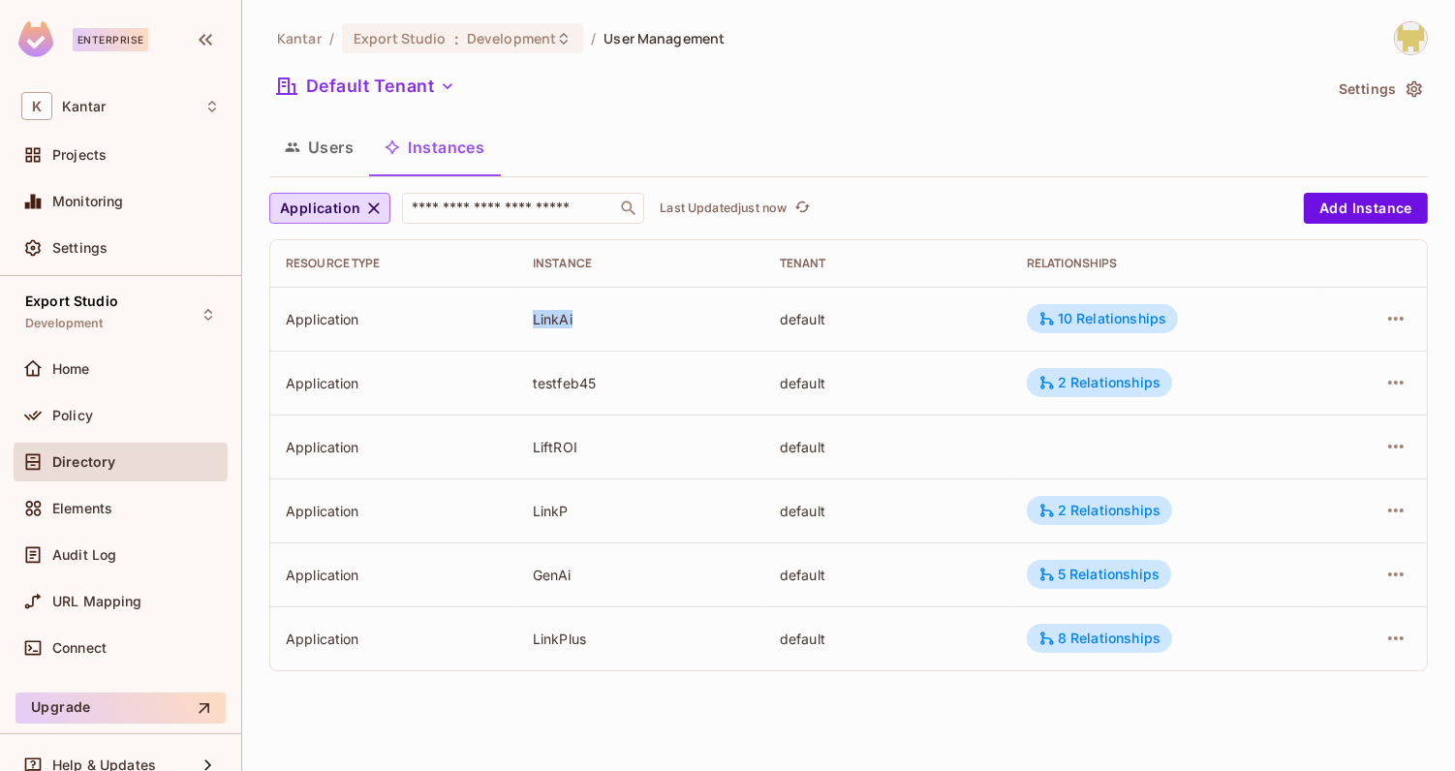
drag, startPoint x: 537, startPoint y: 319, endPoint x: 578, endPoint y: 319, distance: 41.7
click at [578, 319] on div "LinkAi" at bounding box center [641, 319] width 216 height 18
drag, startPoint x: 518, startPoint y: 307, endPoint x: 542, endPoint y: 352, distance: 50.7
click at [542, 352] on tbody "Application LinkAi default 10 Relationships Application testfeb45 default 2 Rel…" at bounding box center [848, 479] width 1157 height 384
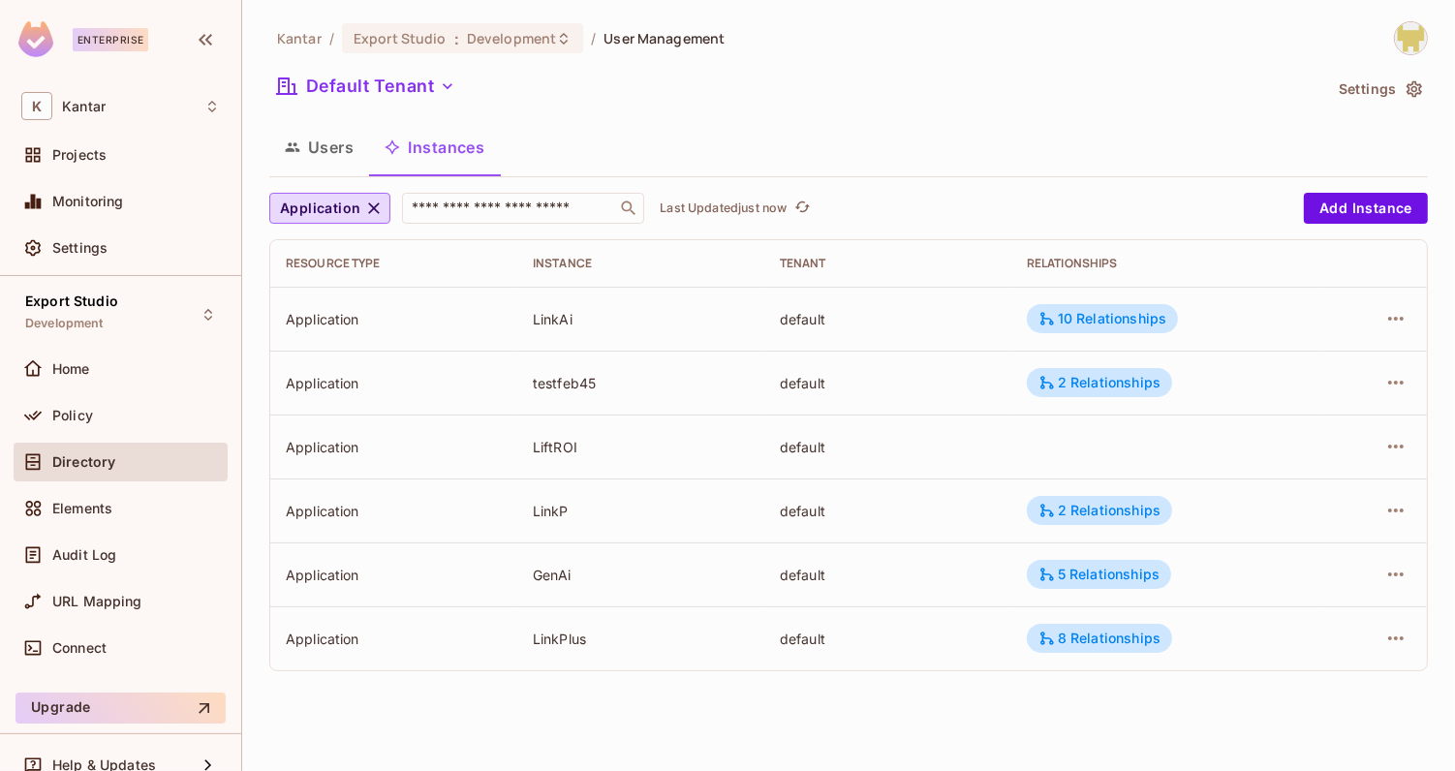
click at [551, 443] on div "LiftROI" at bounding box center [641, 447] width 216 height 18
click at [557, 660] on td "LinkPlus" at bounding box center [640, 638] width 247 height 64
click at [334, 146] on button "Users" at bounding box center [319, 147] width 100 height 48
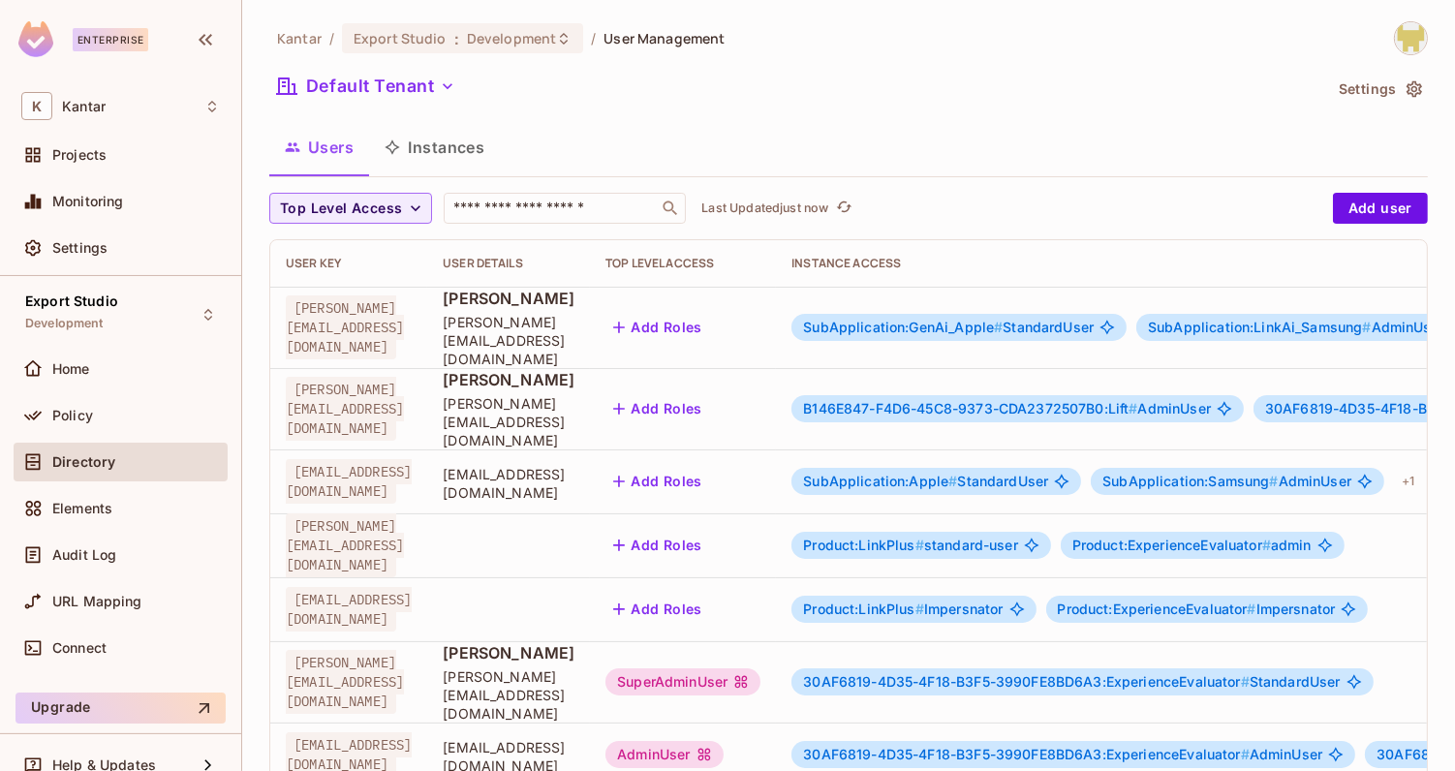
click at [1127, 326] on div "SubApplication:GenAi_Apple # StandardUser" at bounding box center [958, 327] width 335 height 27
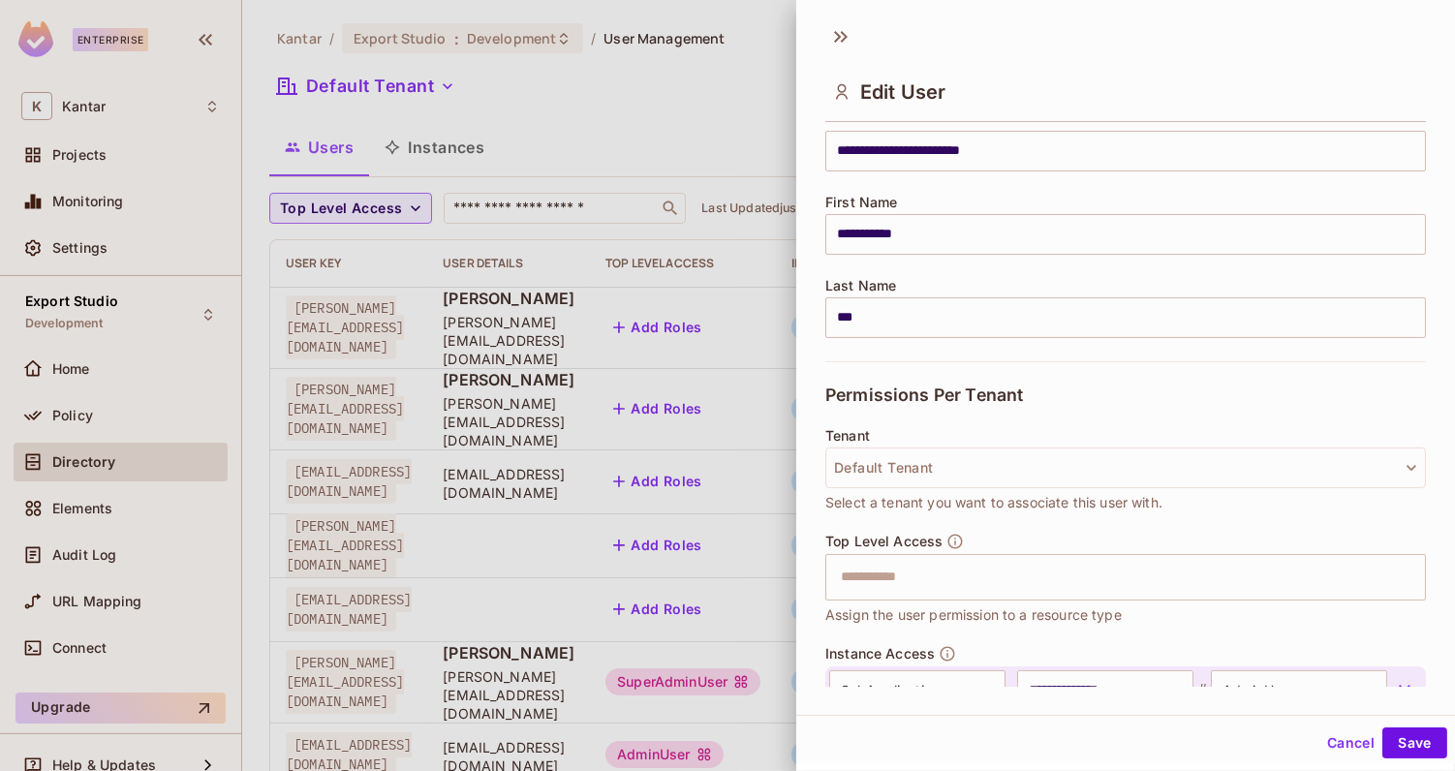
scroll to position [481, 0]
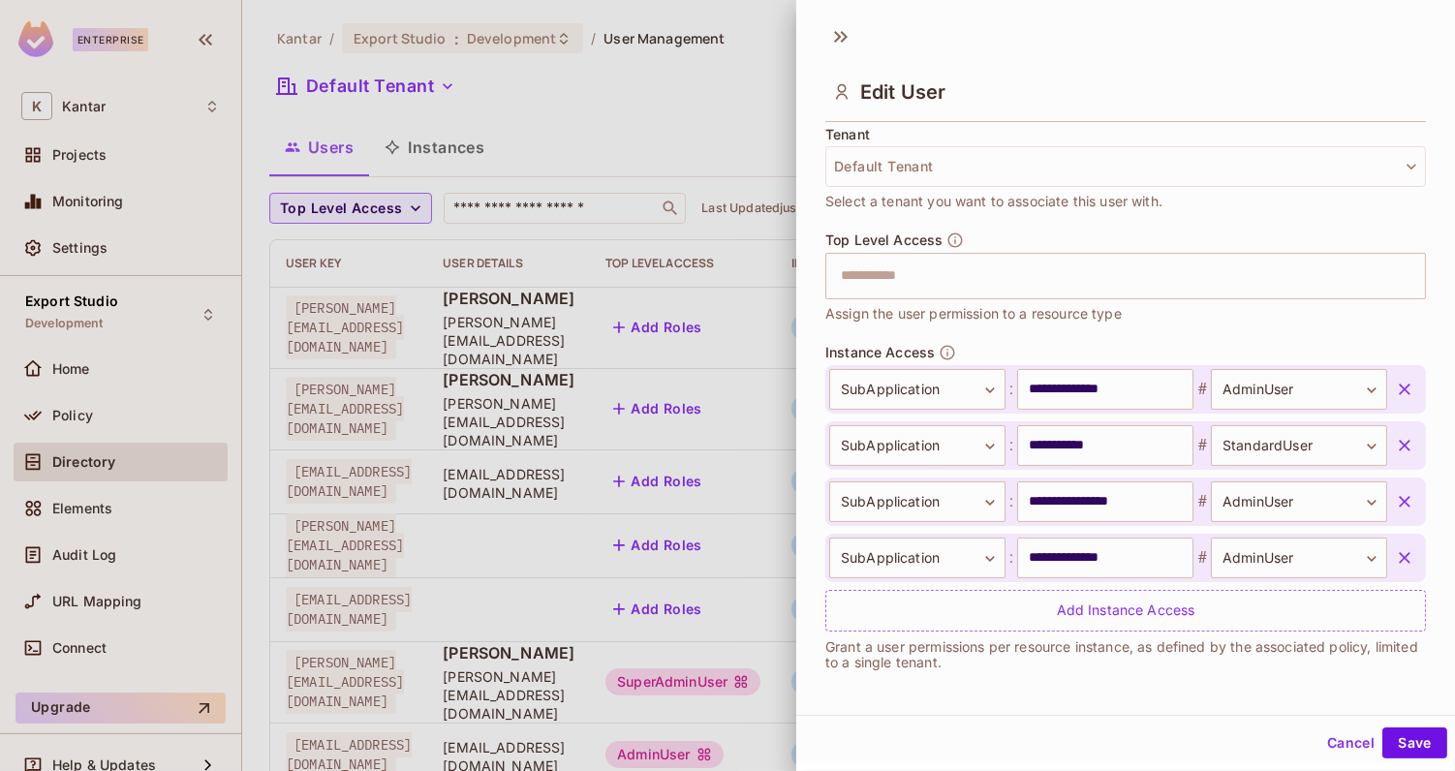
click at [1094, 639] on p "Grant a user permissions per resource instance, as defined by the associated po…" at bounding box center [1125, 654] width 601 height 31
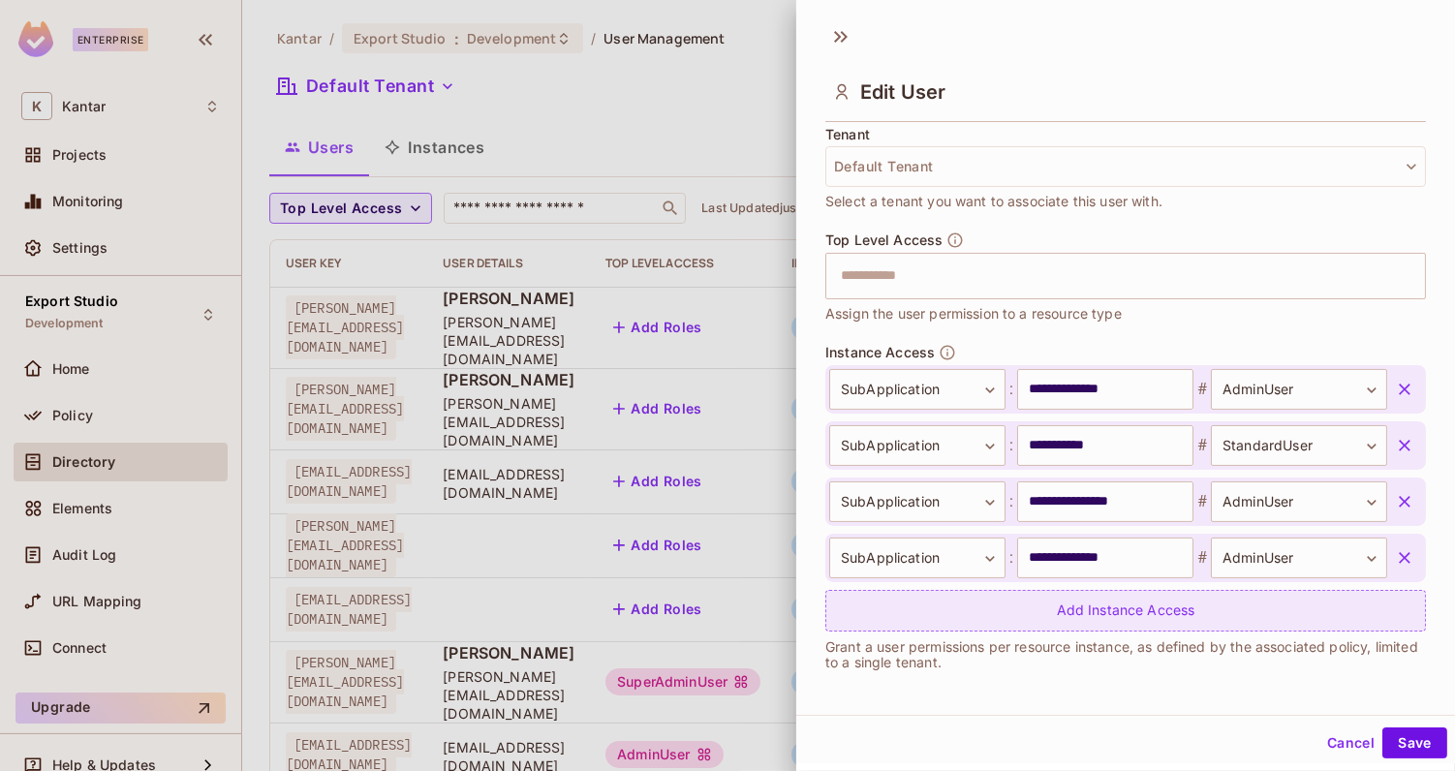
click at [1100, 619] on div "Add Instance Access" at bounding box center [1125, 611] width 601 height 42
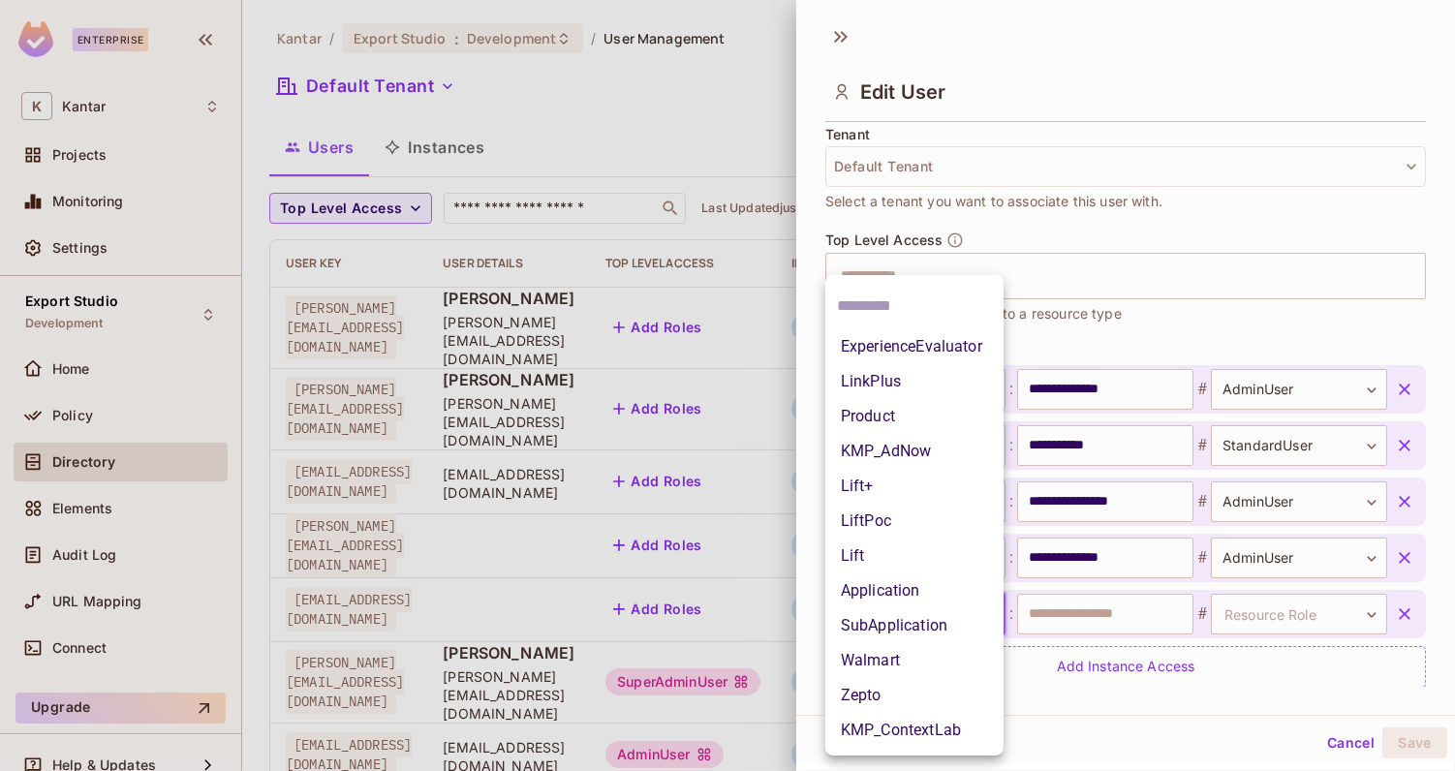
click at [955, 613] on body "Enterprise K Kantar Projects Monitoring Settings Export Studio Development Home…" at bounding box center [727, 385] width 1455 height 771
click at [942, 592] on li "Application" at bounding box center [914, 590] width 178 height 35
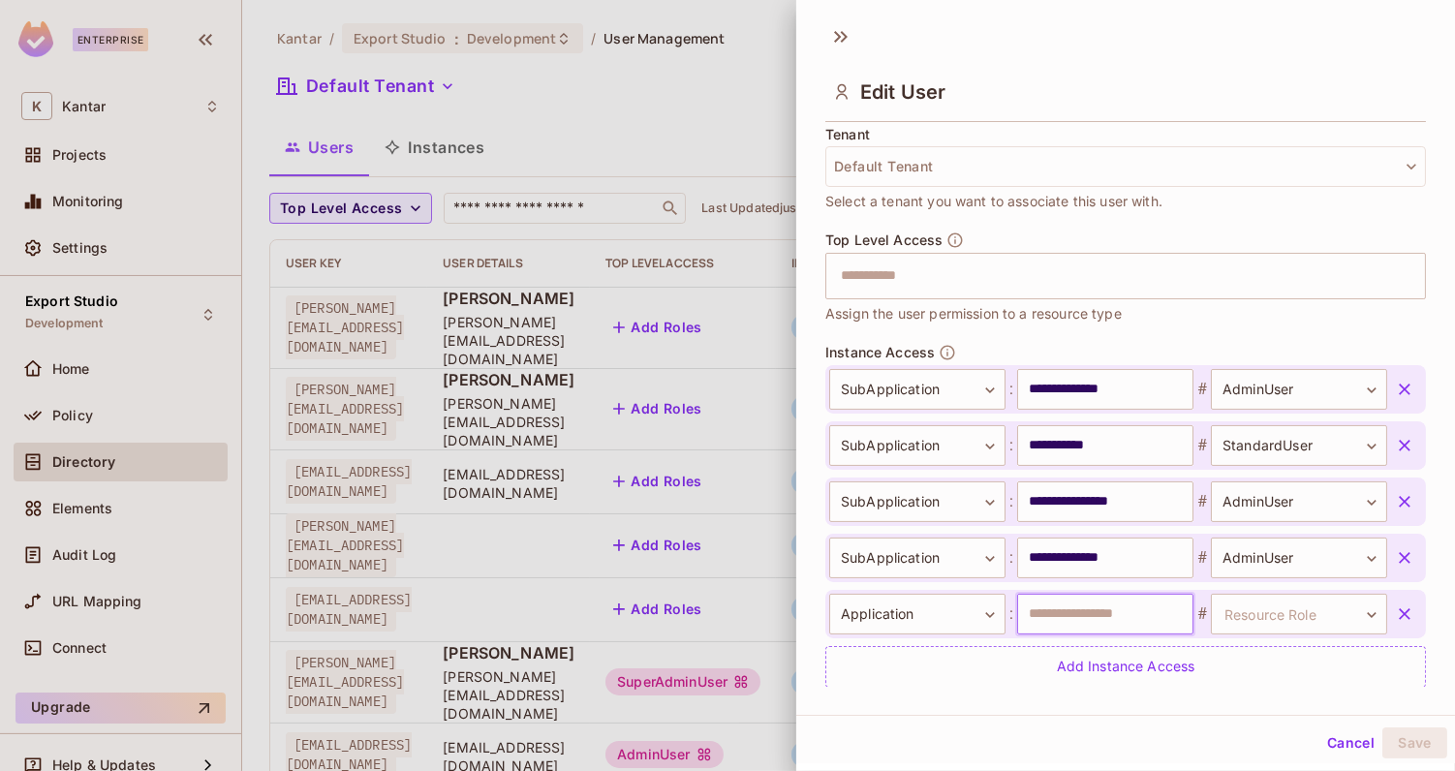
click at [1065, 613] on input "text" at bounding box center [1105, 614] width 176 height 41
type input "**********"
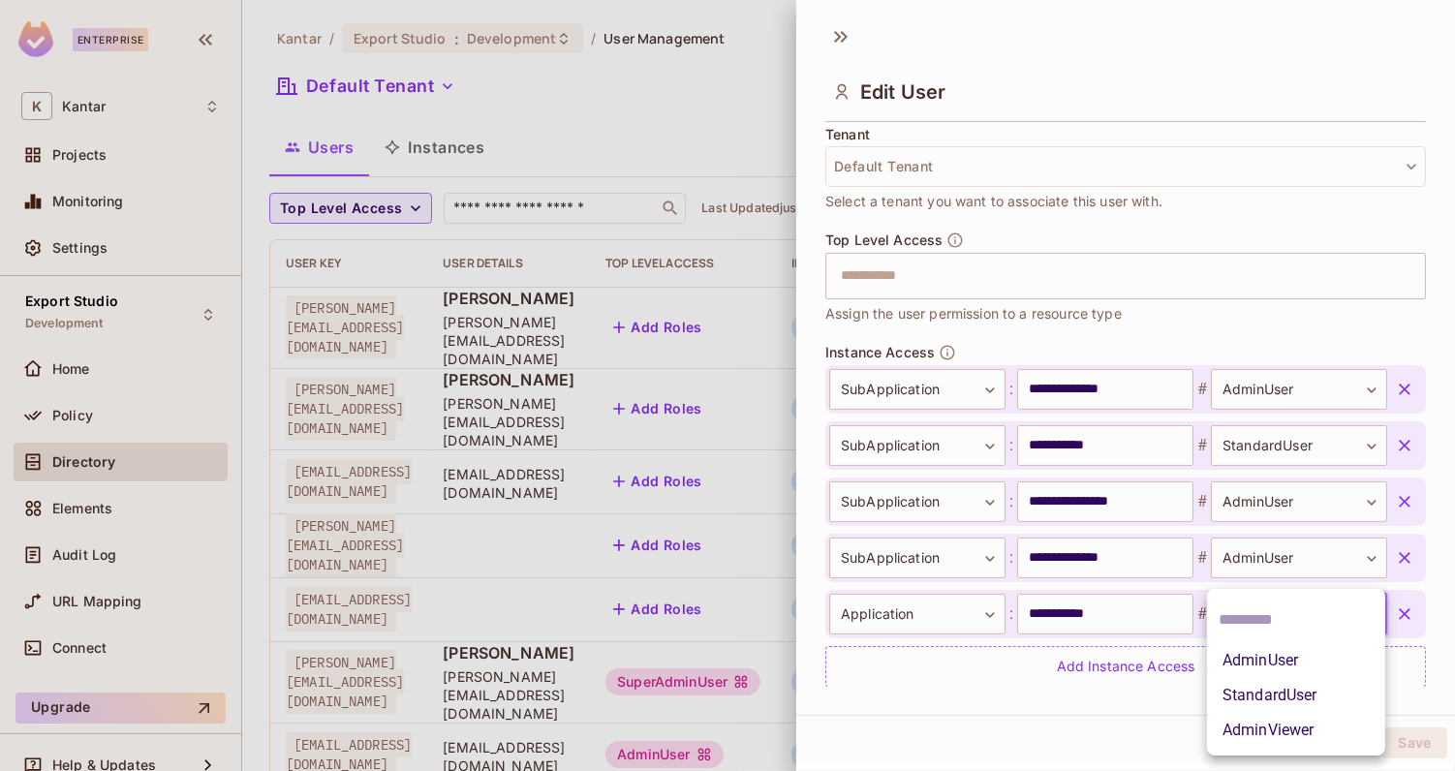
click at [1242, 617] on body "Enterprise K Kantar Projects Monitoring Settings Export Studio Development Home…" at bounding box center [727, 385] width 1455 height 771
click at [1133, 620] on div at bounding box center [727, 385] width 1455 height 771
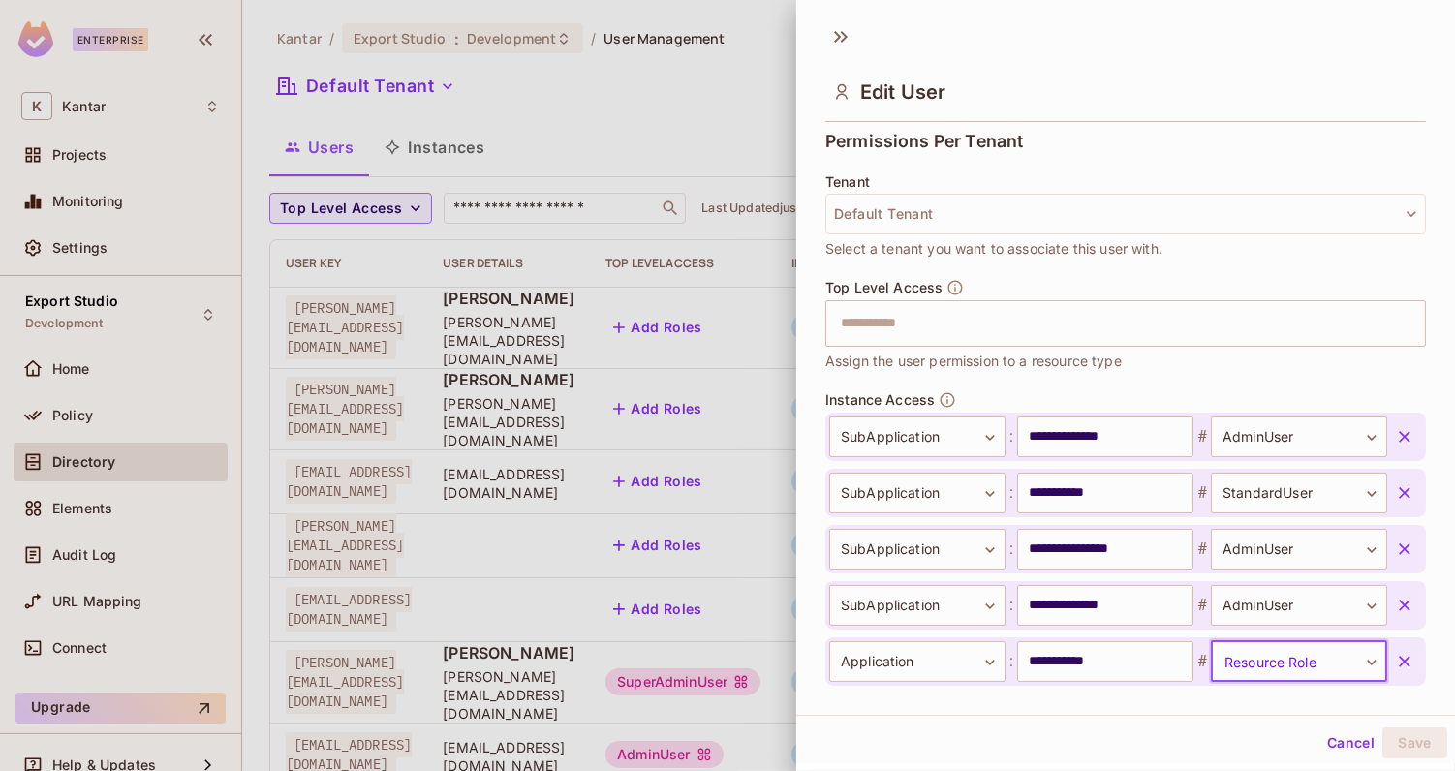
scroll to position [538, 0]
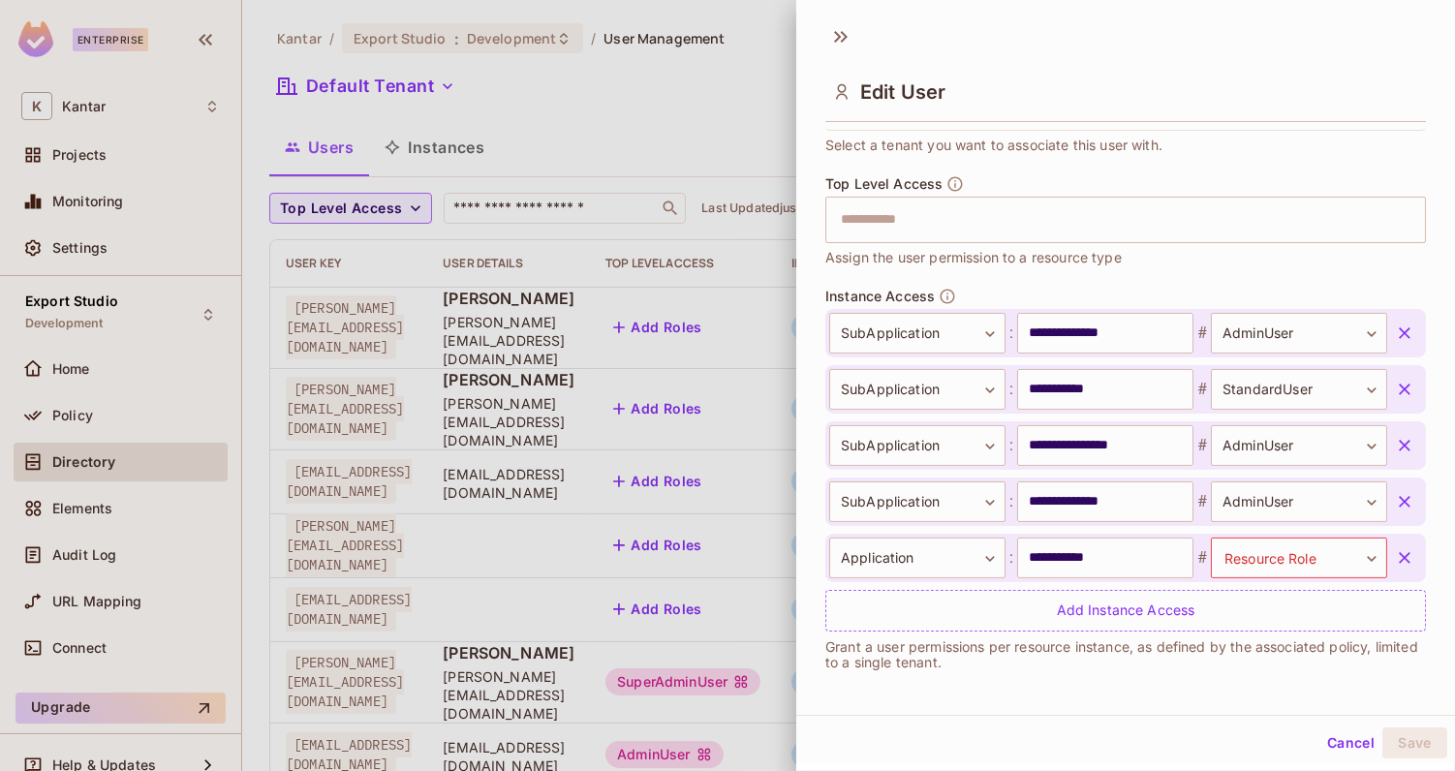
click at [973, 85] on div "Edit User" at bounding box center [1125, 90] width 601 height 63
click at [1212, 260] on div "Top Level Access ​ Assign the user permission to a resource type" at bounding box center [1125, 221] width 601 height 93
click at [1244, 553] on body "Enterprise K Kantar Projects Monitoring Settings Export Studio Development Home…" at bounding box center [727, 385] width 1455 height 771
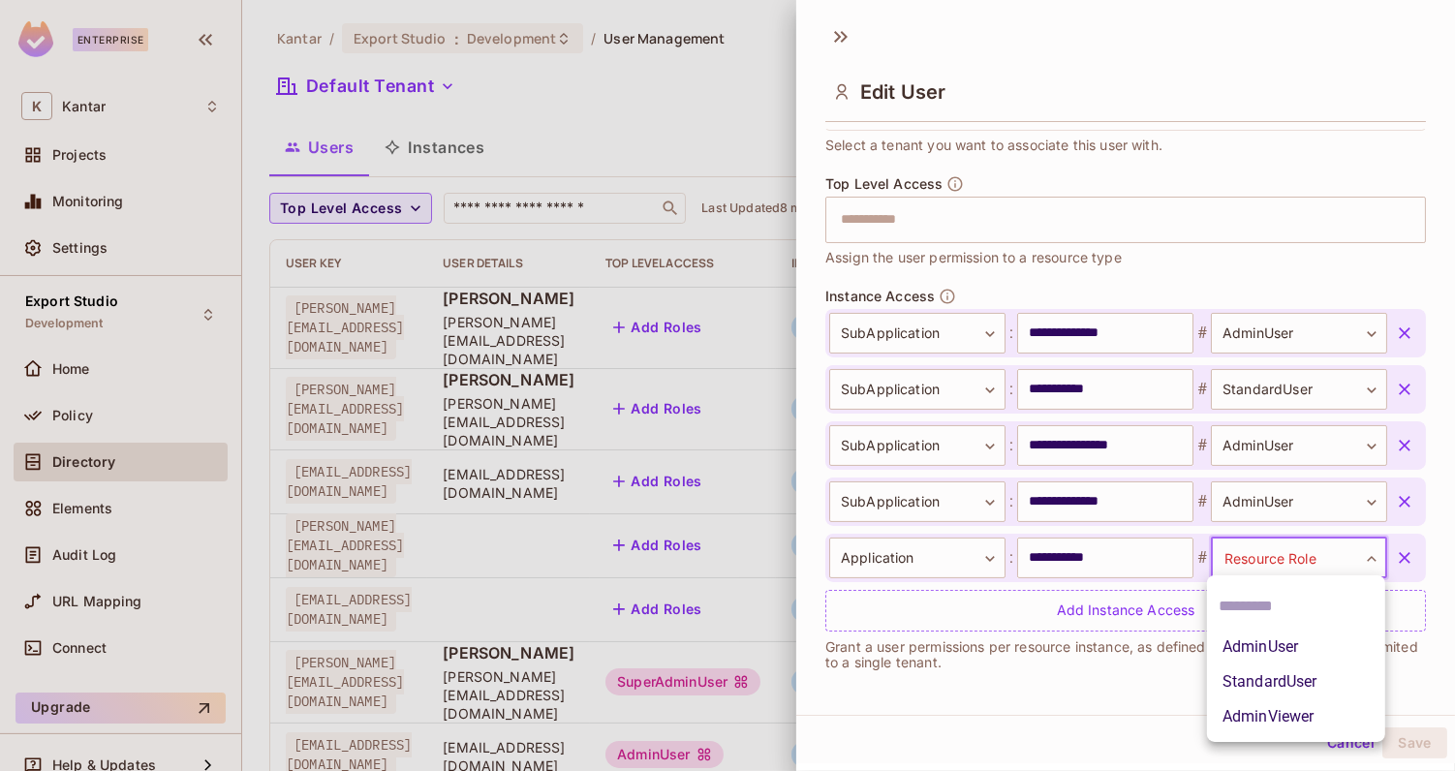
click at [1244, 553] on div at bounding box center [727, 385] width 1455 height 771
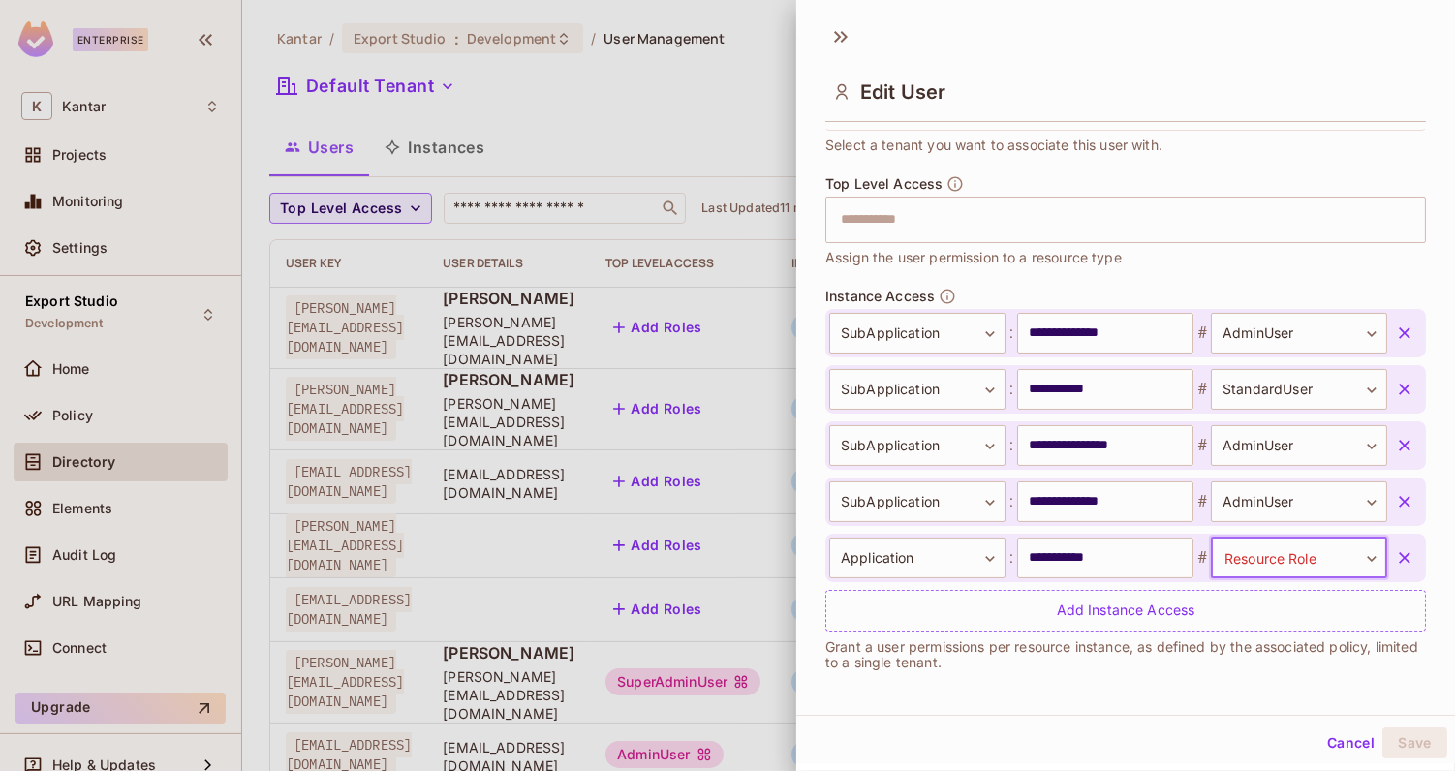
click at [1332, 547] on body "Enterprise K Kantar Projects Monitoring Settings Export Studio Development Home…" at bounding box center [727, 385] width 1455 height 771
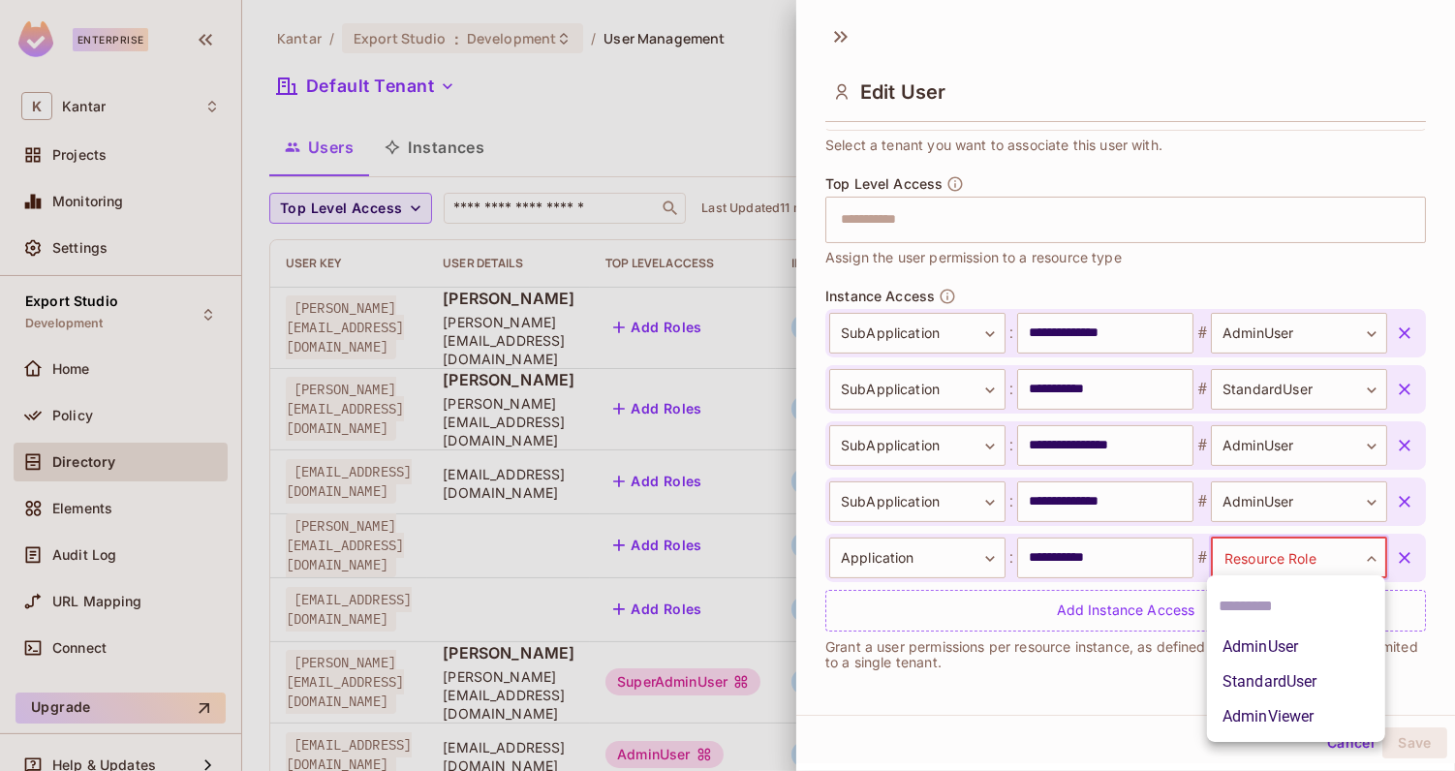
click at [1286, 653] on li "AdminUser" at bounding box center [1296, 647] width 178 height 35
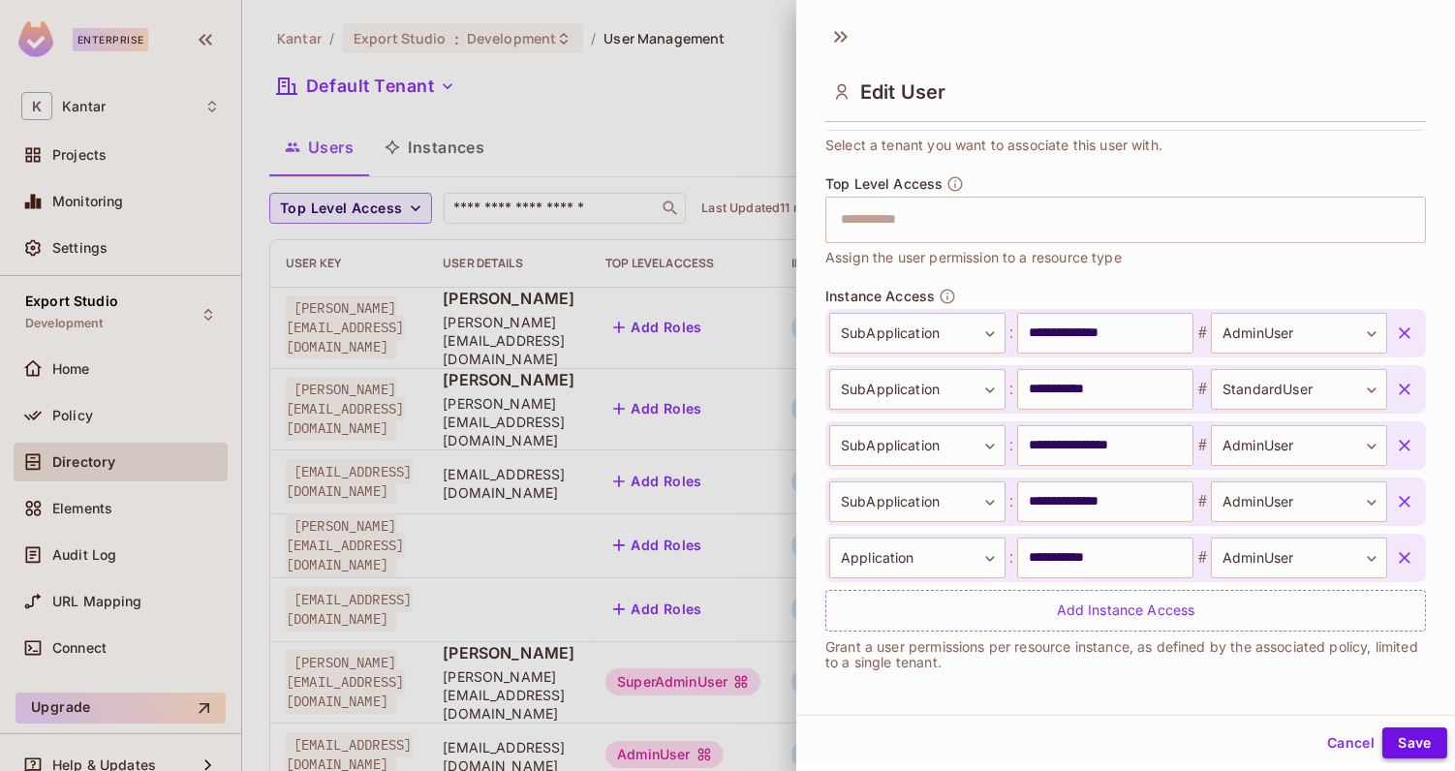
click at [1424, 740] on button "Save" at bounding box center [1414, 742] width 65 height 31
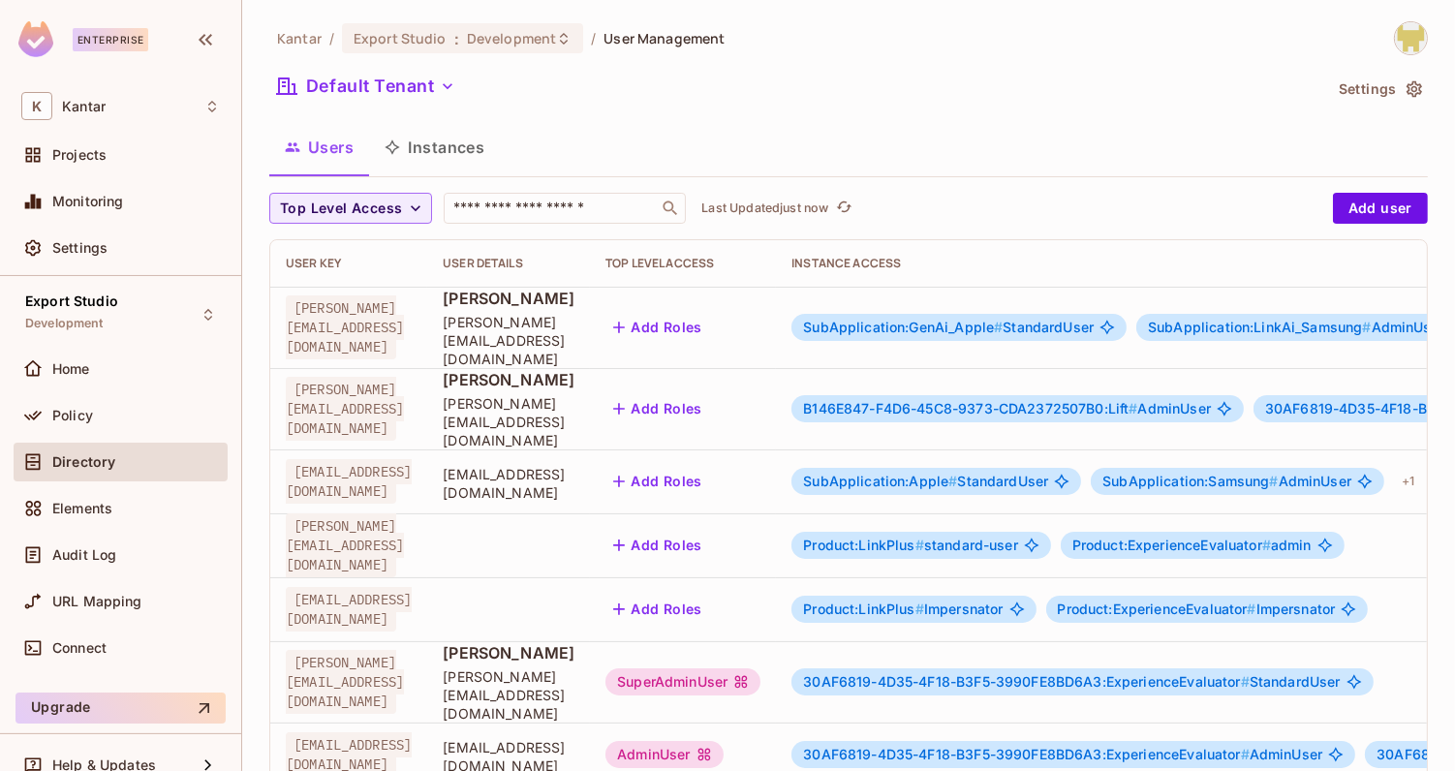
click at [991, 319] on span "SubApplication:GenAi_Apple #" at bounding box center [903, 327] width 200 height 16
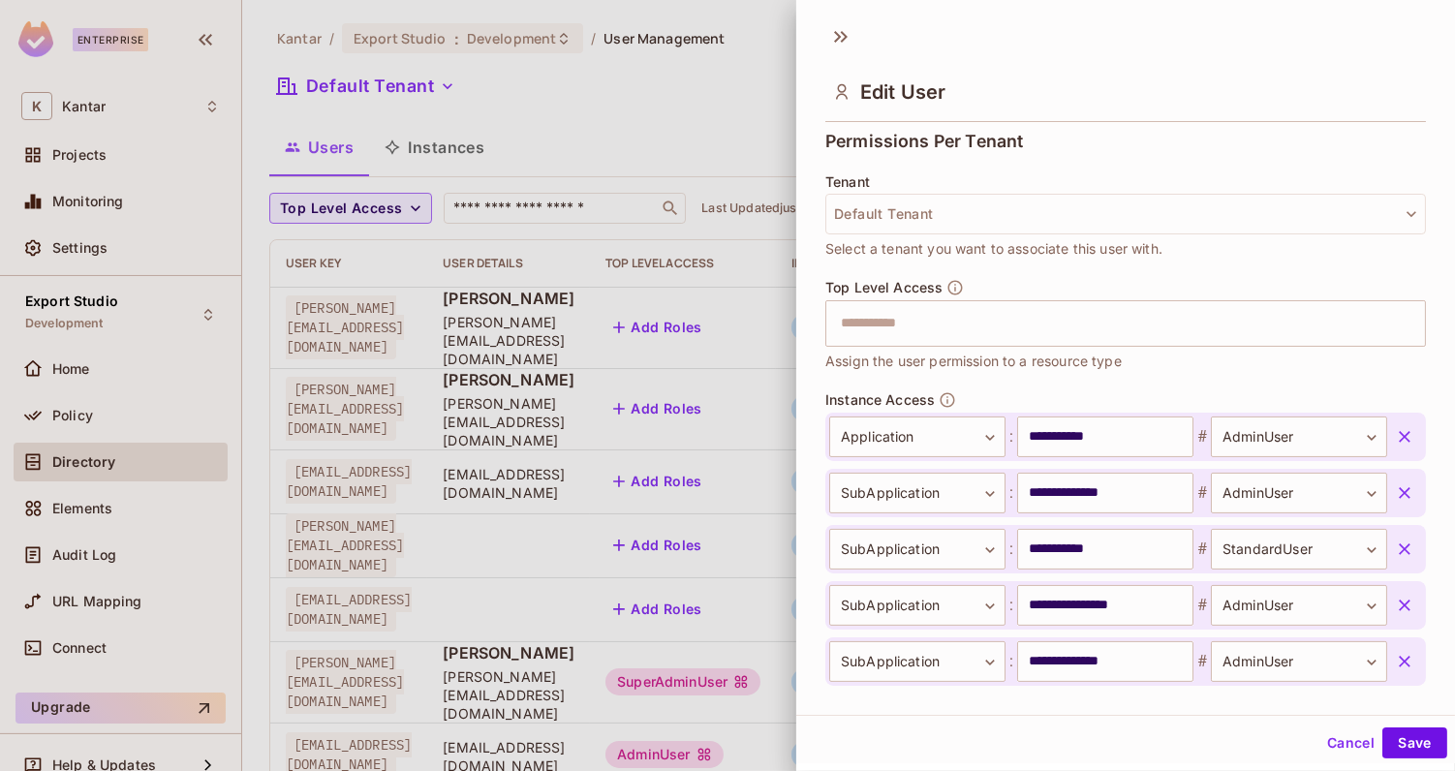
scroll to position [436, 0]
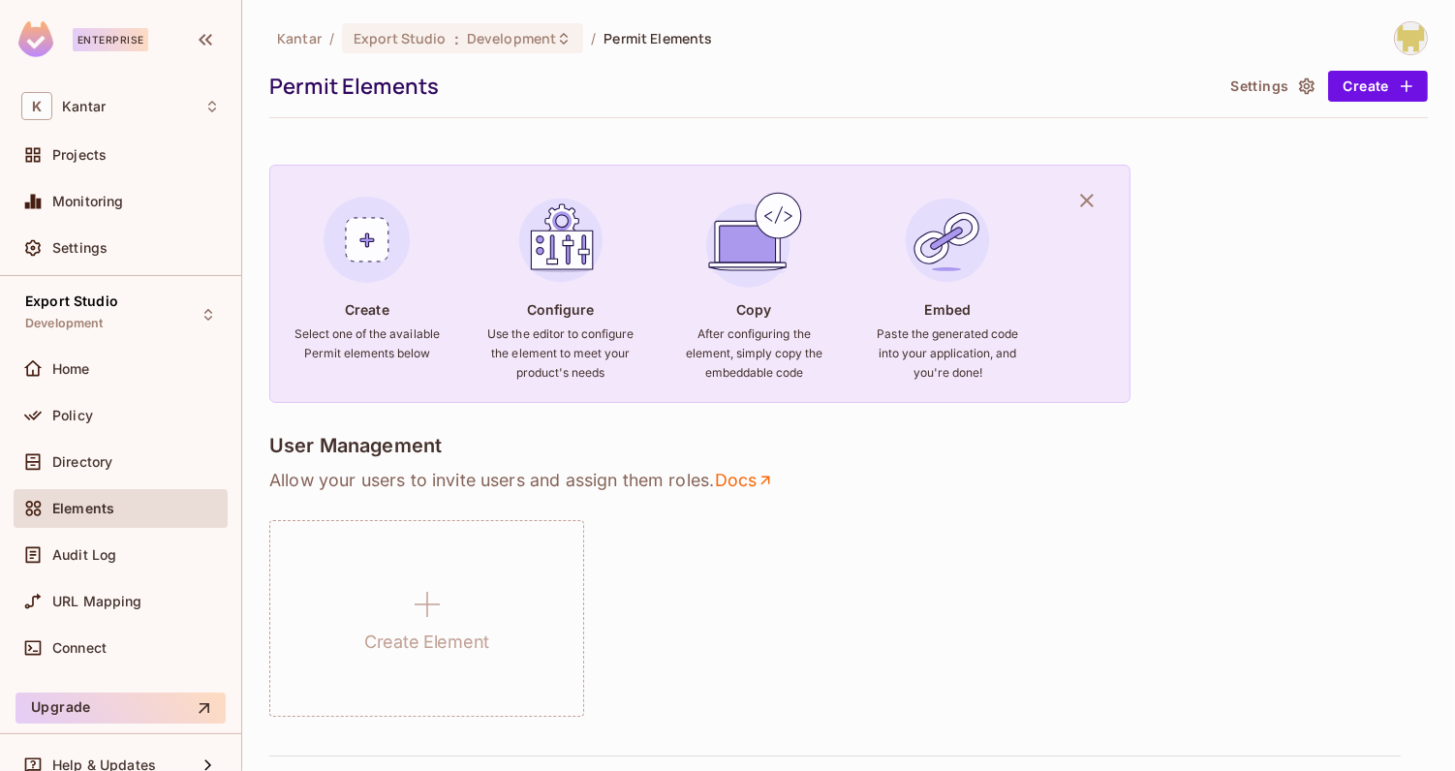
click at [793, 553] on div "Create Element" at bounding box center [848, 618] width 1159 height 197
click at [139, 307] on div "Export Studio Development" at bounding box center [121, 314] width 214 height 53
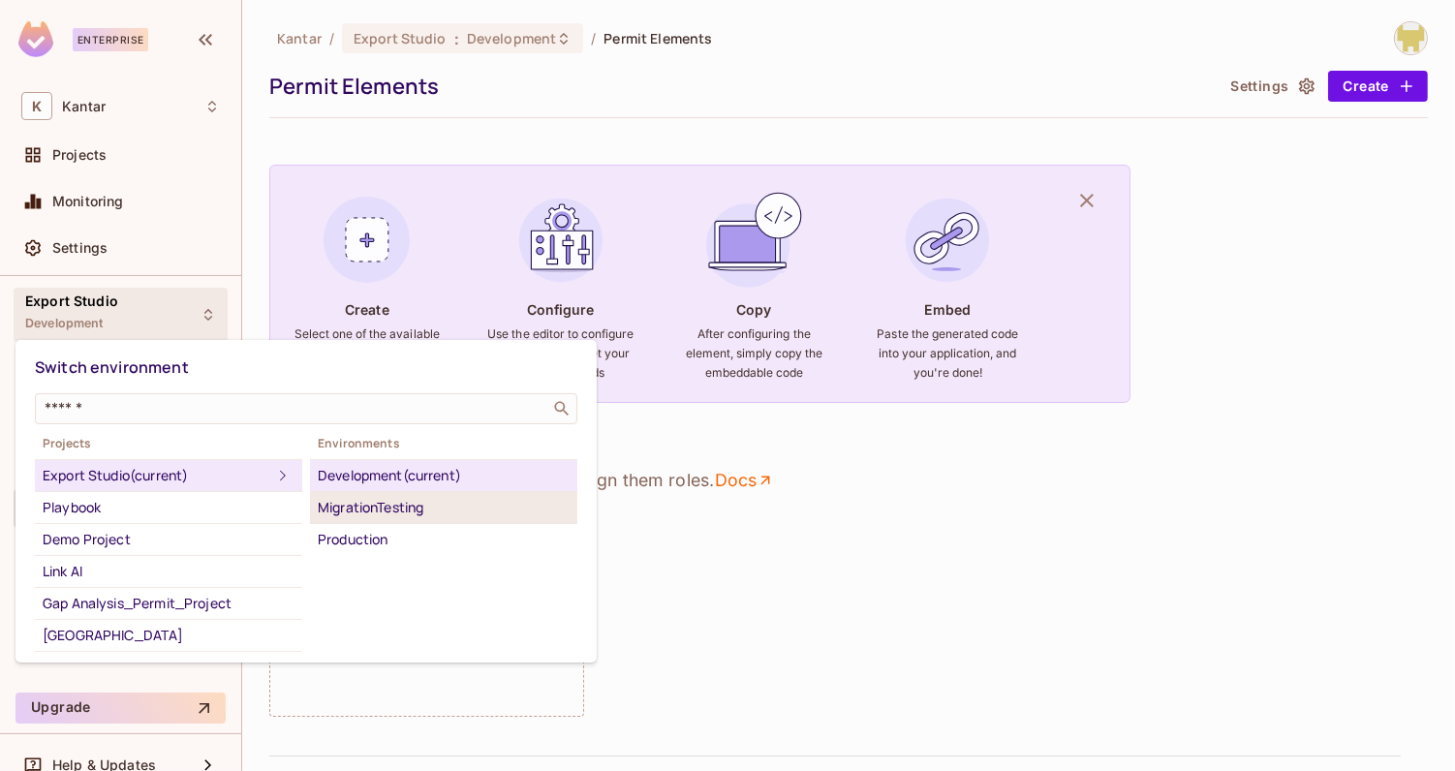
click at [382, 498] on div "MigrationTesting" at bounding box center [444, 507] width 252 height 23
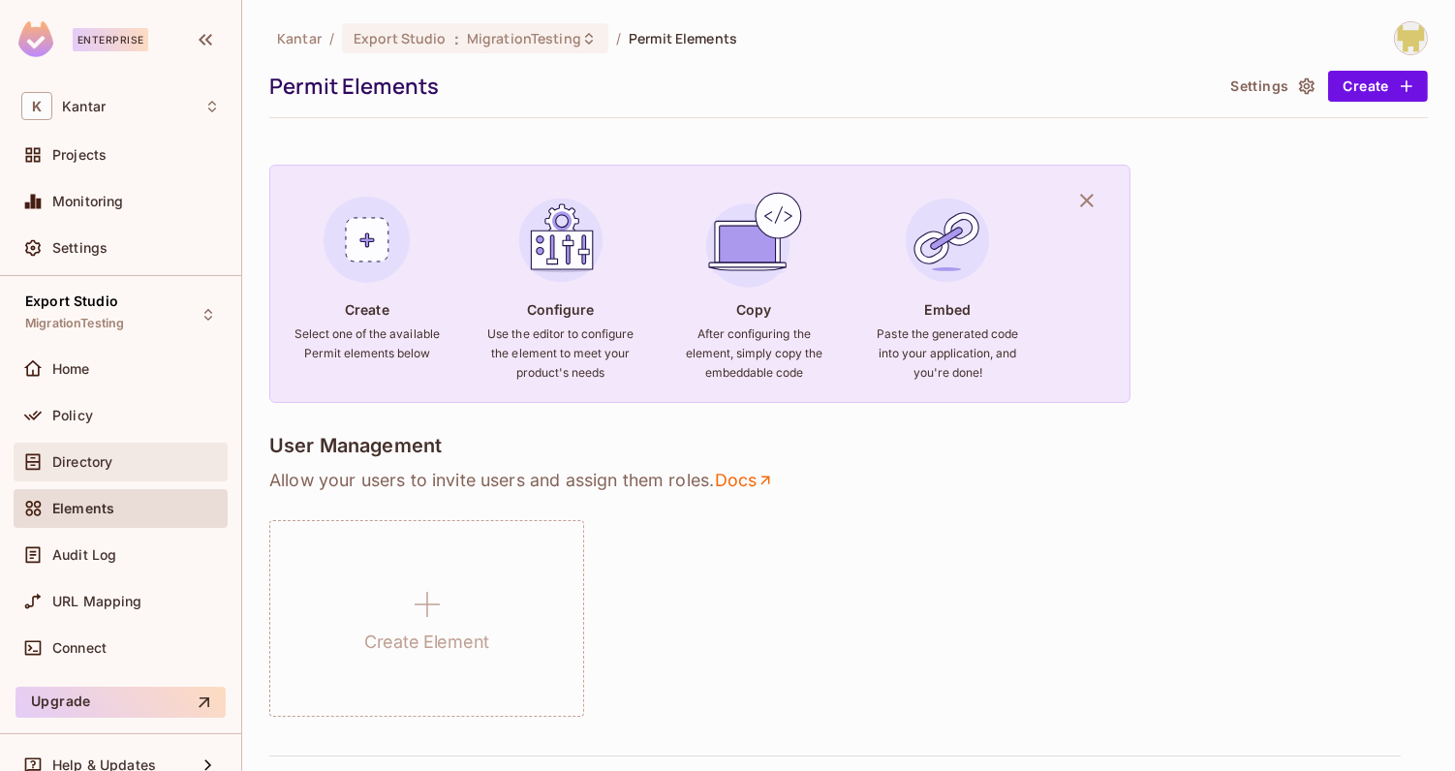
click at [107, 455] on span "Directory" at bounding box center [82, 461] width 60 height 15
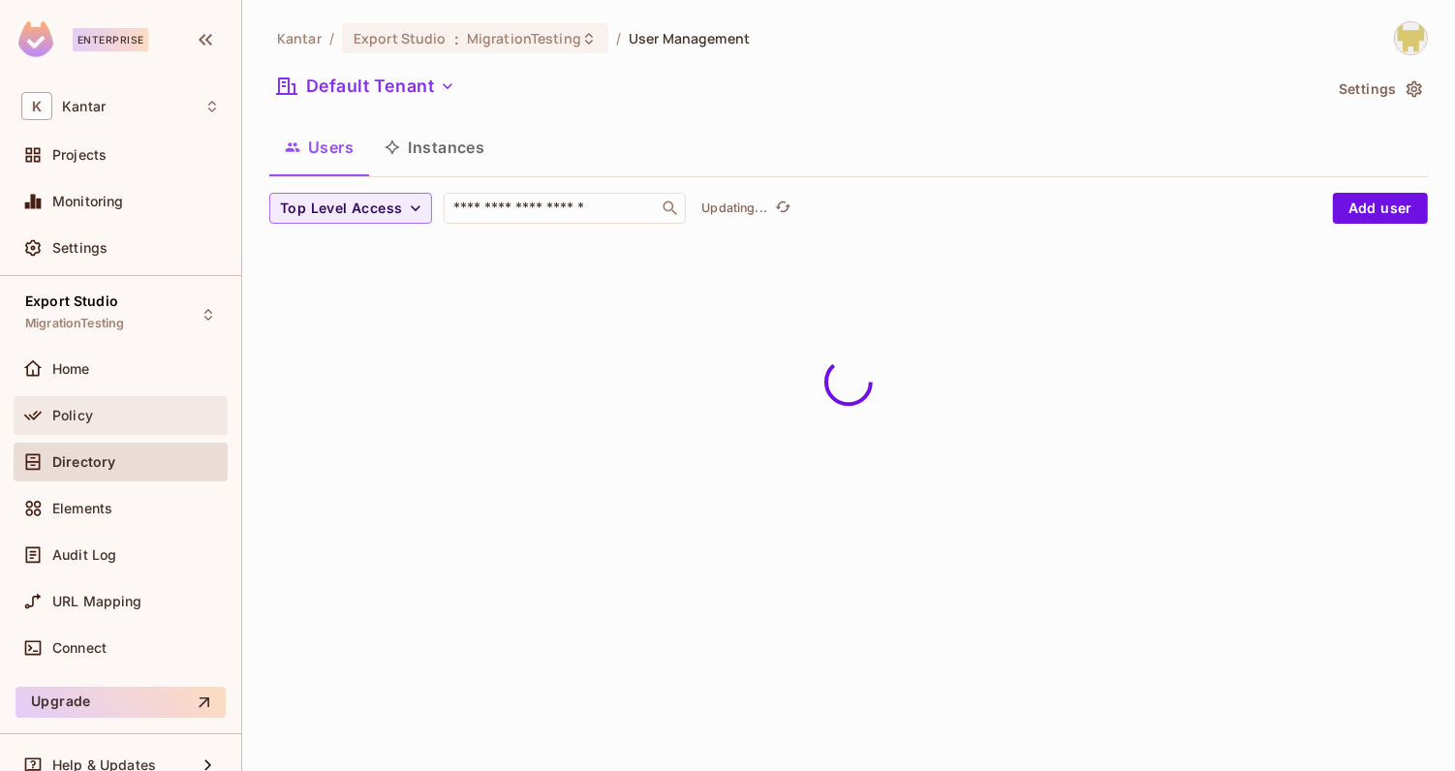
click at [100, 416] on div "Policy" at bounding box center [136, 415] width 168 height 15
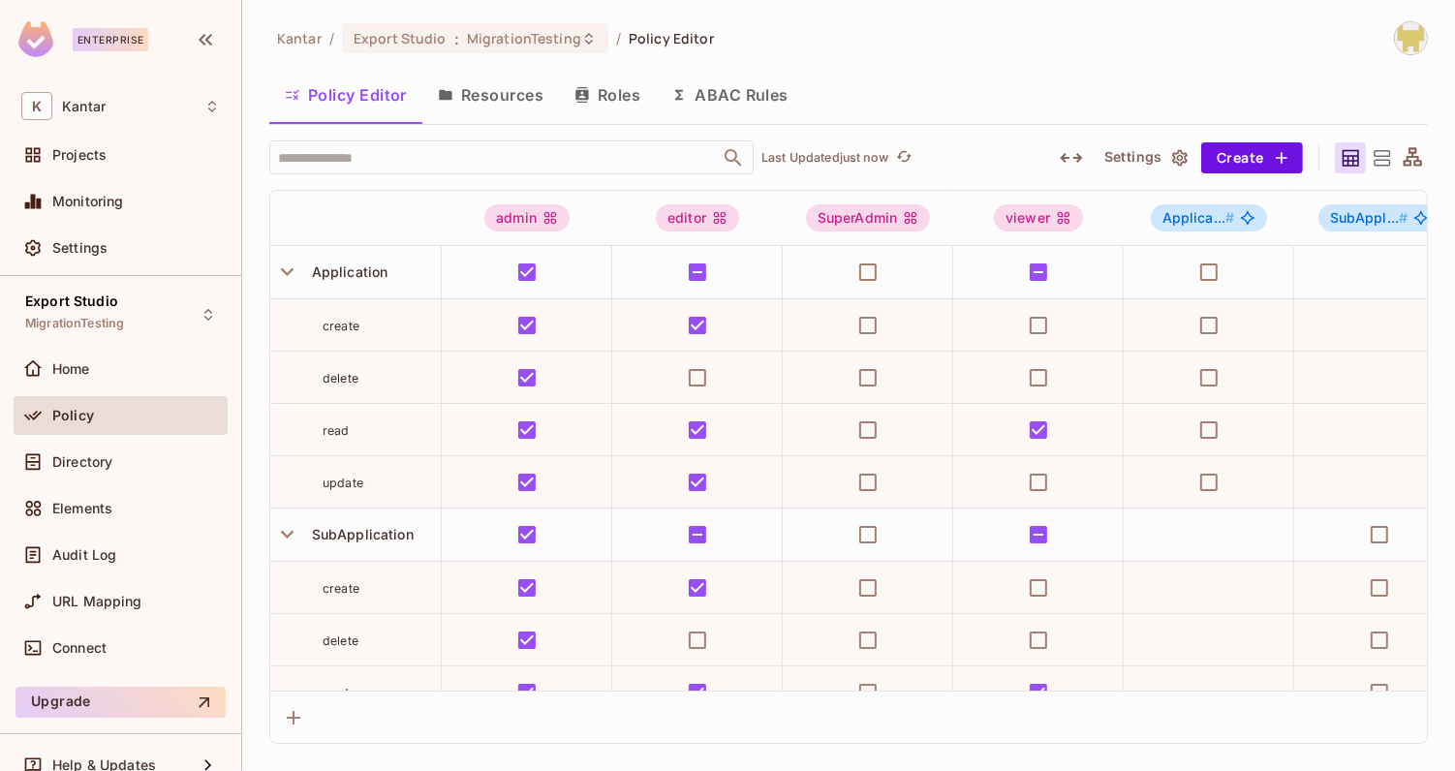
click at [629, 96] on button "Roles" at bounding box center [607, 95] width 97 height 48
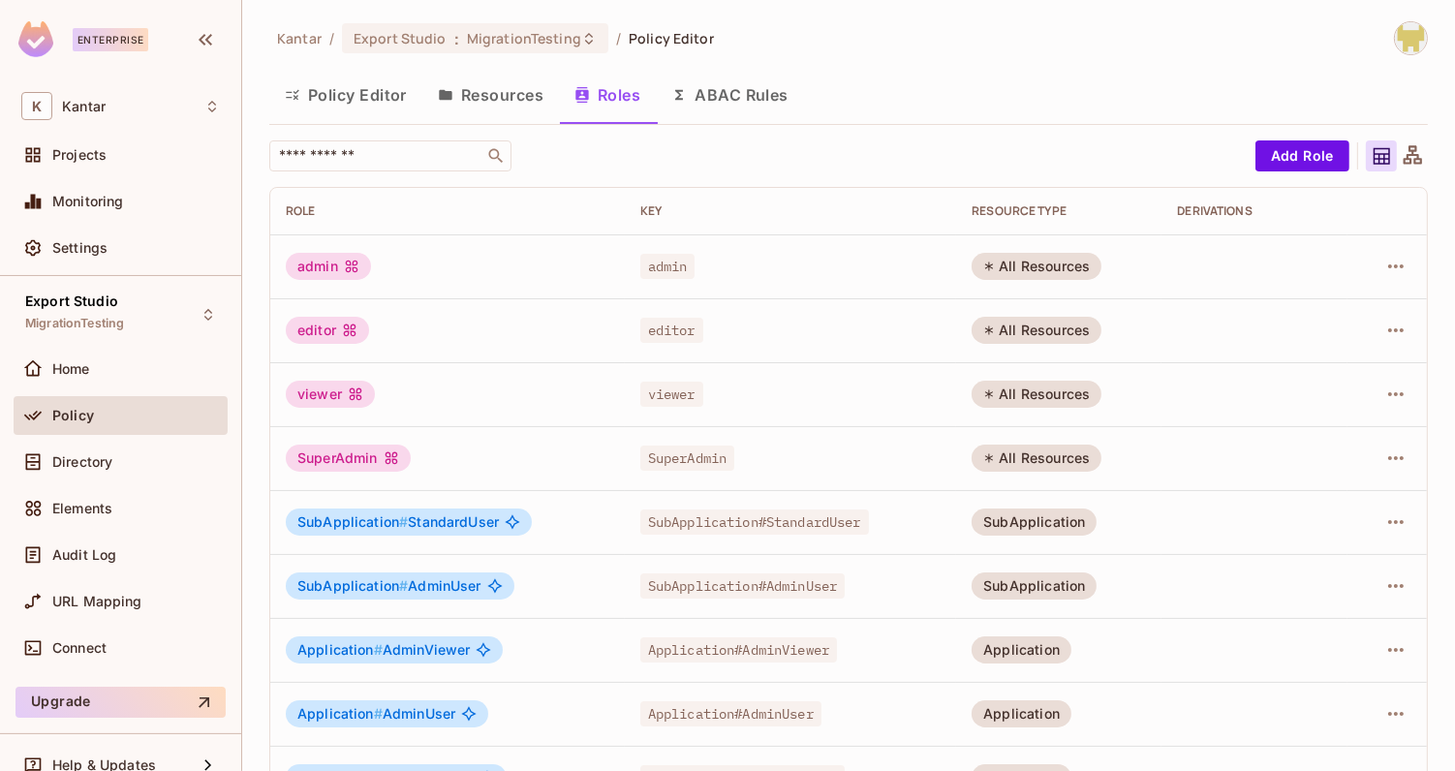
click at [375, 93] on button "Policy Editor" at bounding box center [345, 95] width 153 height 48
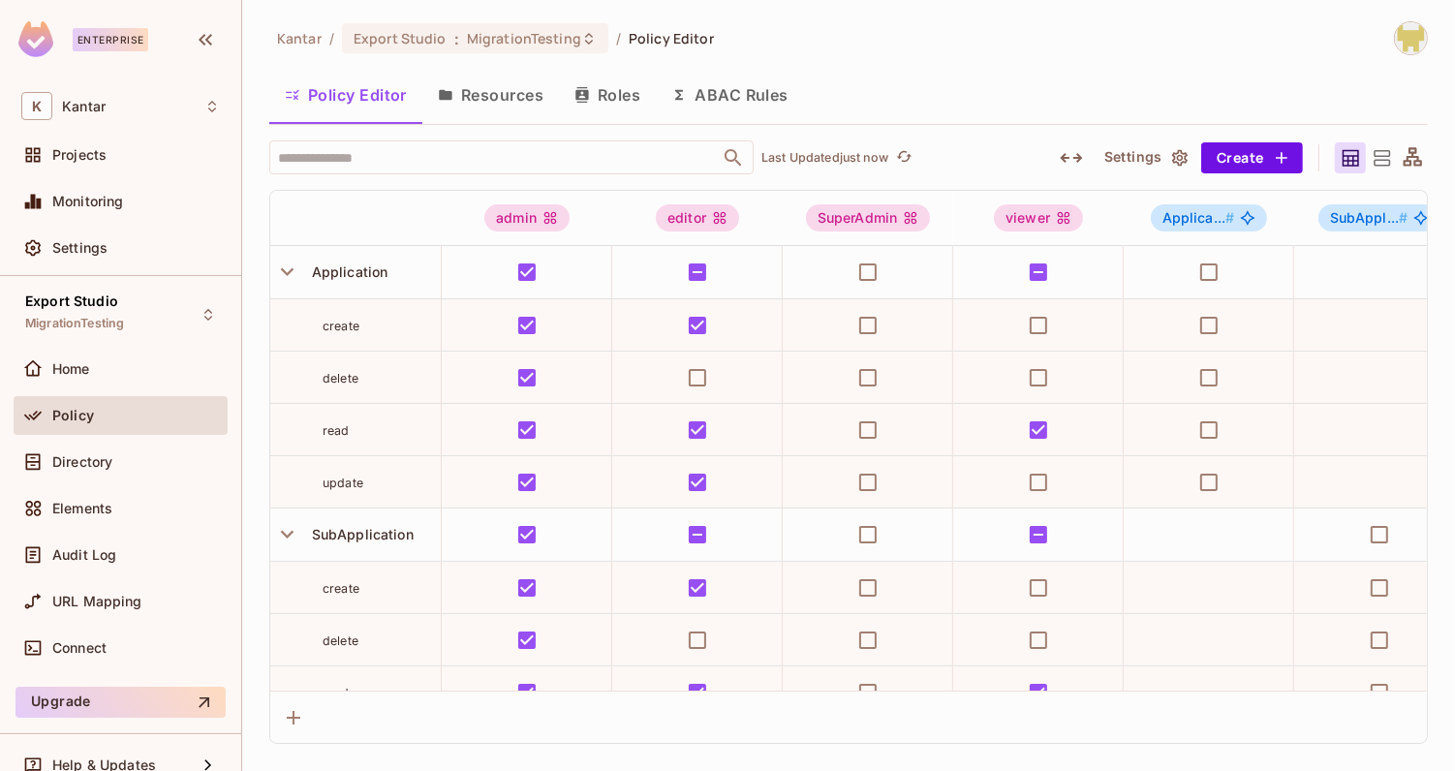
click at [912, 76] on div "Policy Editor Resources Roles ABAC Rules" at bounding box center [848, 95] width 1159 height 48
click at [772, 57] on div "Kantar / Export Studio : MigrationTesting / Policy Editor Policy Editor Resourc…" at bounding box center [848, 382] width 1159 height 723
click at [592, 100] on button "Roles" at bounding box center [607, 95] width 97 height 48
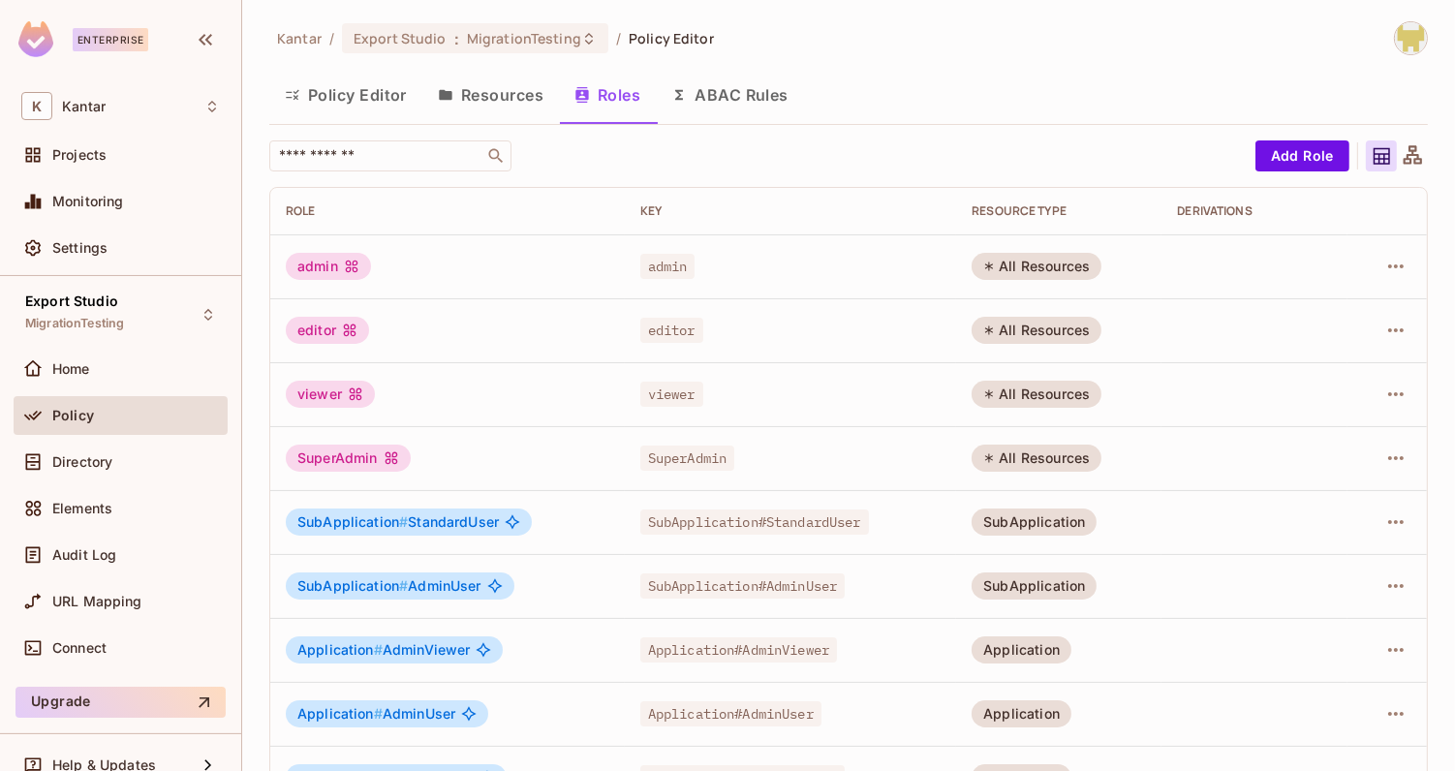
click at [511, 105] on button "Resources" at bounding box center [490, 95] width 137 height 48
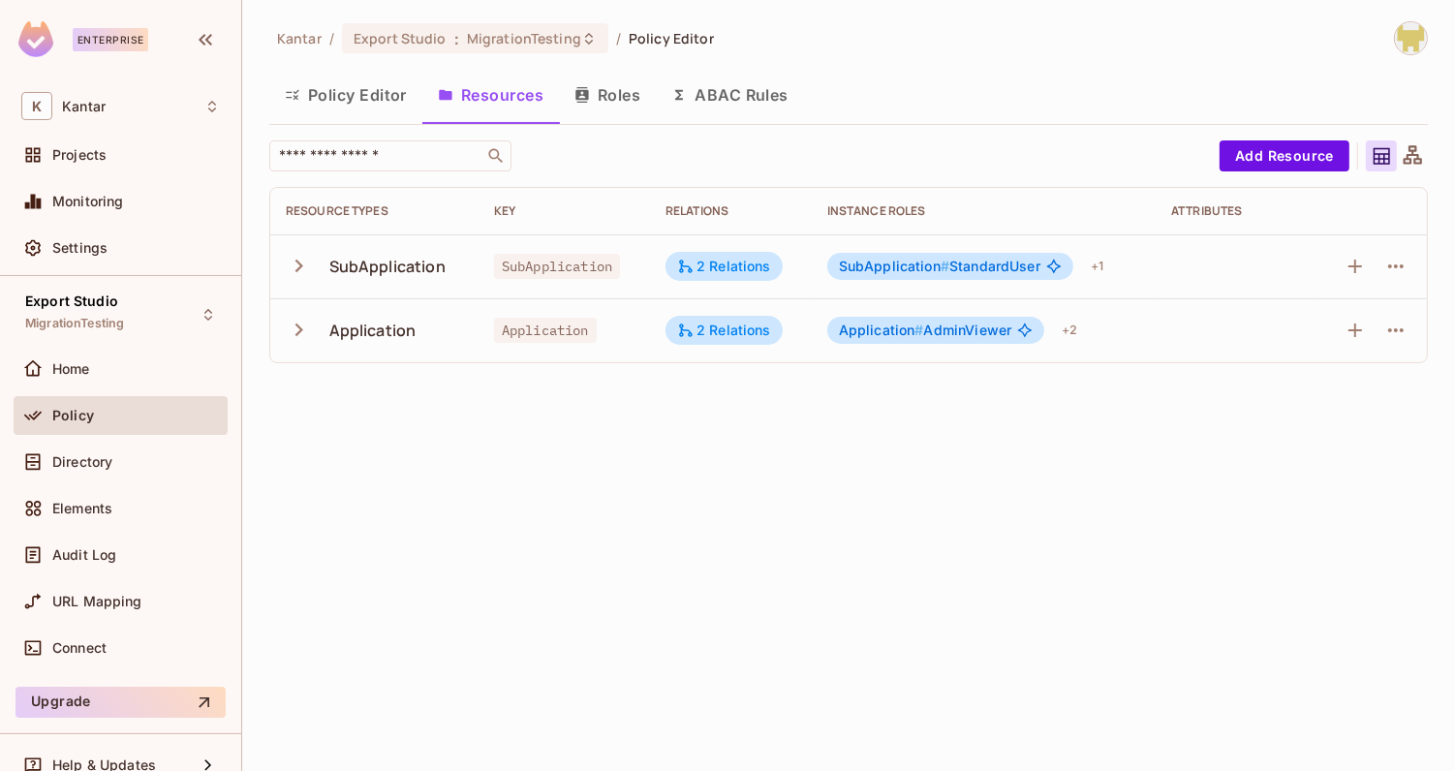
click at [684, 246] on td "2 Relations" at bounding box center [731, 266] width 162 height 64
click at [684, 262] on icon at bounding box center [686, 267] width 14 height 14
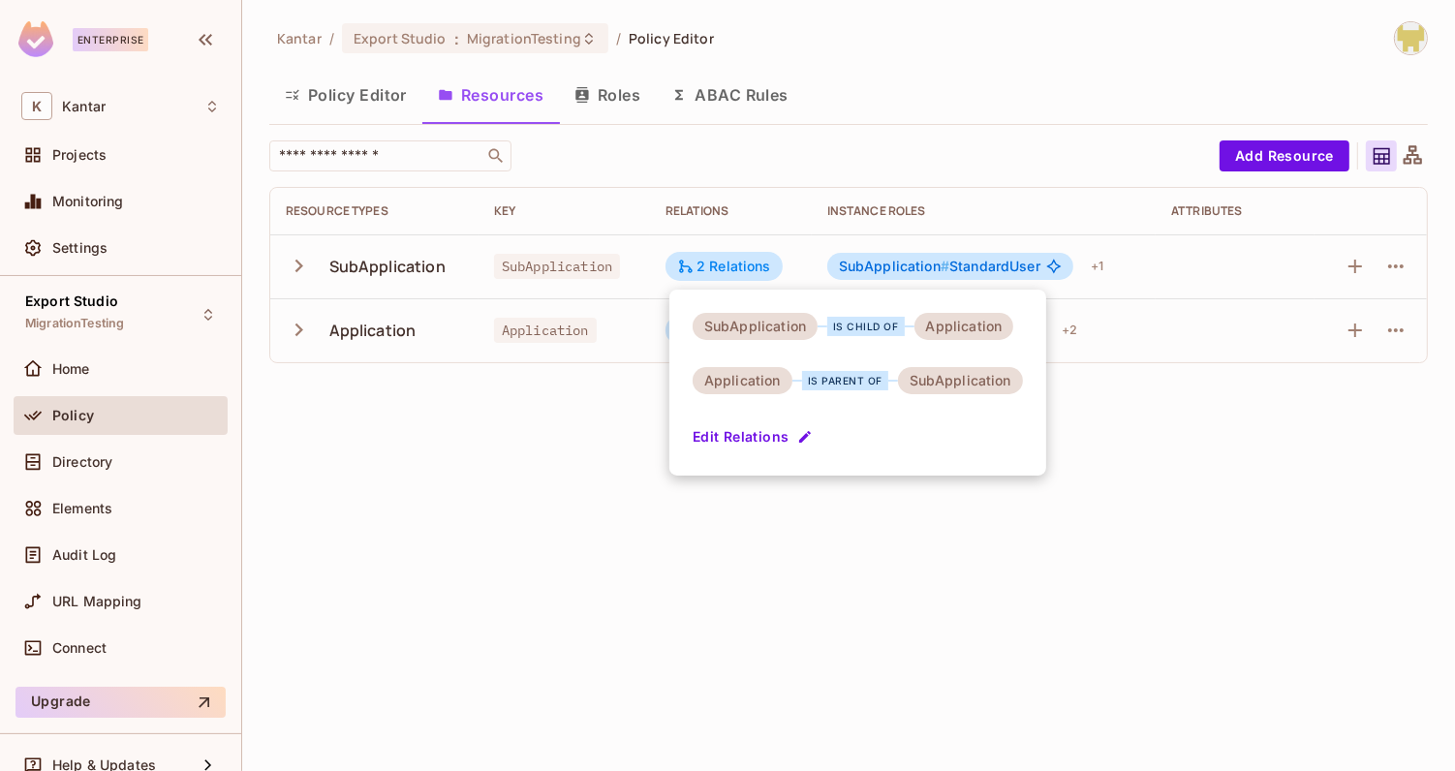
click at [603, 378] on div at bounding box center [727, 385] width 1455 height 771
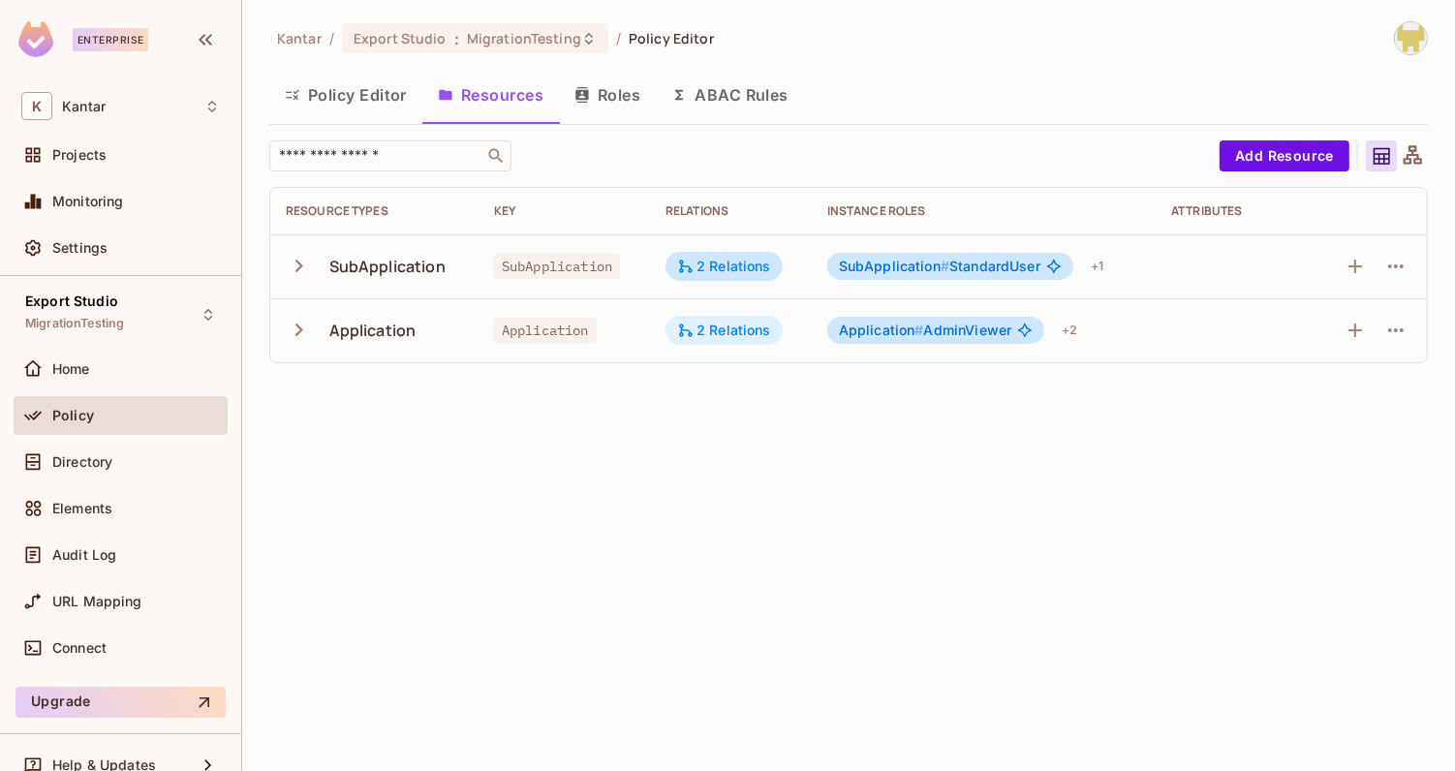
click at [719, 329] on div "2 Relations" at bounding box center [724, 330] width 94 height 17
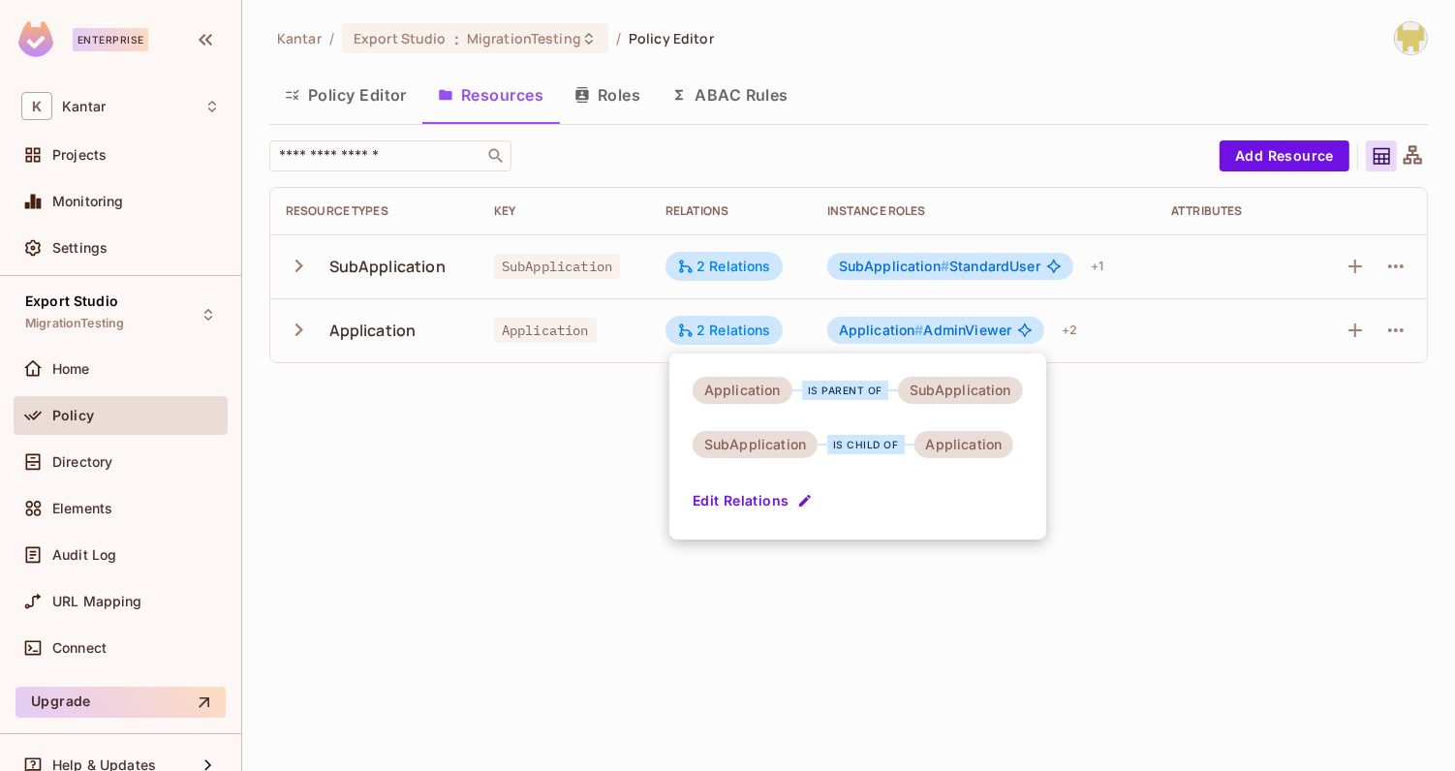
click at [592, 423] on div at bounding box center [727, 385] width 1455 height 771
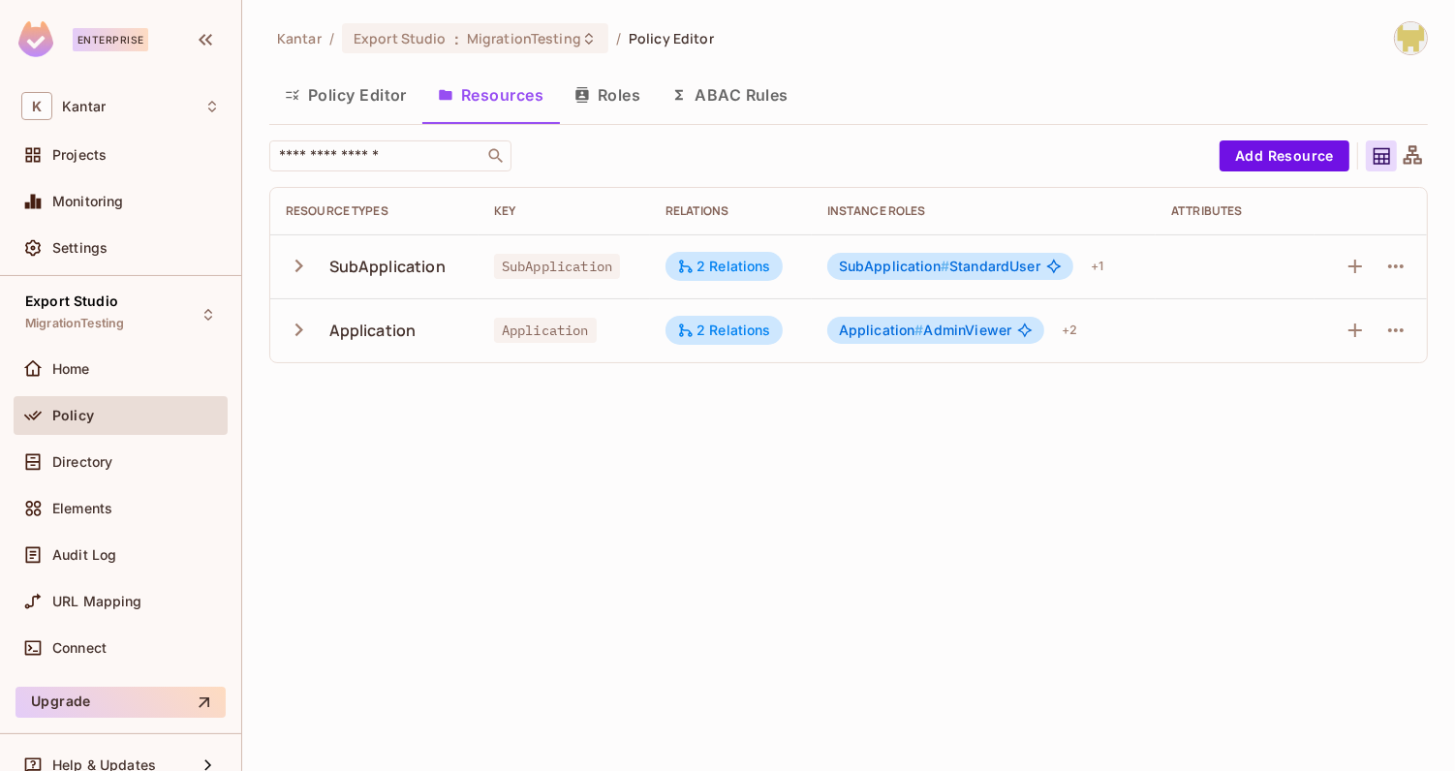
click at [619, 91] on button "Roles" at bounding box center [607, 95] width 97 height 48
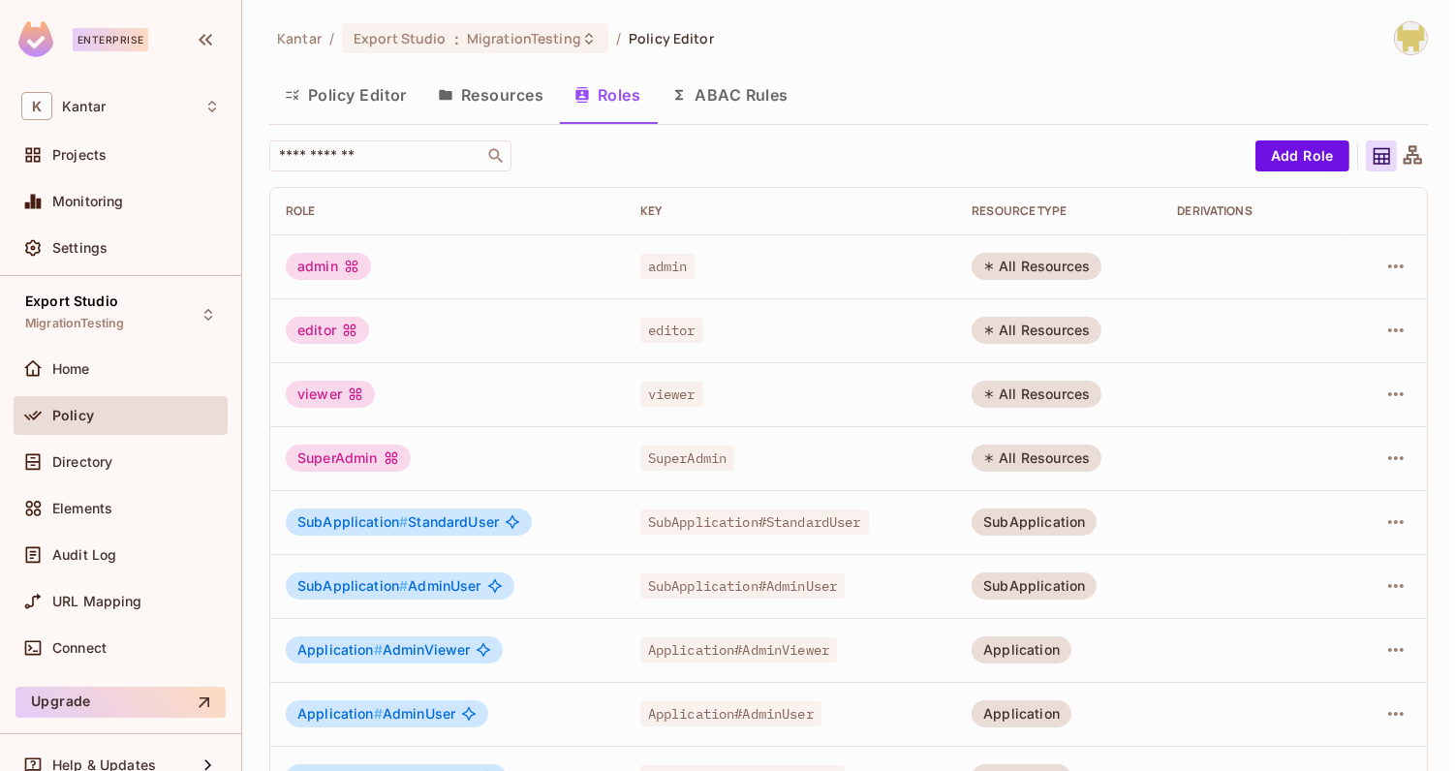
click at [520, 97] on button "Resources" at bounding box center [490, 95] width 137 height 48
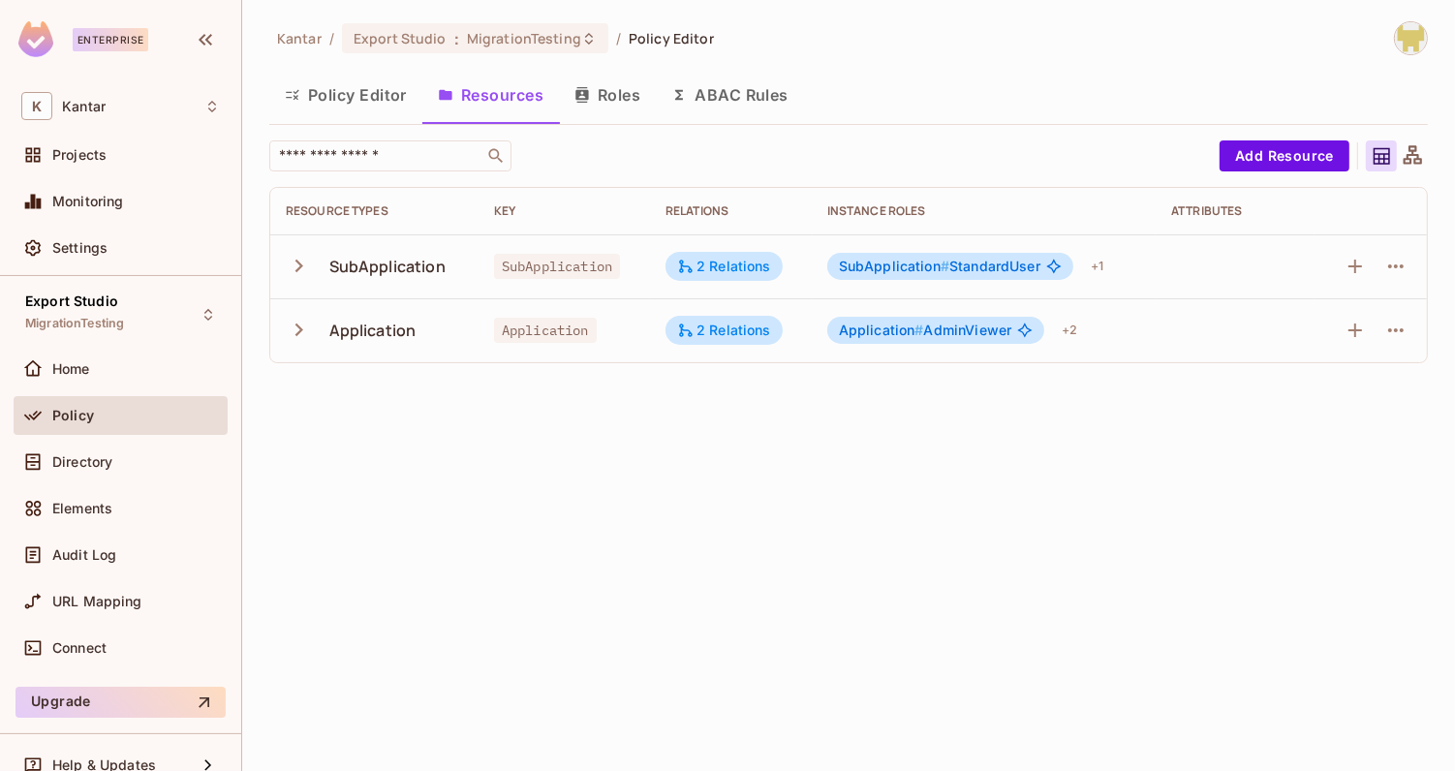
click at [664, 593] on div "Kantar / Export Studio : MigrationTesting / Policy Editor Policy Editor Resourc…" at bounding box center [848, 385] width 1213 height 771
click at [120, 479] on div "Directory" at bounding box center [121, 462] width 214 height 39
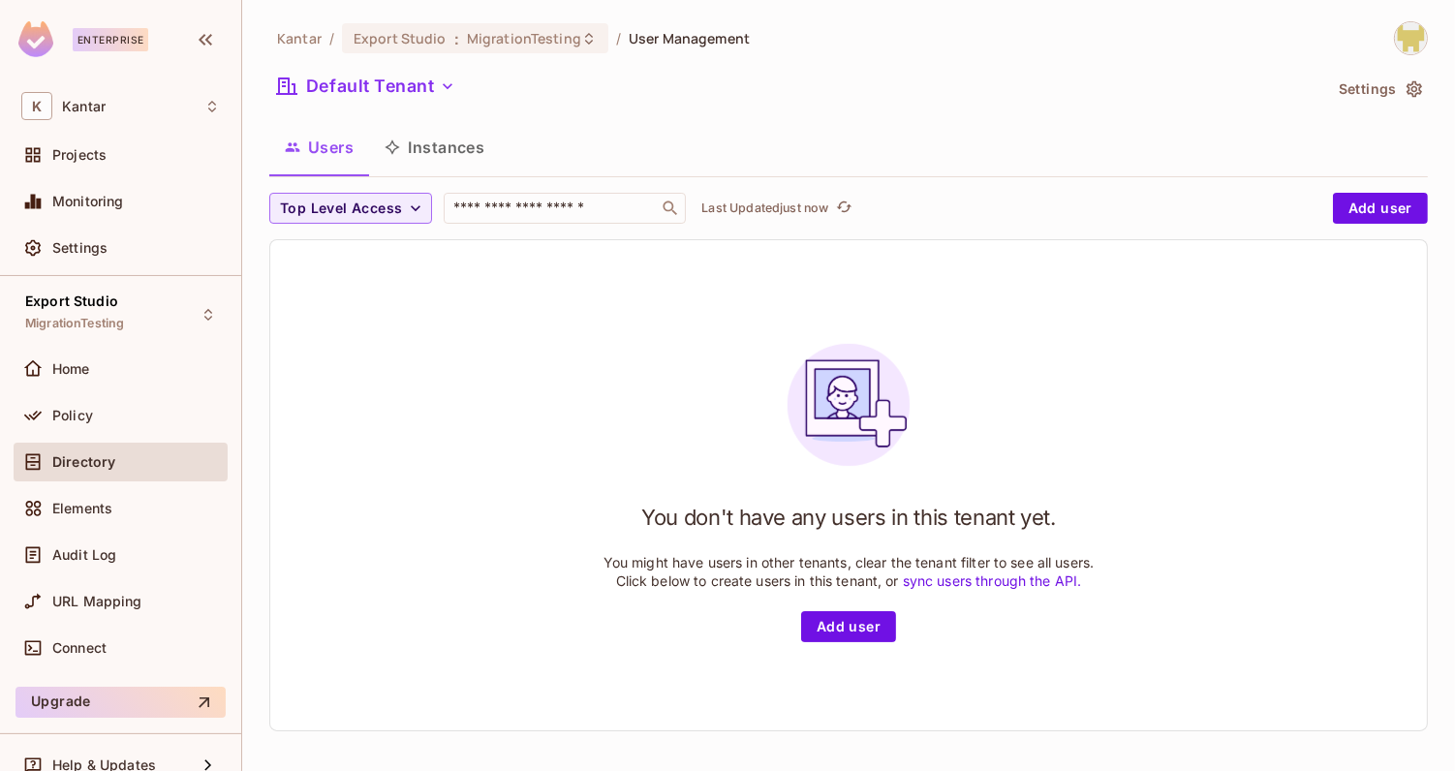
click at [437, 146] on button "Instances" at bounding box center [434, 147] width 131 height 48
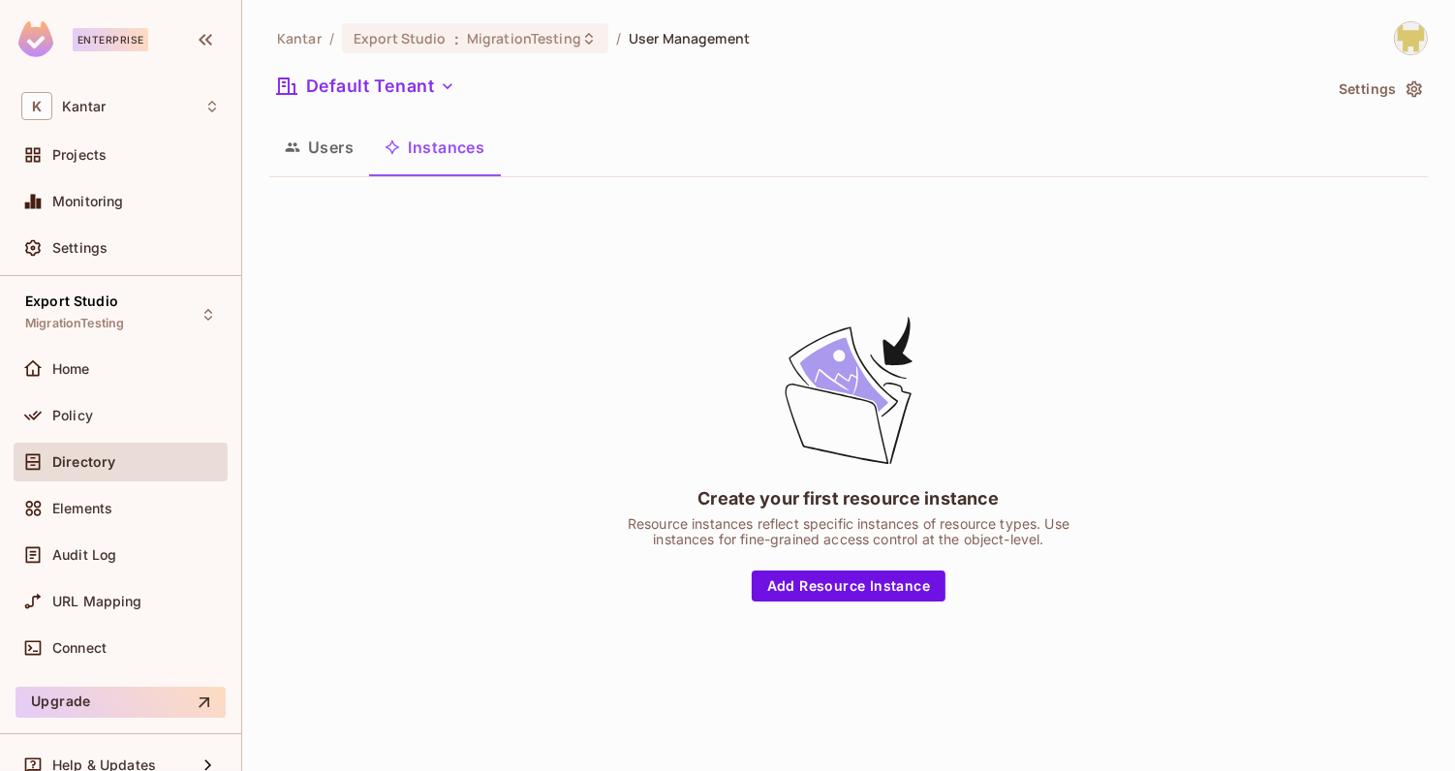
click at [348, 146] on button "Users" at bounding box center [319, 147] width 100 height 48
click at [179, 292] on div "Export Studio MigrationTesting" at bounding box center [121, 314] width 214 height 53
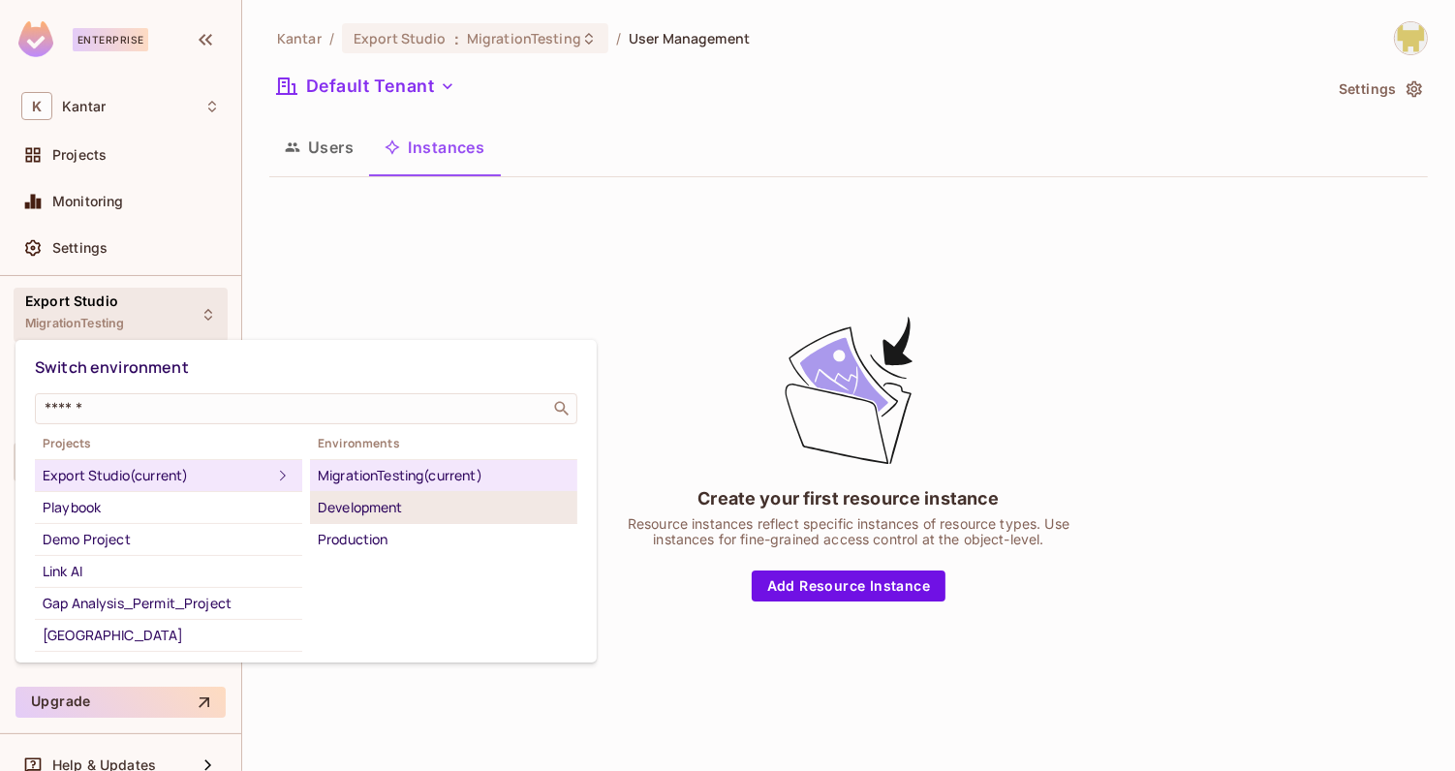
click at [364, 505] on div "Development" at bounding box center [444, 507] width 252 height 23
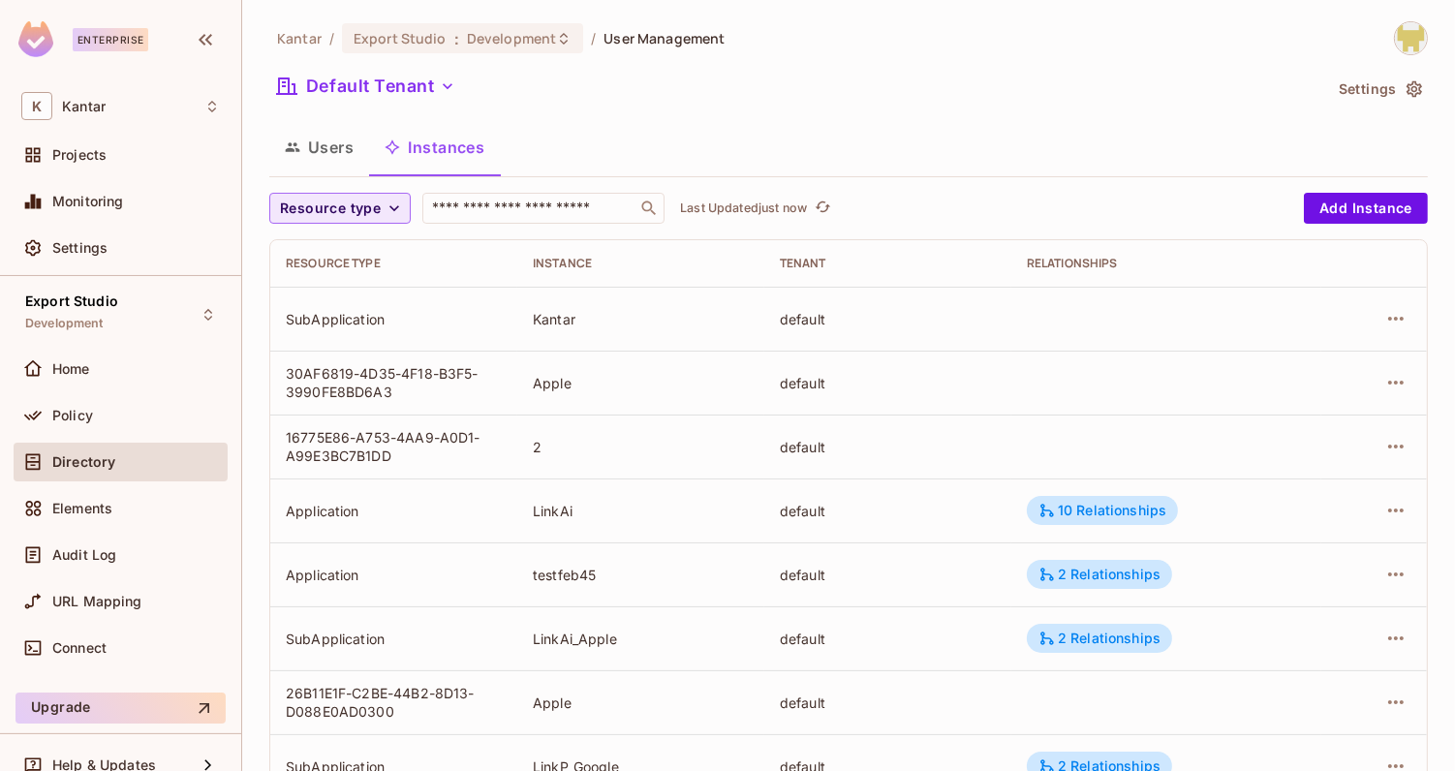
click at [368, 206] on span "Resource type" at bounding box center [330, 209] width 101 height 24
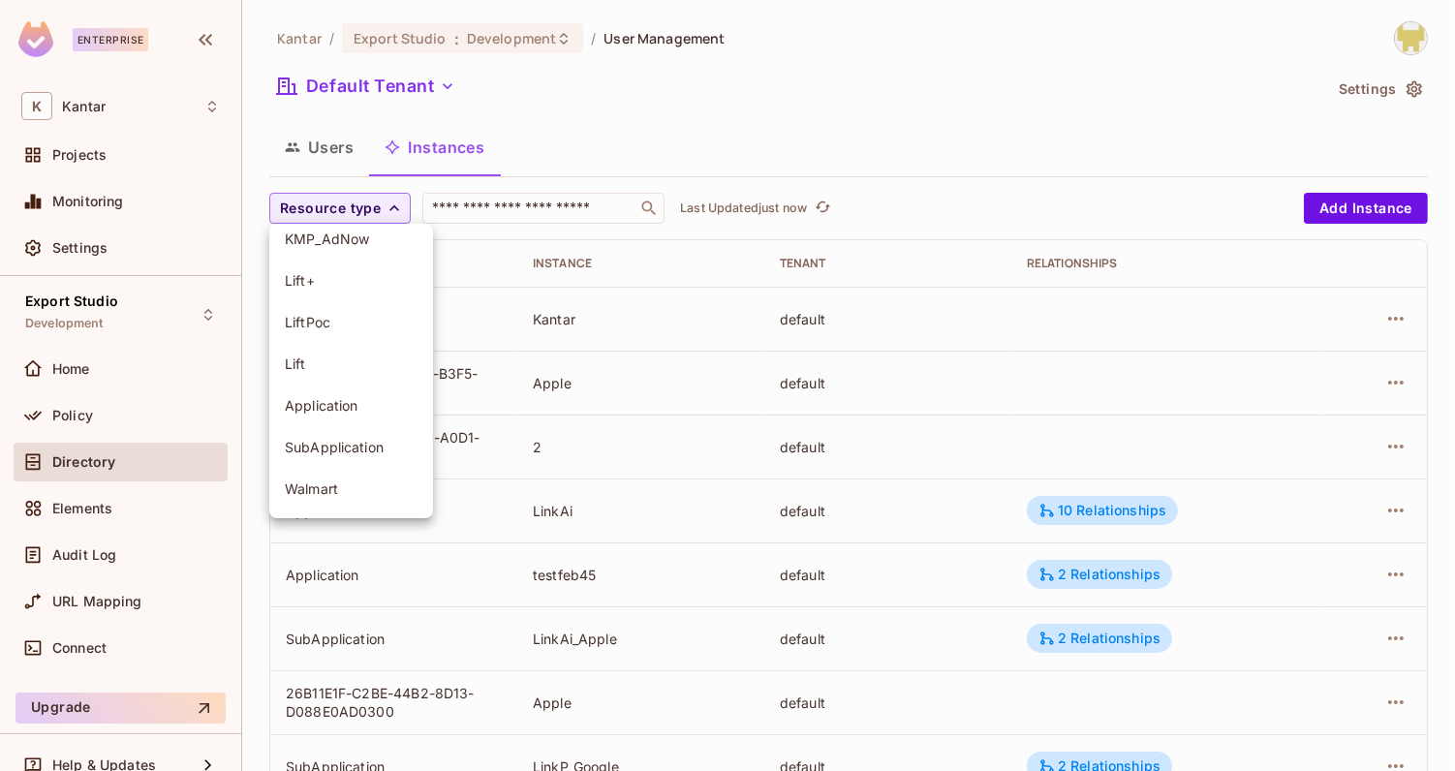
scroll to position [185, 0]
click at [362, 345] on li "Application" at bounding box center [351, 359] width 164 height 42
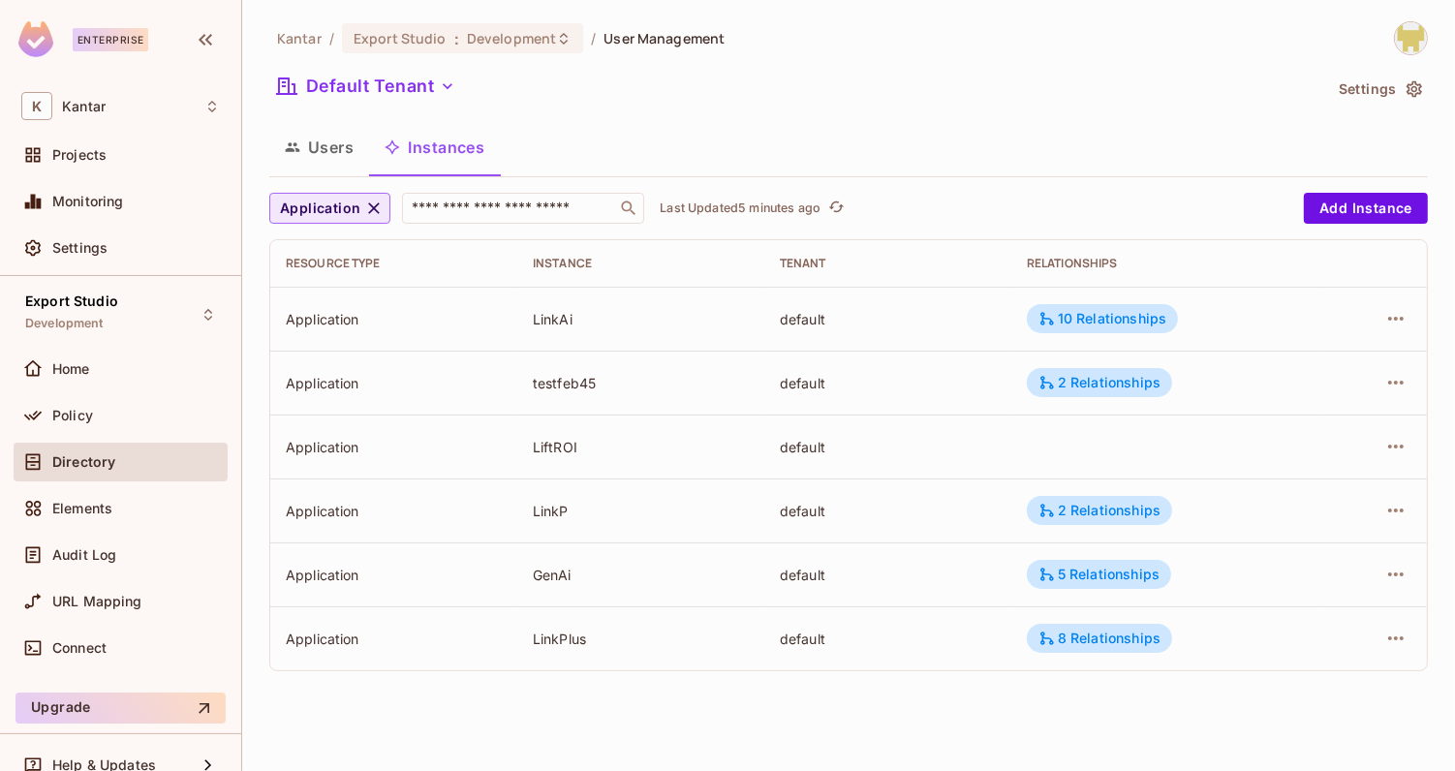
click at [342, 216] on span "Application" at bounding box center [320, 209] width 80 height 24
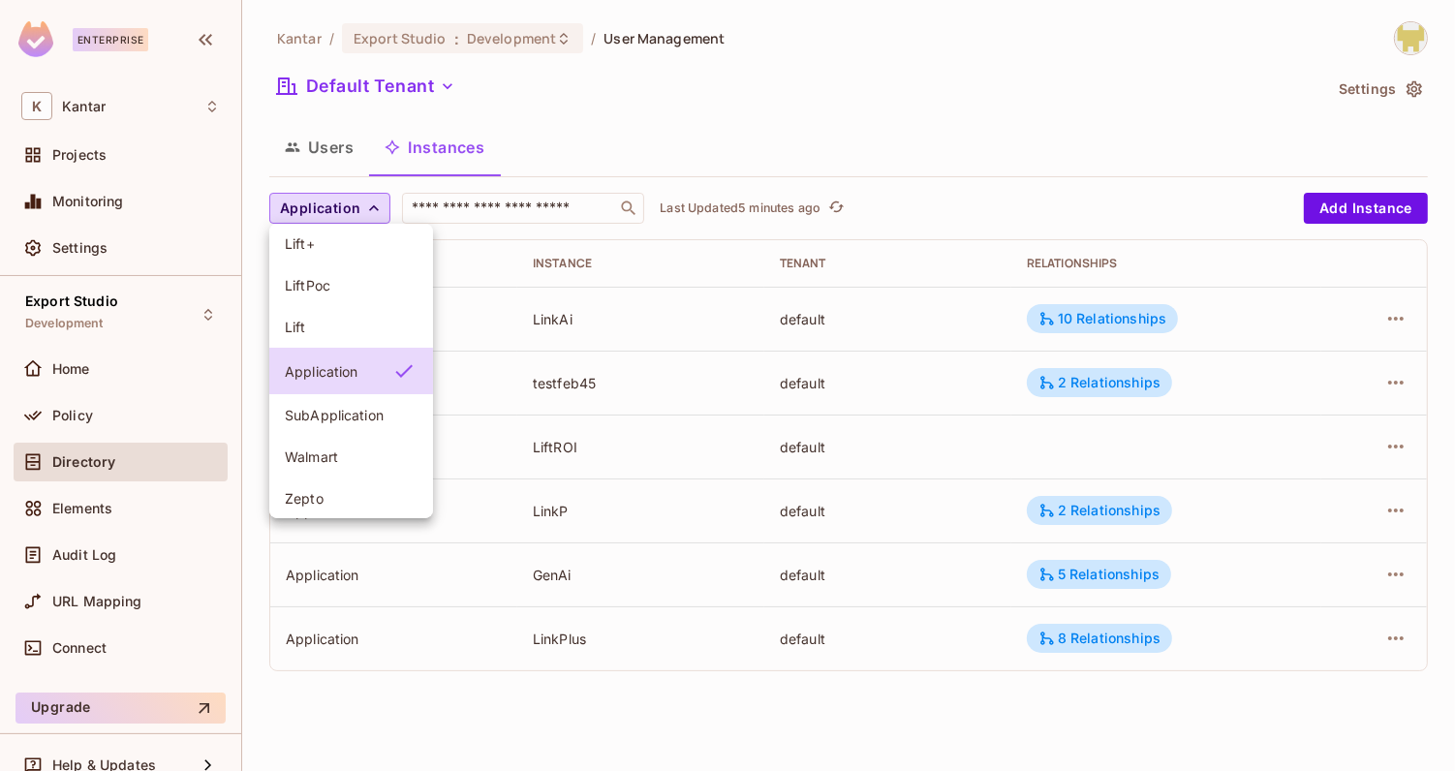
click at [337, 211] on div at bounding box center [727, 385] width 1455 height 771
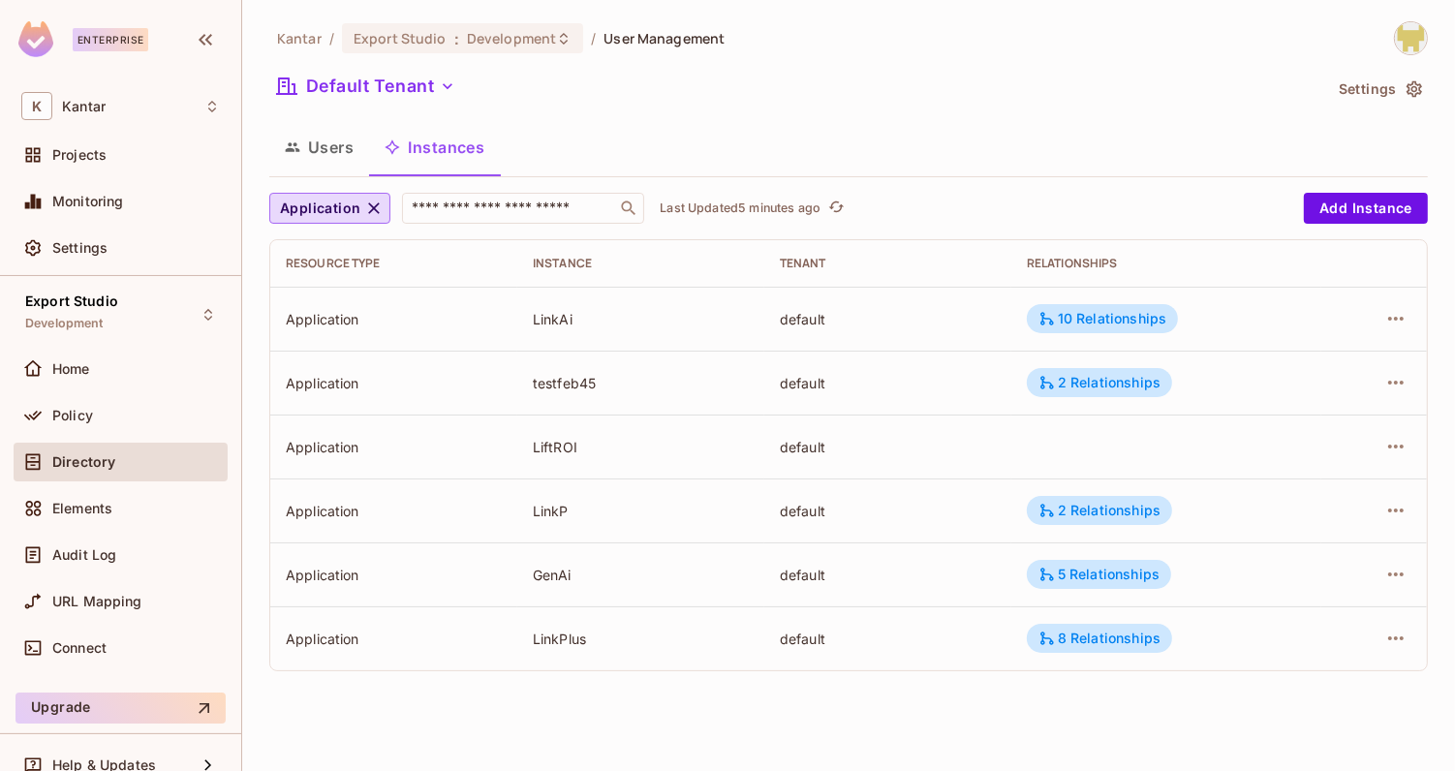
click at [600, 141] on div "Users Instances" at bounding box center [848, 147] width 1159 height 48
click at [321, 161] on button "Users" at bounding box center [319, 147] width 100 height 48
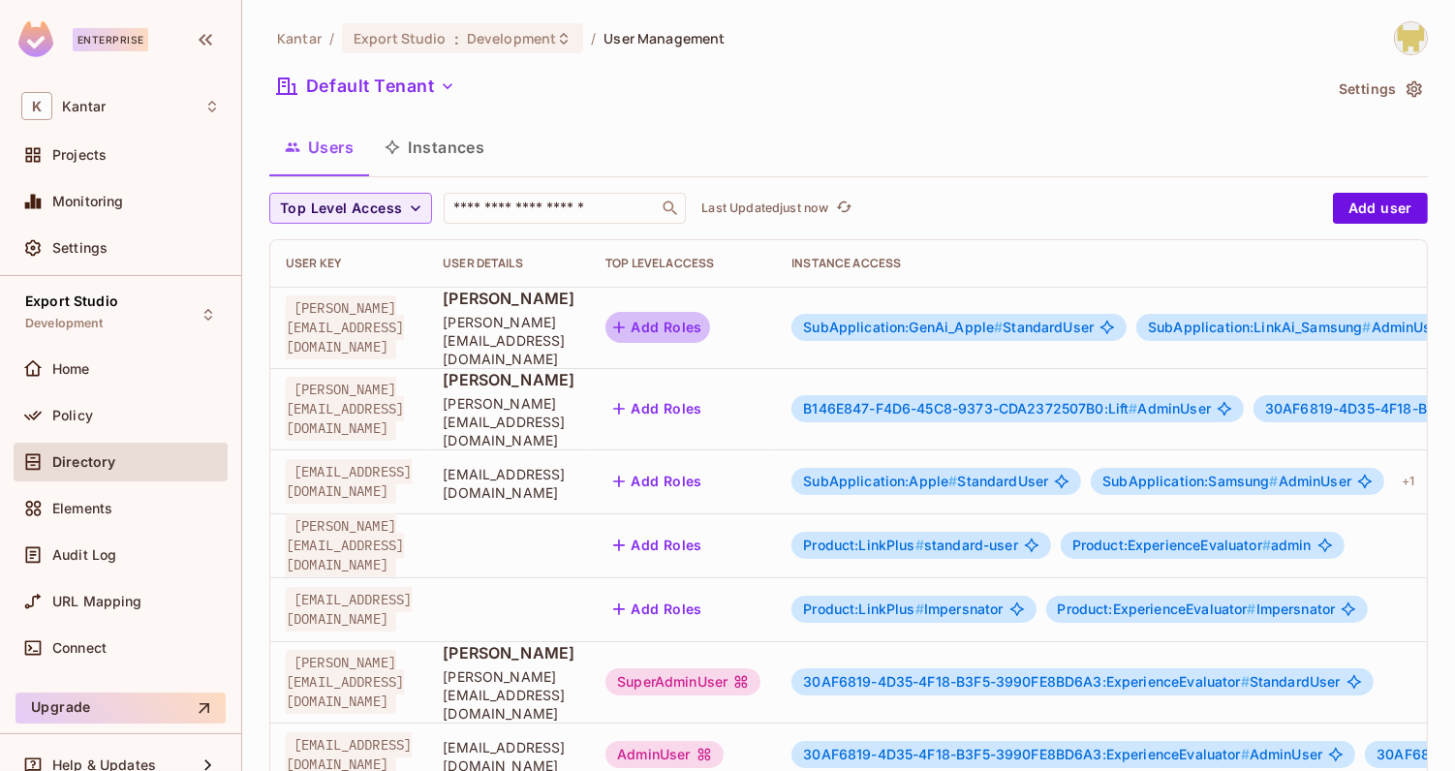
click at [710, 315] on button "Add Roles" at bounding box center [657, 327] width 105 height 31
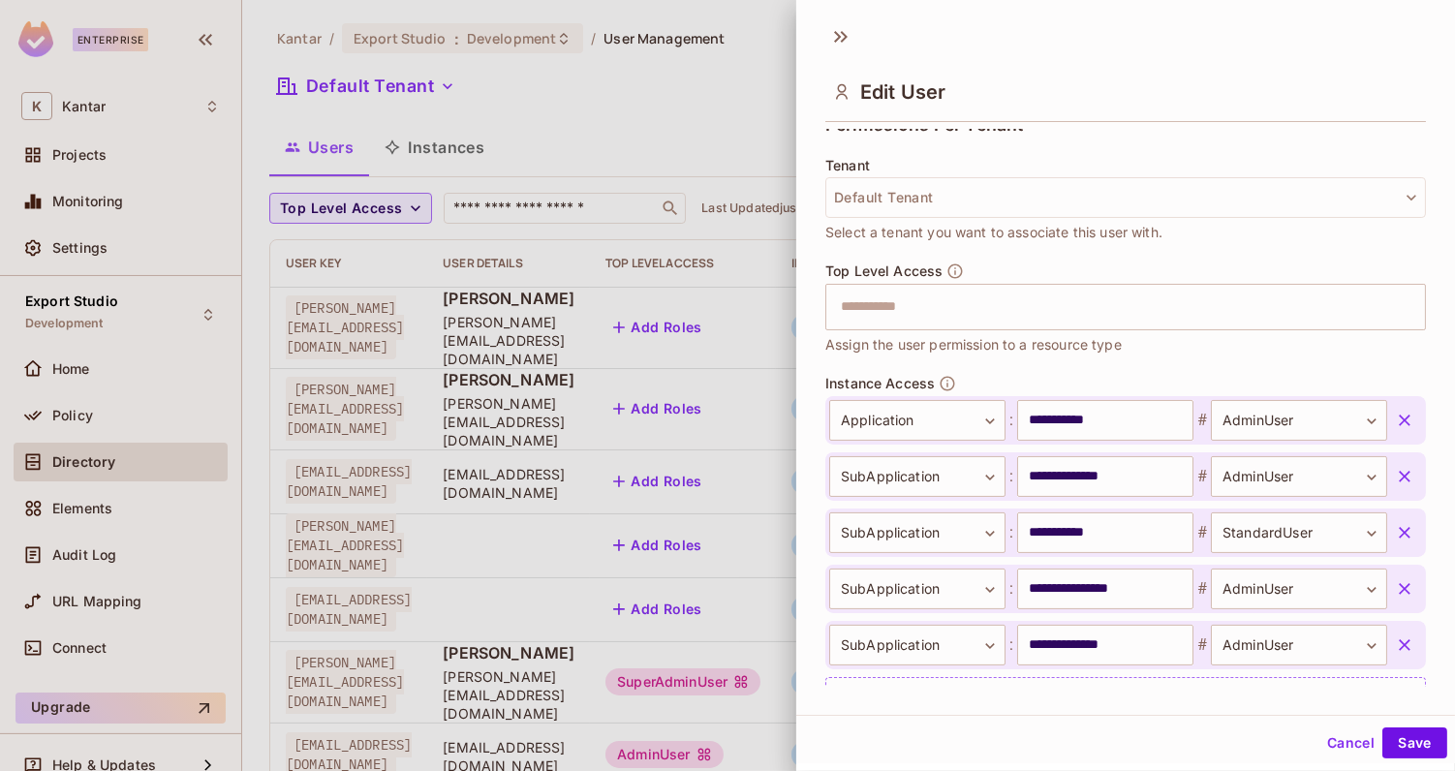
scroll to position [538, 0]
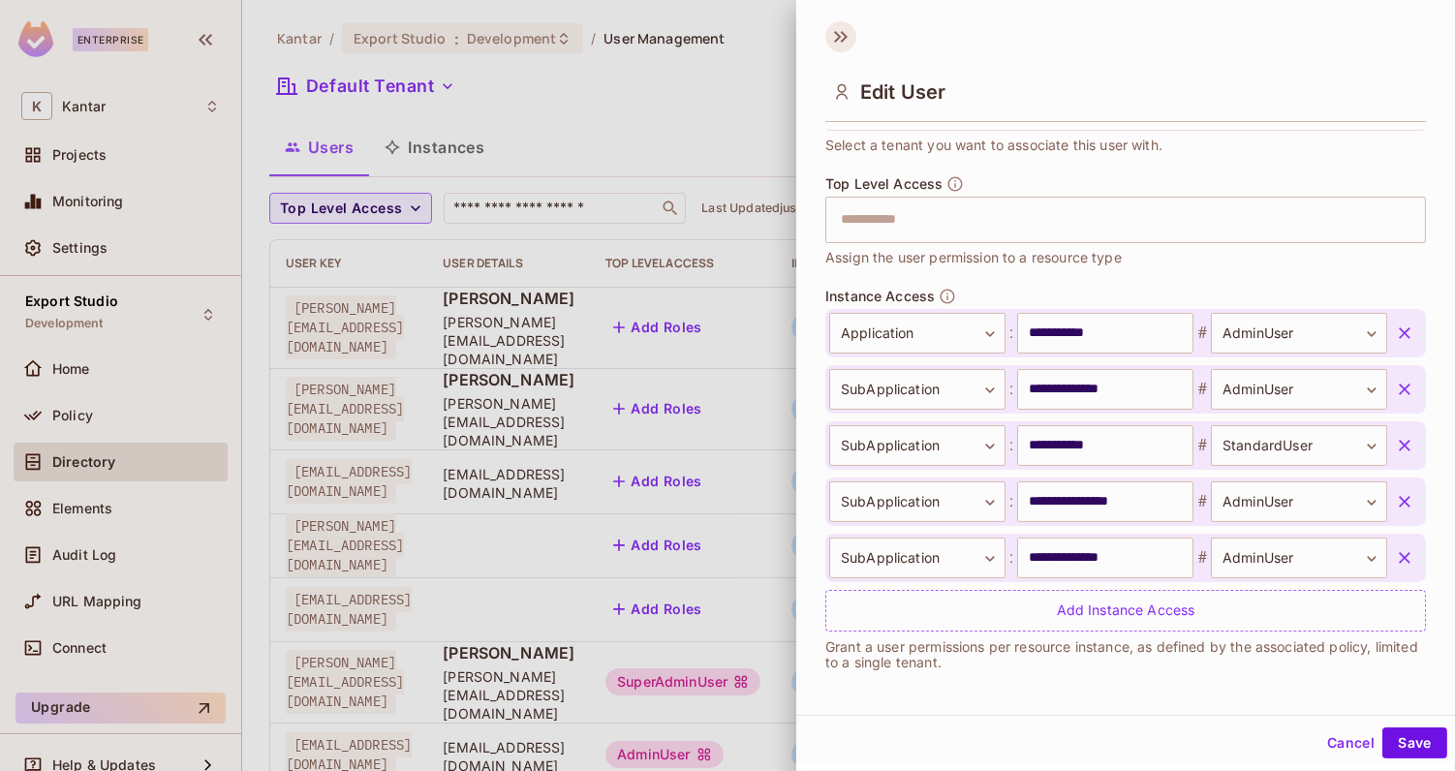
click at [847, 45] on icon at bounding box center [840, 36] width 31 height 31
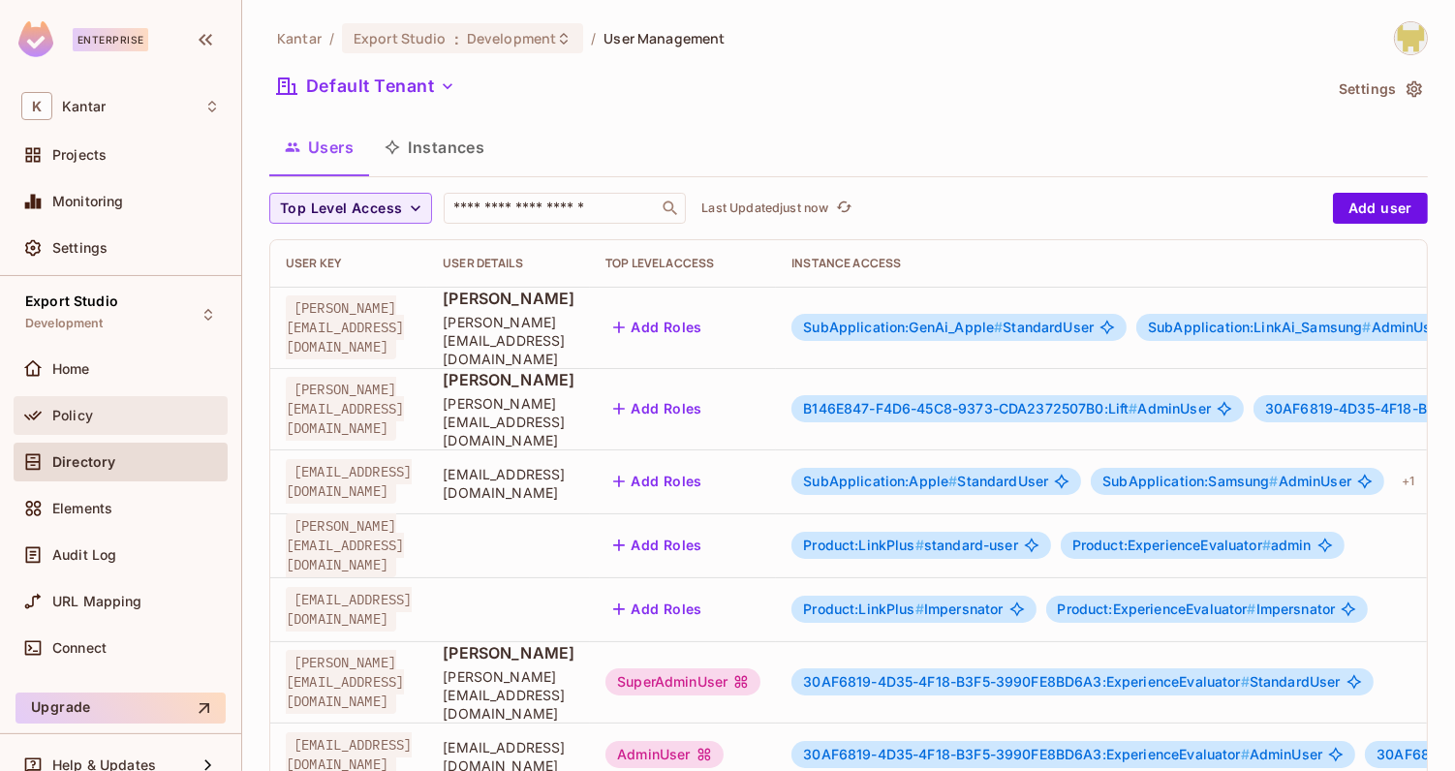
click at [135, 428] on div "Policy" at bounding box center [121, 415] width 214 height 39
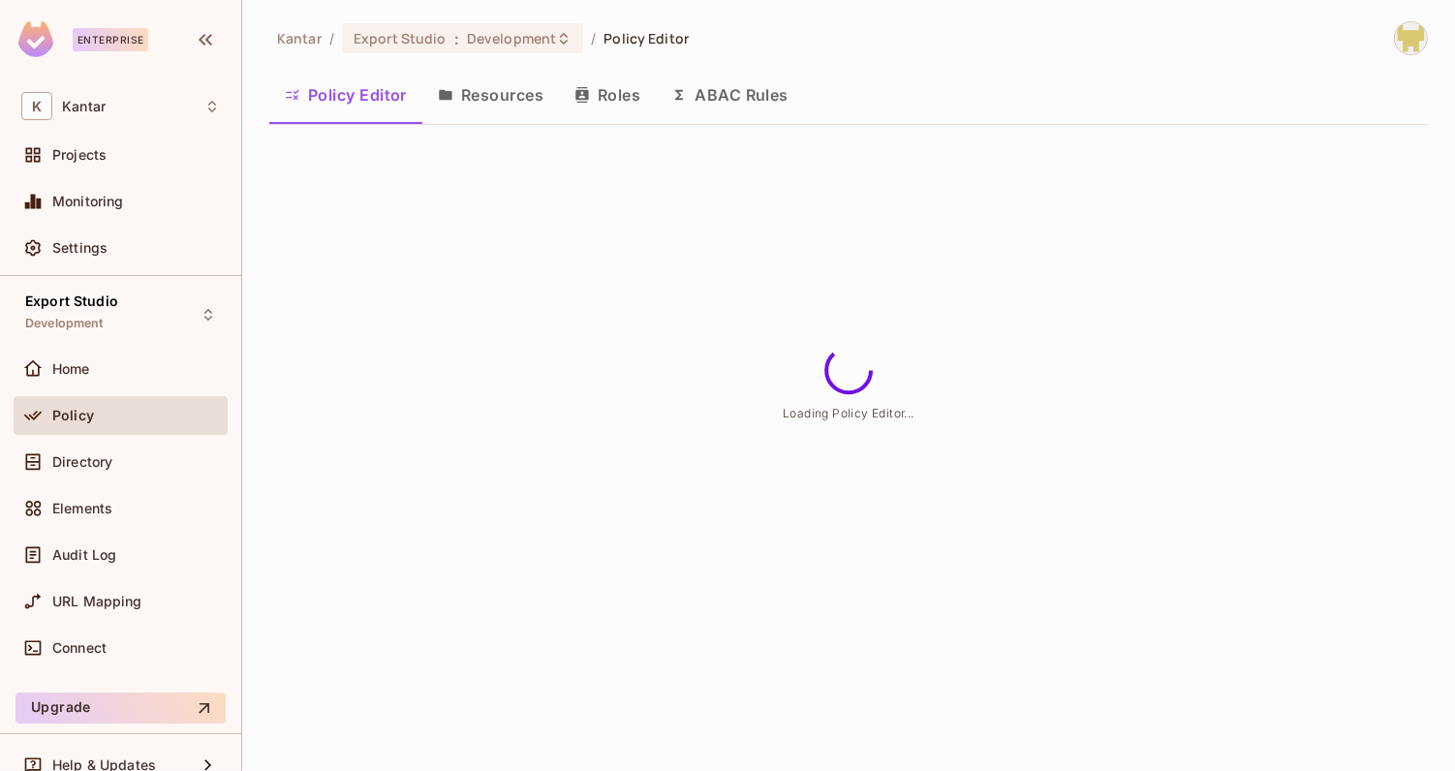
click at [494, 107] on button "Resources" at bounding box center [490, 95] width 137 height 48
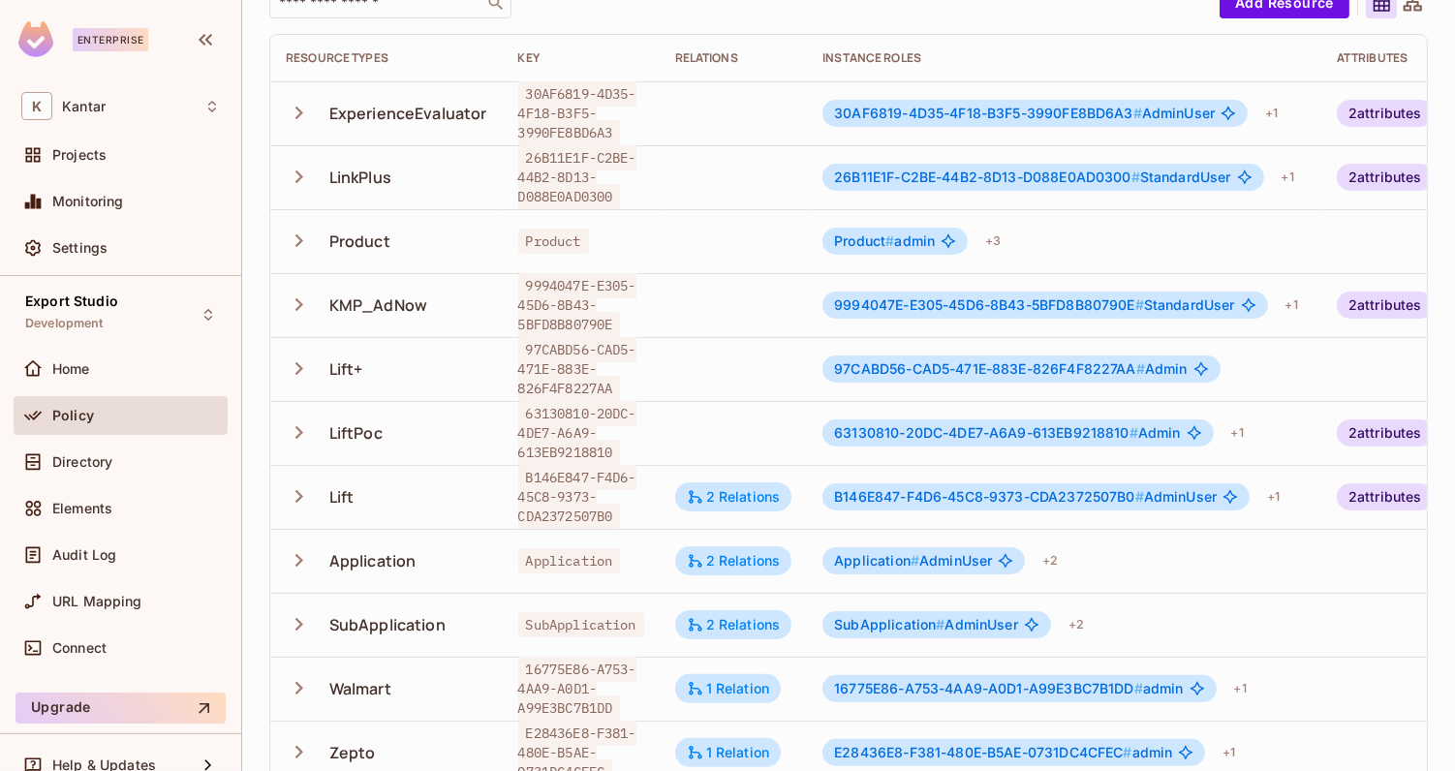
scroll to position [244, 0]
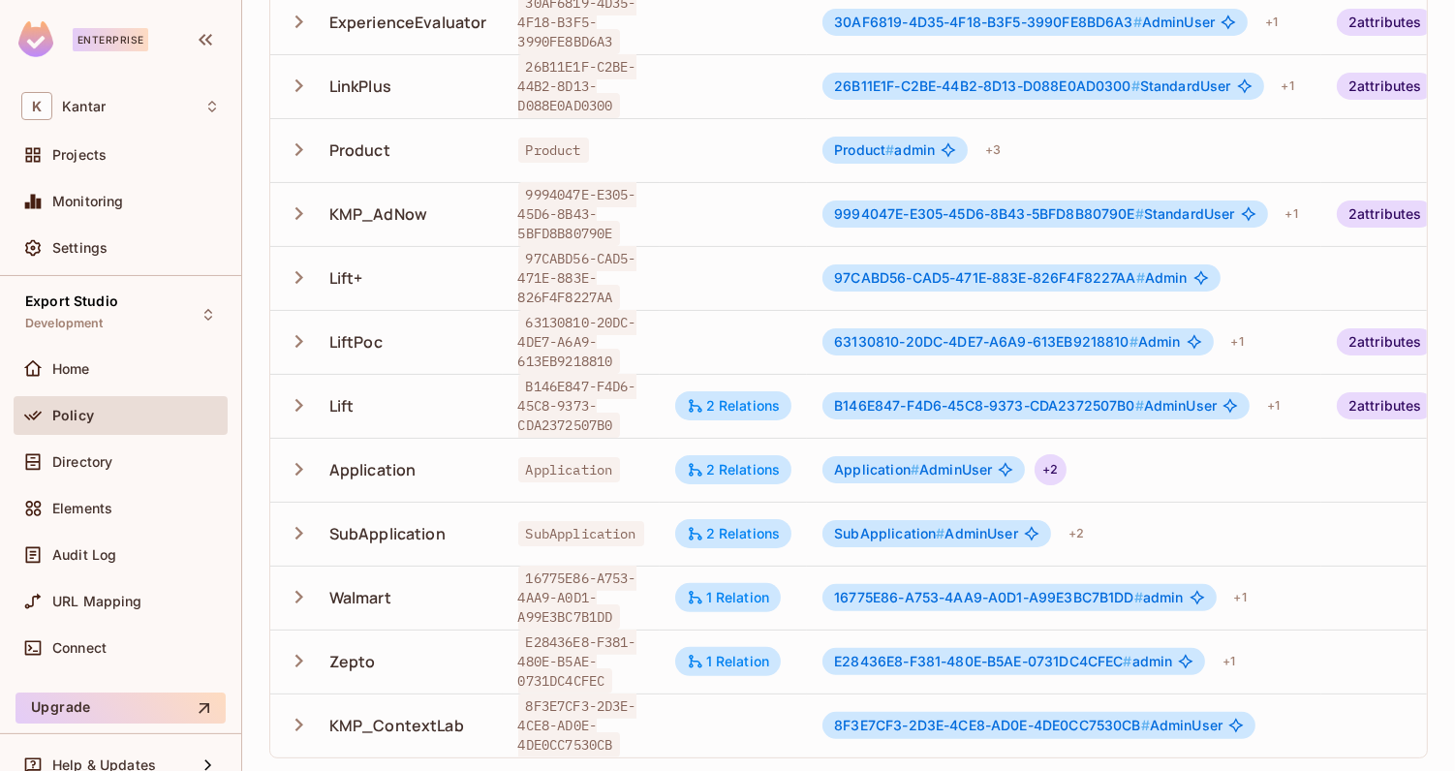
click at [1048, 461] on div "+ 2" at bounding box center [1050, 469] width 31 height 31
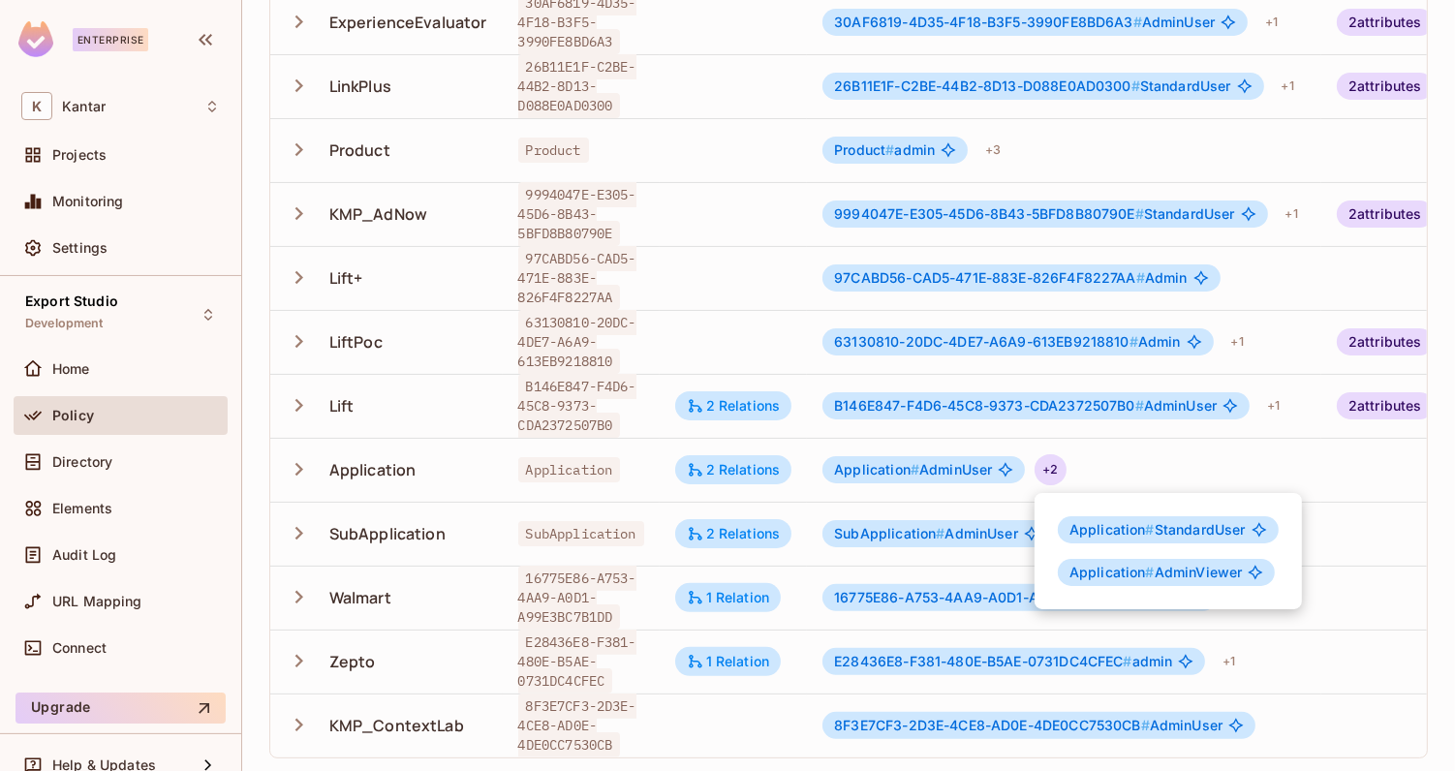
click at [1083, 458] on div at bounding box center [727, 385] width 1455 height 771
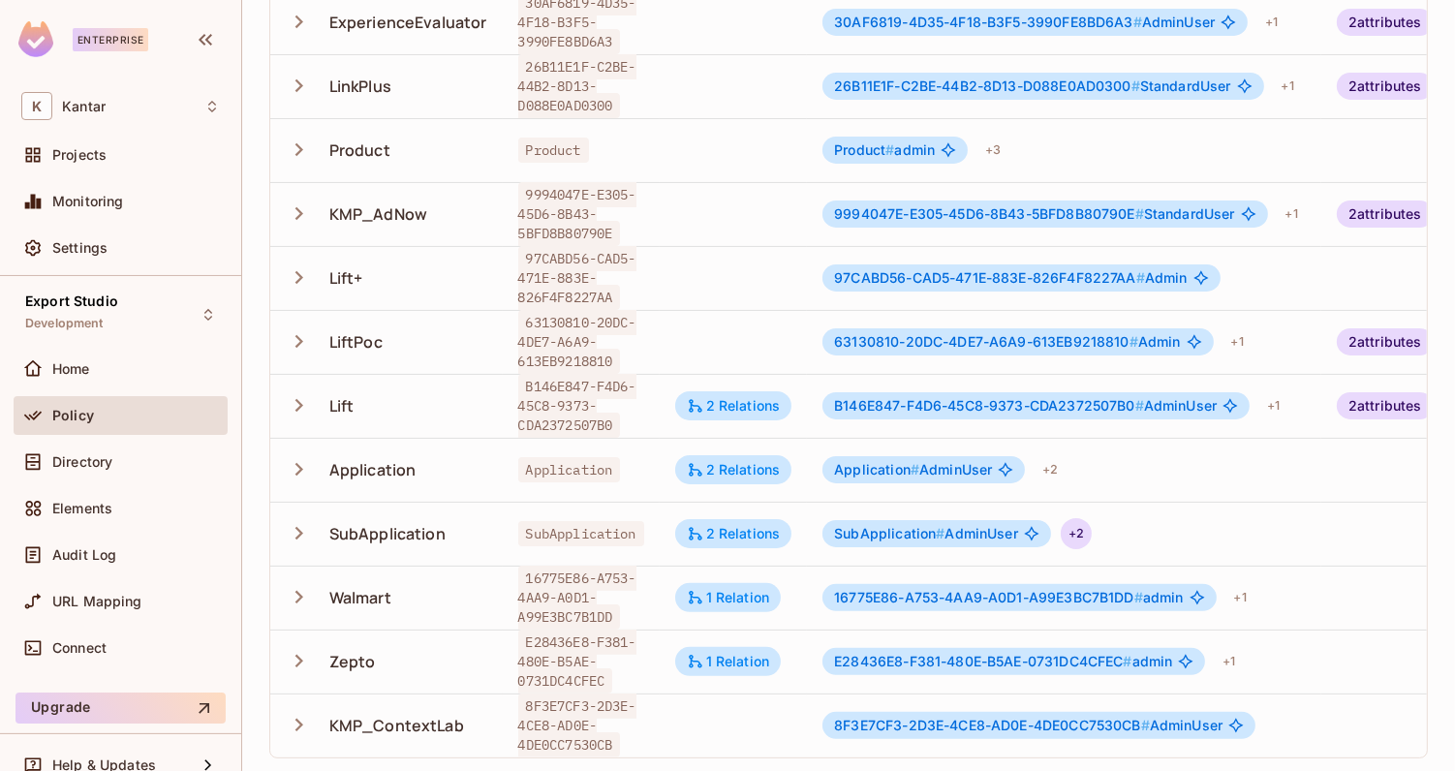
click at [1076, 531] on div "+ 2" at bounding box center [1076, 533] width 31 height 31
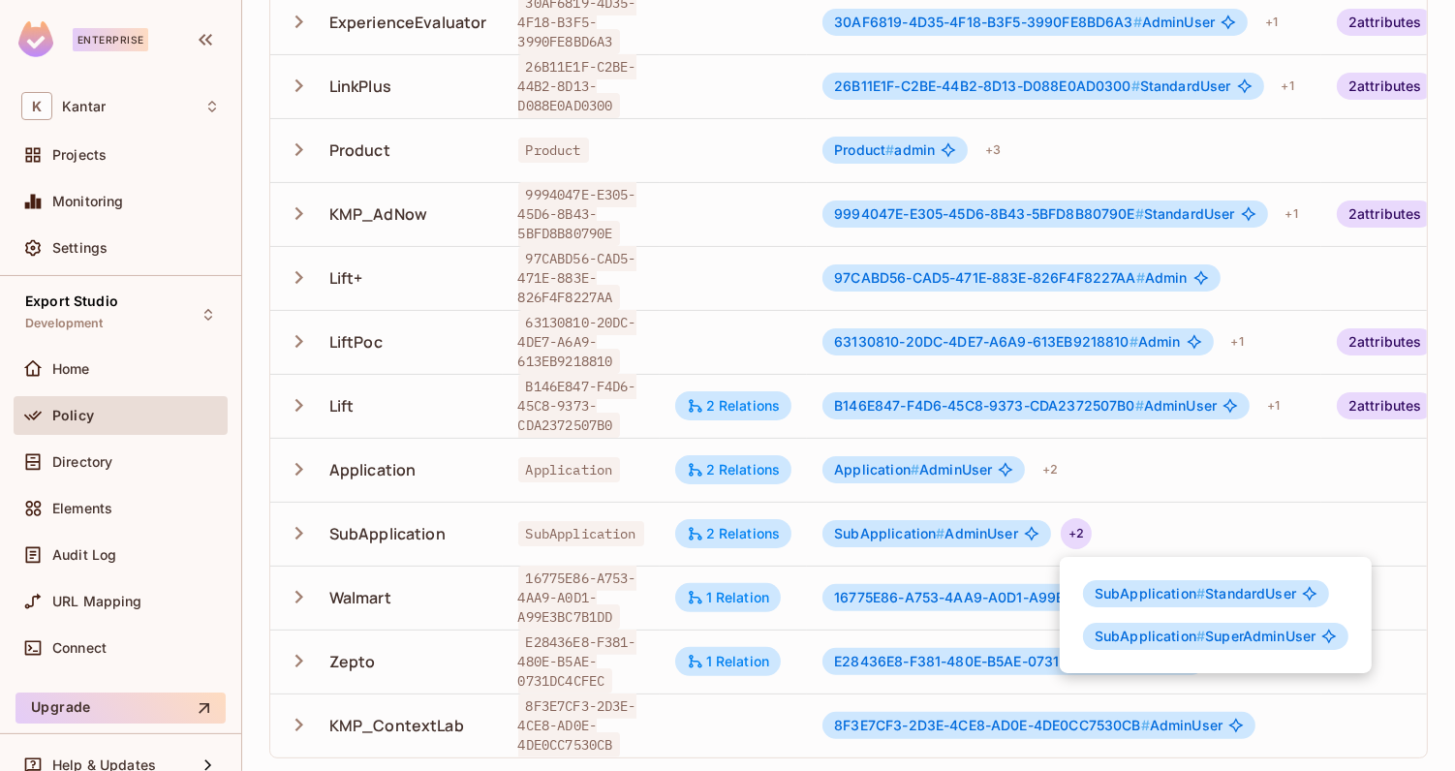
click at [1097, 467] on div at bounding box center [727, 385] width 1455 height 771
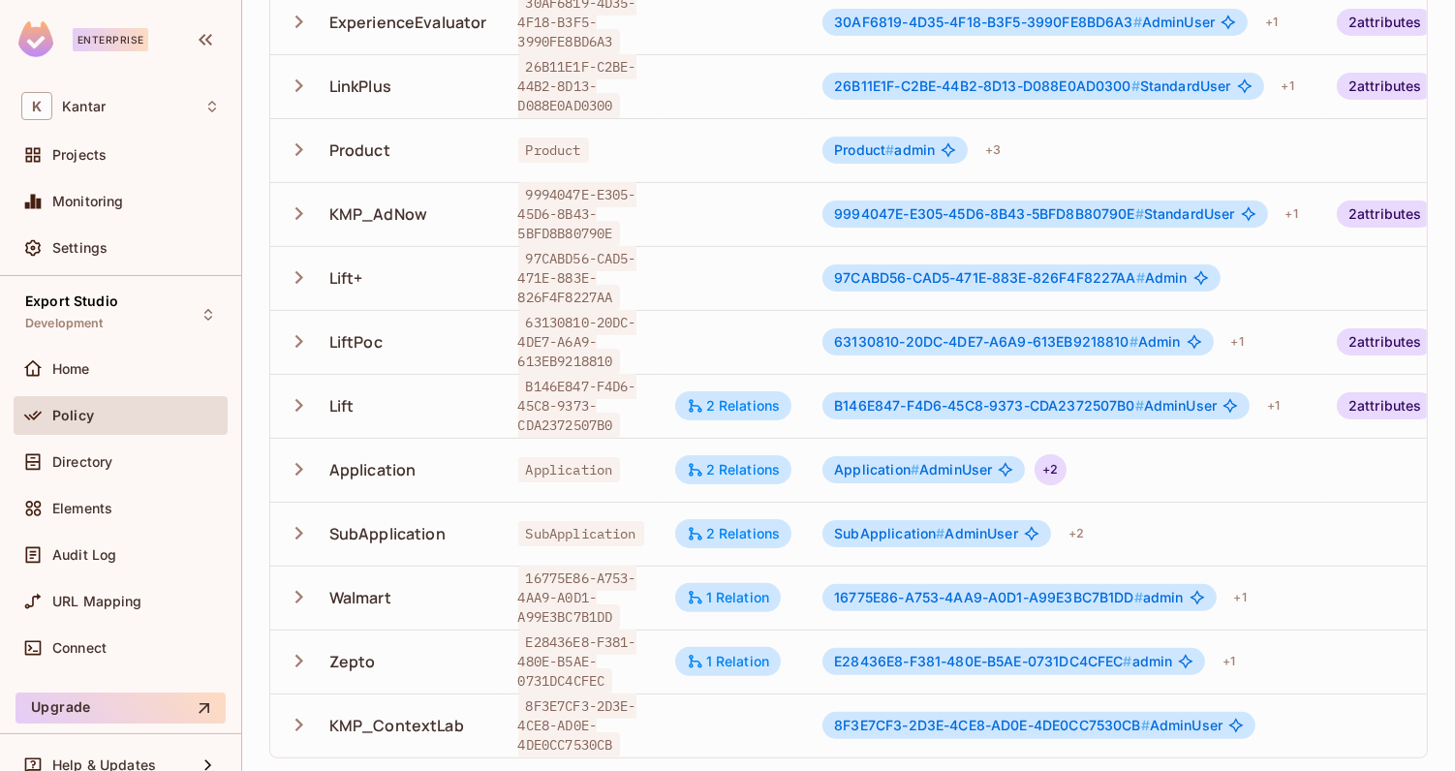
click at [1059, 472] on div "+ 2" at bounding box center [1050, 469] width 31 height 31
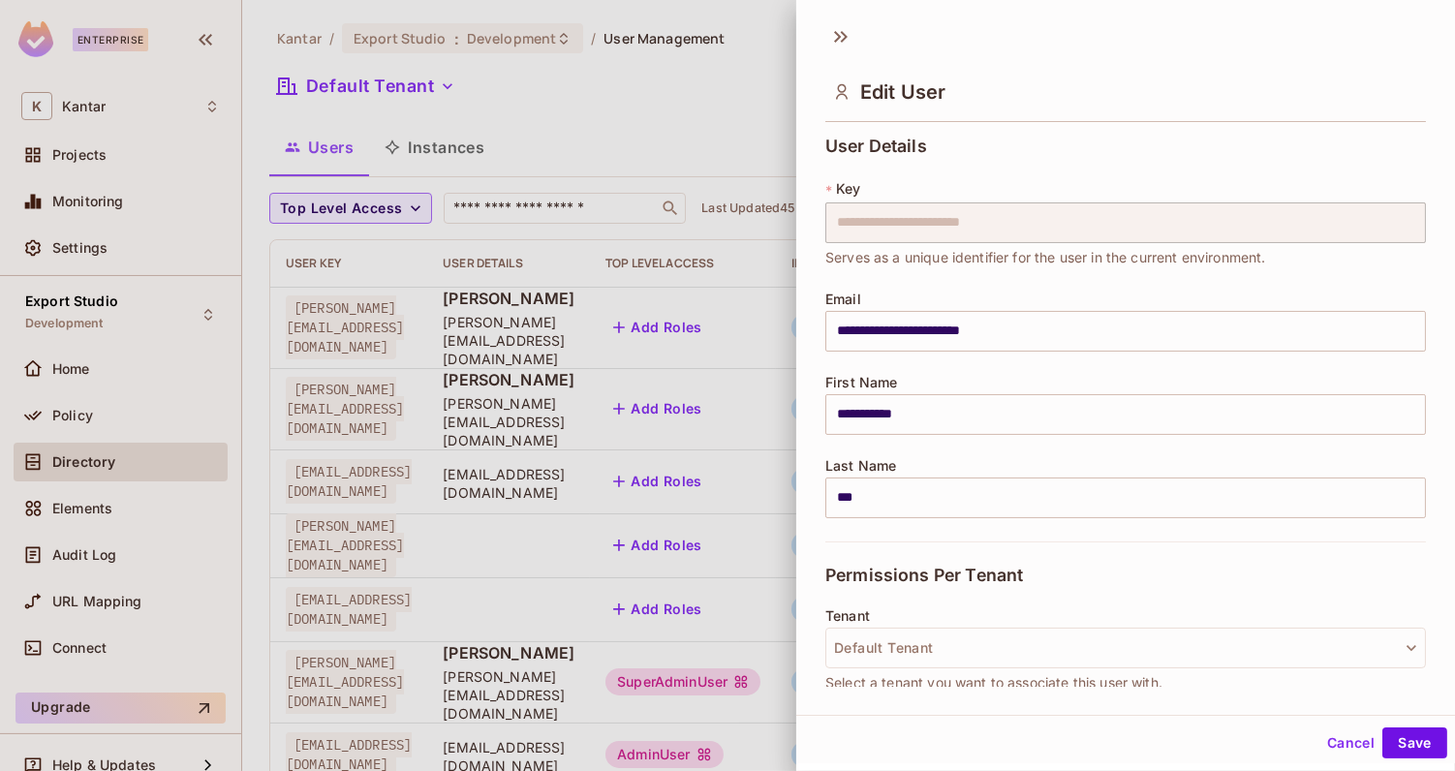
scroll to position [436, 0]
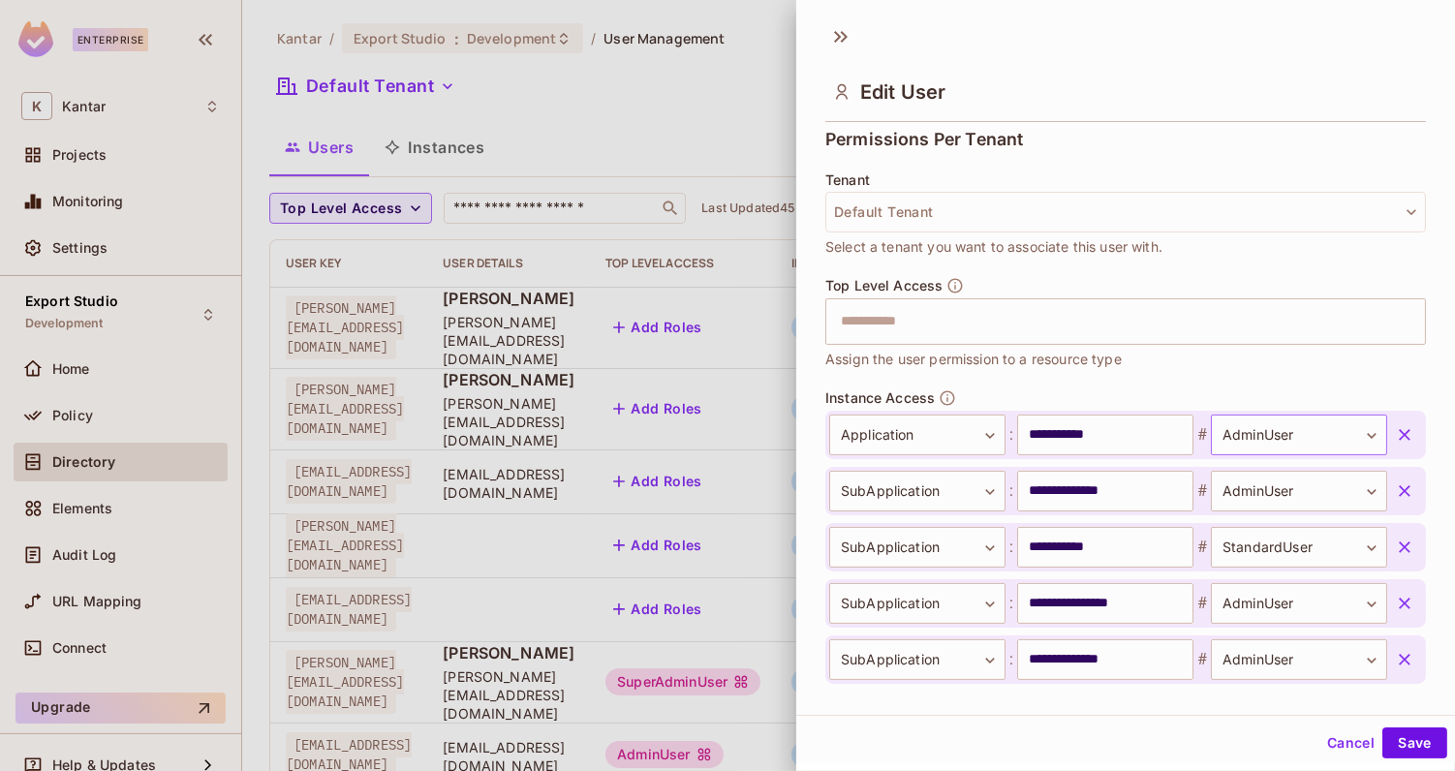
click at [1273, 442] on body "Enterprise K Kantar Projects Monitoring Settings Export Studio Development Home…" at bounding box center [727, 385] width 1455 height 771
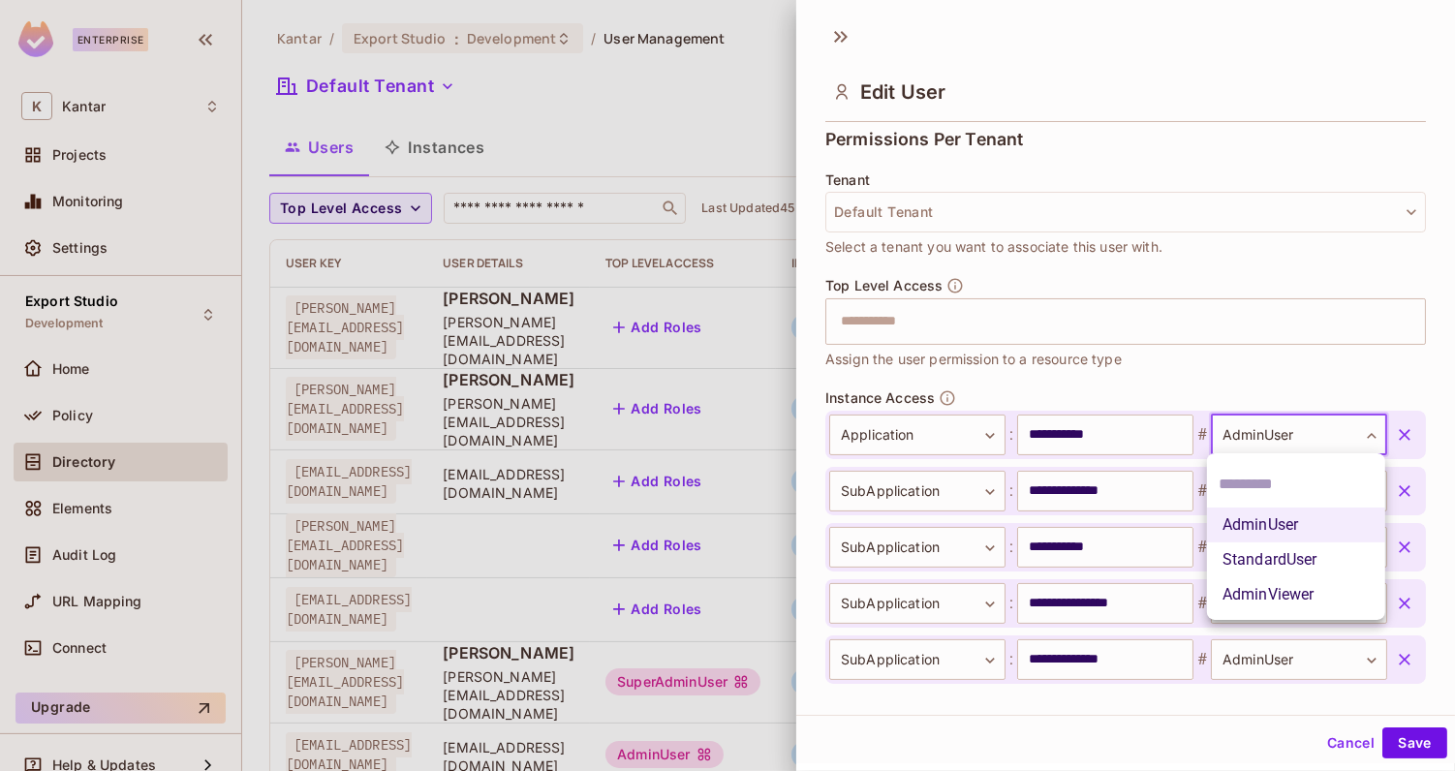
click at [1192, 403] on div at bounding box center [727, 385] width 1455 height 771
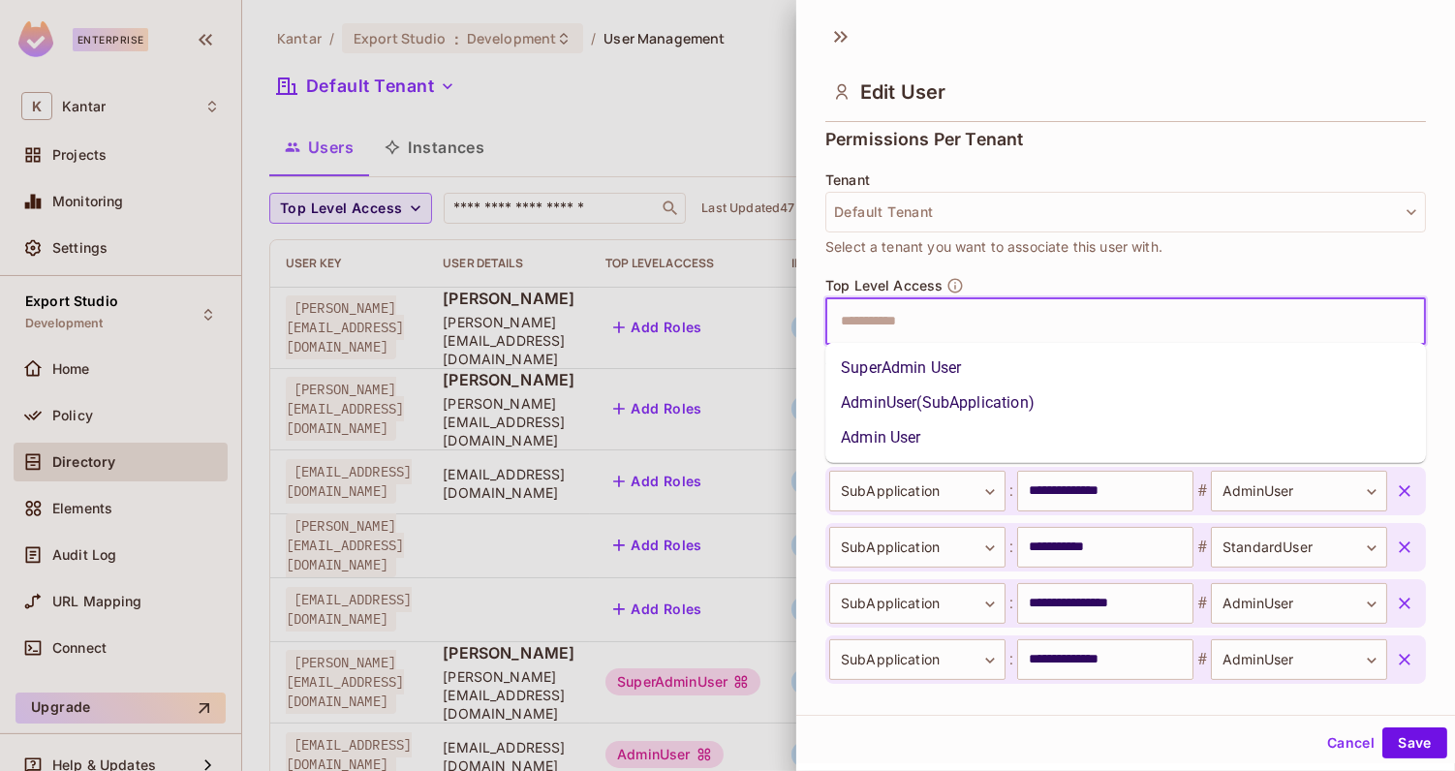
click at [963, 330] on input "text" at bounding box center [1108, 321] width 559 height 39
click at [961, 360] on li "SuperAdmin User" at bounding box center [1125, 368] width 601 height 35
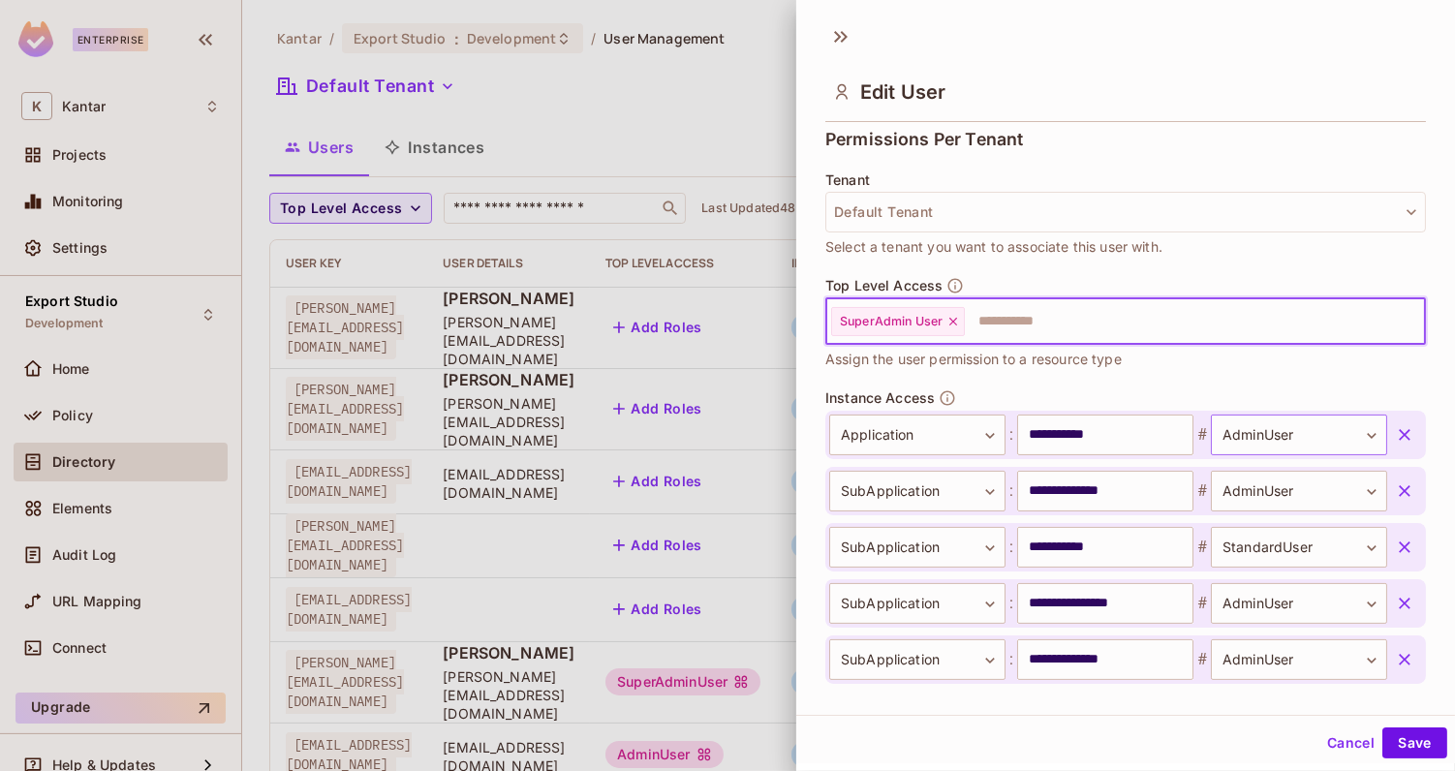
click at [1231, 430] on body "Enterprise K Kantar Projects Monitoring Settings Export Studio Development Home…" at bounding box center [727, 385] width 1455 height 771
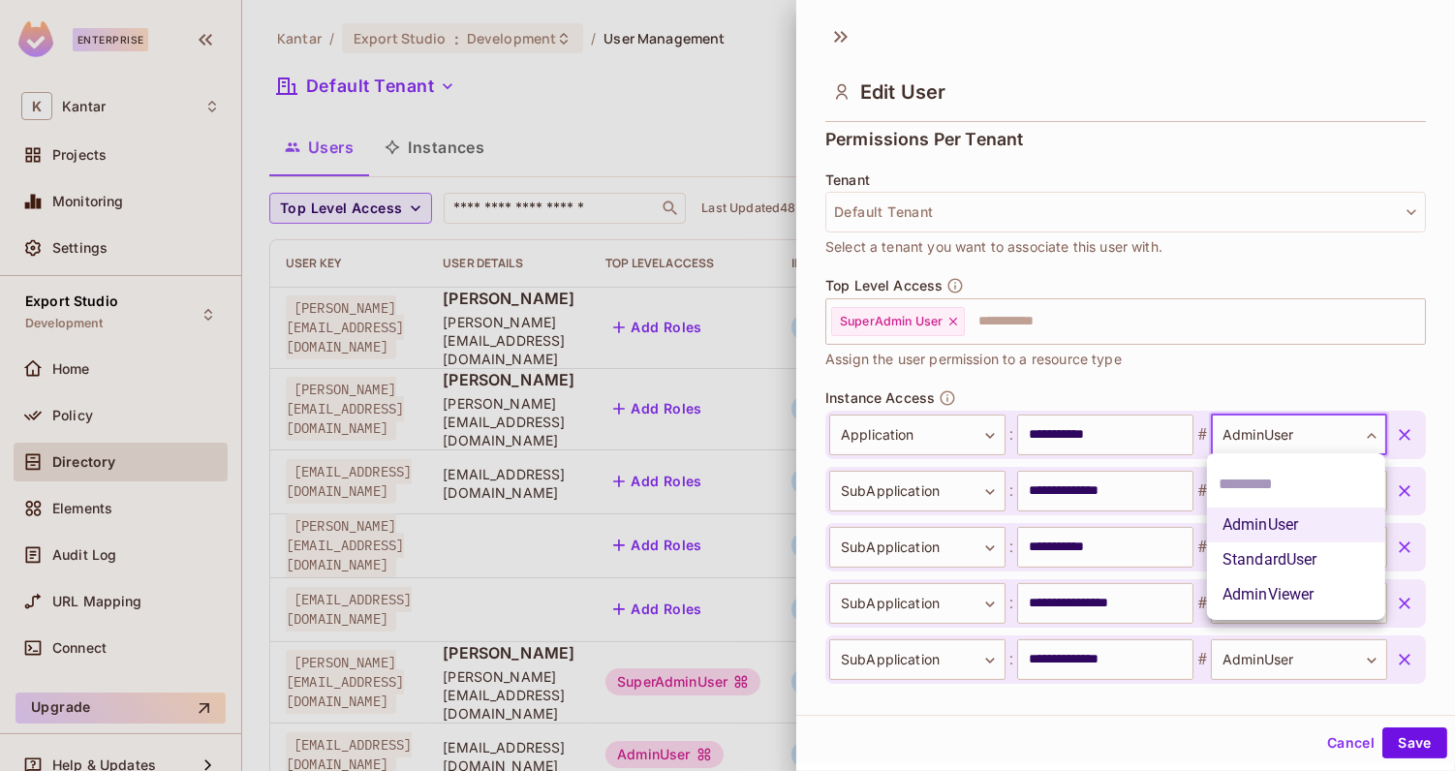
click at [1198, 386] on div at bounding box center [727, 385] width 1455 height 771
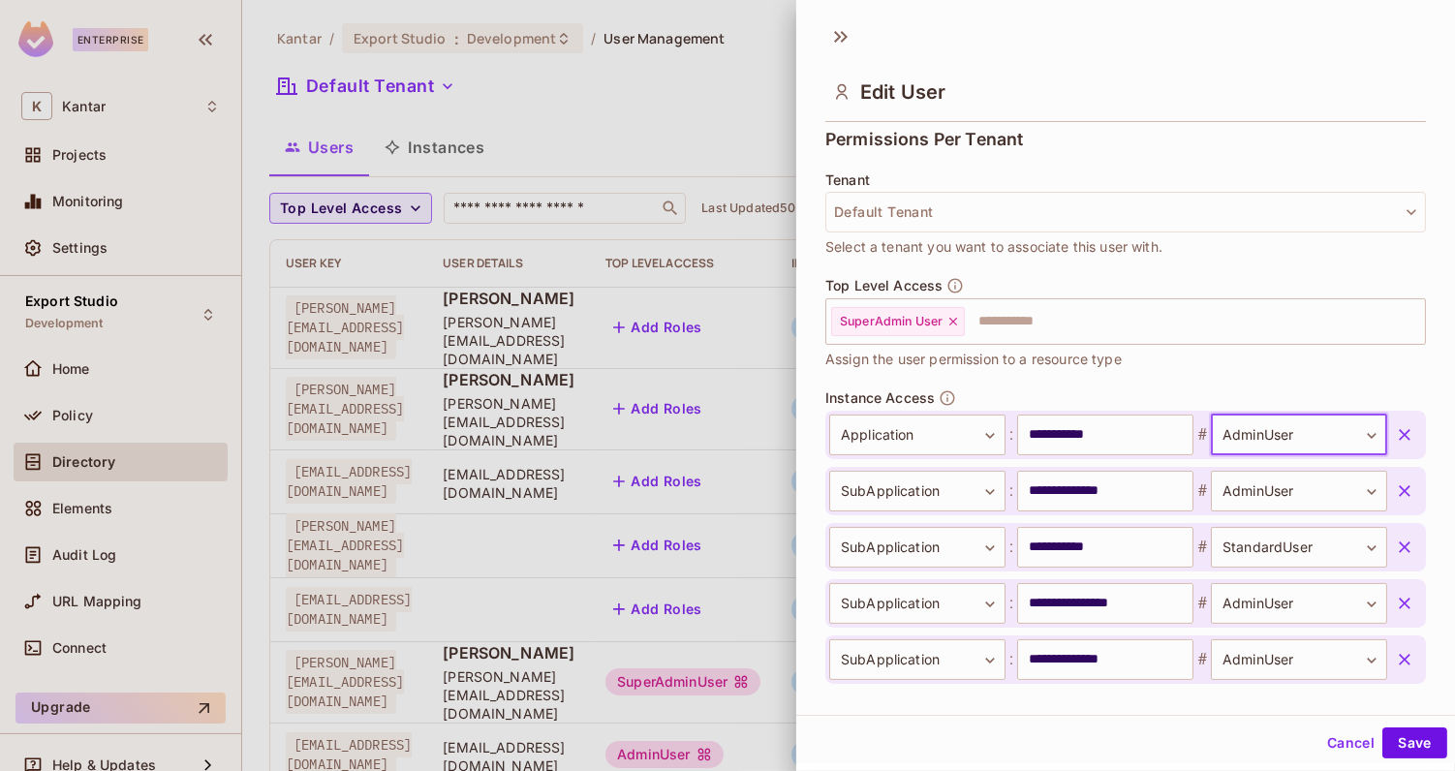
scroll to position [538, 0]
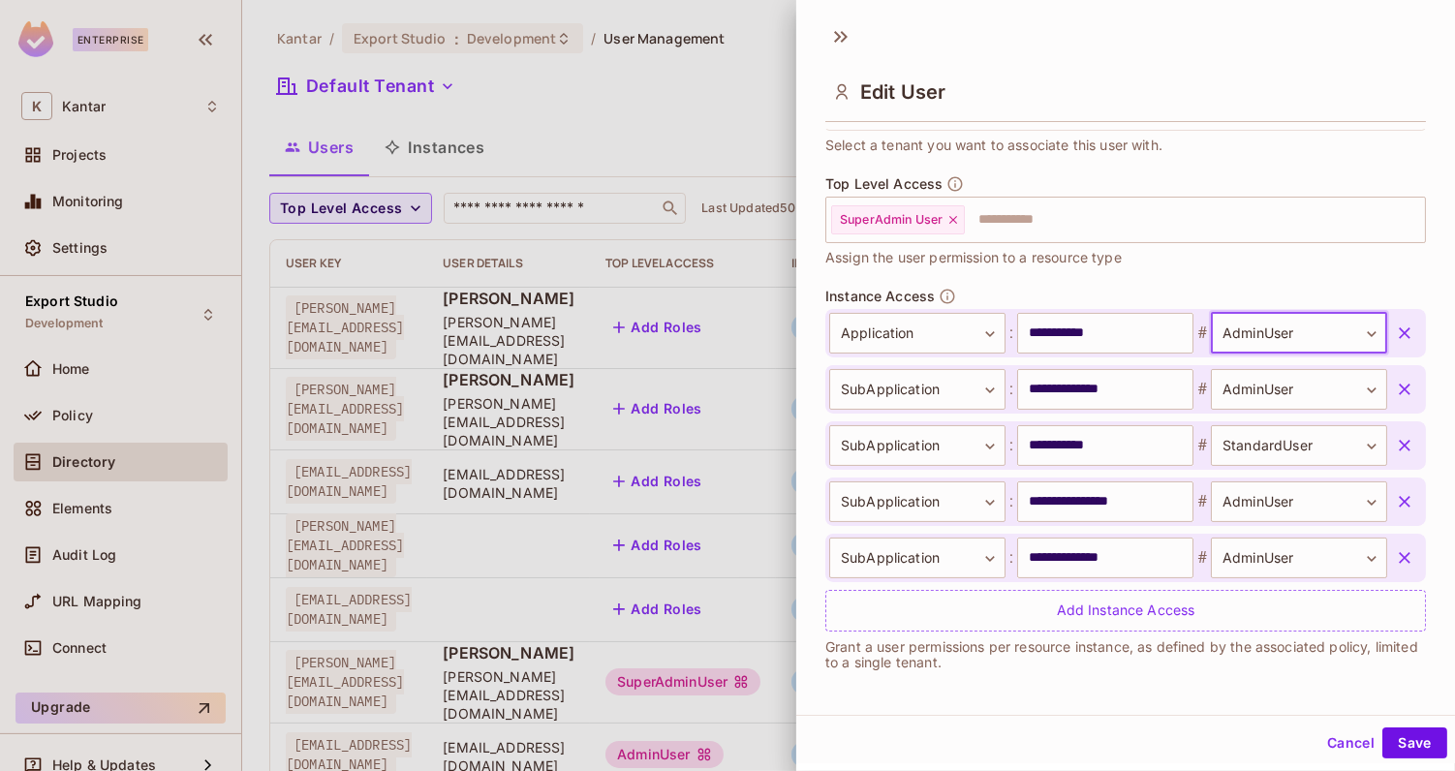
click at [995, 271] on div "Top Level Access SuperAdmin User ​ Assign the user permission to a resource type" at bounding box center [1125, 231] width 601 height 112
click at [1024, 270] on div "Top Level Access SuperAdmin User ​ Assign the user permission to a resource type" at bounding box center [1125, 231] width 601 height 112
click at [1403, 731] on button "Save" at bounding box center [1414, 742] width 65 height 31
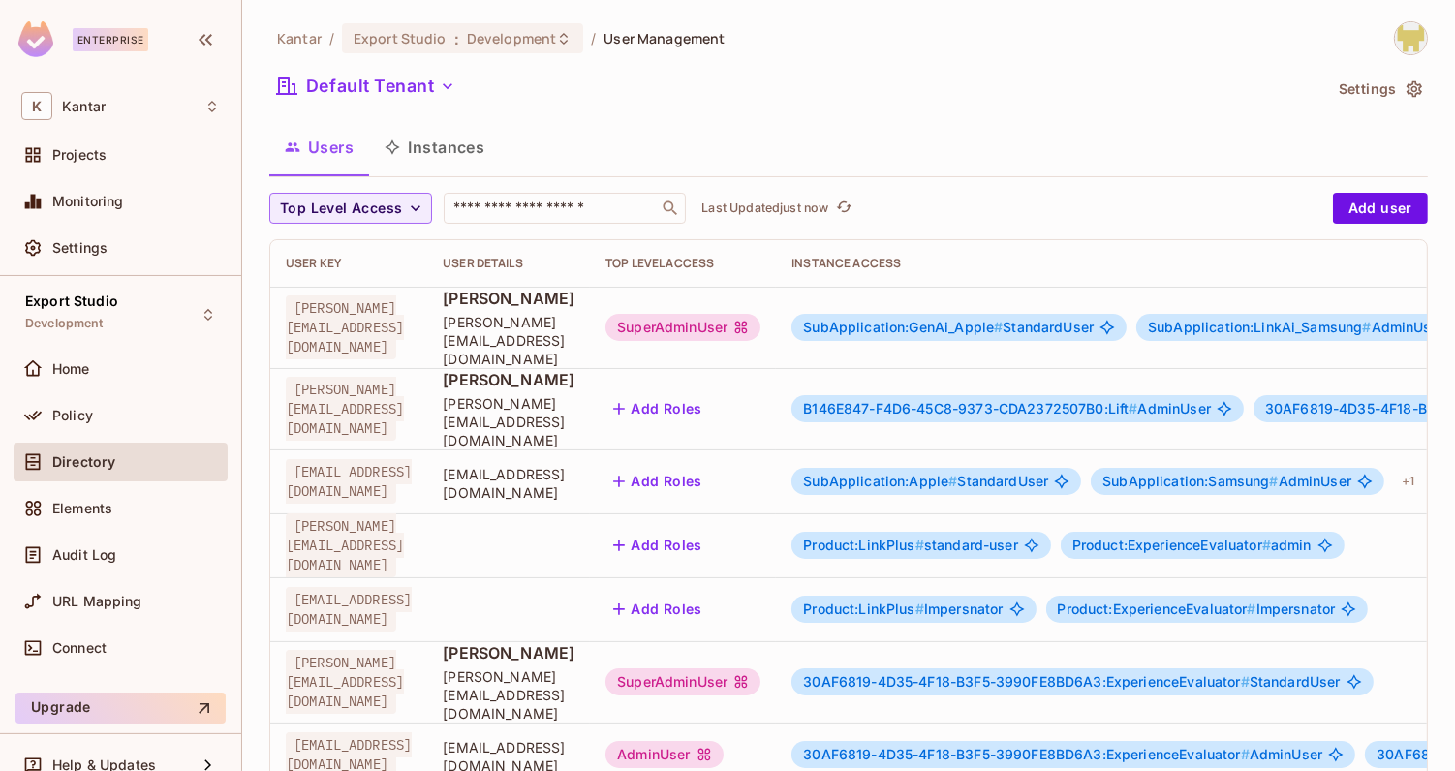
click at [985, 319] on span "SubApplication:GenAi_Apple #" at bounding box center [903, 327] width 200 height 16
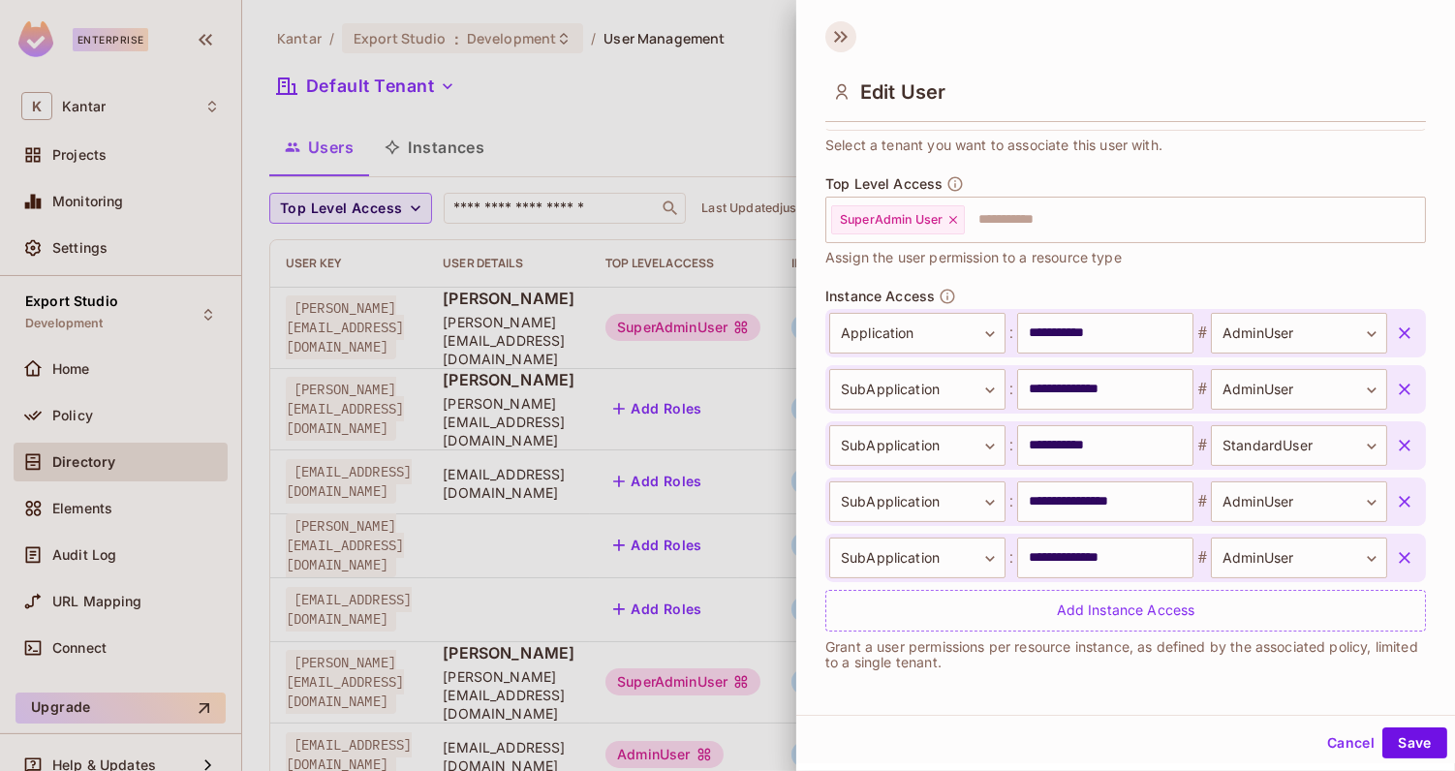
click at [841, 39] on icon at bounding box center [840, 36] width 31 height 31
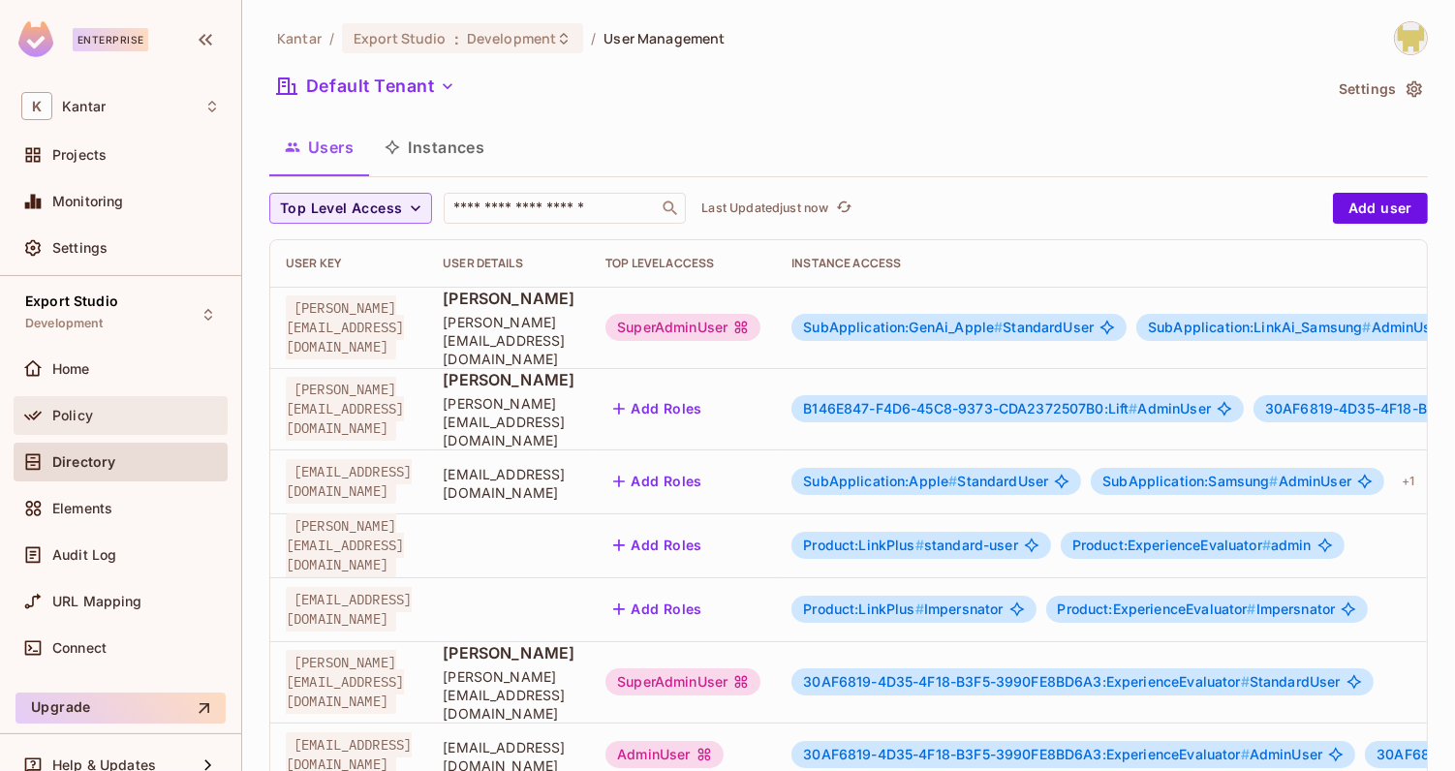
click at [127, 399] on div "Policy" at bounding box center [121, 415] width 214 height 39
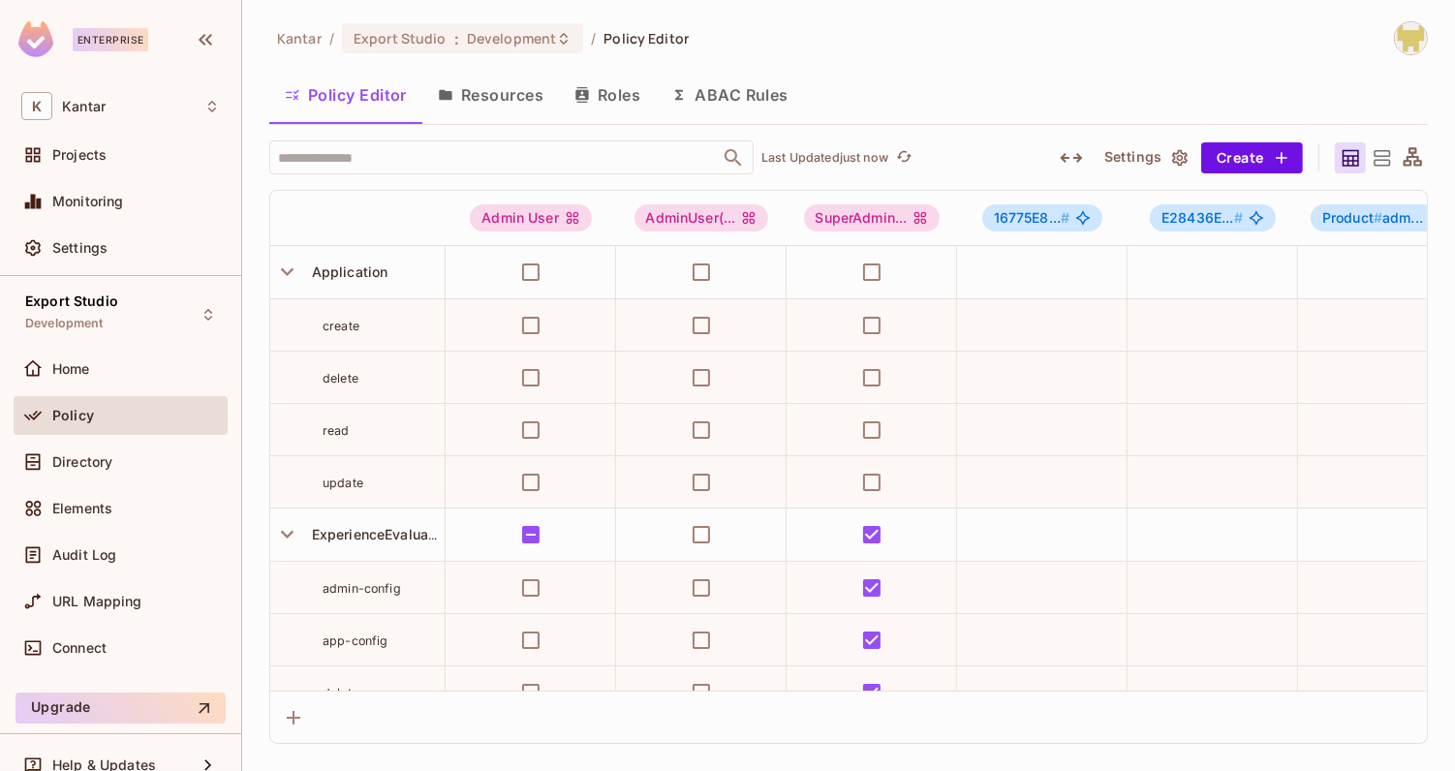
click at [511, 105] on button "Resources" at bounding box center [490, 95] width 137 height 48
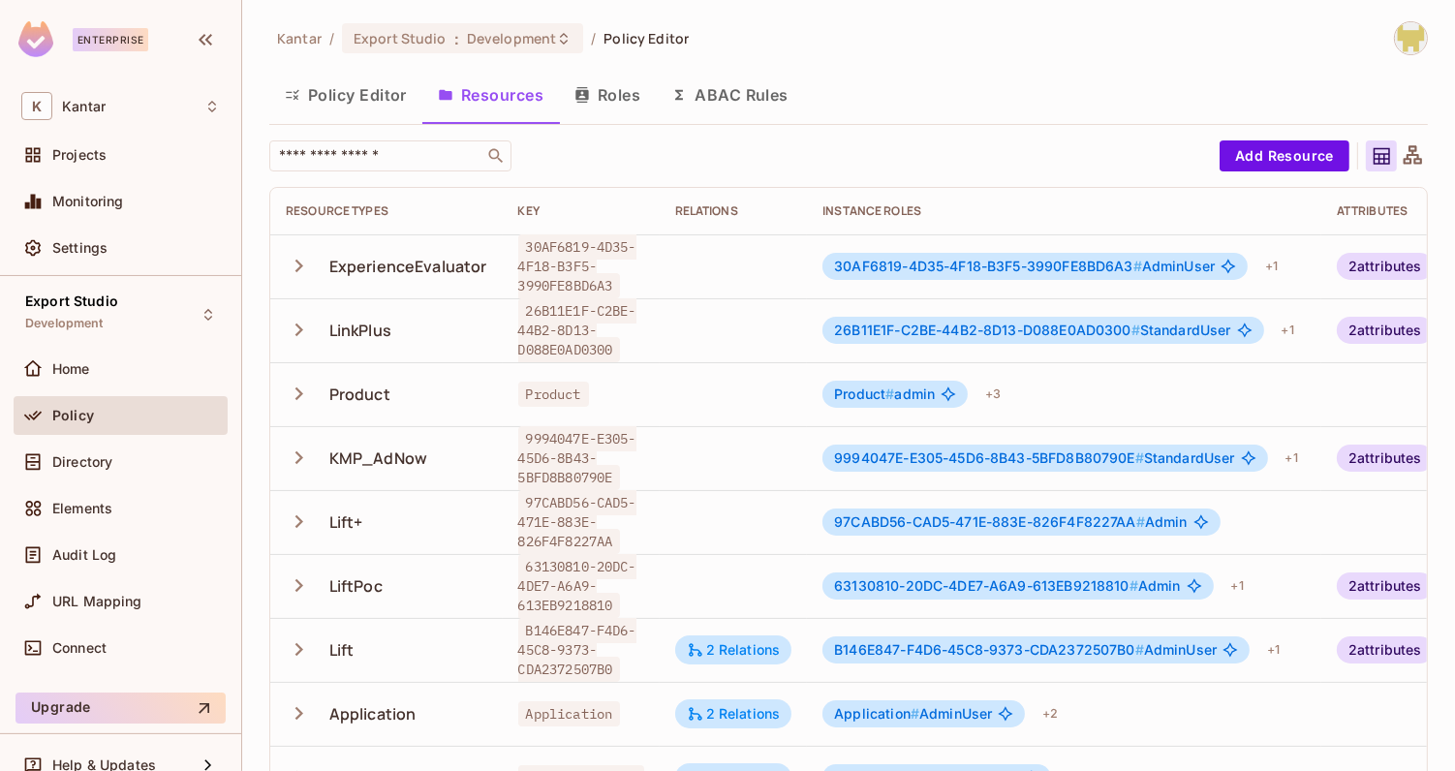
click at [366, 105] on button "Policy Editor" at bounding box center [345, 95] width 153 height 48
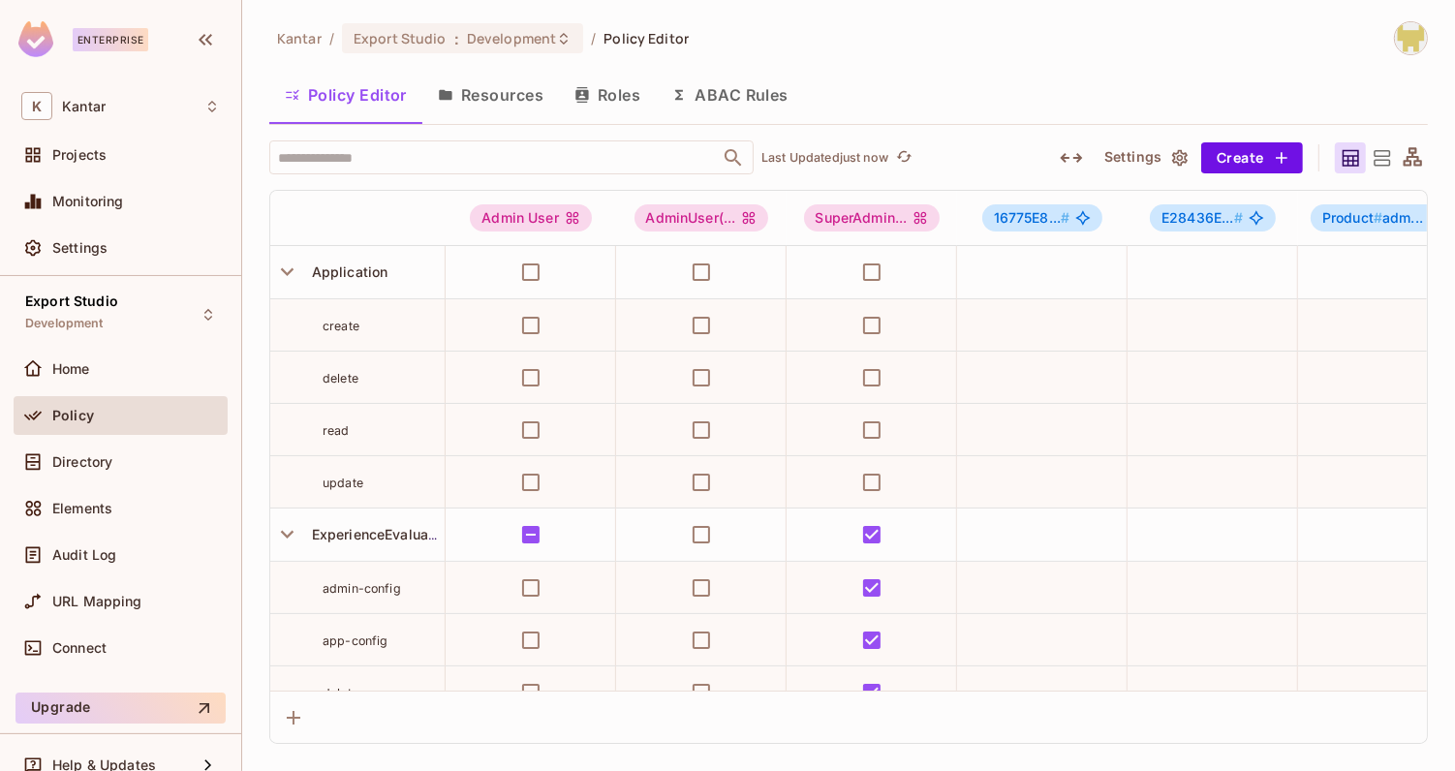
click at [444, 100] on icon "button" at bounding box center [445, 94] width 15 height 15
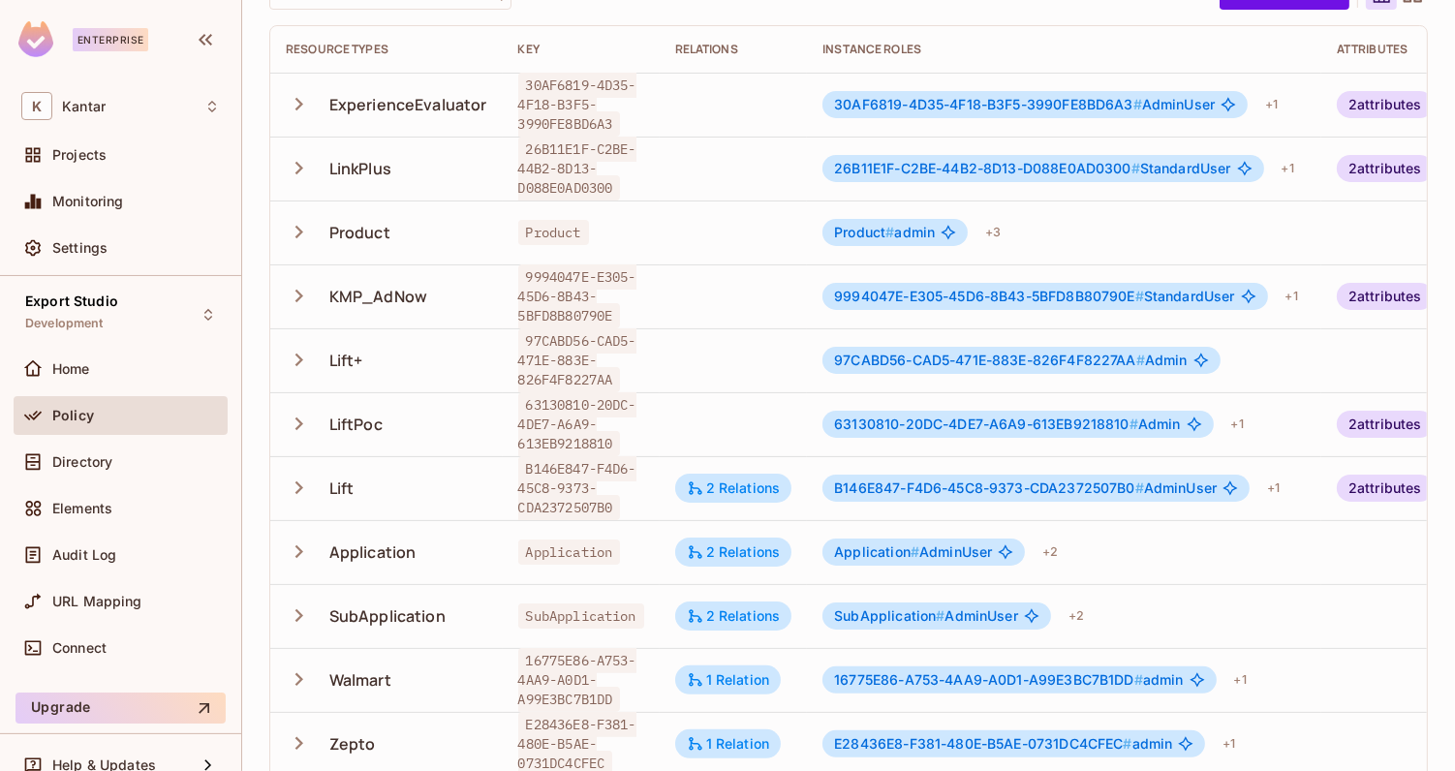
scroll to position [0, 131]
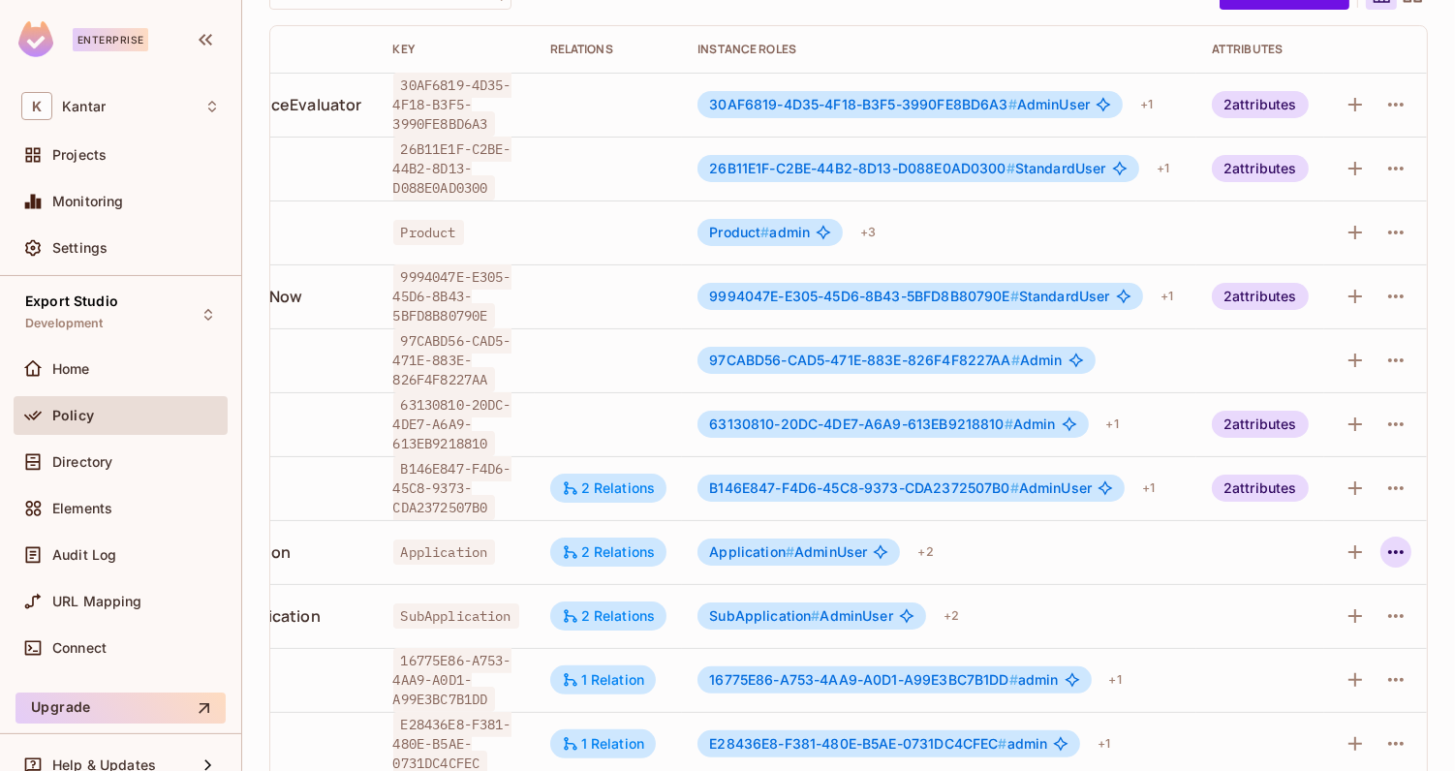
click at [1406, 544] on icon "button" at bounding box center [1395, 552] width 23 height 23
click at [1314, 625] on div "Edit Resource" at bounding box center [1312, 626] width 91 height 19
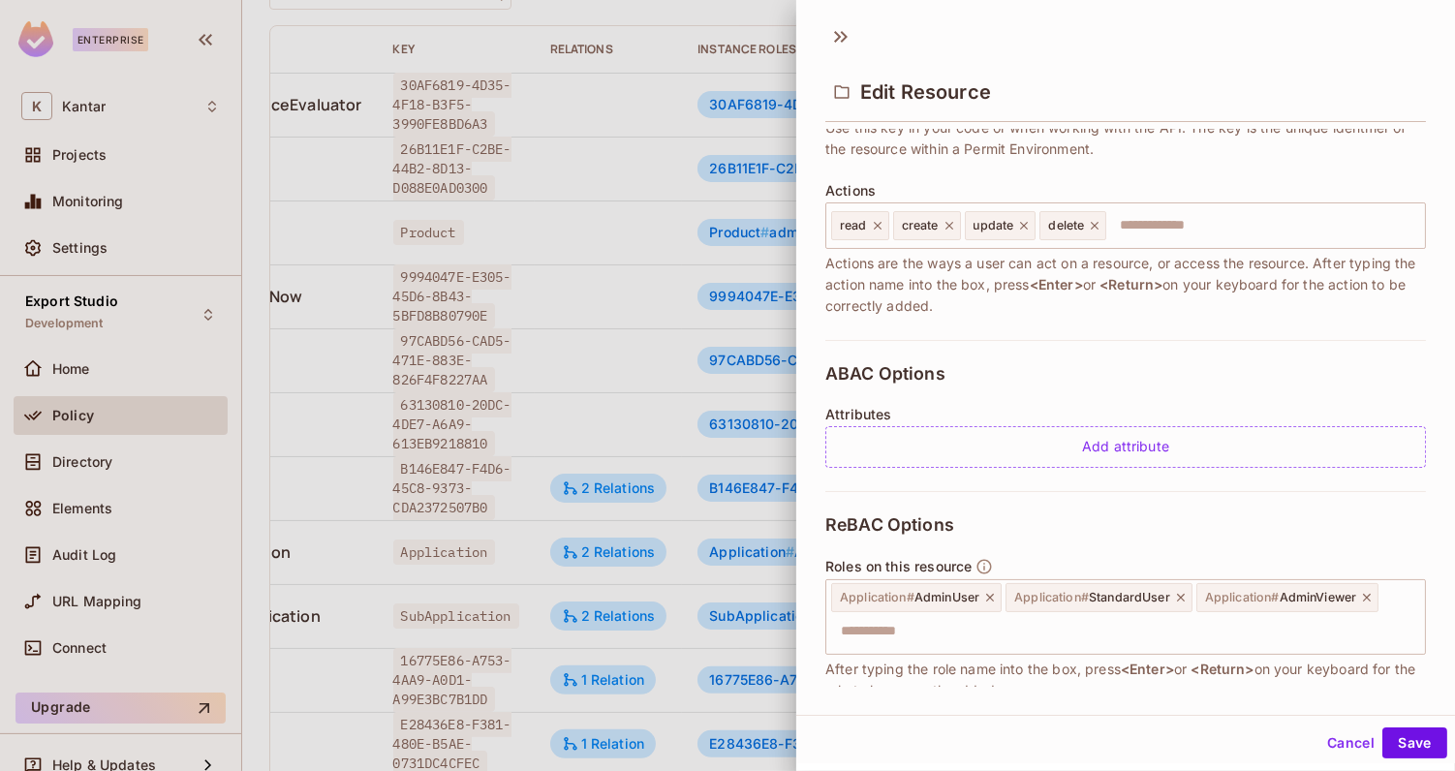
scroll to position [434, 0]
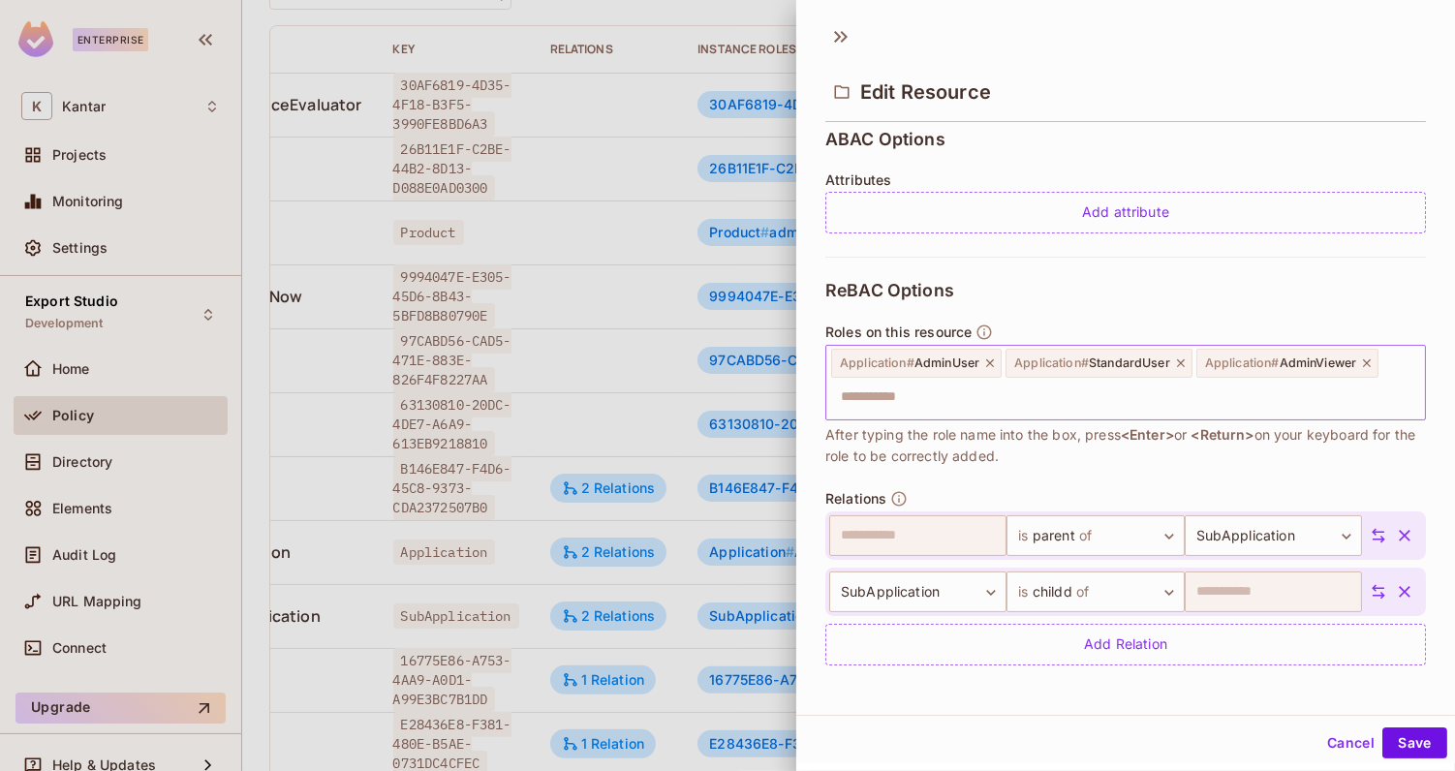
click at [1146, 400] on input "text" at bounding box center [1123, 397] width 588 height 39
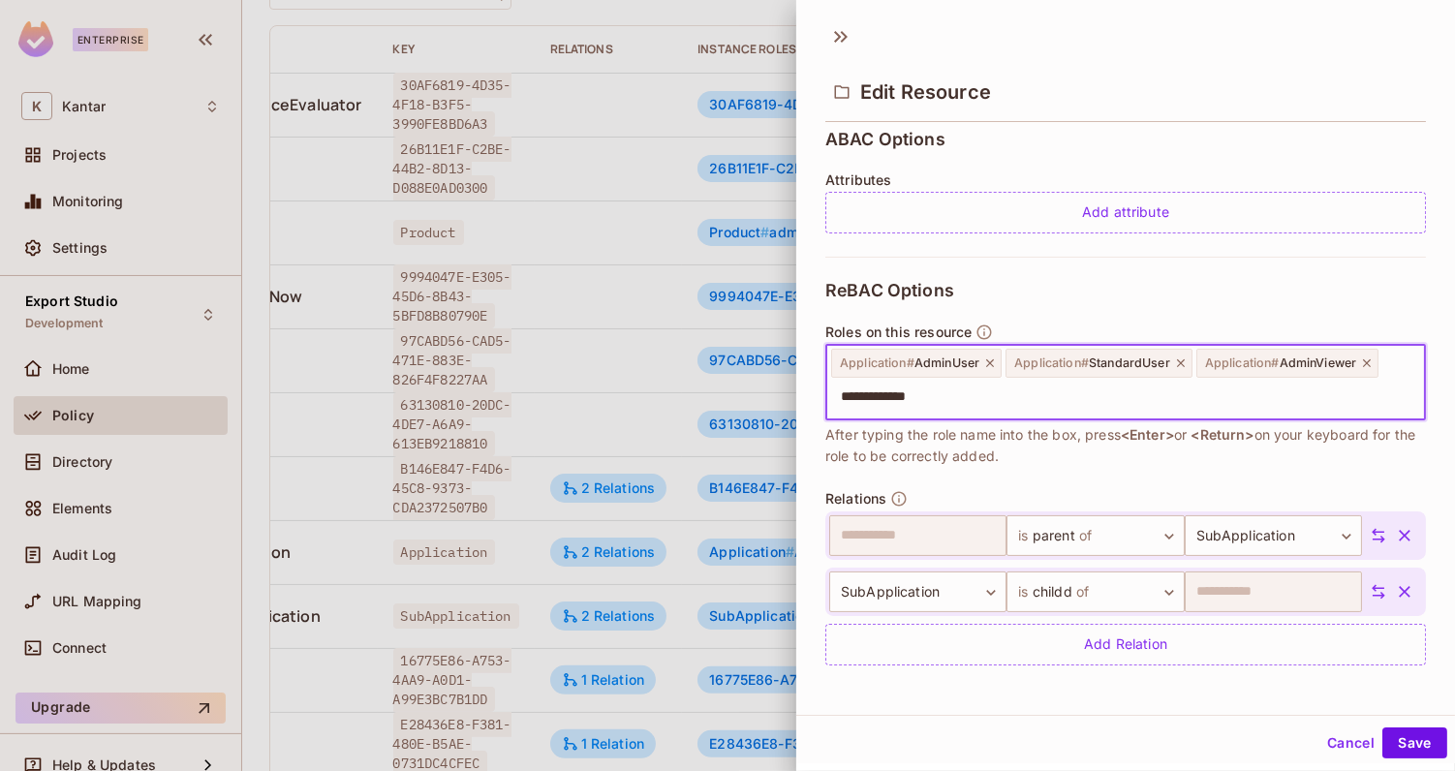
type input "**********"
click at [1109, 404] on input "**********" at bounding box center [1123, 397] width 588 height 39
click at [1402, 742] on button "Save" at bounding box center [1414, 742] width 65 height 31
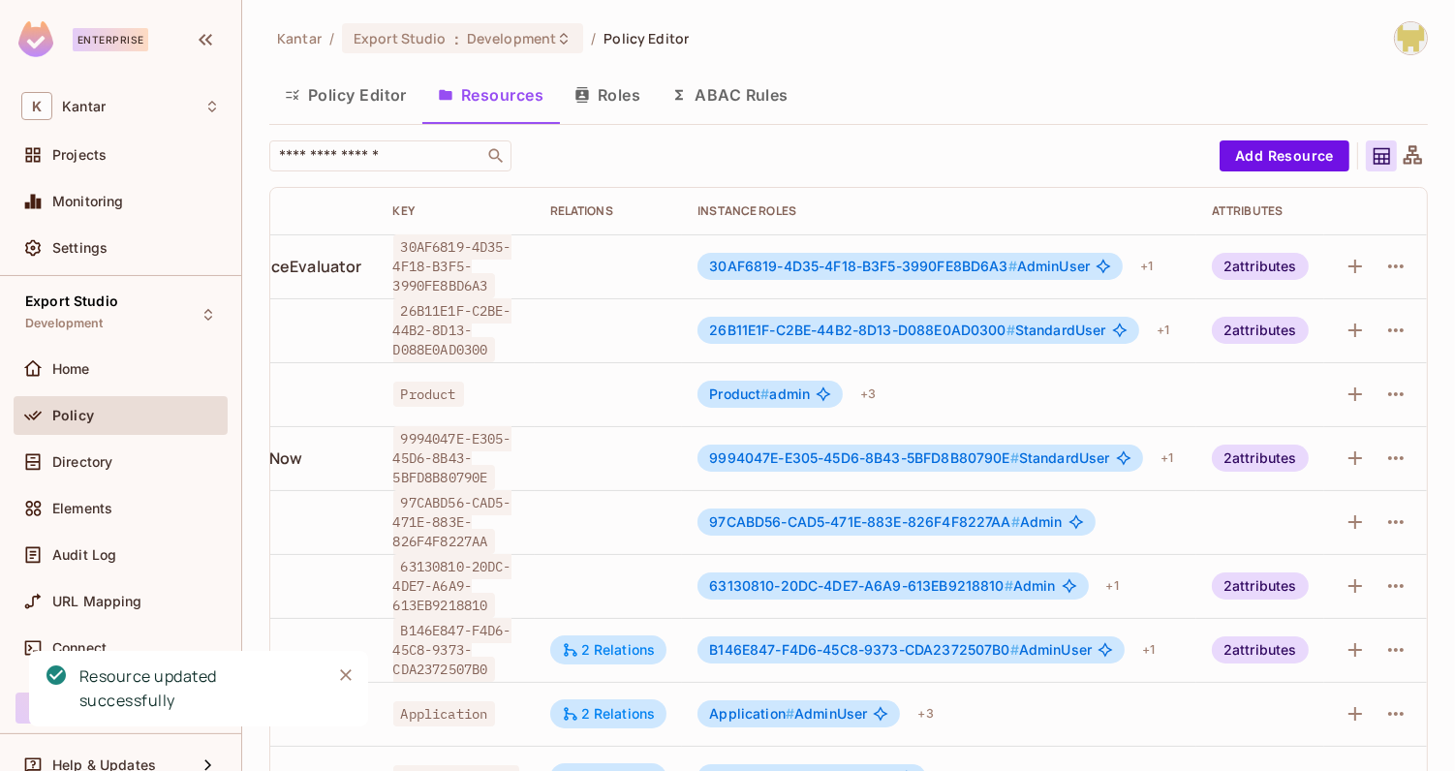
scroll to position [0, 0]
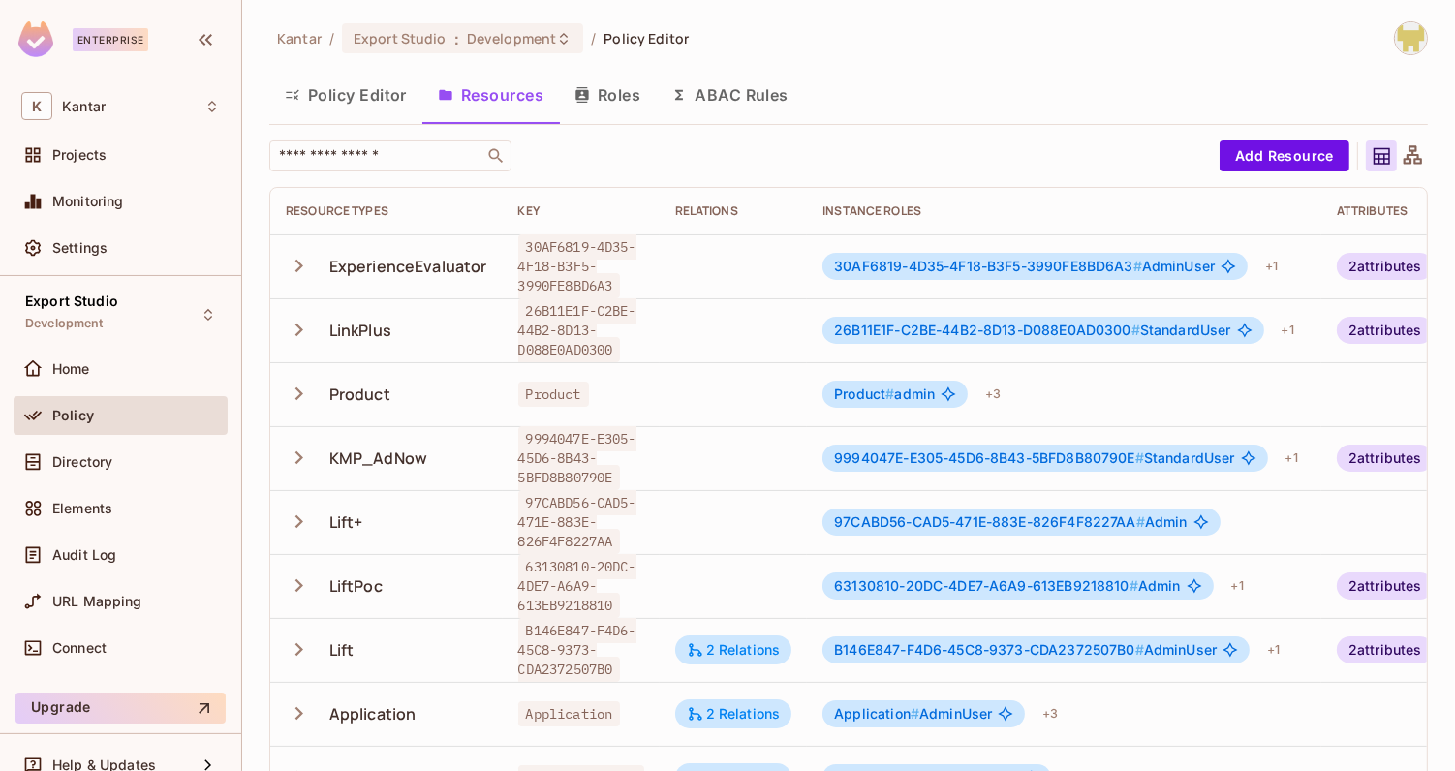
click at [367, 103] on button "Policy Editor" at bounding box center [345, 95] width 153 height 48
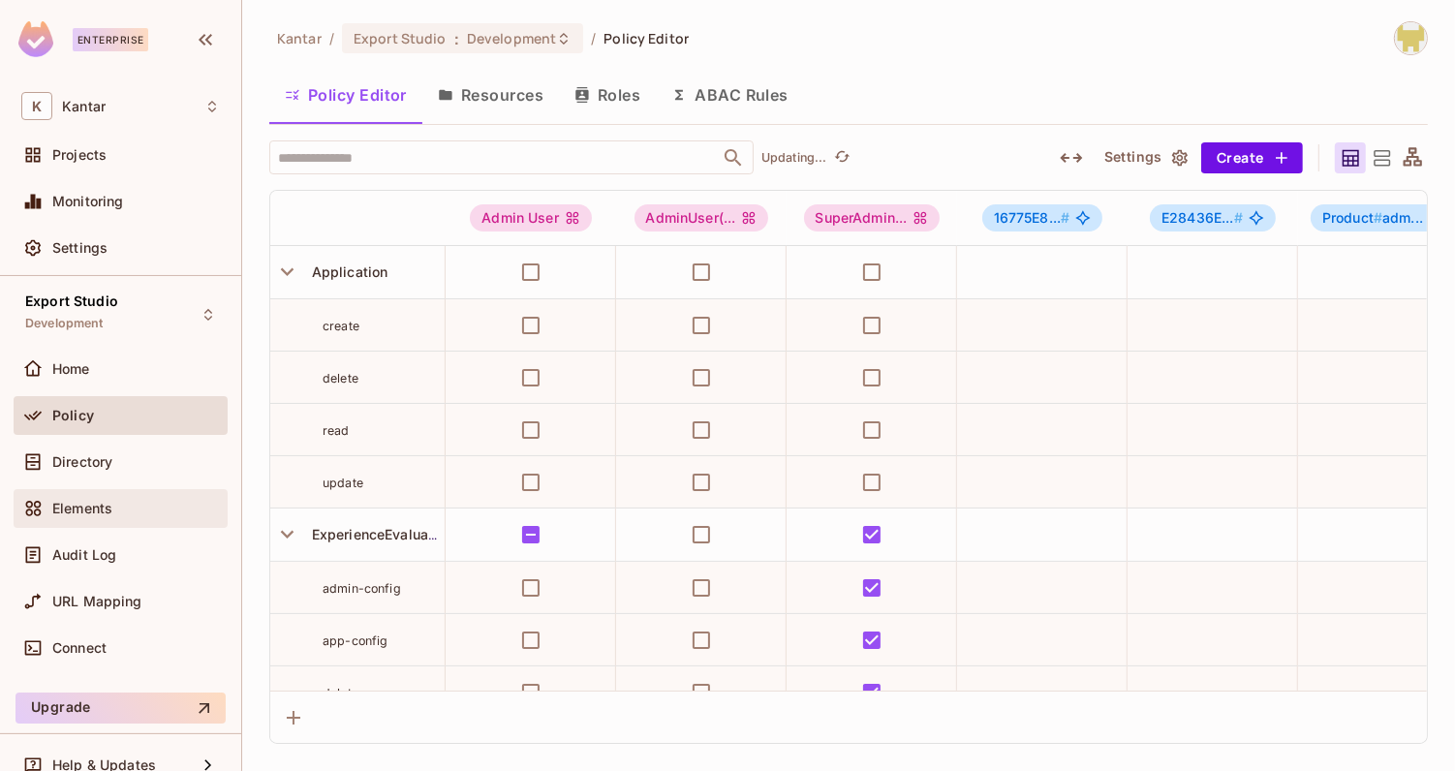
click at [94, 504] on span "Elements" at bounding box center [82, 508] width 60 height 15
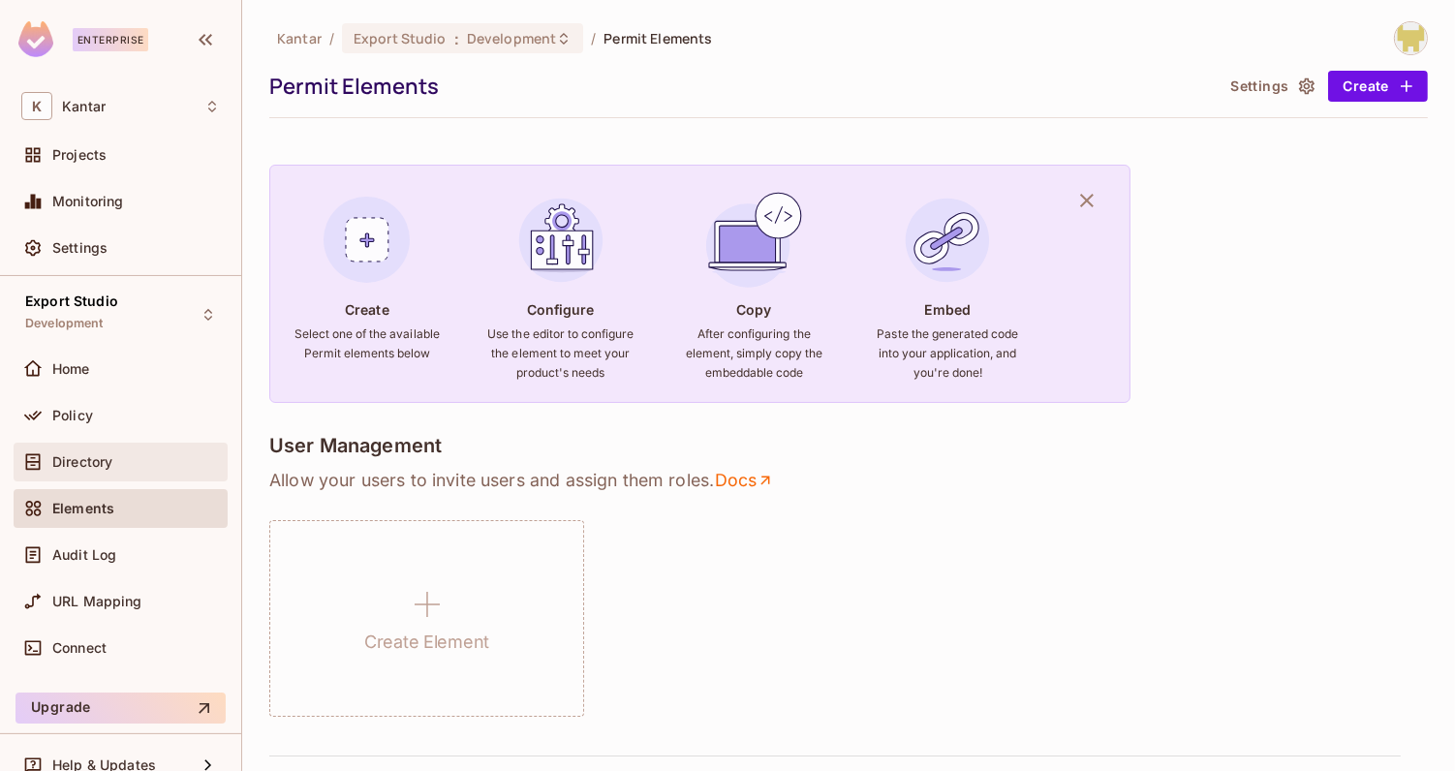
click at [124, 467] on div "Directory" at bounding box center [136, 461] width 168 height 15
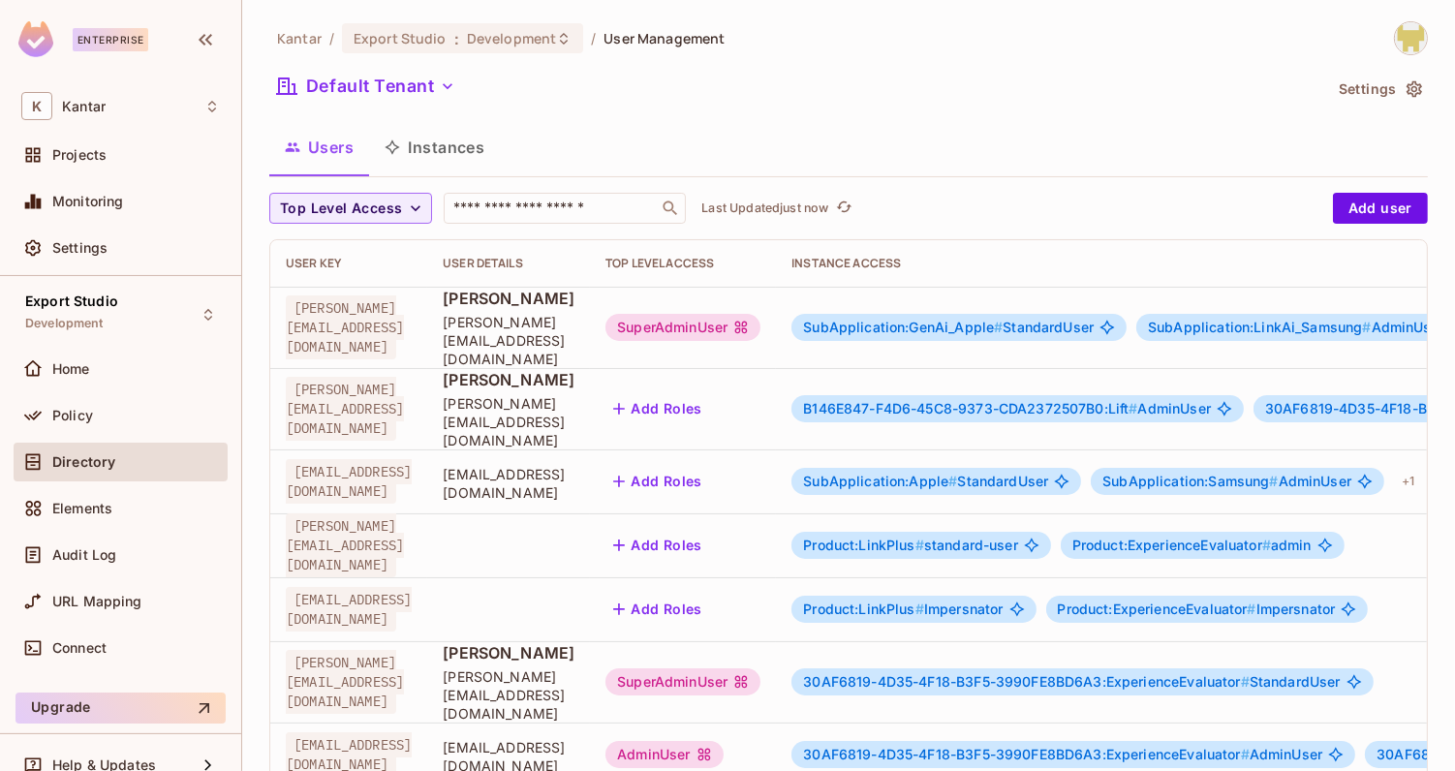
click at [955, 319] on span "SubApplication:GenAi_Apple #" at bounding box center [903, 327] width 200 height 16
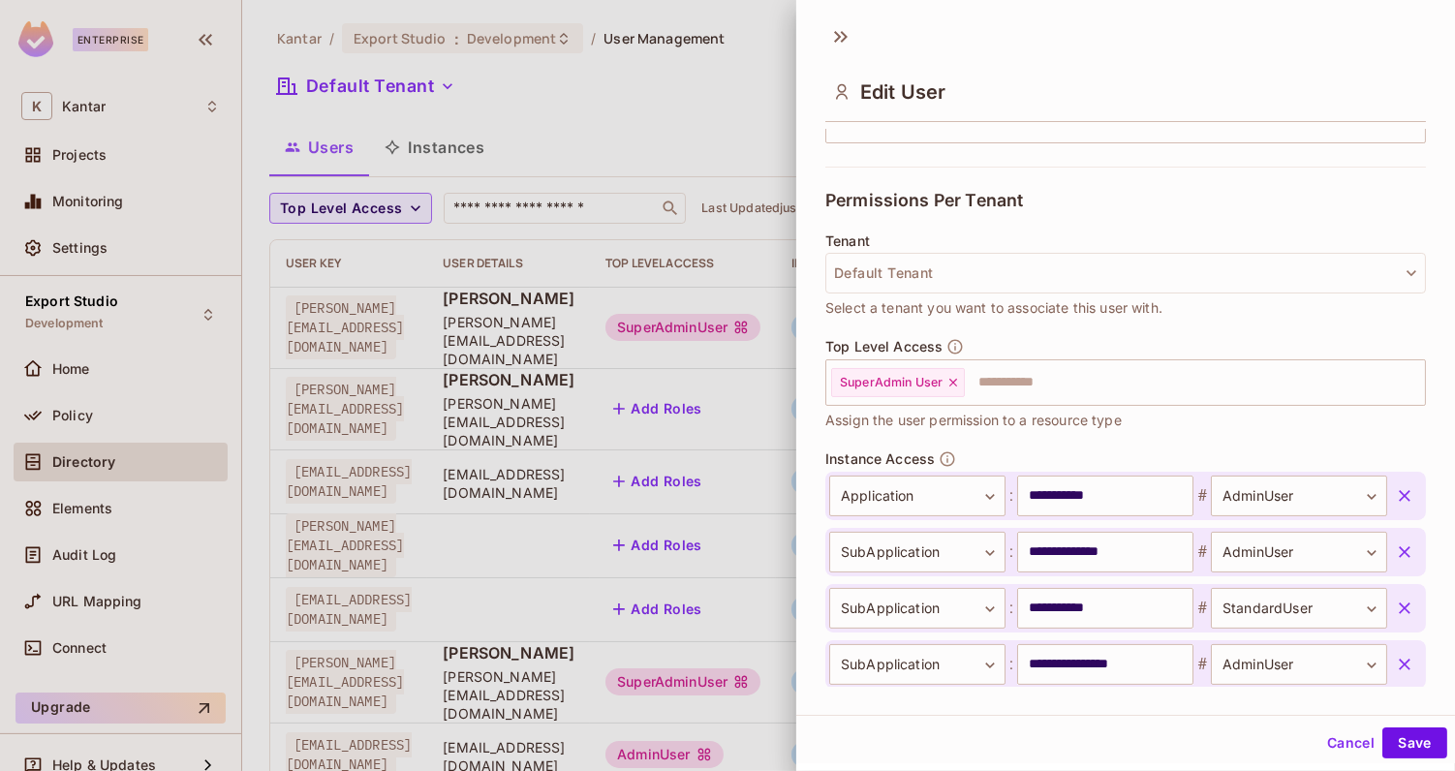
scroll to position [538, 0]
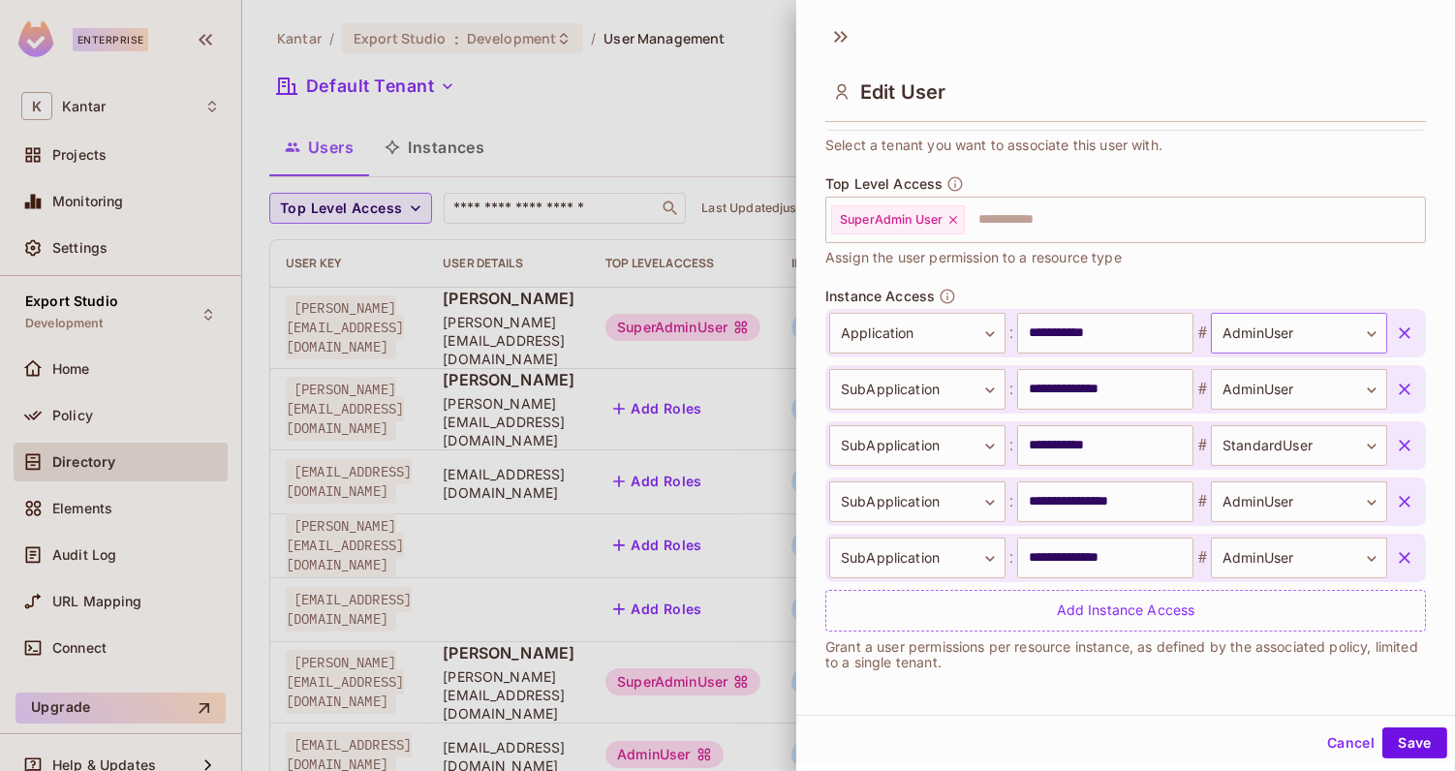
click at [1252, 324] on body "Enterprise K Kantar Projects Monitoring Settings Export Studio Development Home…" at bounding box center [727, 385] width 1455 height 771
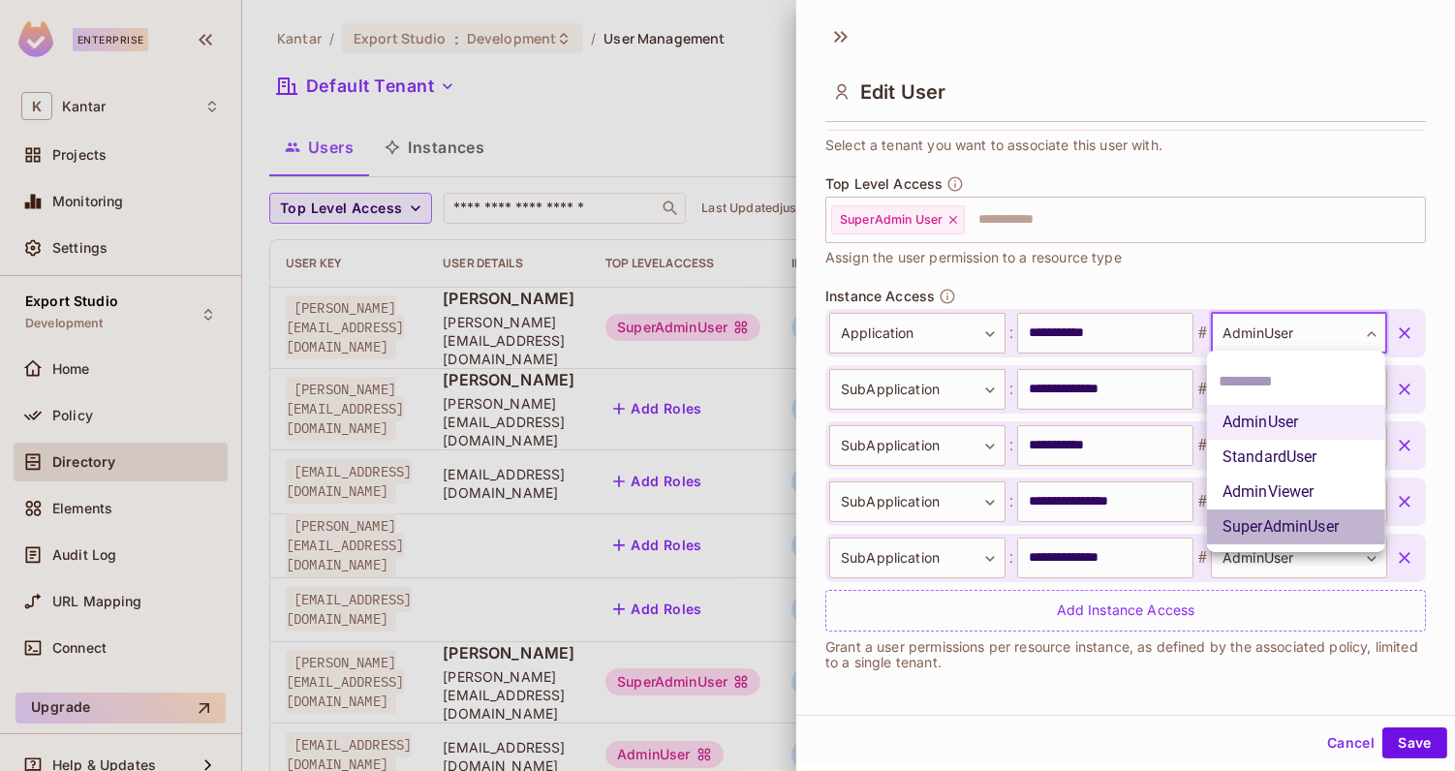
click at [1254, 533] on li "SuperAdminUser" at bounding box center [1296, 527] width 178 height 35
type input "**********"
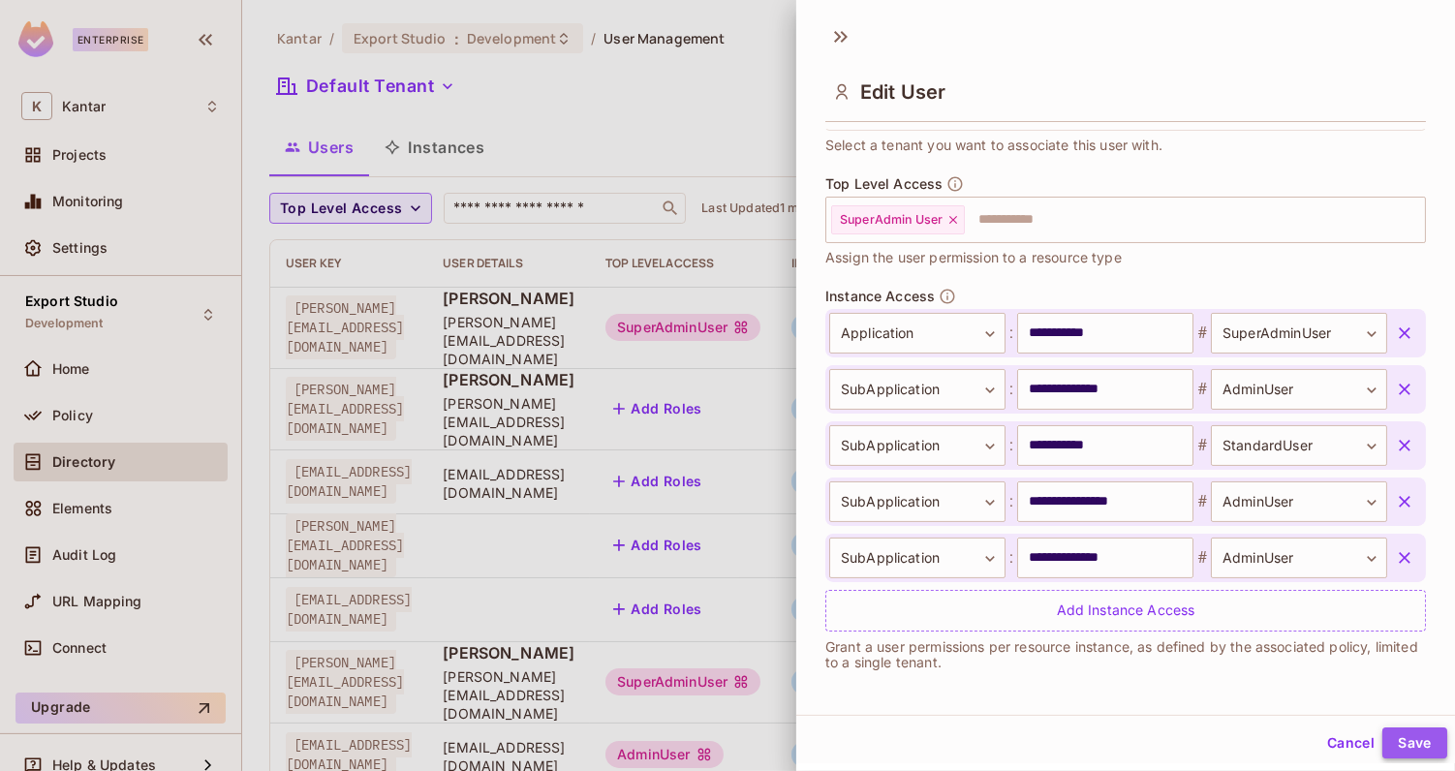
click at [1406, 737] on button "Save" at bounding box center [1414, 742] width 65 height 31
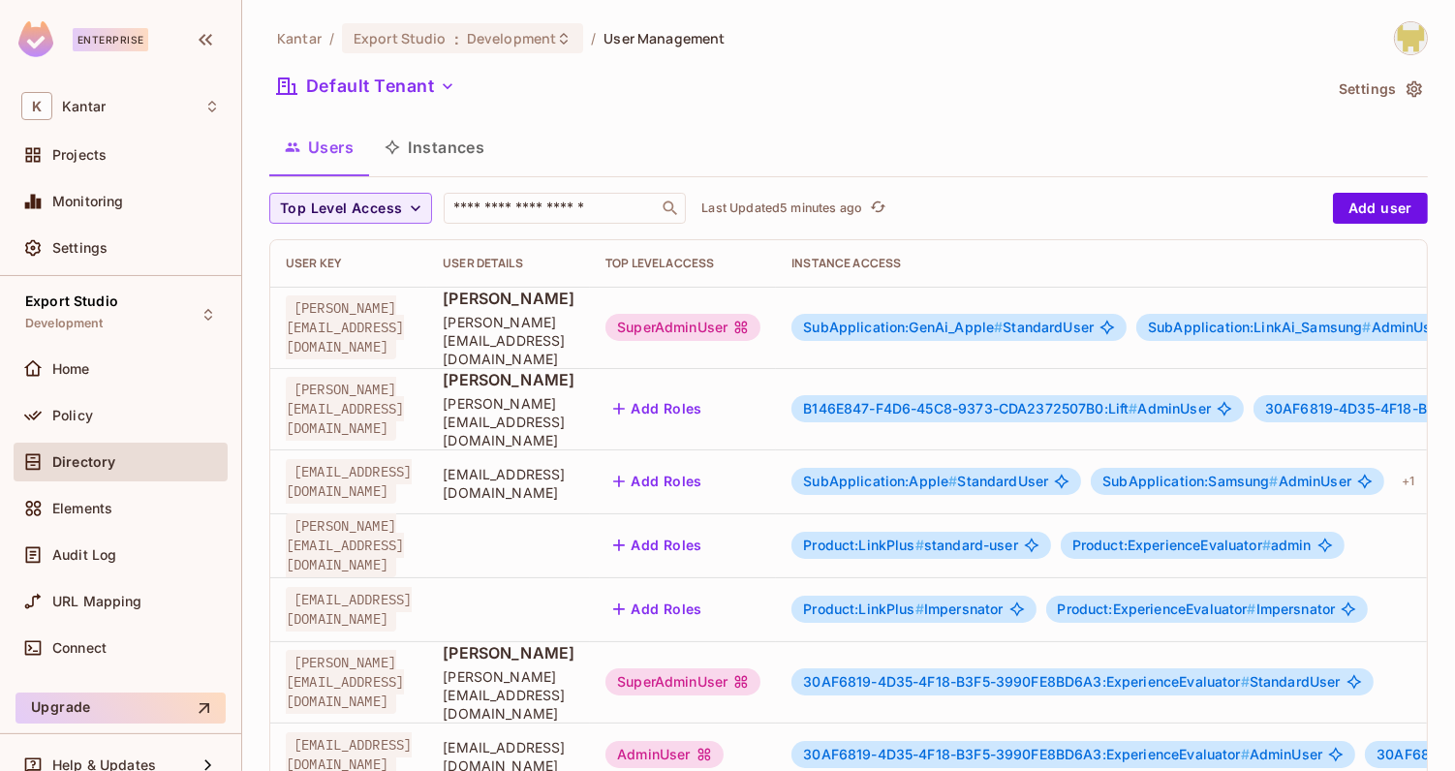
click at [1003, 319] on span "SubApplication:GenAi_Apple #" at bounding box center [903, 327] width 200 height 16
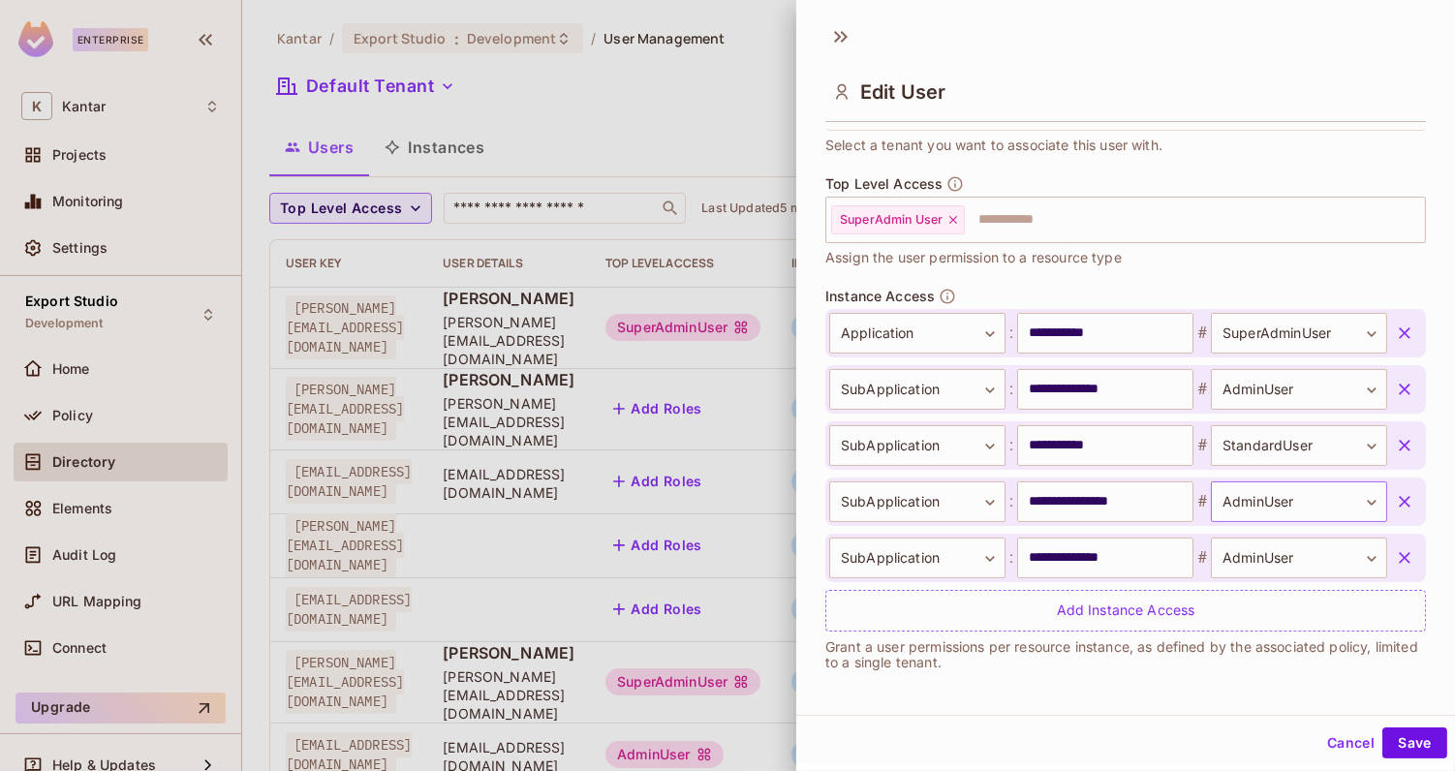
click at [1292, 511] on body "Enterprise K Kantar Projects Monitoring Settings Export Studio Development Home…" at bounding box center [727, 385] width 1455 height 771
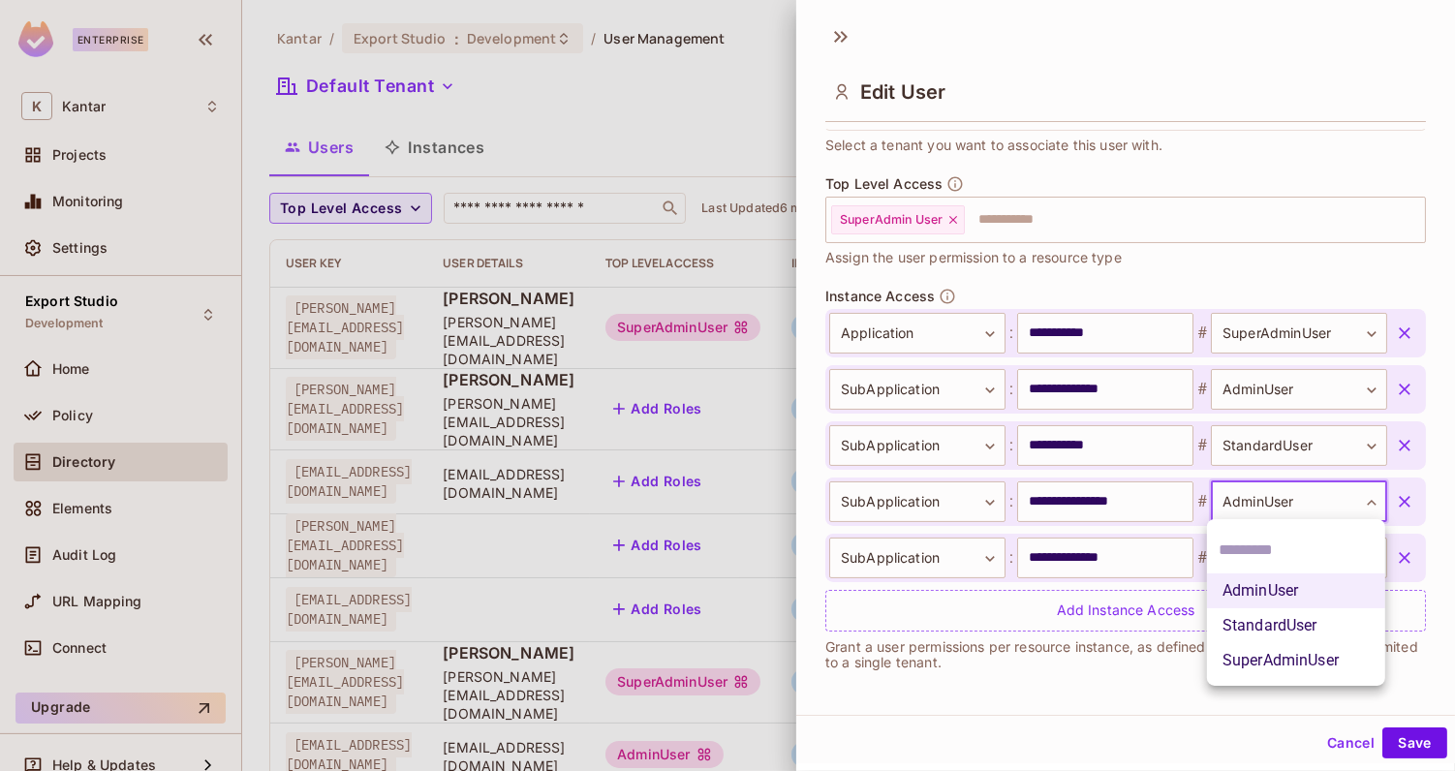
click at [1286, 276] on div at bounding box center [727, 385] width 1455 height 771
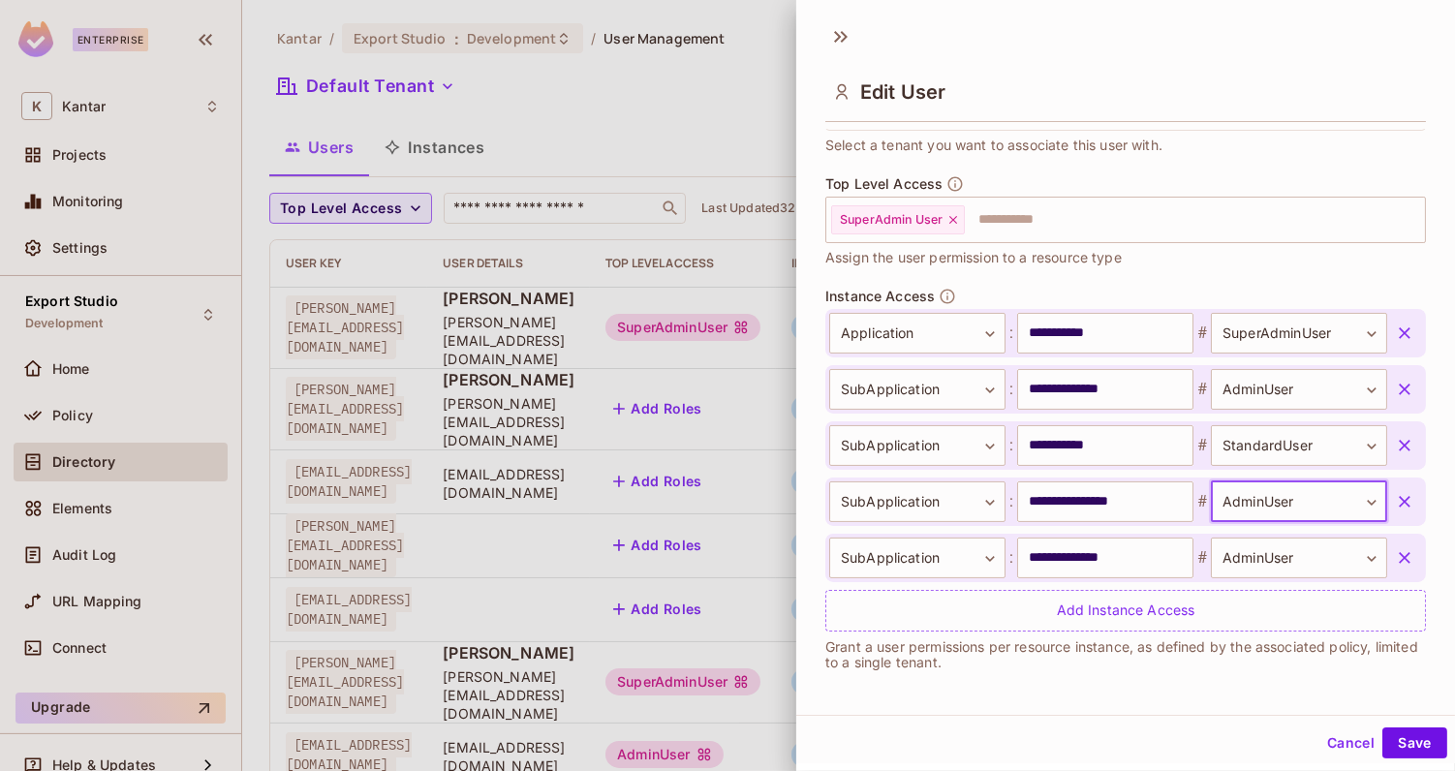
click at [1124, 269] on div "Top Level Access SuperAdmin User ​ Assign the user permission to a resource type" at bounding box center [1125, 231] width 601 height 112
click at [1399, 338] on icon "button" at bounding box center [1404, 333] width 19 height 19
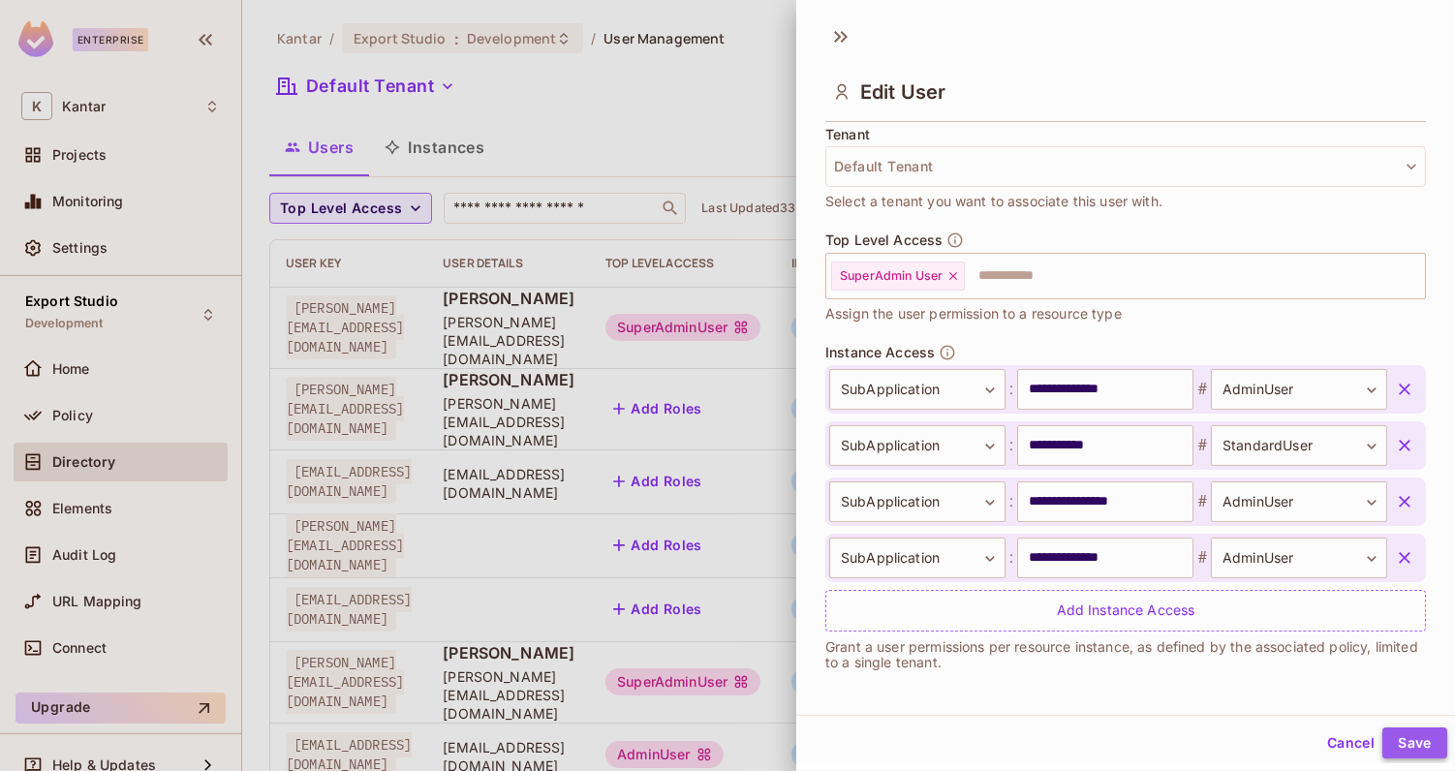
click at [1402, 757] on button "Save" at bounding box center [1414, 742] width 65 height 31
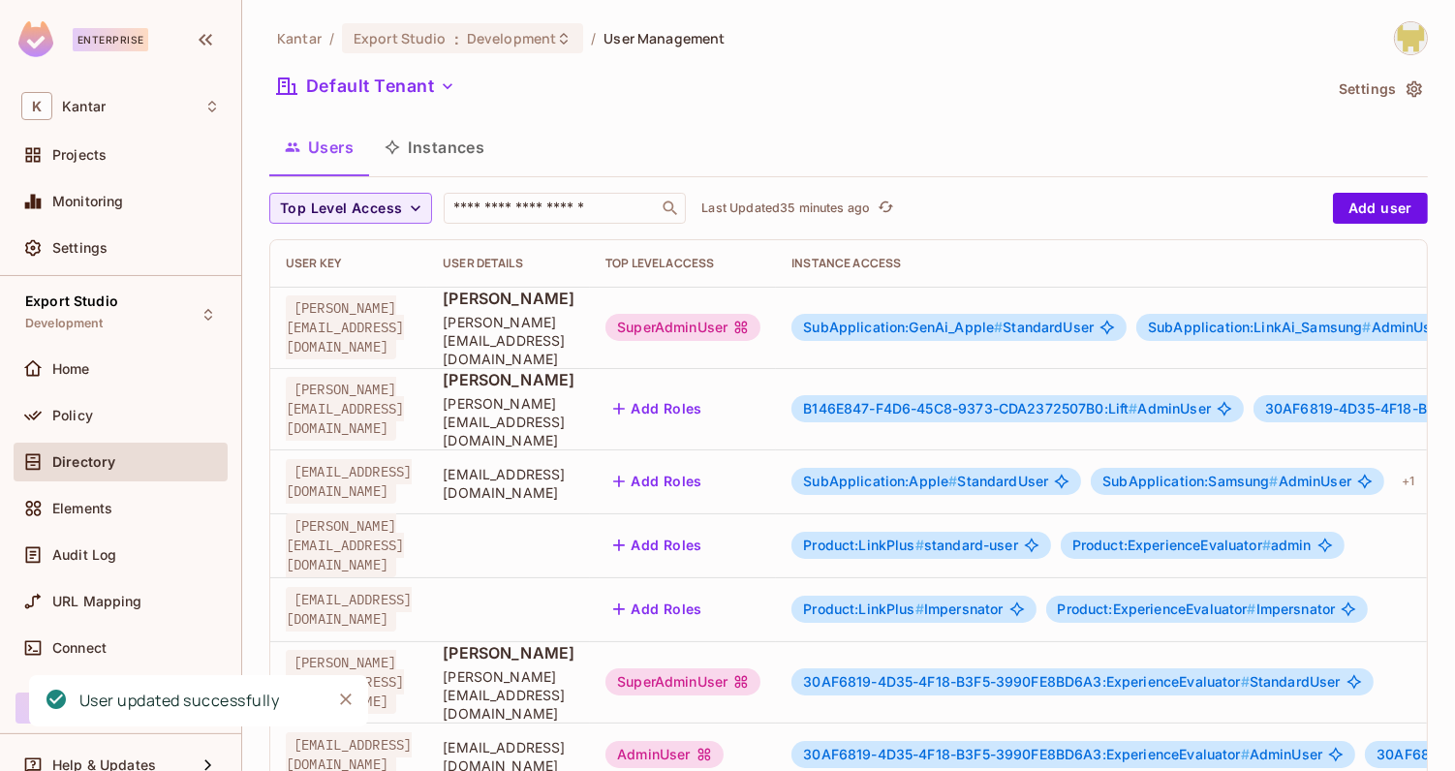
click at [952, 319] on span "SubApplication:GenAi_Apple #" at bounding box center [903, 327] width 200 height 16
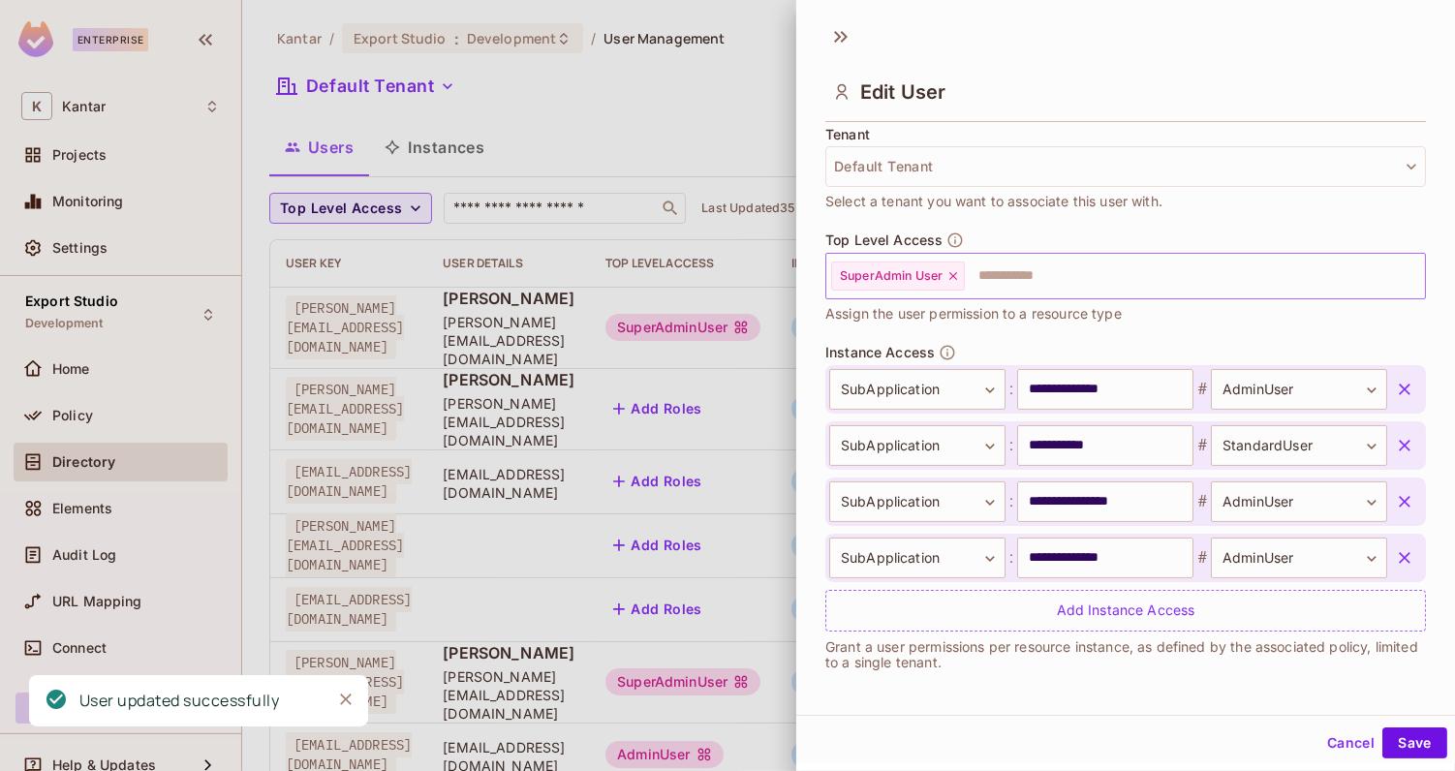
click at [955, 274] on icon at bounding box center [953, 276] width 8 height 8
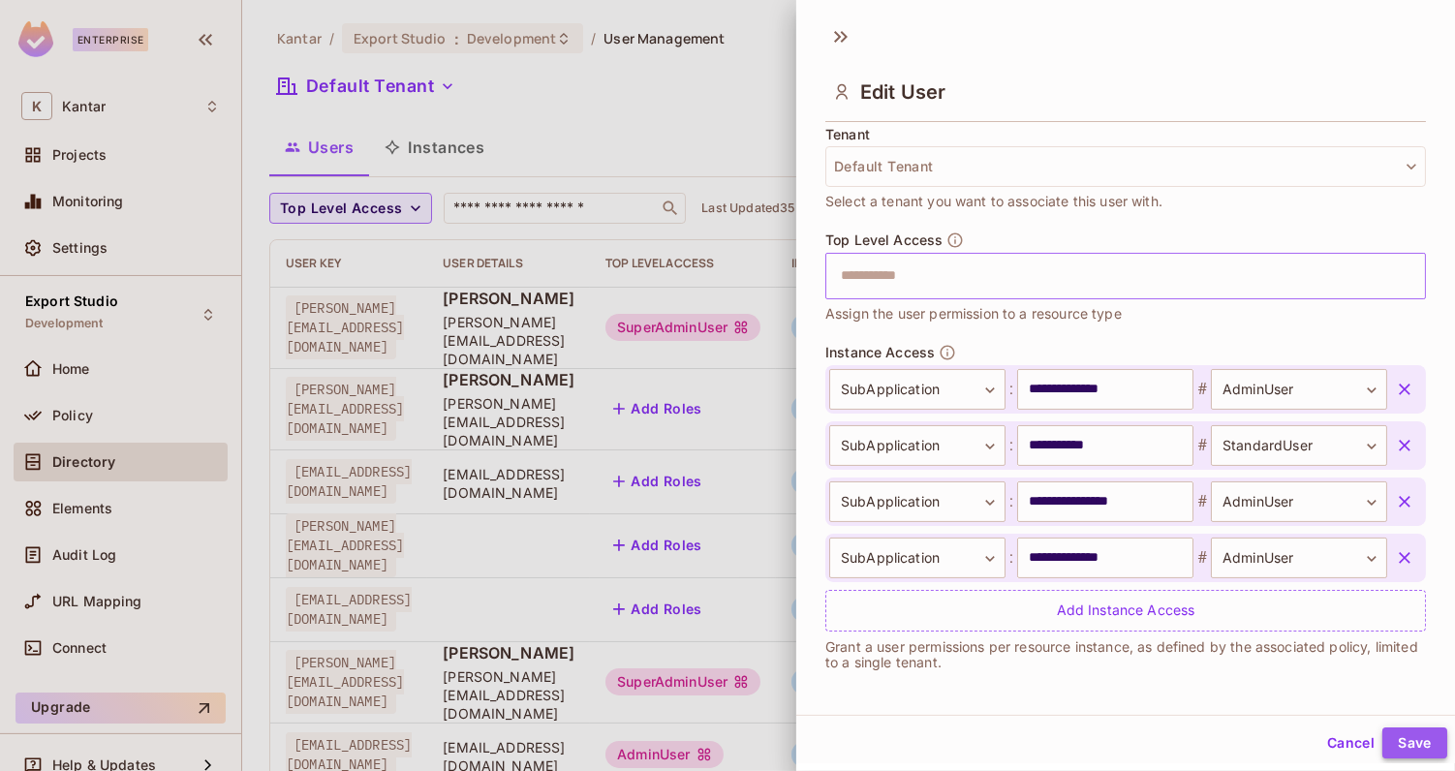
click at [1405, 756] on button "Save" at bounding box center [1414, 742] width 65 height 31
